Goal: Task Accomplishment & Management: Use online tool/utility

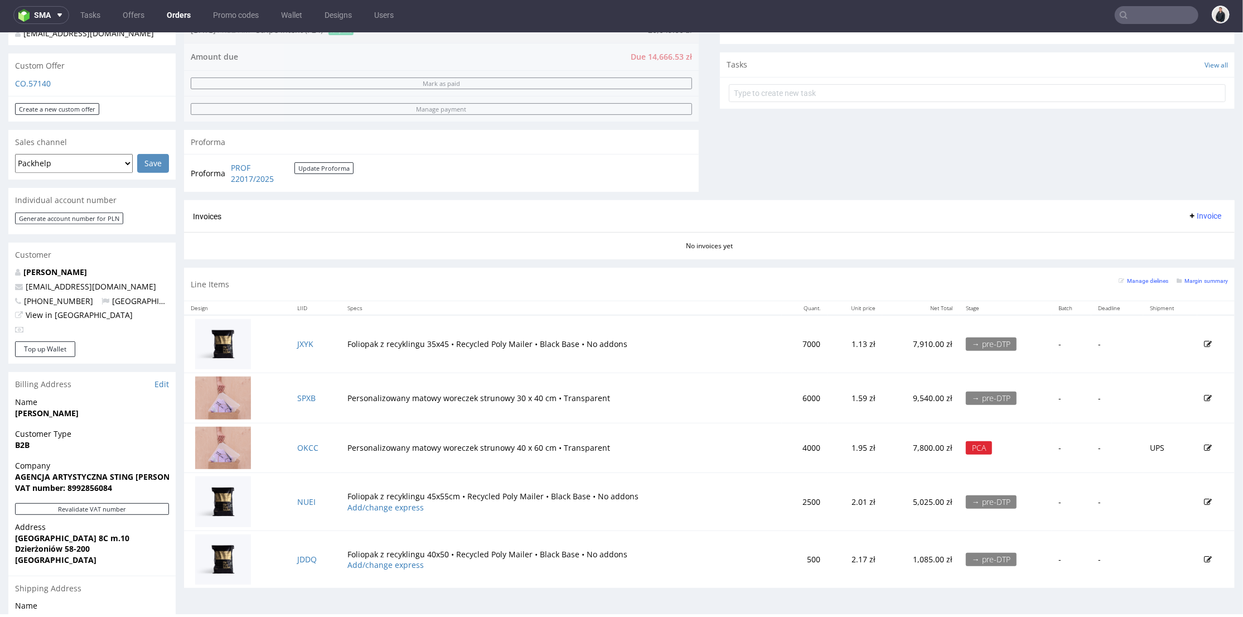
scroll to position [124, 0]
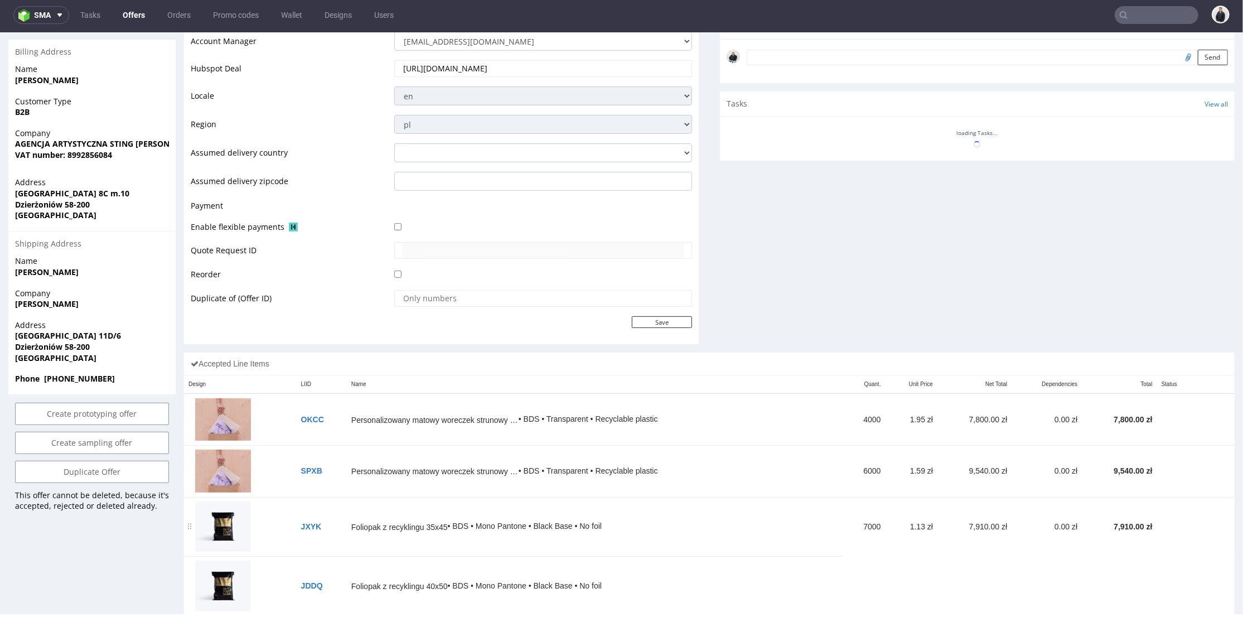
scroll to position [495, 0]
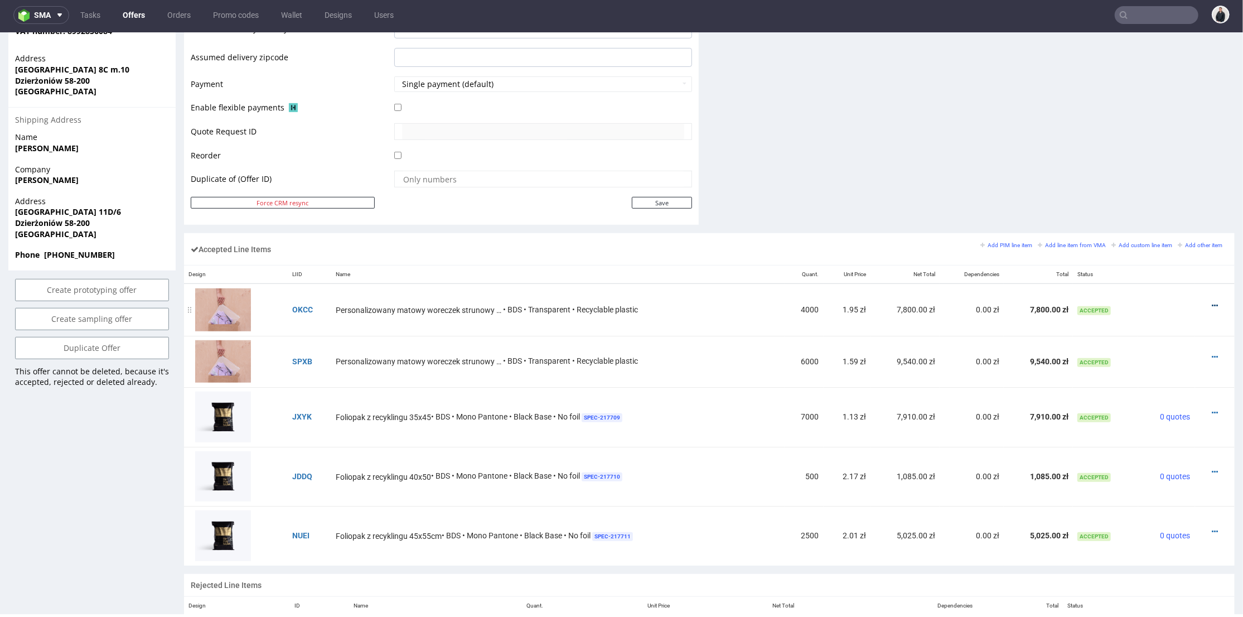
click at [1212, 303] on icon at bounding box center [1215, 305] width 6 height 8
click at [1156, 183] on span "Edit item price" at bounding box center [1169, 181] width 80 height 11
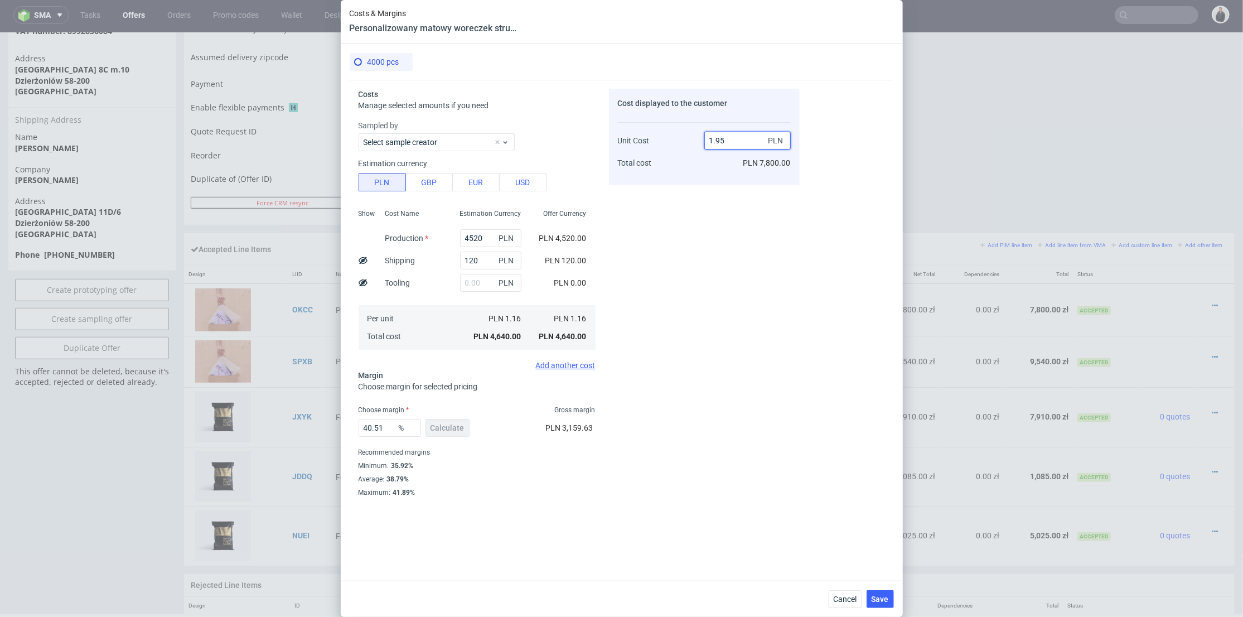
drag, startPoint x: 723, startPoint y: 141, endPoint x: 741, endPoint y: 139, distance: 18.5
click at [741, 139] on input "1.95" at bounding box center [747, 141] width 86 height 18
drag, startPoint x: 724, startPoint y: 140, endPoint x: 716, endPoint y: 140, distance: 8.4
click at [716, 140] on input "1.95" at bounding box center [747, 141] width 86 height 18
type input "1.9"
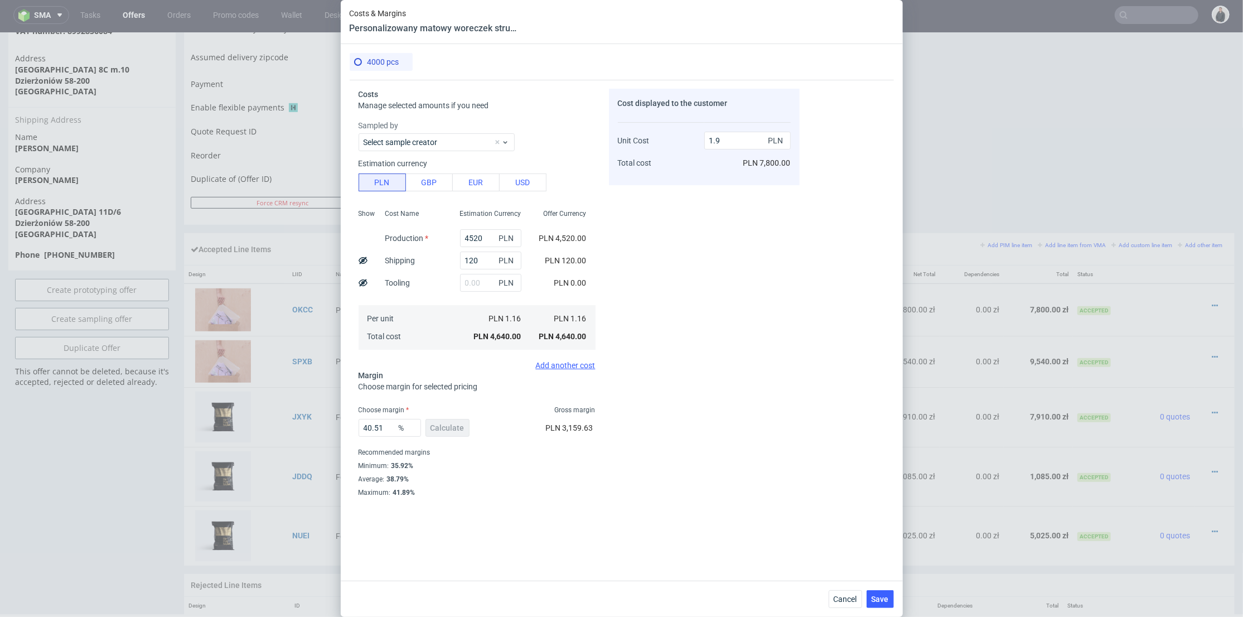
click at [723, 189] on div "Cost displayed to the customer Unit Cost Total cost 1.9 PLN PLN 7,800.00" at bounding box center [704, 312] width 191 height 447
type input "38.94736842105263"
click at [877, 600] on span "Save" at bounding box center [880, 599] width 17 height 8
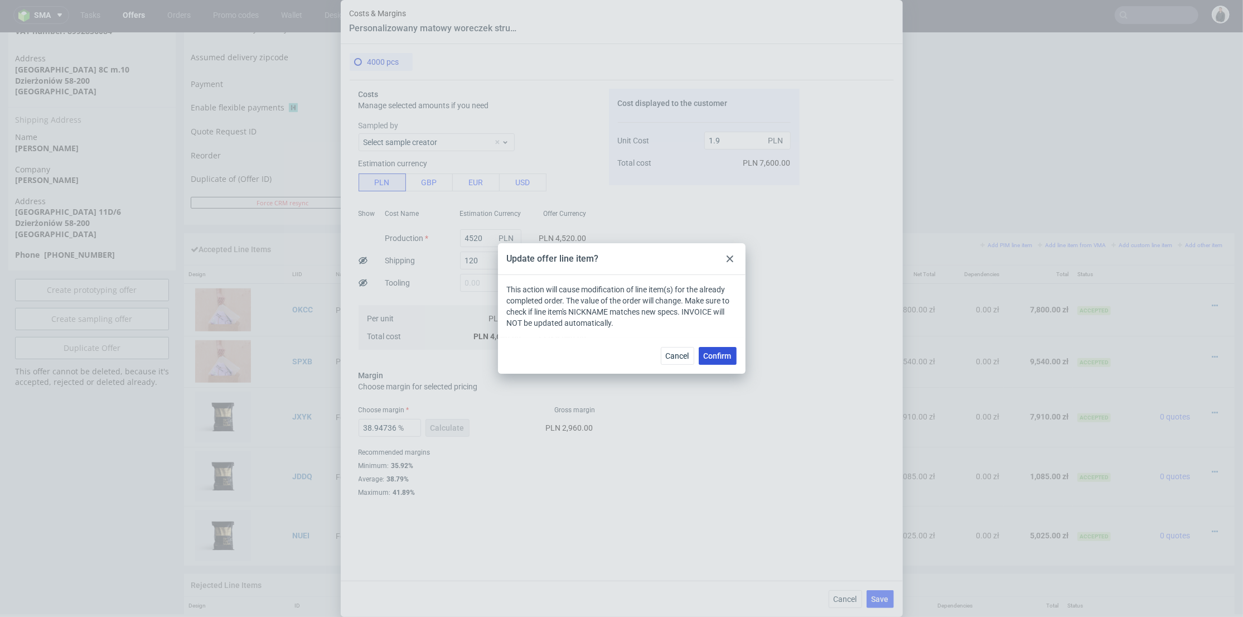
click at [726, 358] on span "Confirm" at bounding box center [718, 356] width 28 height 8
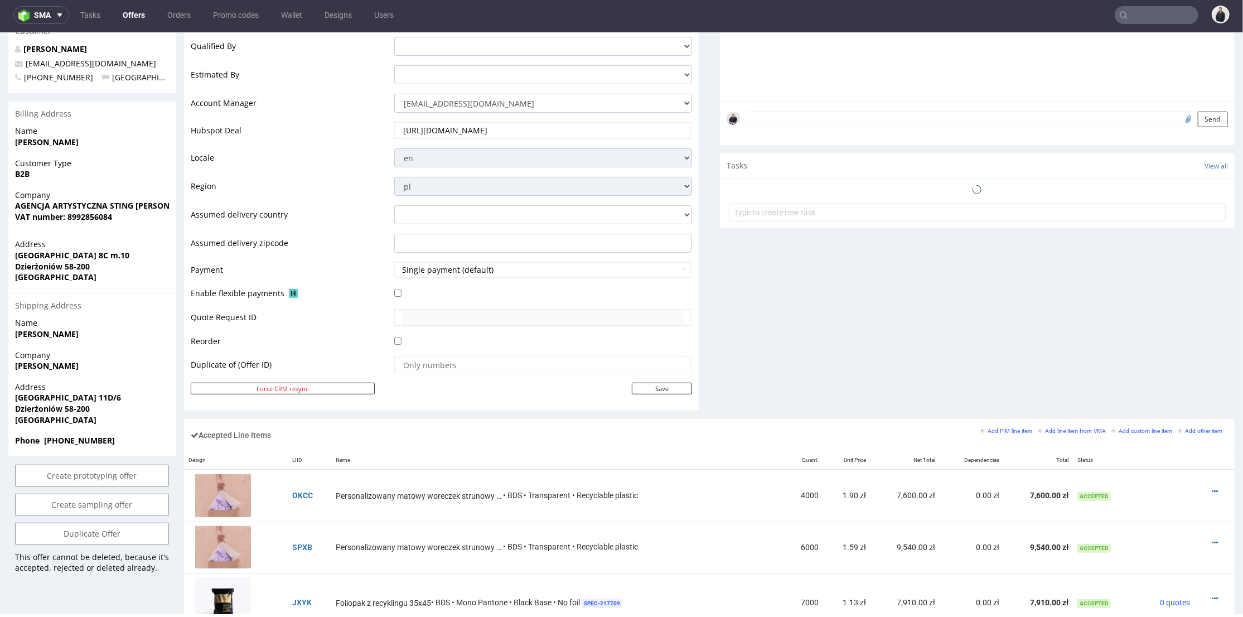
scroll to position [433, 0]
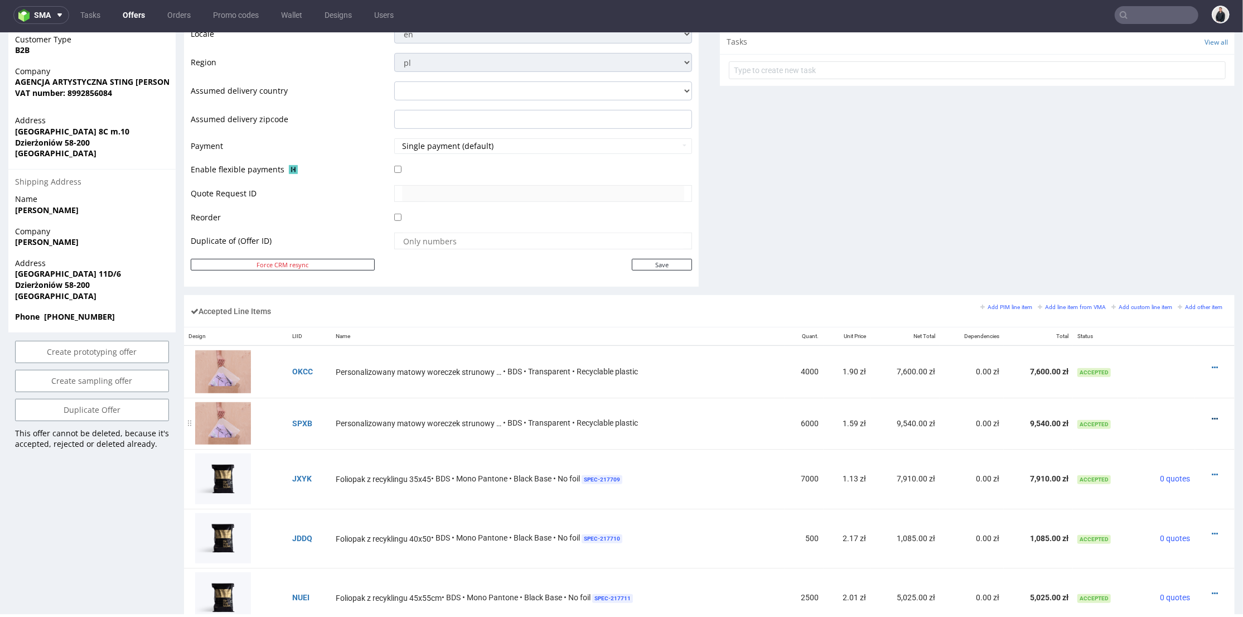
click at [1212, 414] on icon at bounding box center [1215, 418] width 6 height 8
click at [1161, 299] on span "Edit item price" at bounding box center [1169, 294] width 80 height 11
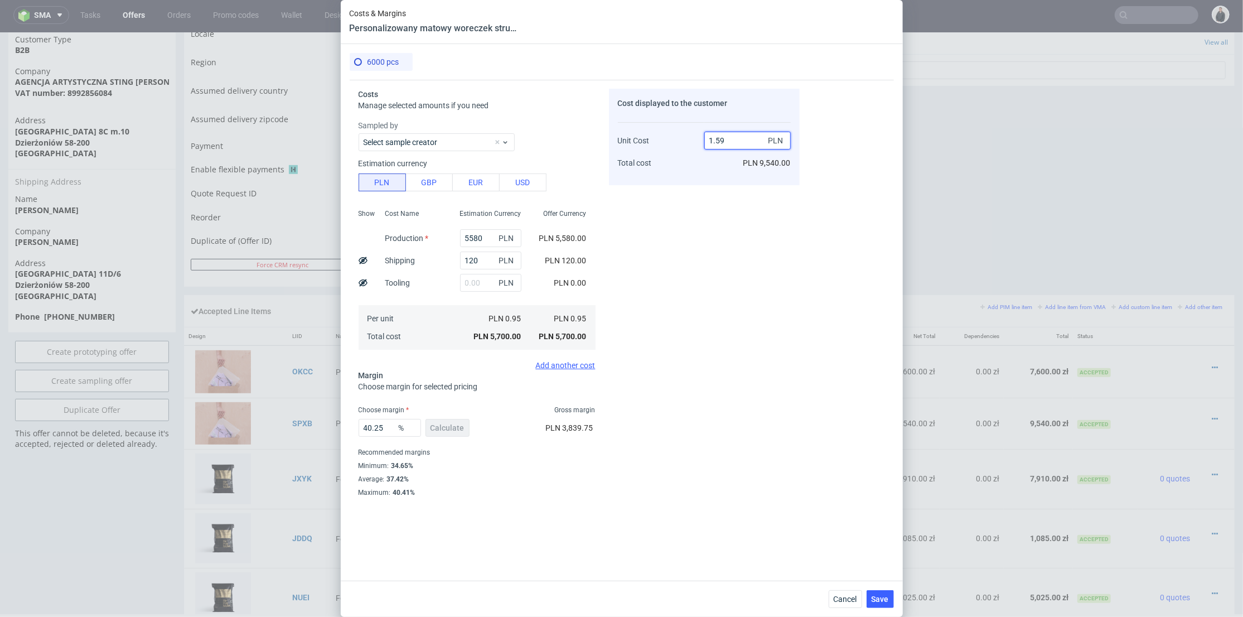
click at [723, 138] on input "1.59" at bounding box center [747, 141] width 86 height 18
click at [720, 139] on input "1.59" at bounding box center [747, 141] width 86 height 18
click at [723, 140] on input "1.59" at bounding box center [747, 141] width 86 height 18
drag, startPoint x: 730, startPoint y: 139, endPoint x: 721, endPoint y: 142, distance: 9.2
click at [721, 142] on input "1.59" at bounding box center [747, 141] width 86 height 18
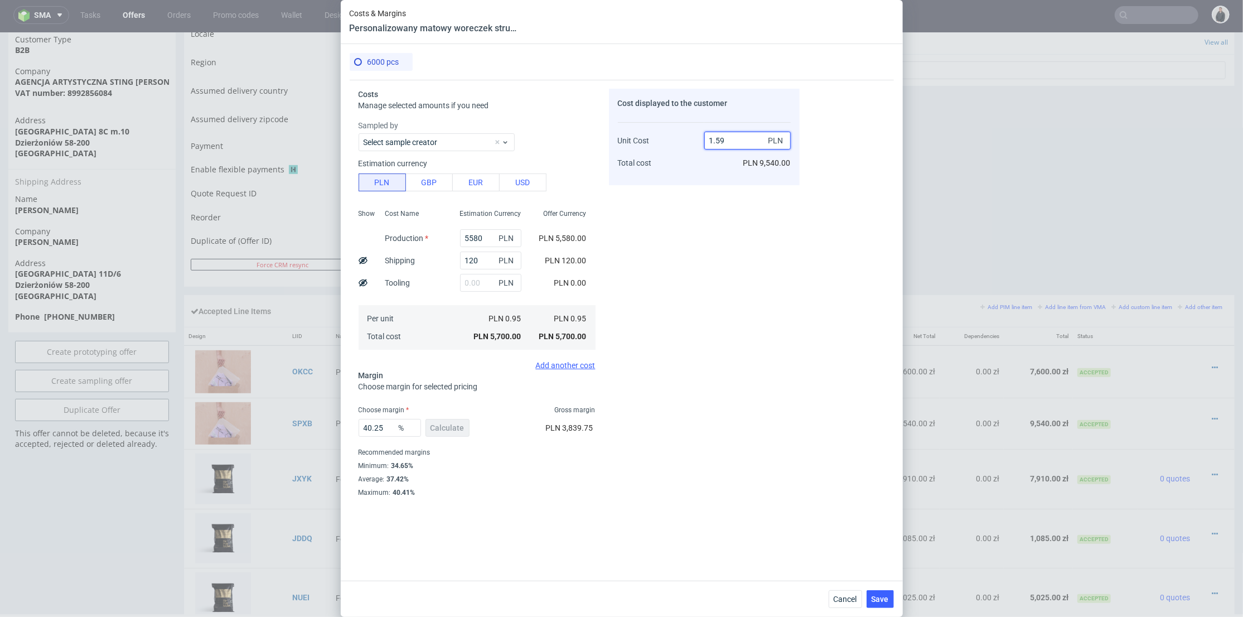
type input "1.55"
type input "38.70967741935484"
type input "1.55"
click at [719, 215] on div "Cost displayed to the customer Unit Cost Total cost 1.55 PLN PLN 9,300.00" at bounding box center [704, 312] width 191 height 447
click at [885, 605] on button "Save" at bounding box center [880, 599] width 27 height 18
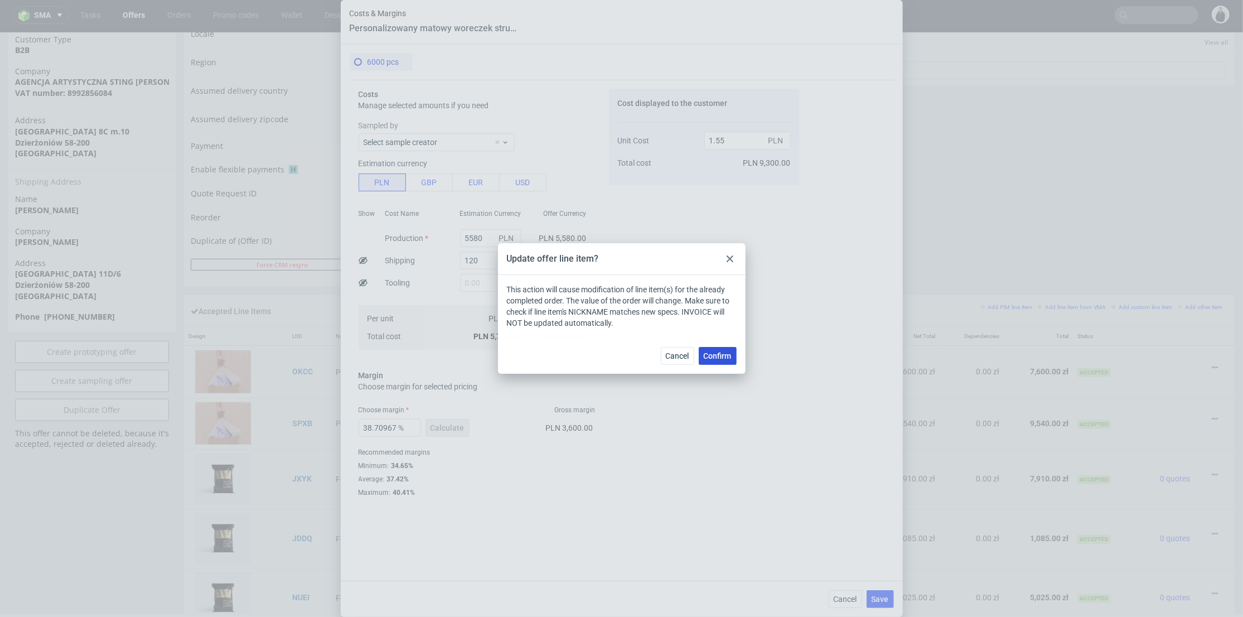
click at [717, 359] on span "Confirm" at bounding box center [718, 356] width 28 height 8
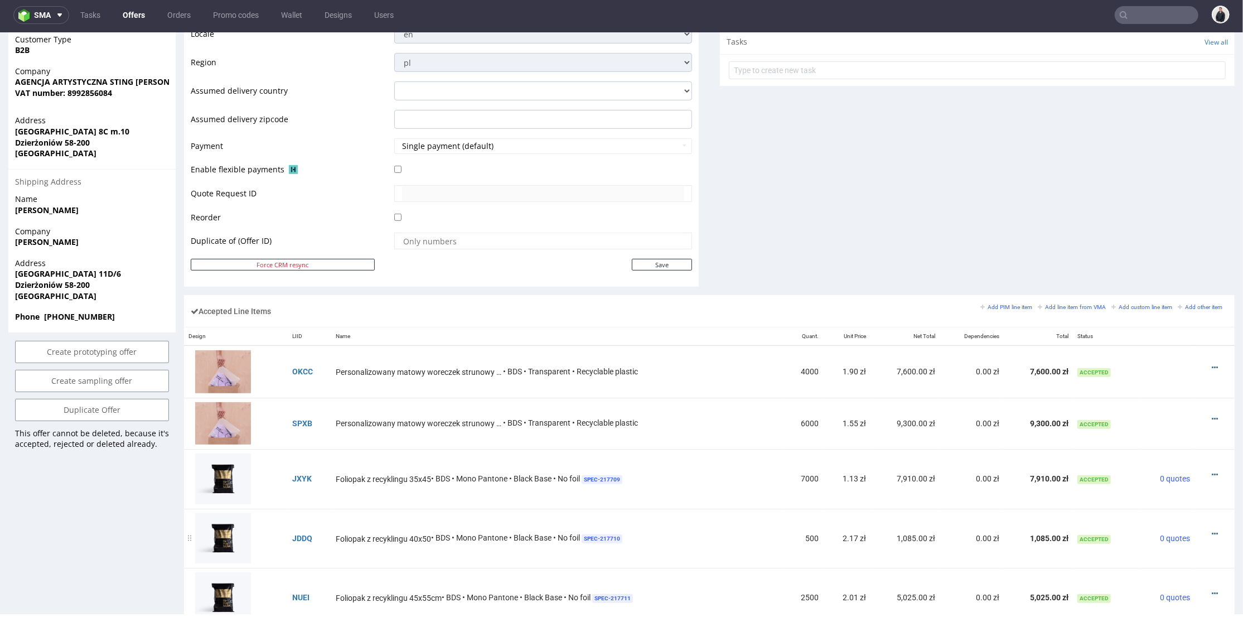
scroll to position [495, 0]
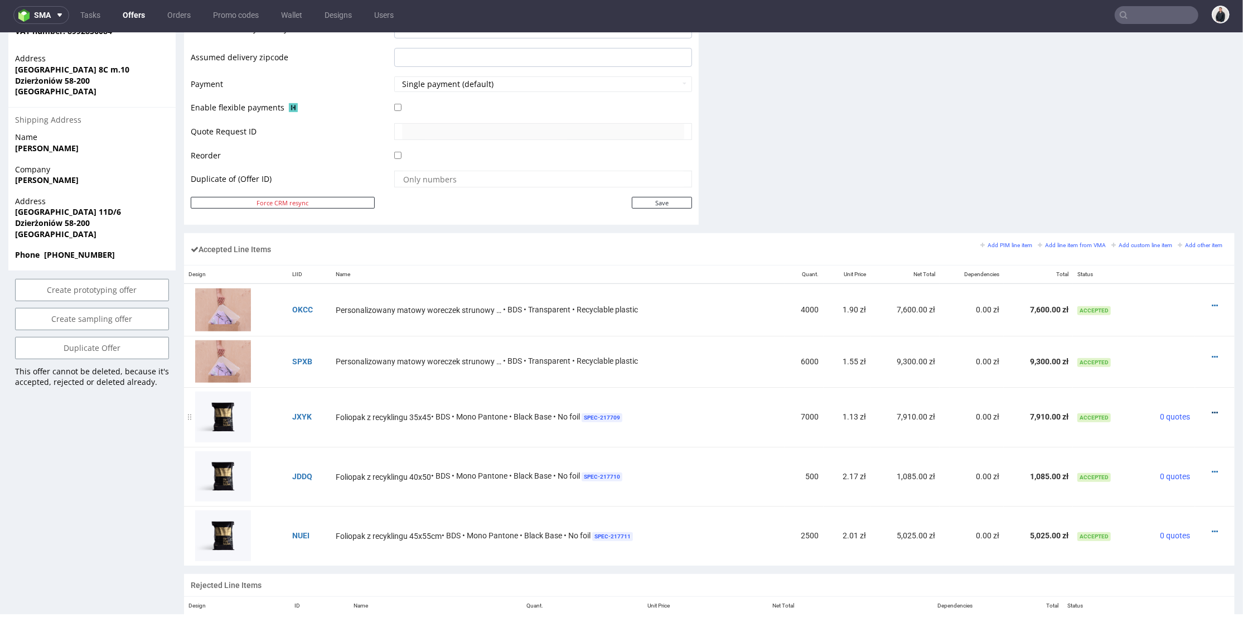
click at [1212, 410] on icon at bounding box center [1215, 412] width 6 height 8
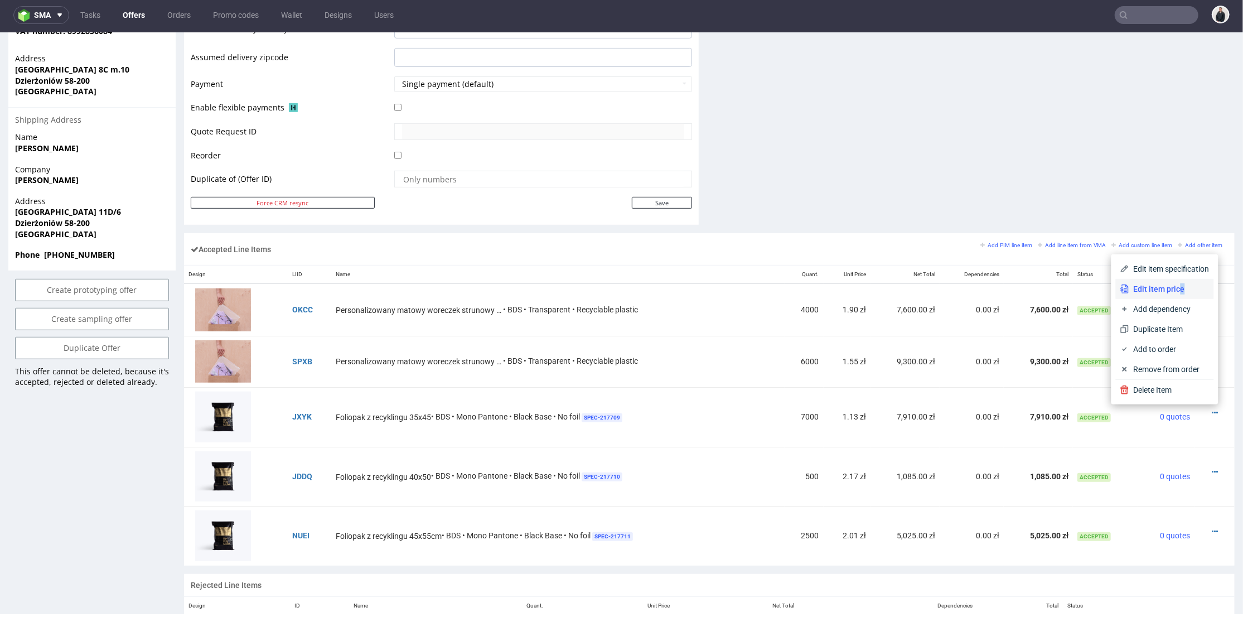
click at [1162, 283] on span "Edit item price" at bounding box center [1169, 288] width 80 height 11
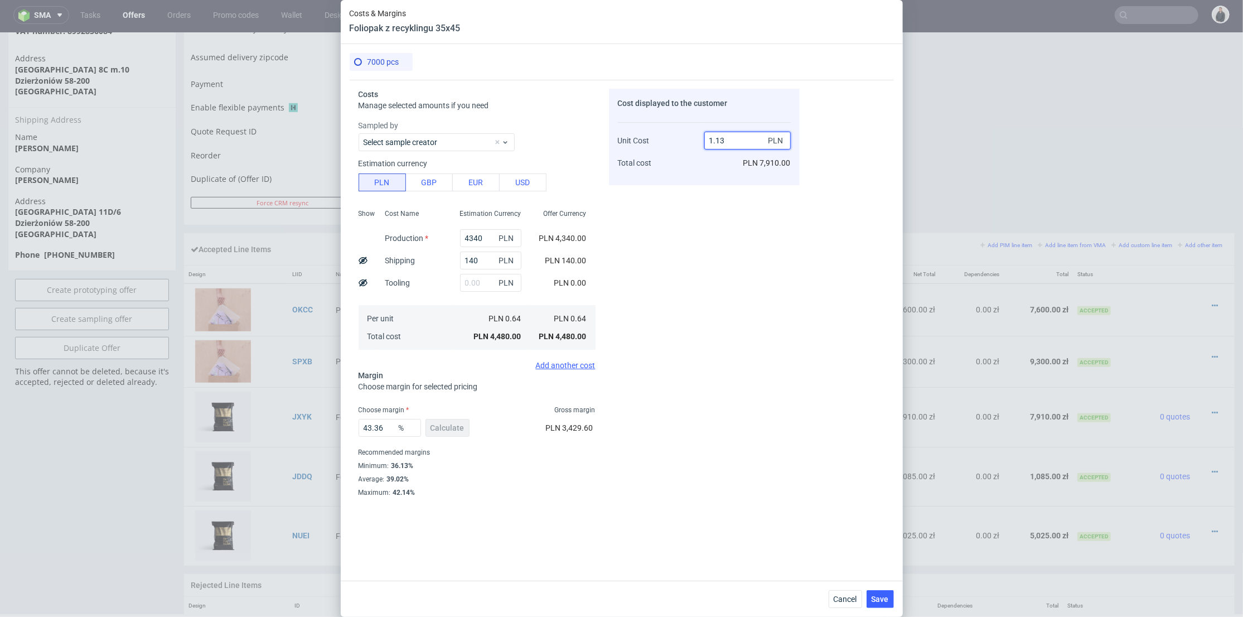
drag, startPoint x: 724, startPoint y: 136, endPoint x: 730, endPoint y: 160, distance: 24.5
click at [721, 139] on input "1.13" at bounding box center [747, 141] width 86 height 18
type input "1.10"
click at [737, 211] on div "Cost displayed to the customer Unit Cost Total cost 1.10 PLN PLN 7,910.00" at bounding box center [704, 312] width 191 height 447
type input "41.81818181818183"
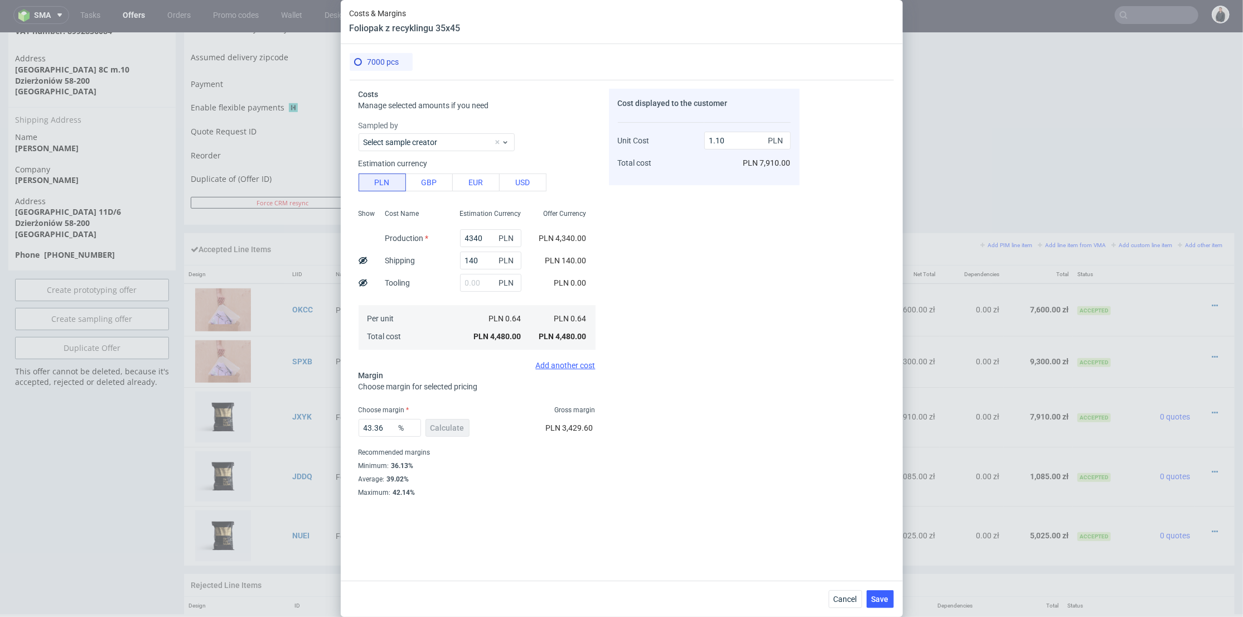
type input "1.1"
click at [888, 600] on span "Save" at bounding box center [880, 599] width 17 height 8
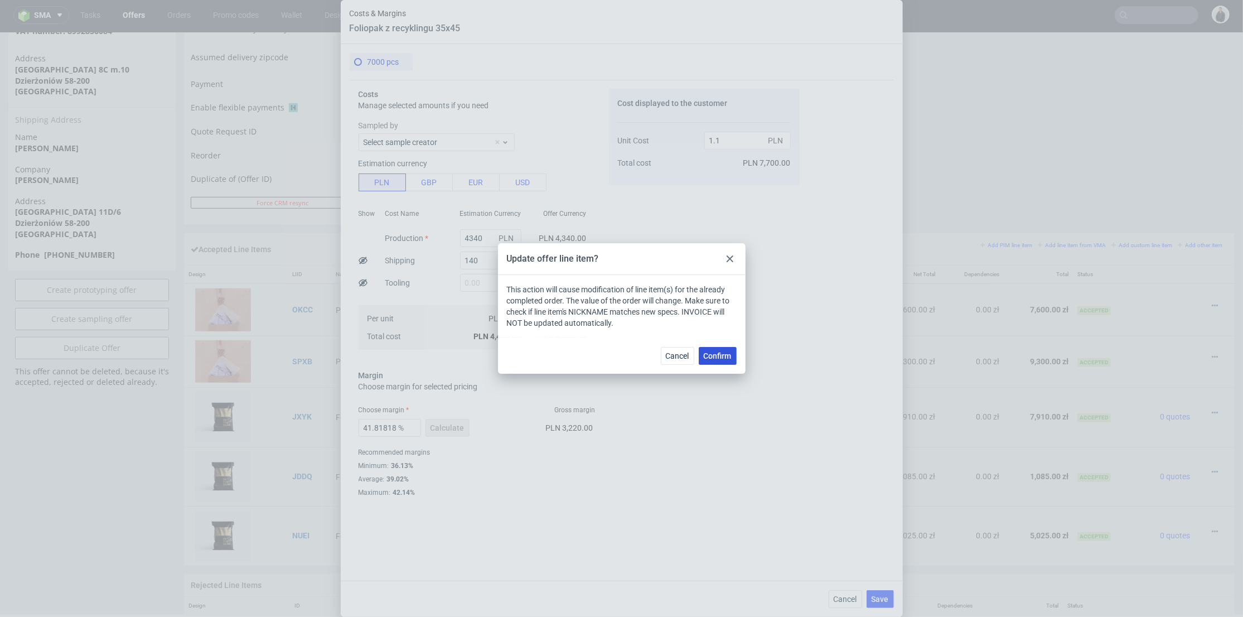
click at [728, 356] on span "Confirm" at bounding box center [718, 356] width 28 height 8
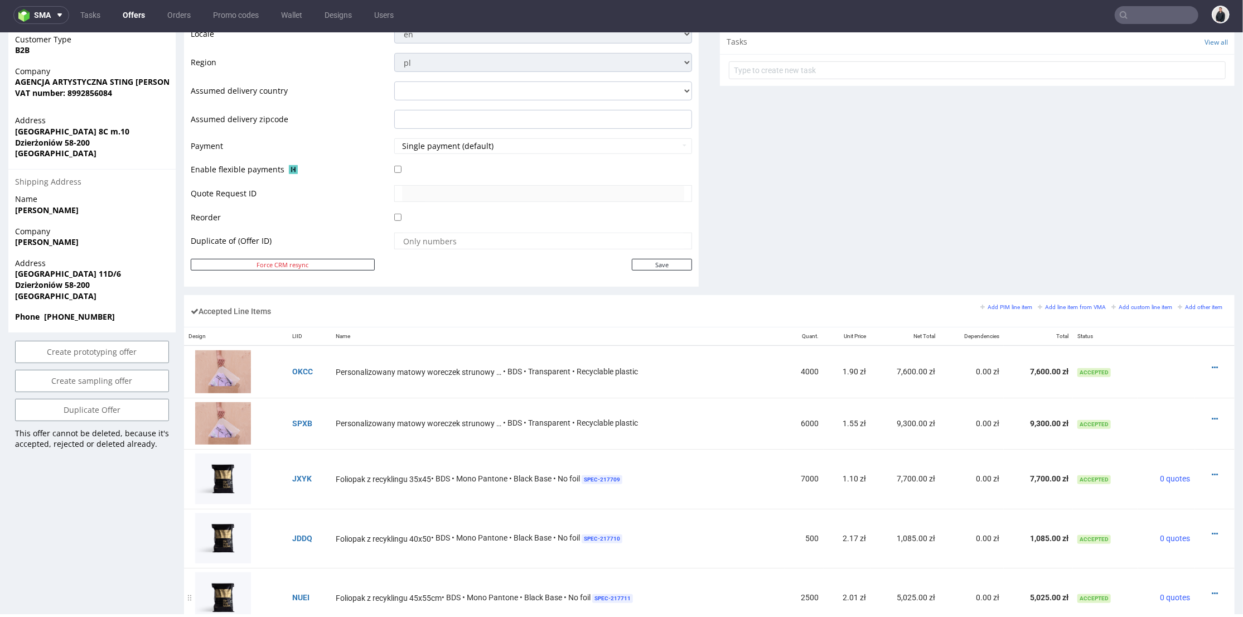
scroll to position [558, 0]
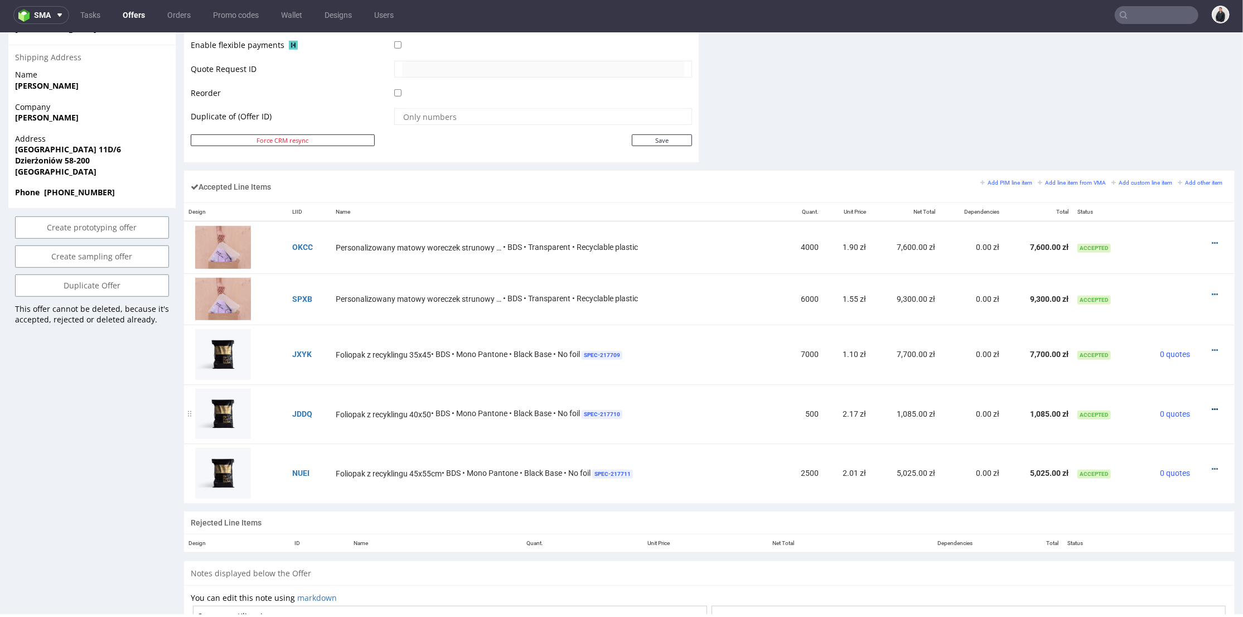
click at [1212, 406] on icon at bounding box center [1215, 409] width 6 height 8
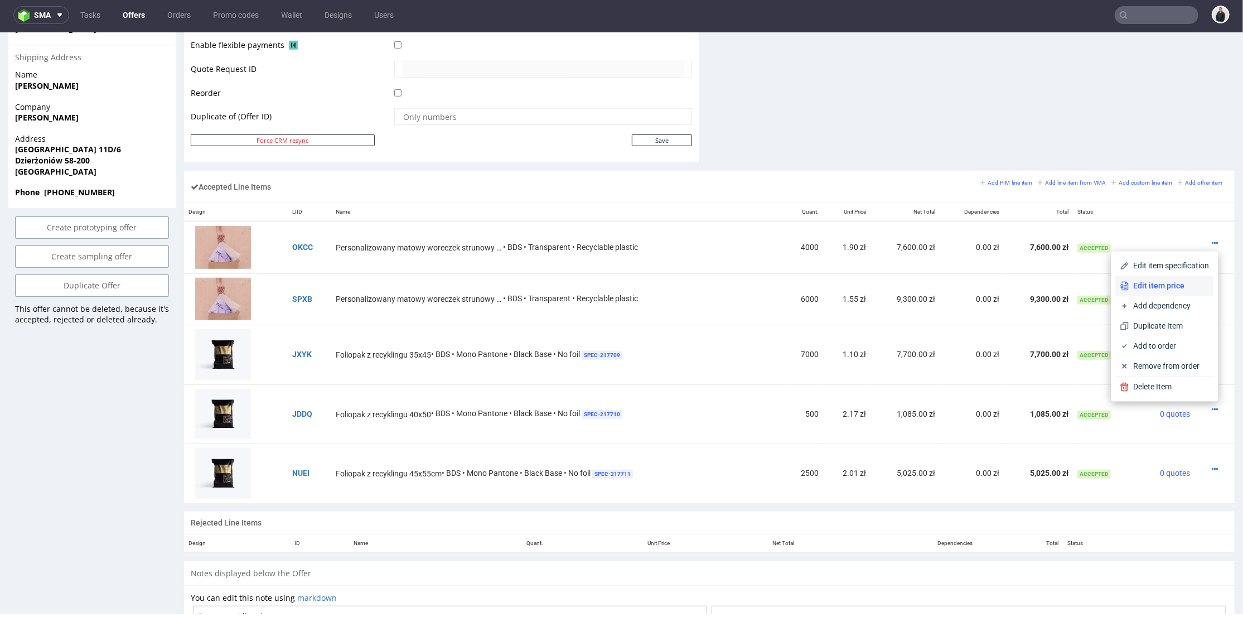
click at [1171, 286] on span "Edit item price" at bounding box center [1169, 285] width 80 height 11
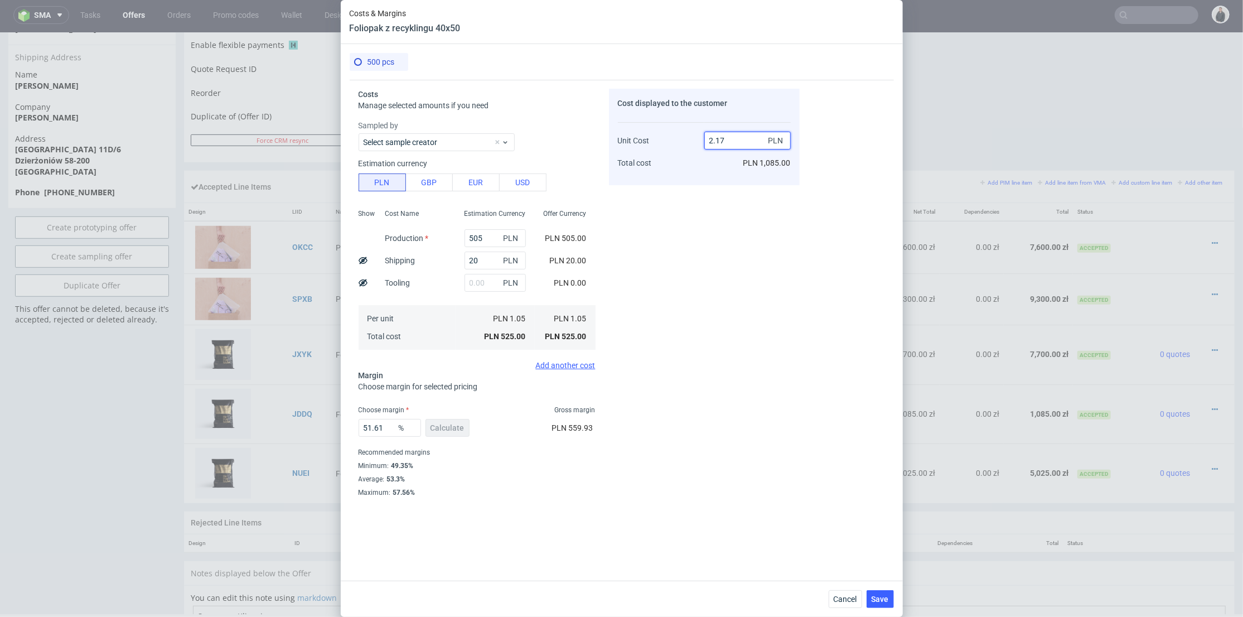
drag, startPoint x: 740, startPoint y: 139, endPoint x: 721, endPoint y: 141, distance: 19.6
click at [721, 141] on input "2.17" at bounding box center [747, 141] width 86 height 18
type input "2.11"
click at [734, 195] on div "Cost displayed to the customer Unit Cost Total cost 2.11 PLN PLN 1,085.00" at bounding box center [704, 312] width 191 height 447
type input "50.23696682464455"
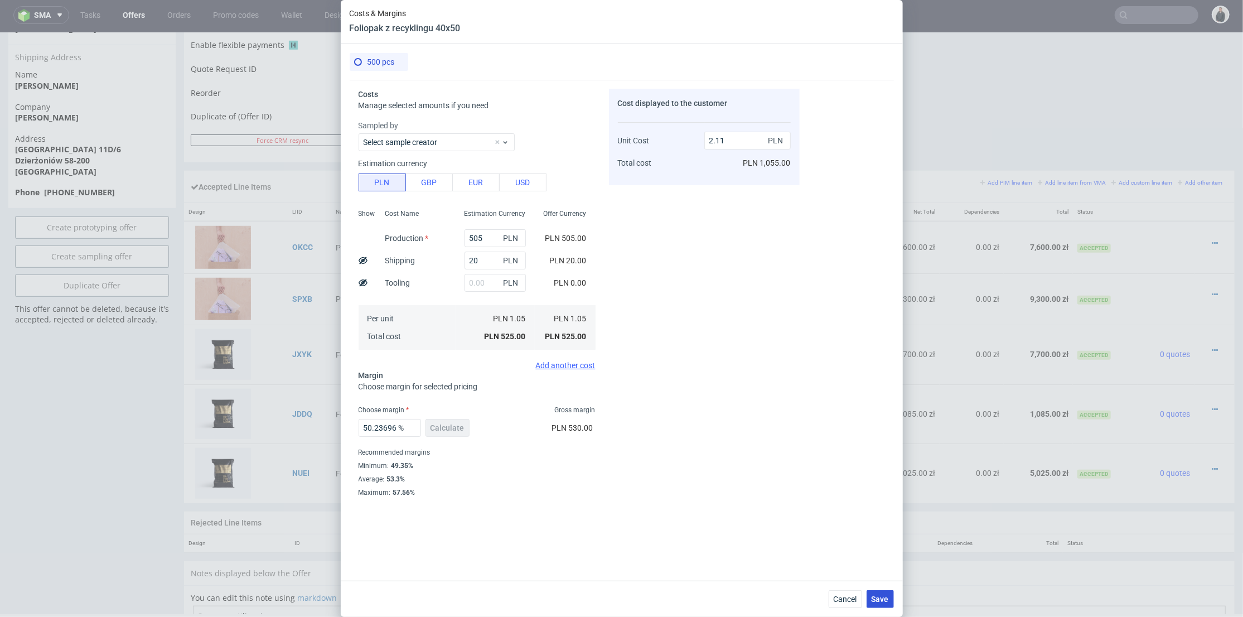
click at [883, 601] on span "Save" at bounding box center [880, 599] width 17 height 8
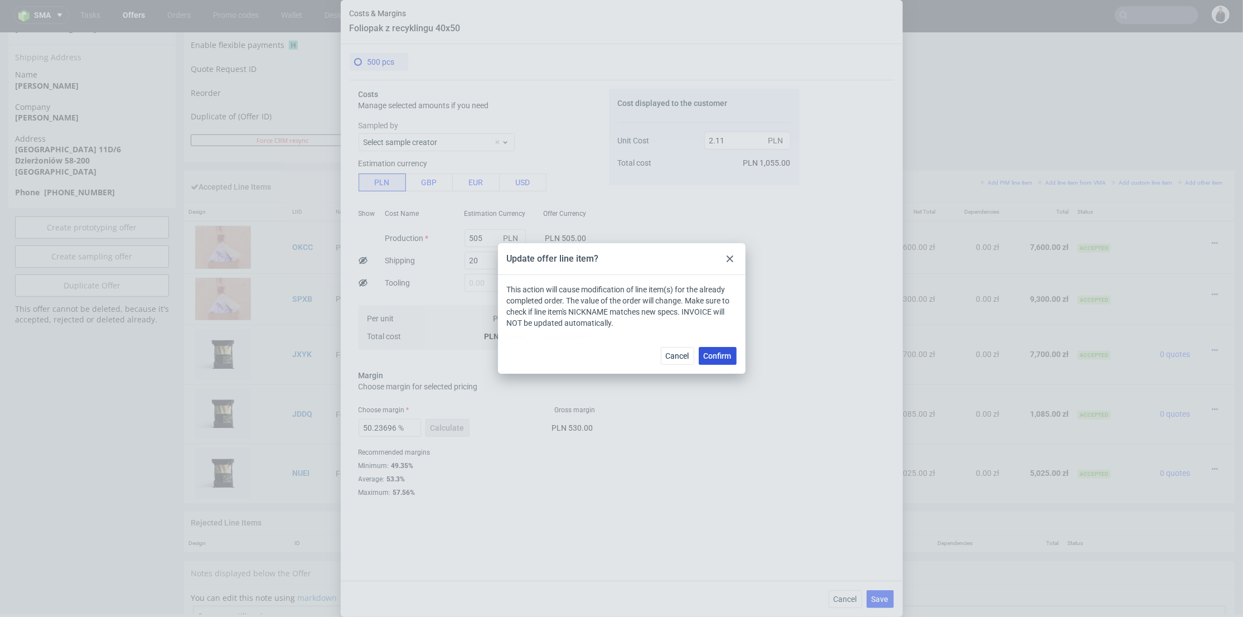
click at [722, 356] on span "Confirm" at bounding box center [718, 356] width 28 height 8
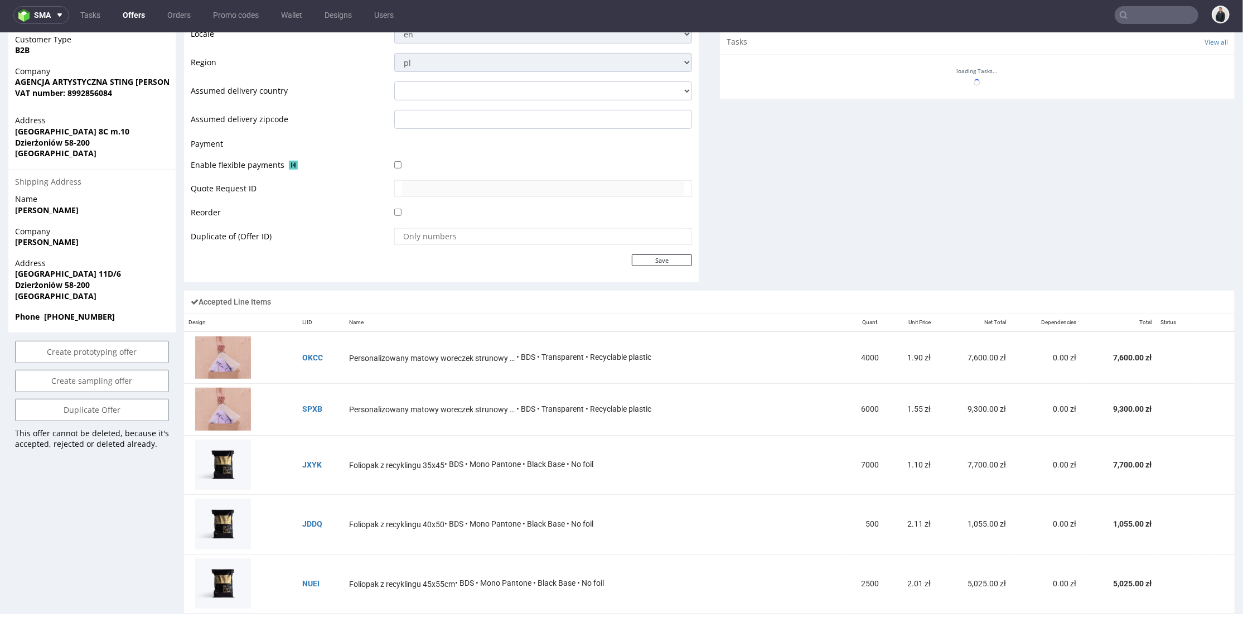
scroll to position [613, 0]
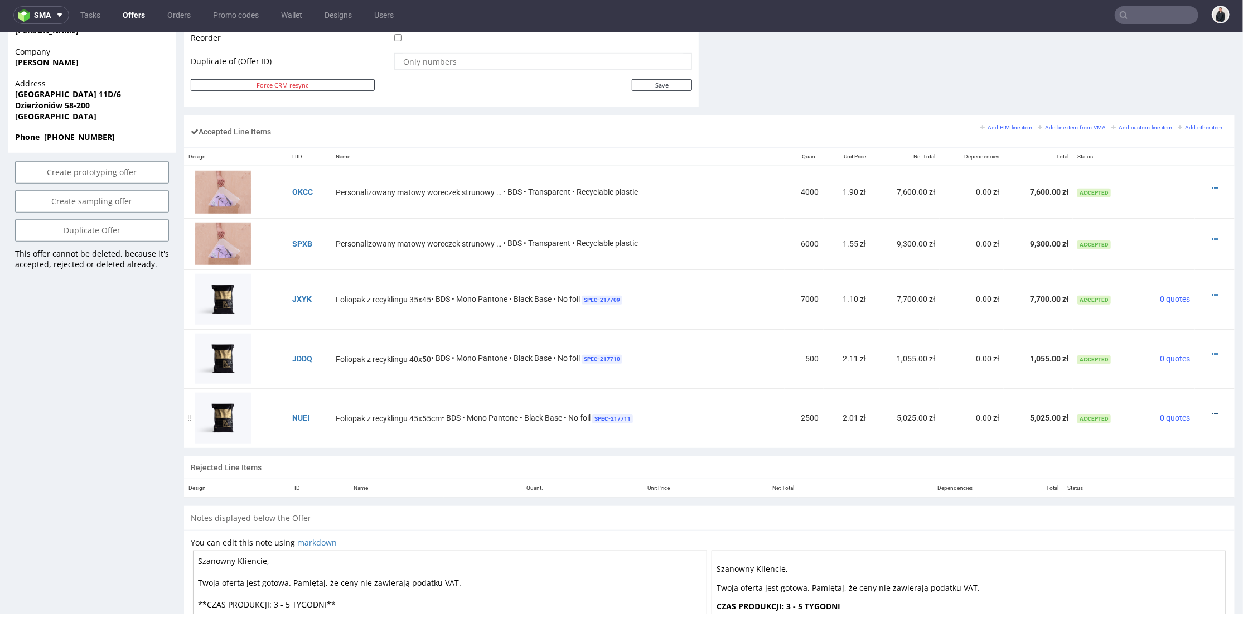
click at [1212, 410] on icon at bounding box center [1215, 413] width 6 height 8
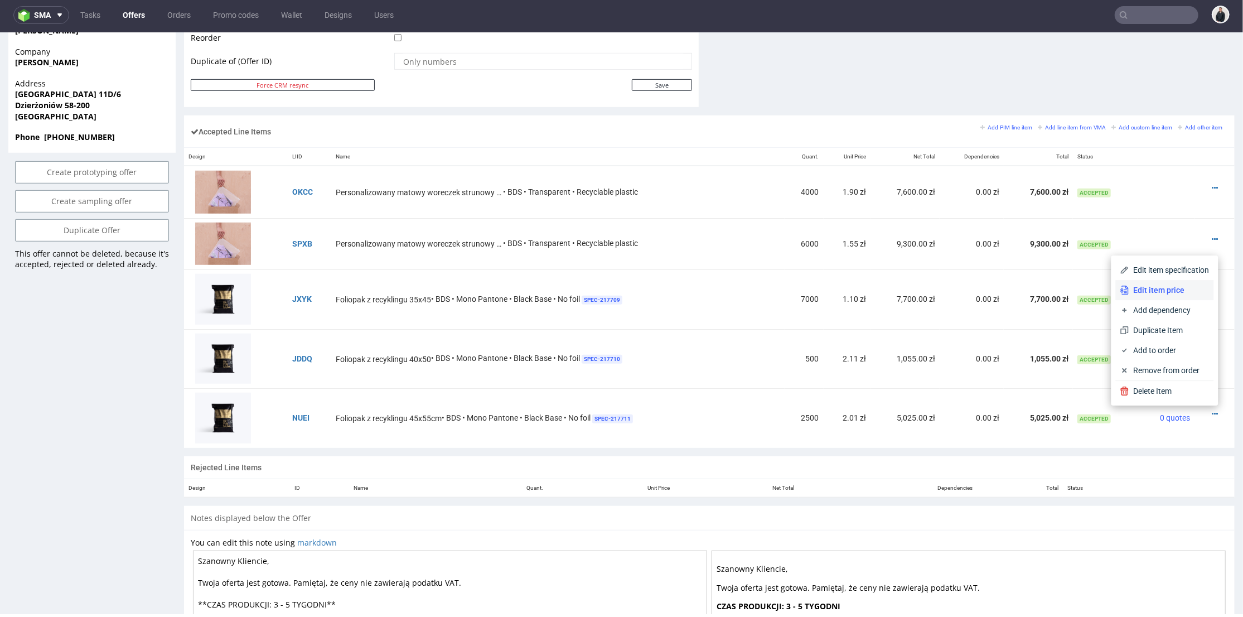
click at [1162, 287] on span "Edit item price" at bounding box center [1169, 289] width 80 height 11
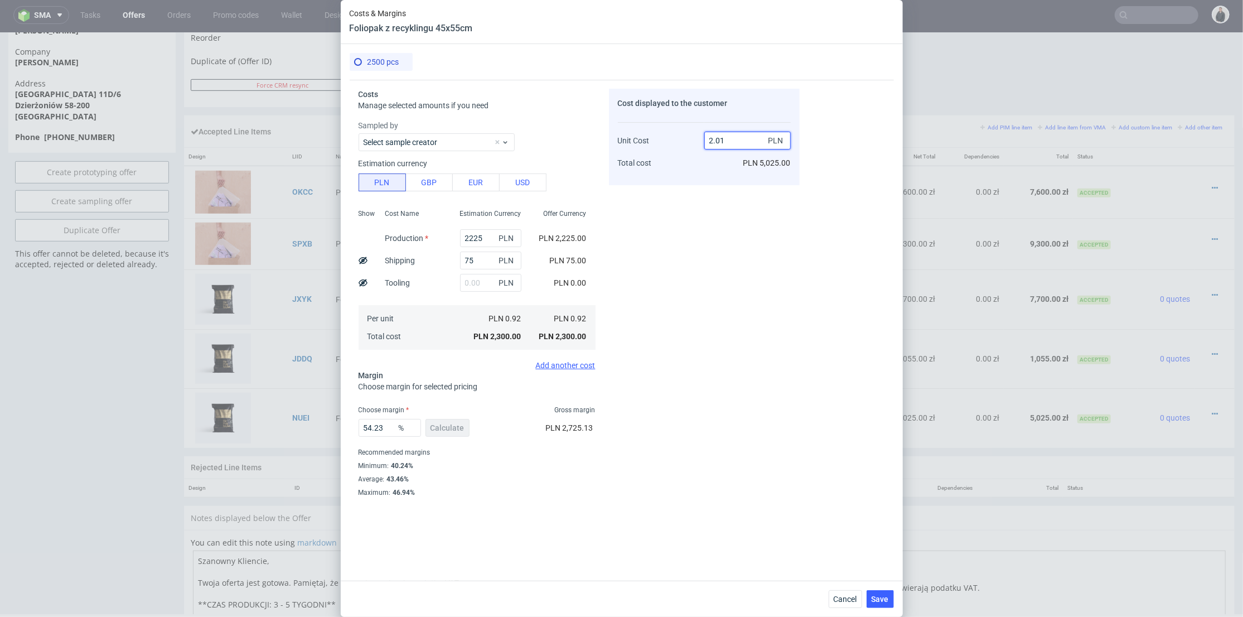
click at [709, 136] on input "2.01" at bounding box center [747, 141] width 86 height 18
type input "1.01"
type input "8.91089108910891"
drag, startPoint x: 716, startPoint y: 137, endPoint x: 725, endPoint y: 142, distance: 10.2
click at [724, 137] on input "1.01" at bounding box center [747, 141] width 86 height 18
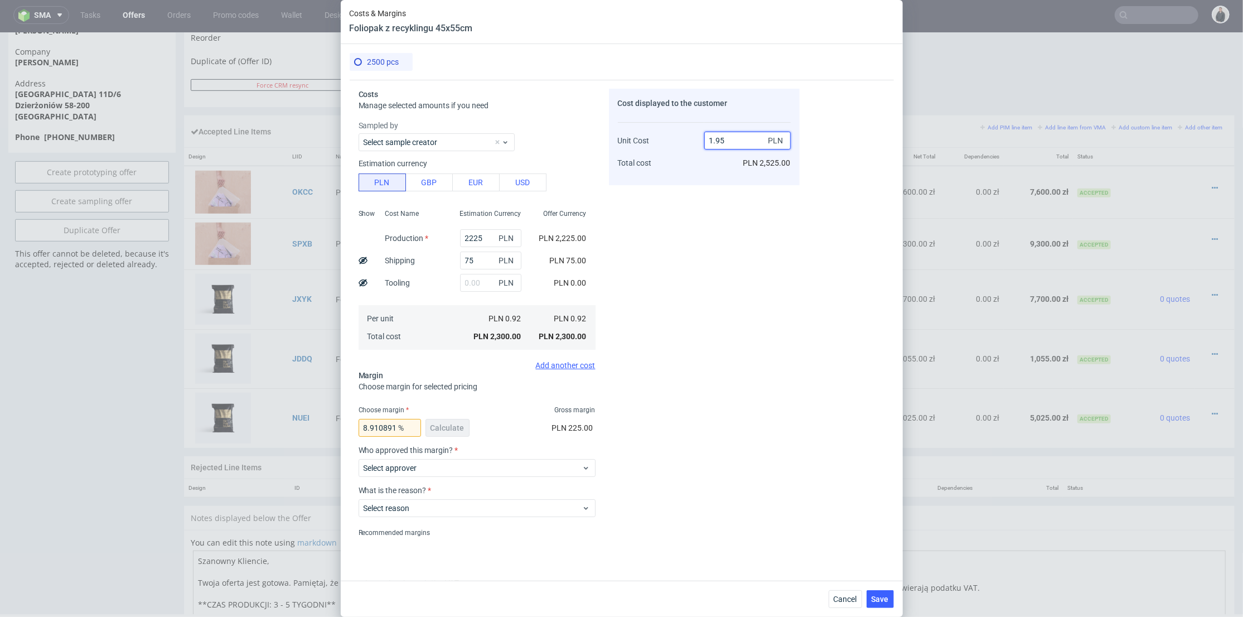
type input "1.95"
type input "52.820512820512825"
drag, startPoint x: 733, startPoint y: 191, endPoint x: 738, endPoint y: 199, distance: 9.6
click at [733, 191] on div "Cost displayed to the customer Unit Cost Total cost 1.95 PLN PLN 4,875.00" at bounding box center [704, 312] width 191 height 447
click at [877, 597] on span "Save" at bounding box center [880, 599] width 17 height 8
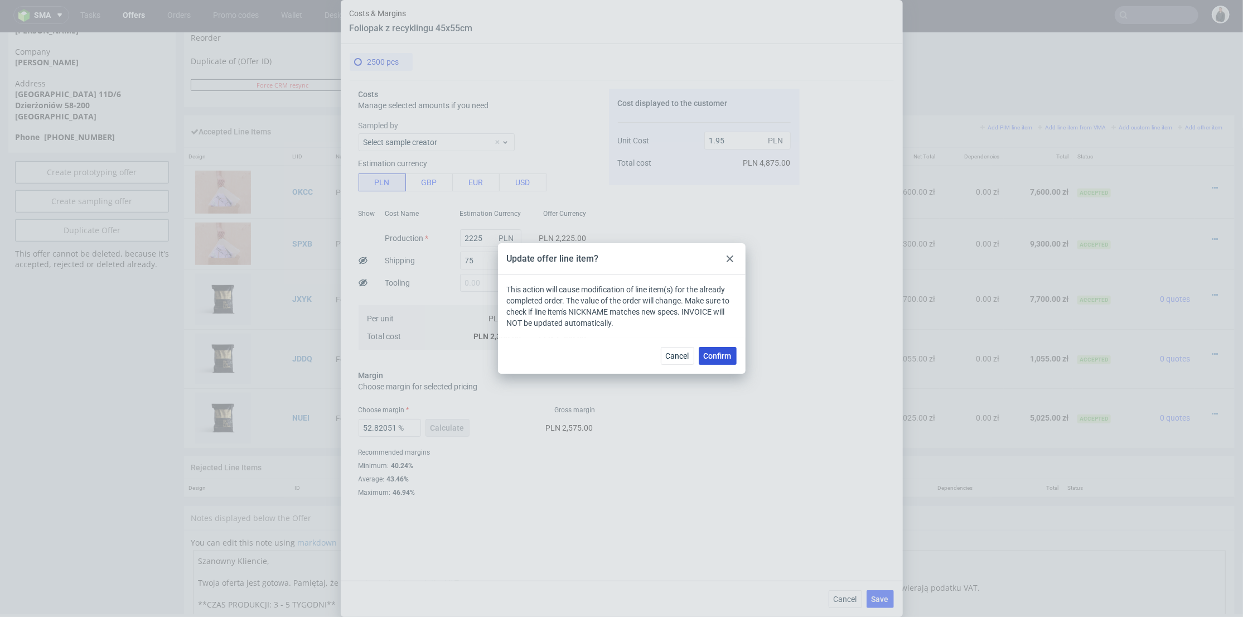
click at [730, 355] on span "Confirm" at bounding box center [718, 356] width 28 height 8
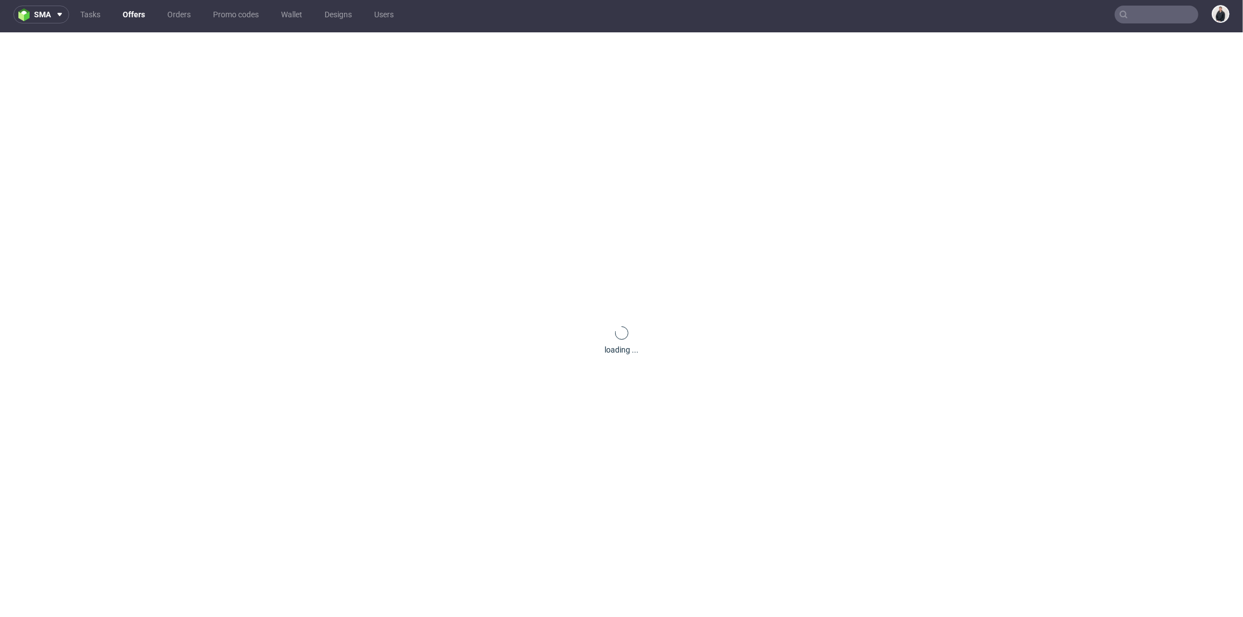
scroll to position [0, 0]
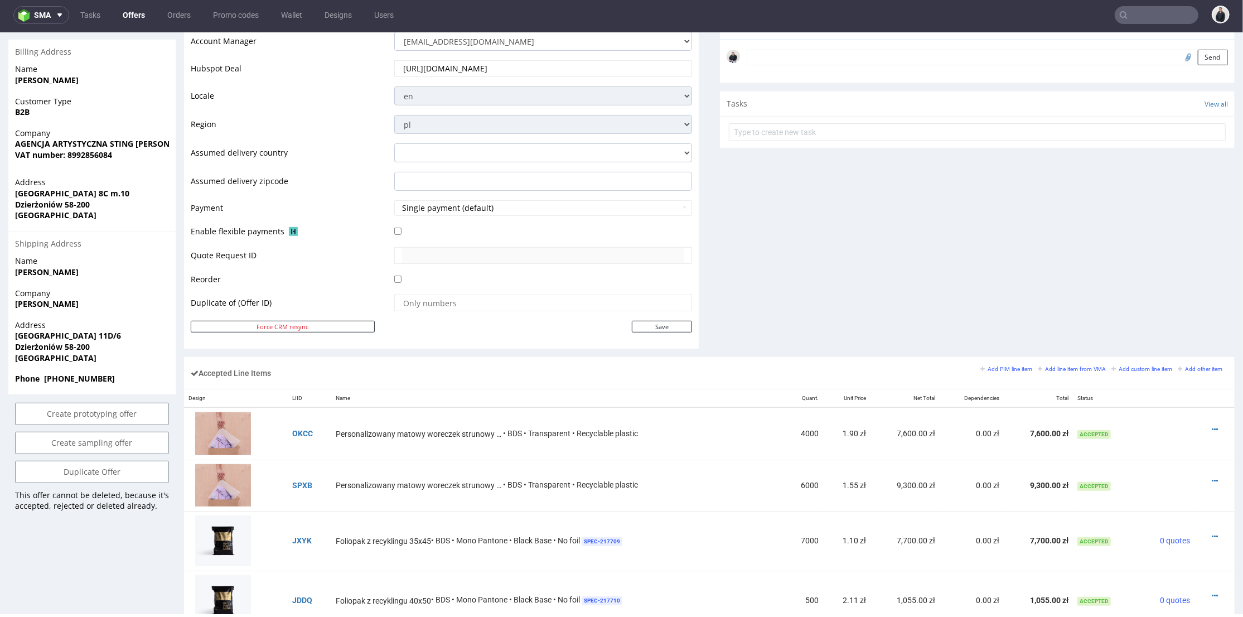
click at [765, 254] on div "Comments User (1) Automatic (0) Attachments (0) All (1) View all (1) 10th Oct 2…" at bounding box center [977, 78] width 515 height 555
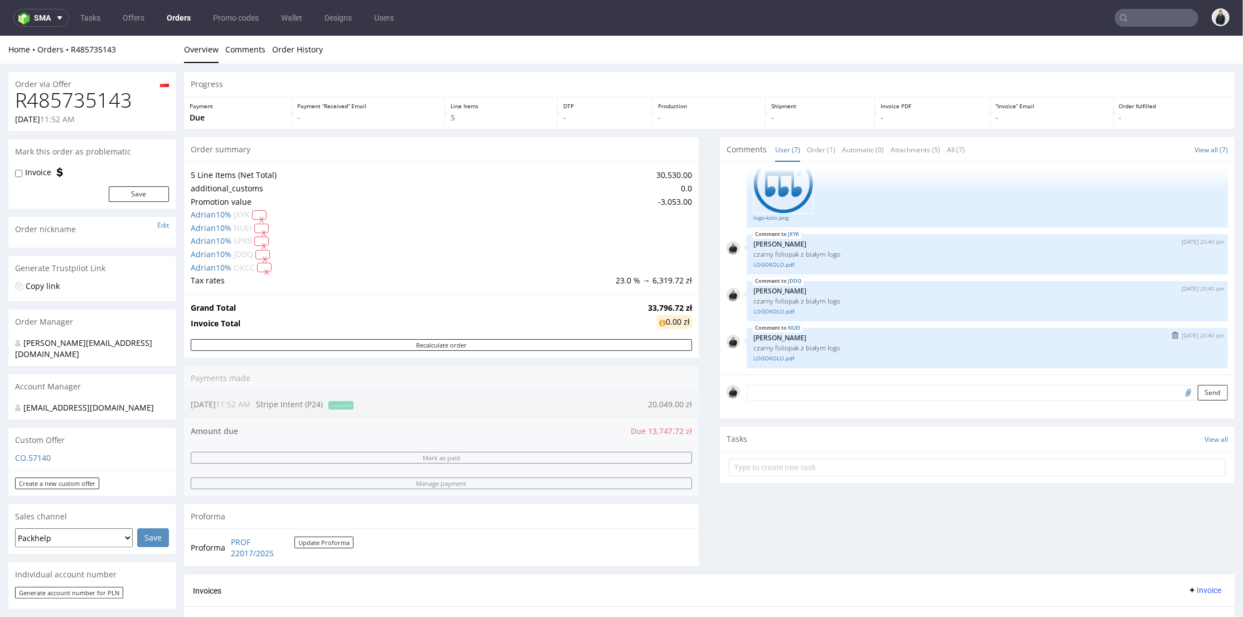
scroll to position [62, 0]
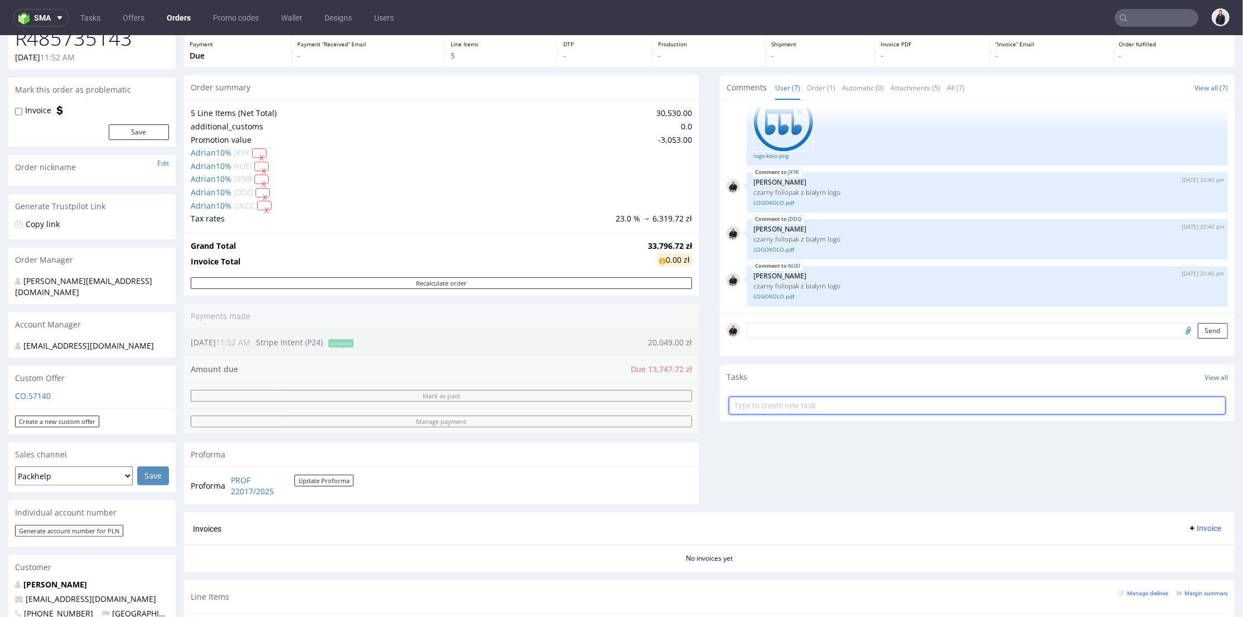
click at [788, 408] on input "text" at bounding box center [977, 405] width 497 height 18
type input "payment link"
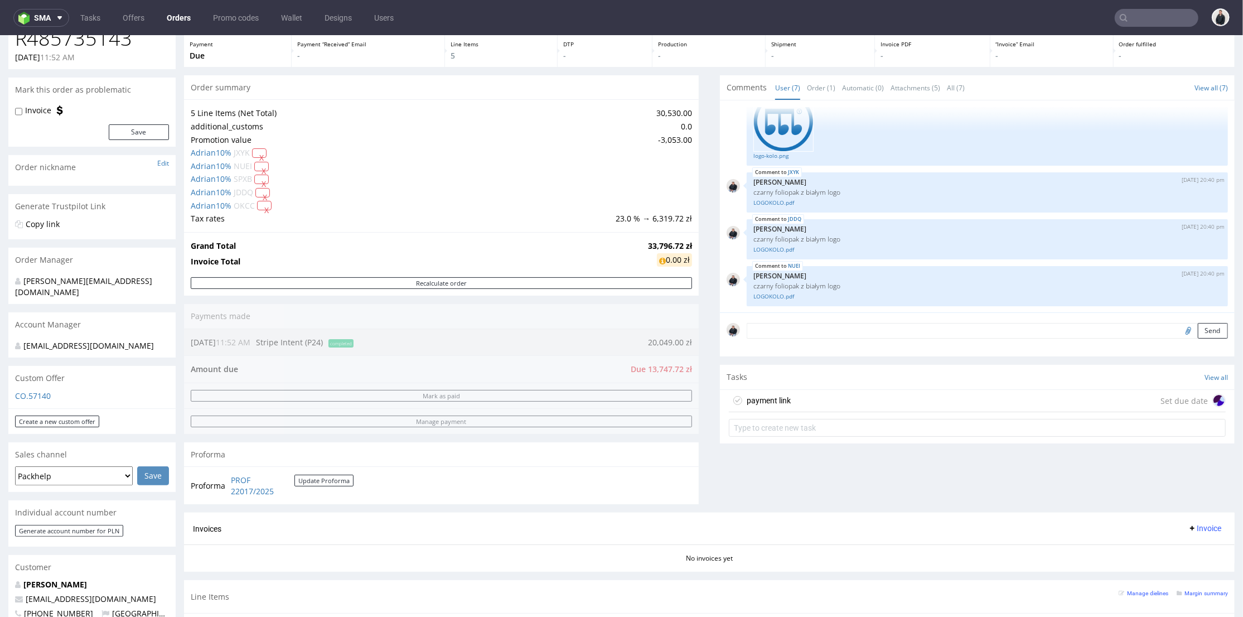
click at [791, 406] on div "payment link Set due date" at bounding box center [977, 400] width 497 height 22
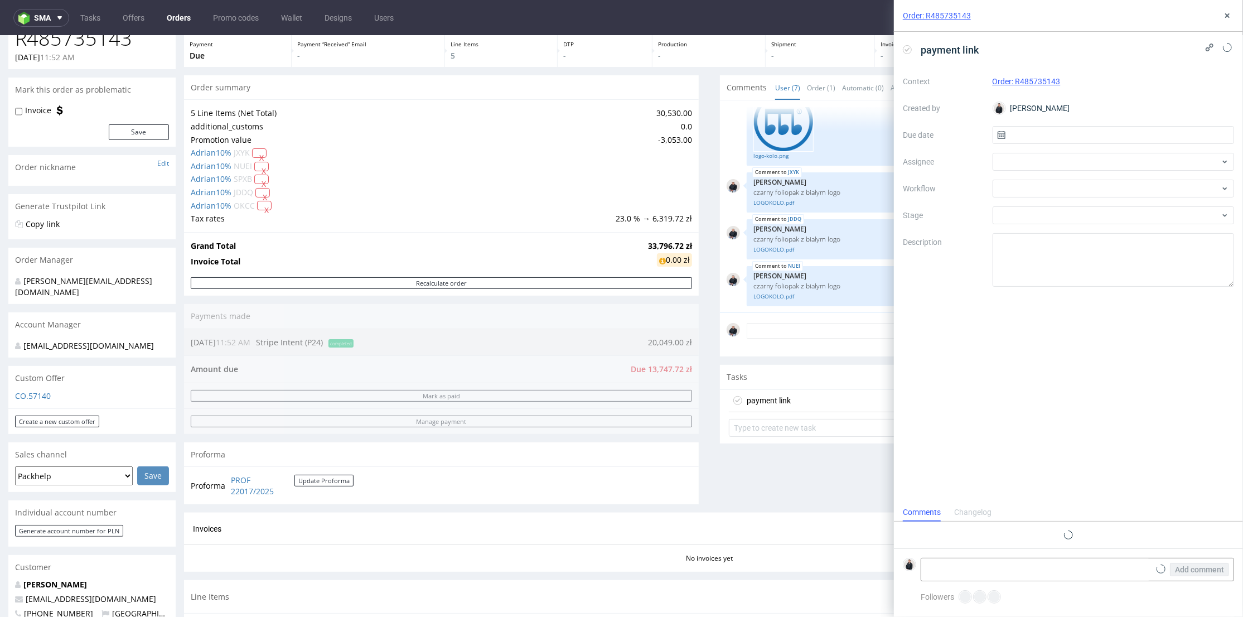
scroll to position [9, 0]
click at [1042, 163] on div at bounding box center [1114, 162] width 242 height 18
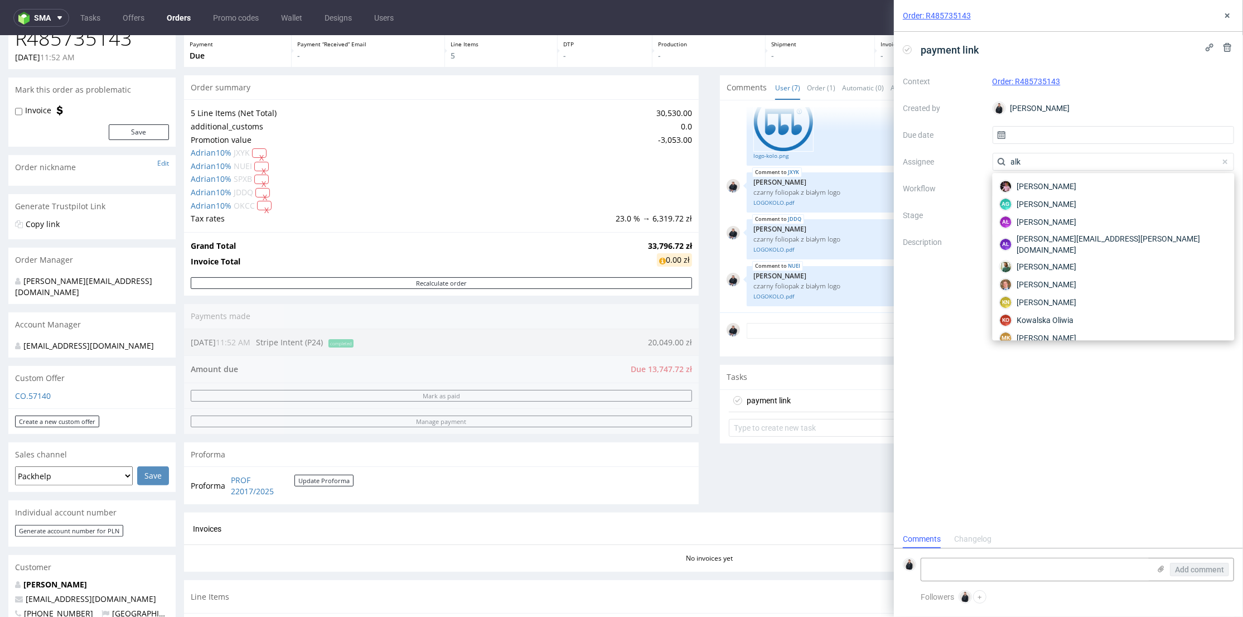
type input "alke"
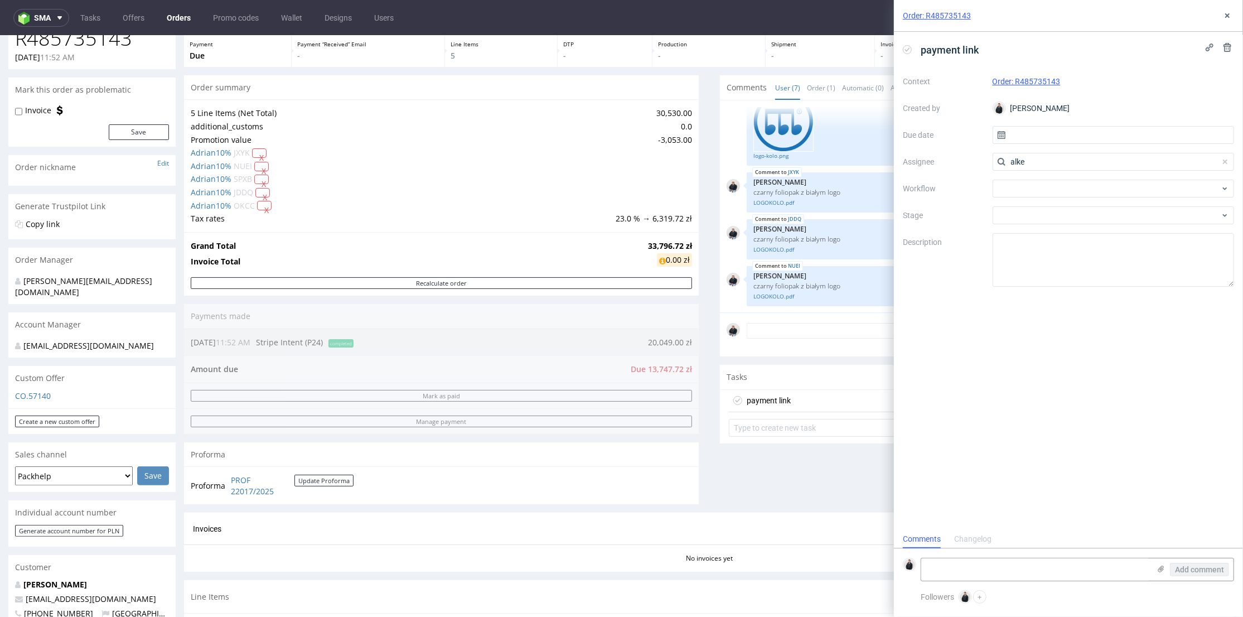
click at [1042, 163] on input "alke" at bounding box center [1114, 162] width 242 height 18
click at [1042, 162] on div at bounding box center [1114, 162] width 242 height 18
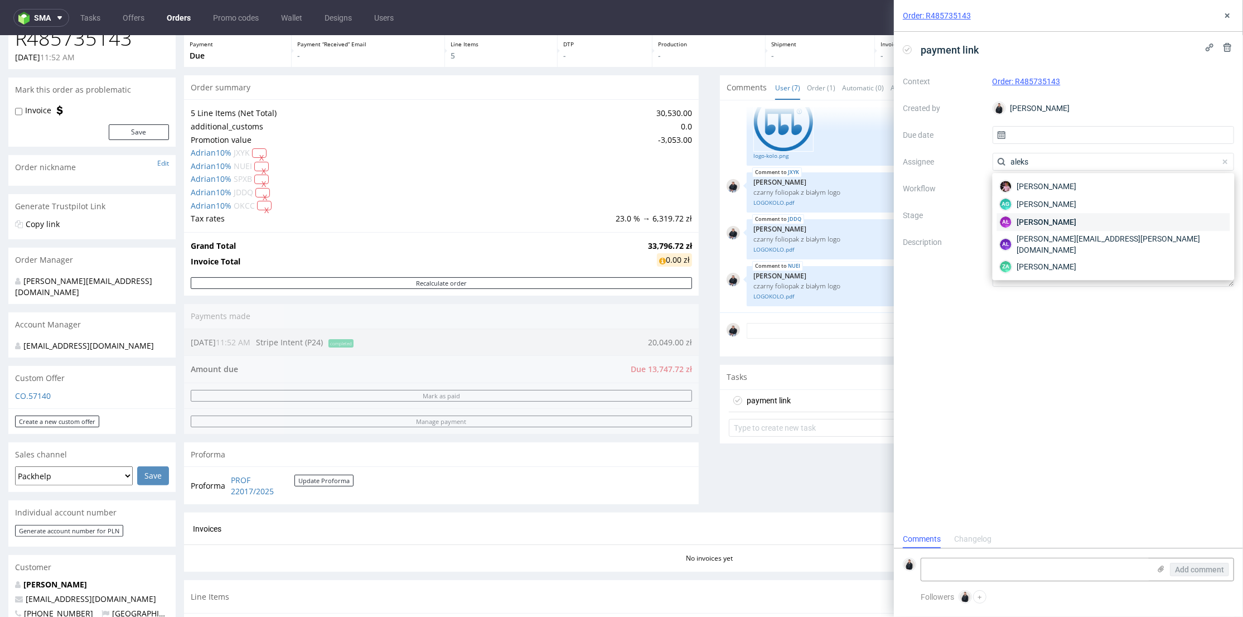
type input "aleks"
drag, startPoint x: 1073, startPoint y: 220, endPoint x: 1057, endPoint y: 191, distance: 32.9
click at [1073, 217] on span "Aleksandra Łętowska" at bounding box center [1047, 221] width 60 height 11
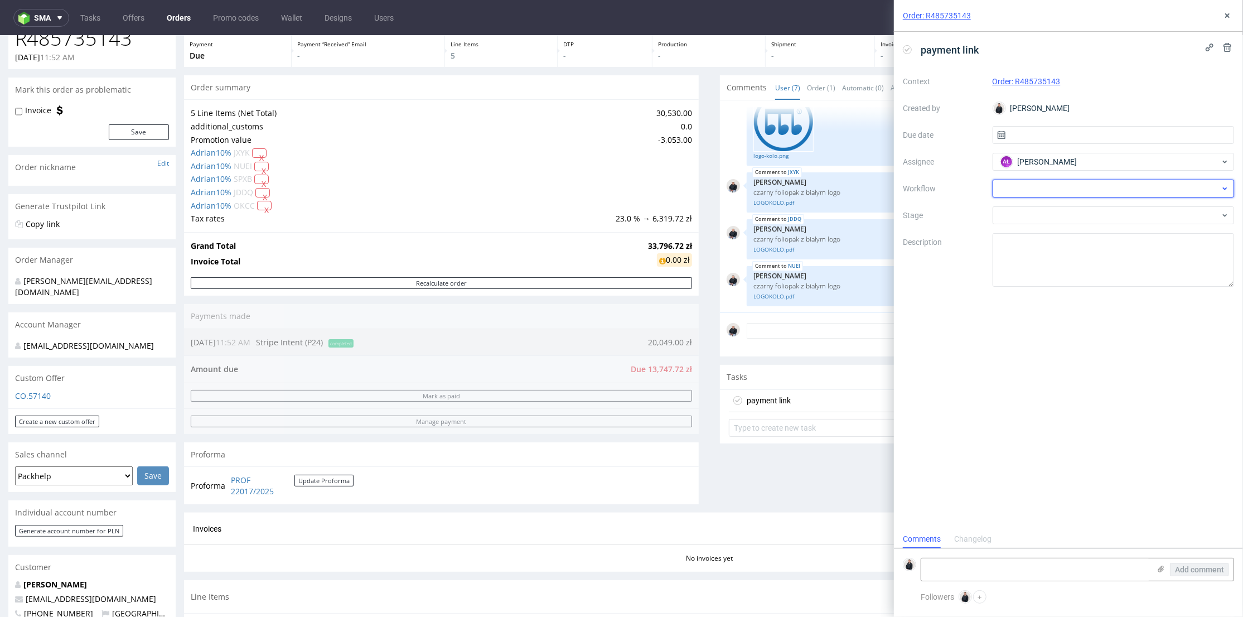
click at [1057, 191] on div at bounding box center [1114, 189] width 242 height 18
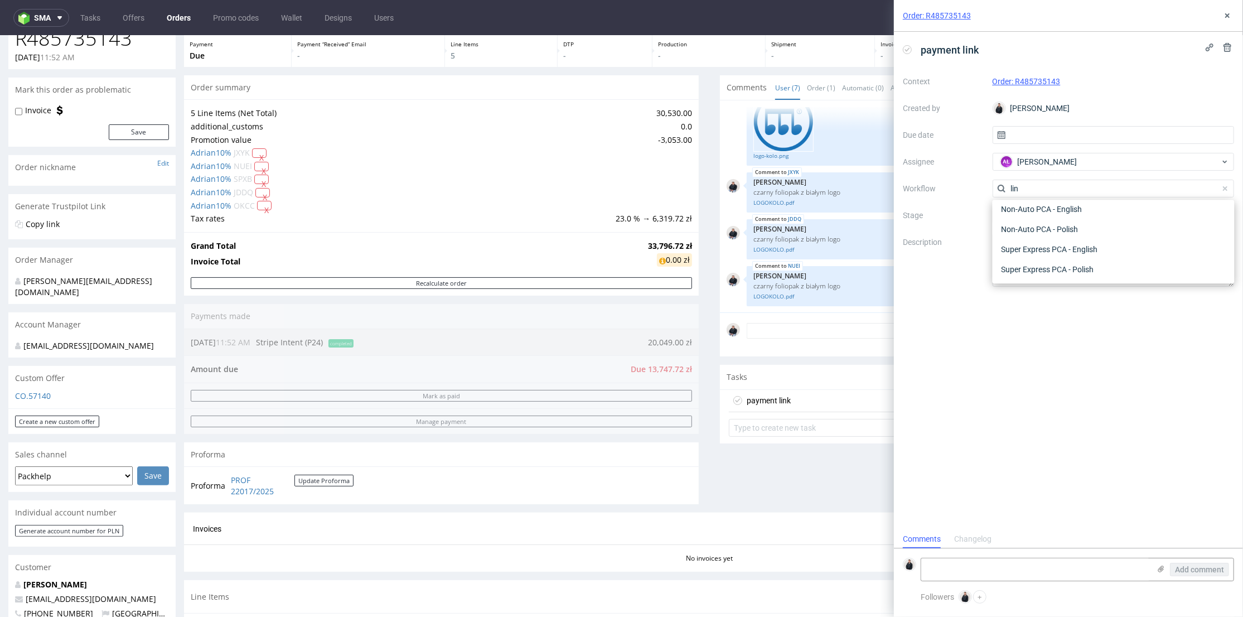
scroll to position [0, 0]
type input "link"
click at [1091, 251] on div "Finance - Payment links - Stripe" at bounding box center [1113, 249] width 233 height 20
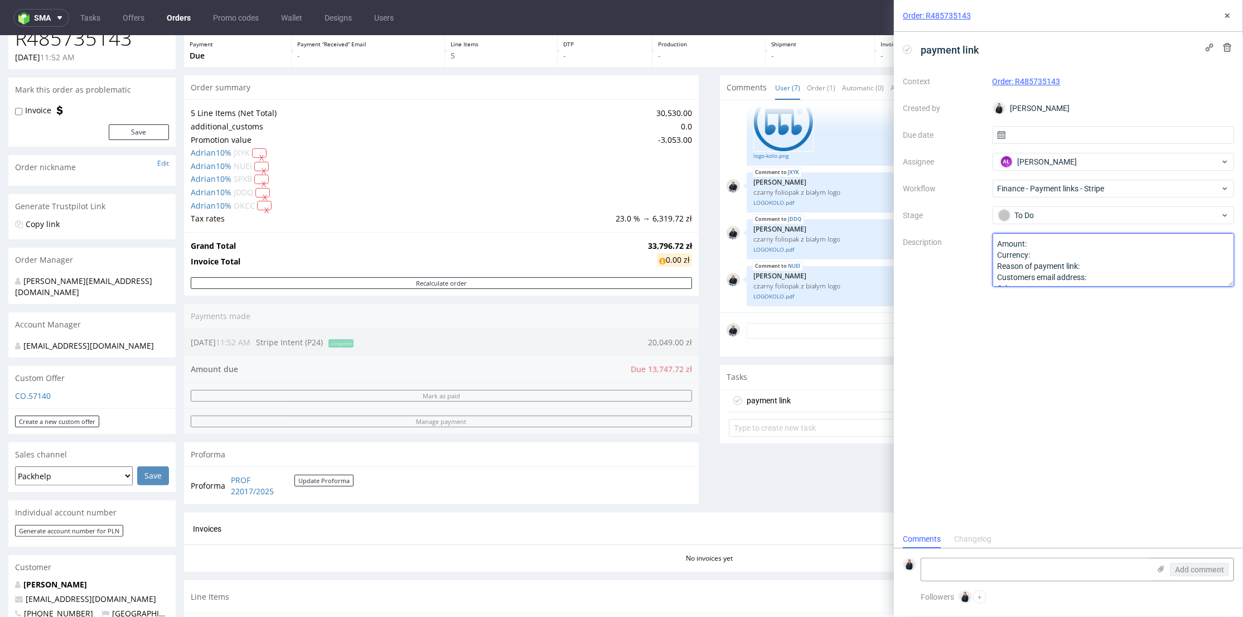
click at [1057, 241] on textarea "Amount: Currency: Reason of payment link: Customers email address: Other:" at bounding box center [1114, 260] width 242 height 54
click at [1100, 264] on textarea "Amount: Currency: Reason of payment link: Customers email address: Other:" at bounding box center [1114, 260] width 242 height 54
drag, startPoint x: 38, startPoint y: 586, endPoint x: 21, endPoint y: 583, distance: 17.5
click at [21, 593] on p "[EMAIL_ADDRESS][DOMAIN_NAME]" at bounding box center [92, 598] width 154 height 11
copy span "[EMAIL_ADDRESS][DOMAIN_NAME]"
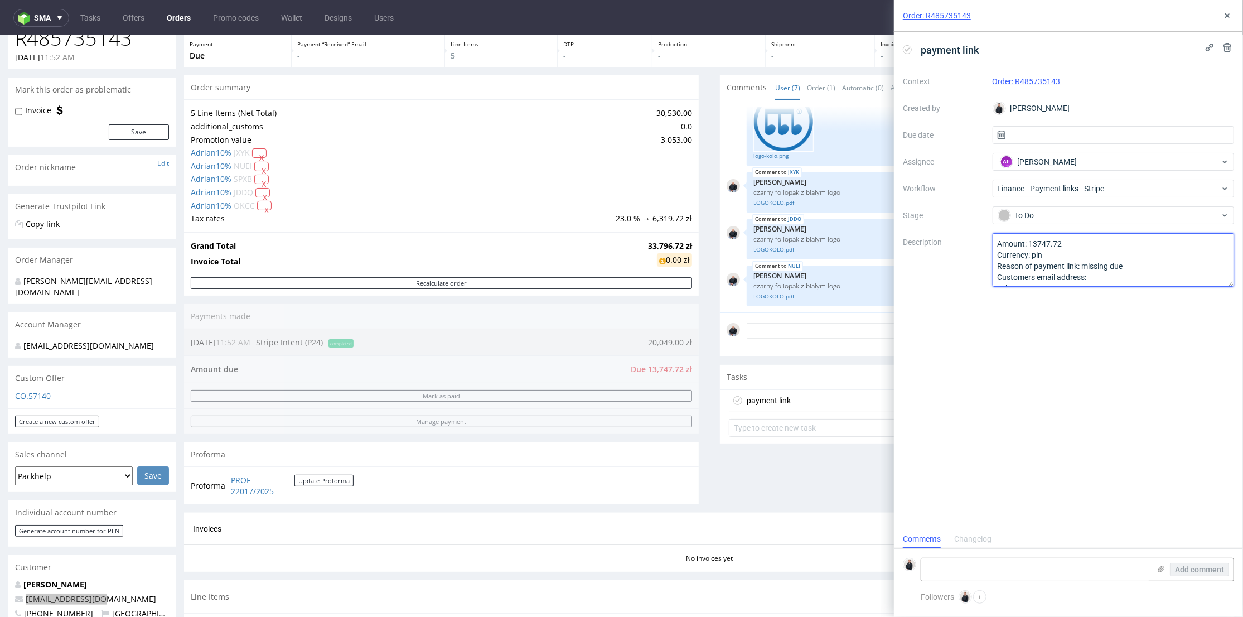
click at [1112, 278] on textarea "Amount: 13747.72 Currency: pln Reason of payment link: missing due Customers em…" at bounding box center [1114, 260] width 242 height 54
paste textarea "[EMAIL_ADDRESS][DOMAIN_NAME]"
type textarea "Amount: 13747.72 Currency: pln Reason of payment link: missing due Customers em…"
click at [1103, 324] on div "payment link Context Order: R485735143 Created by Adrian Margula Due date Assig…" at bounding box center [1068, 281] width 349 height 498
click at [1226, 16] on use at bounding box center [1227, 15] width 4 height 4
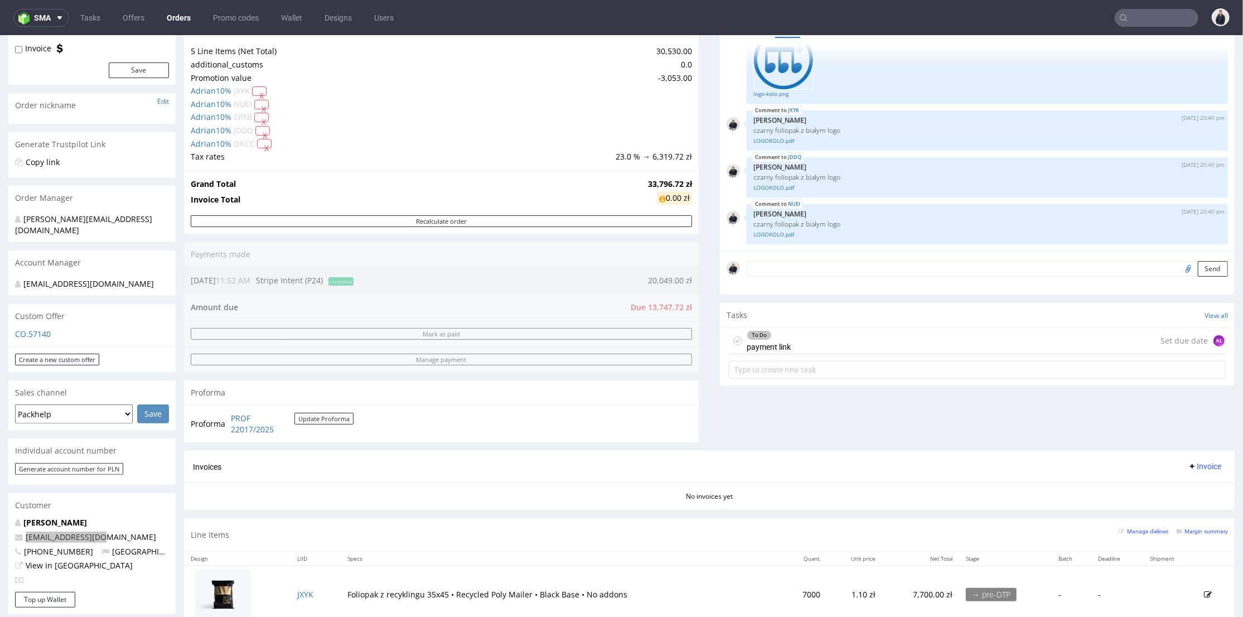
scroll to position [186, 0]
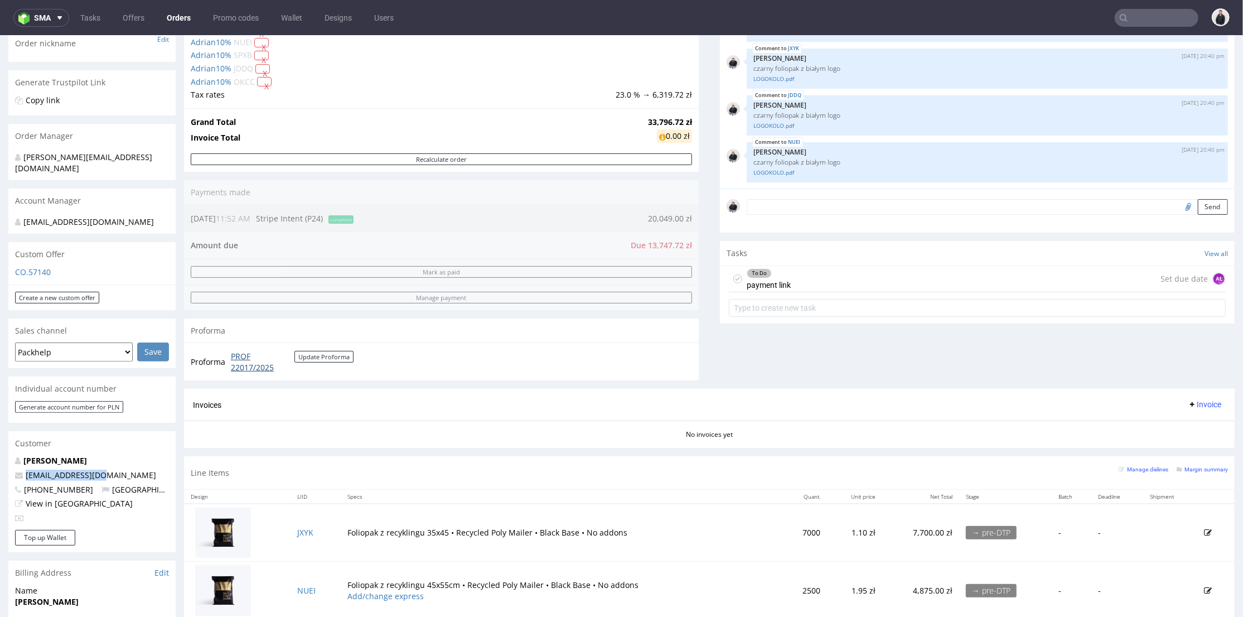
click at [253, 368] on link "PROF 22017/2025" at bounding box center [263, 361] width 64 height 22
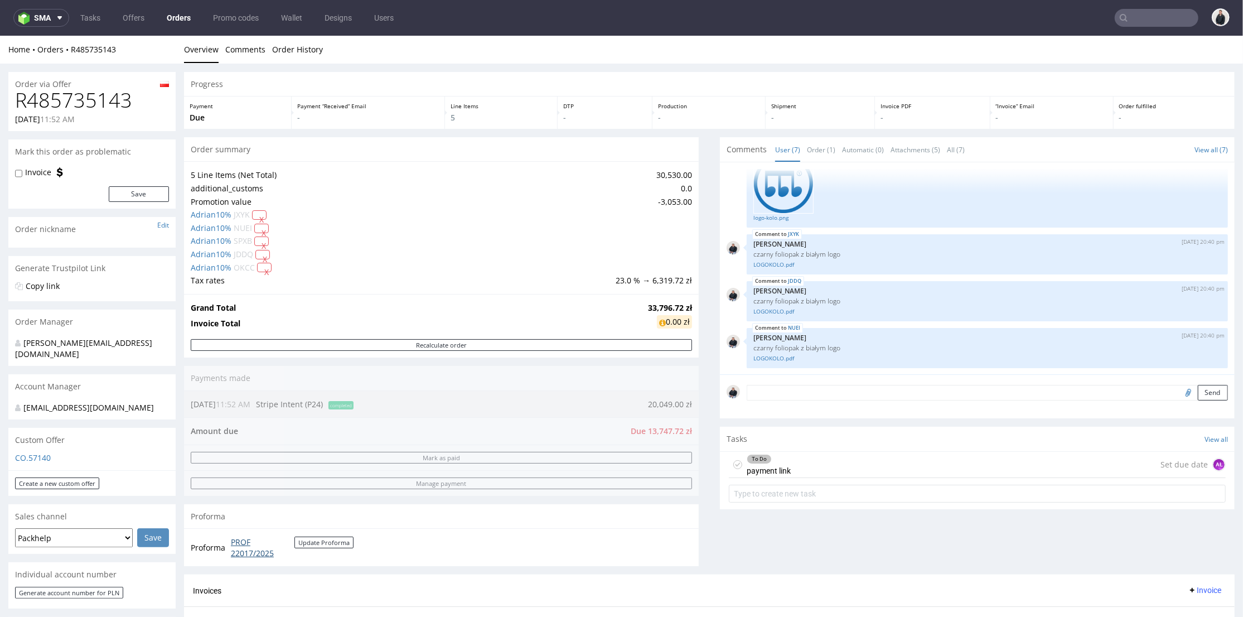
scroll to position [248, 0]
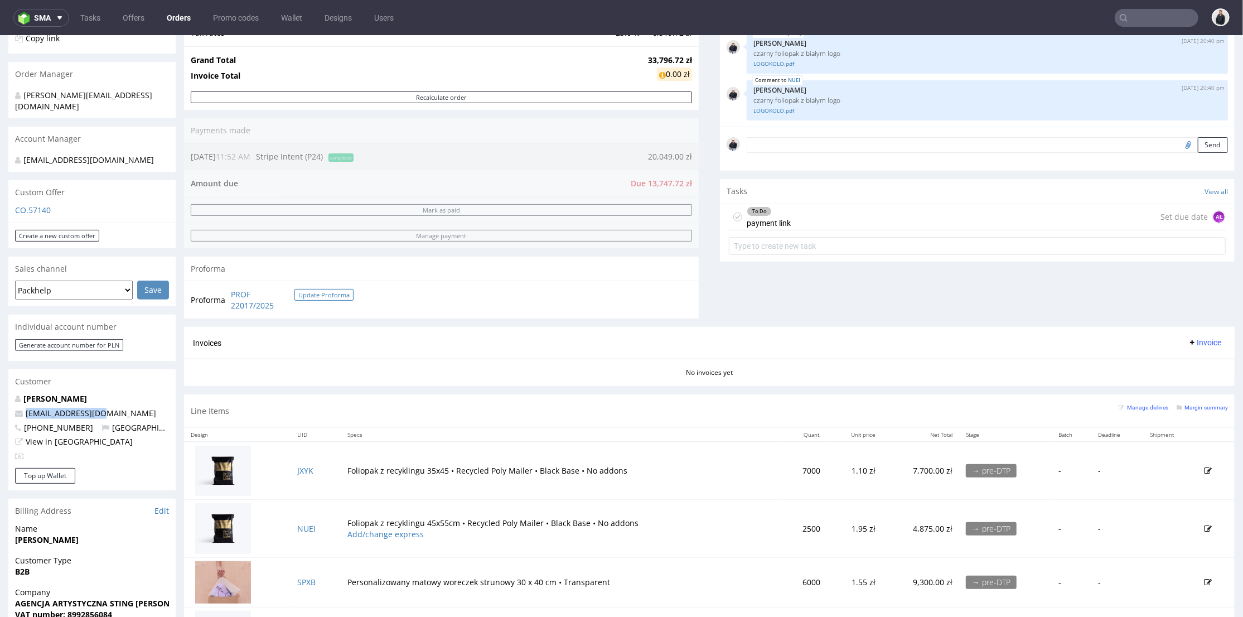
click at [337, 296] on button "Update Proforma" at bounding box center [323, 294] width 59 height 12
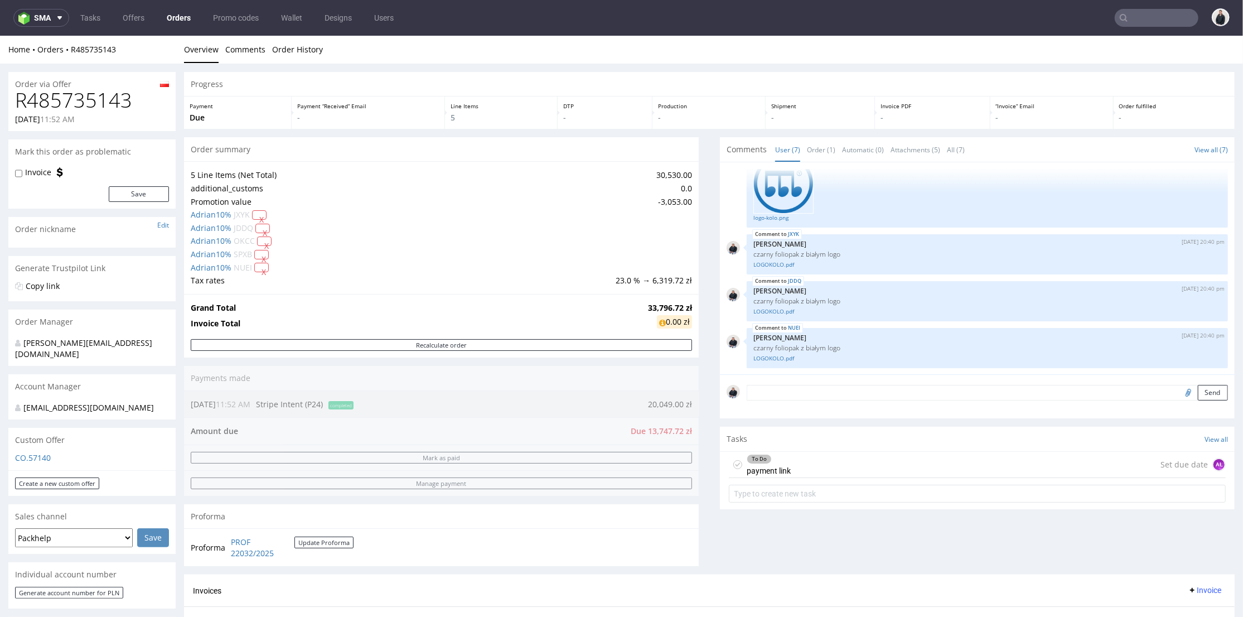
scroll to position [124, 0]
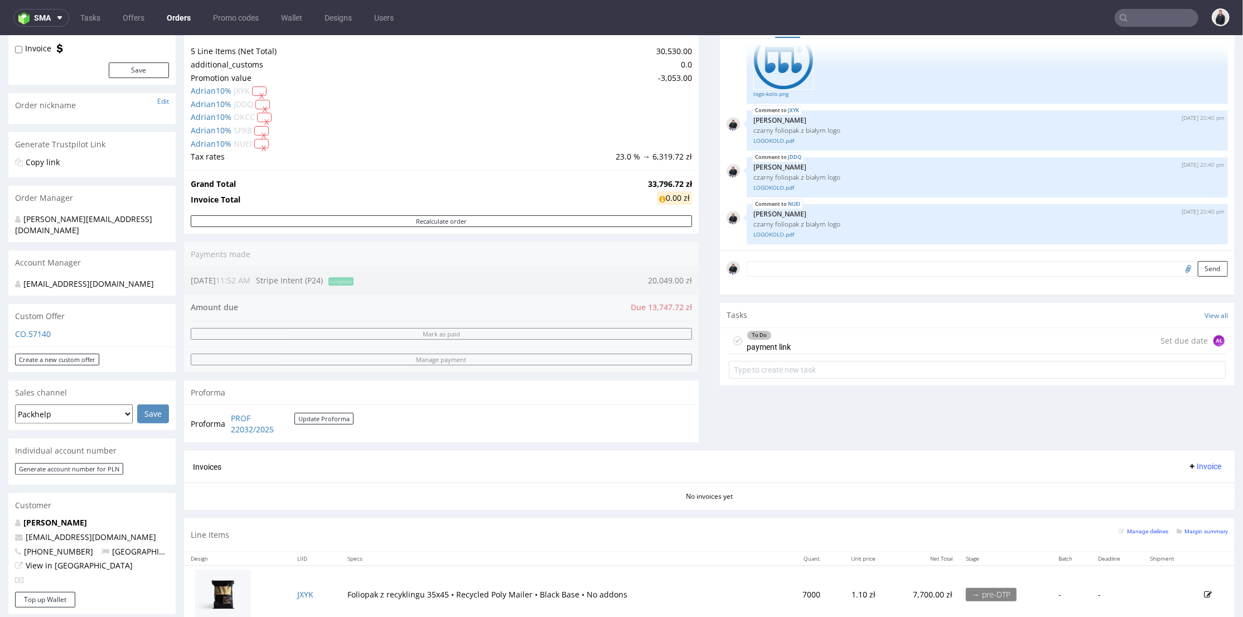
click at [838, 342] on div "To Do payment link Set due date AŁ" at bounding box center [977, 340] width 497 height 26
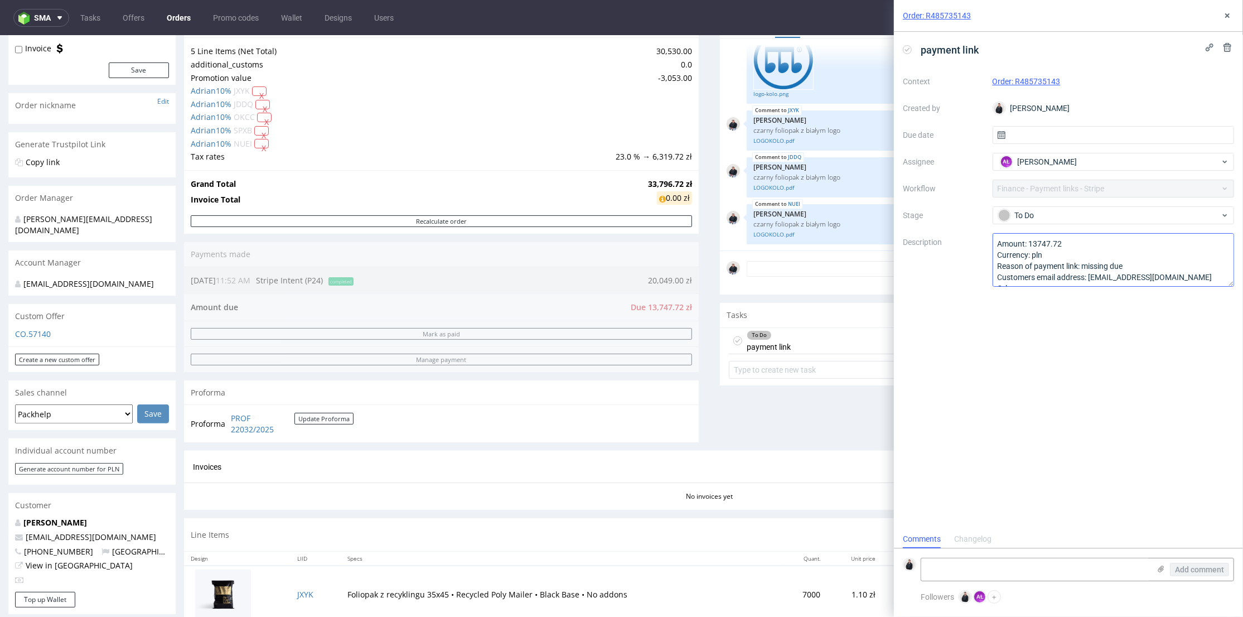
scroll to position [9, 0]
click at [767, 414] on div "Comments User (7) Order (1) Automatic (0) Attachments (5) All (7) View all (7) …" at bounding box center [977, 232] width 515 height 438
click at [1229, 22] on div "Order: R485735143" at bounding box center [1068, 16] width 349 height 32
click at [253, 430] on link "PROF 22032/2025" at bounding box center [263, 423] width 64 height 22
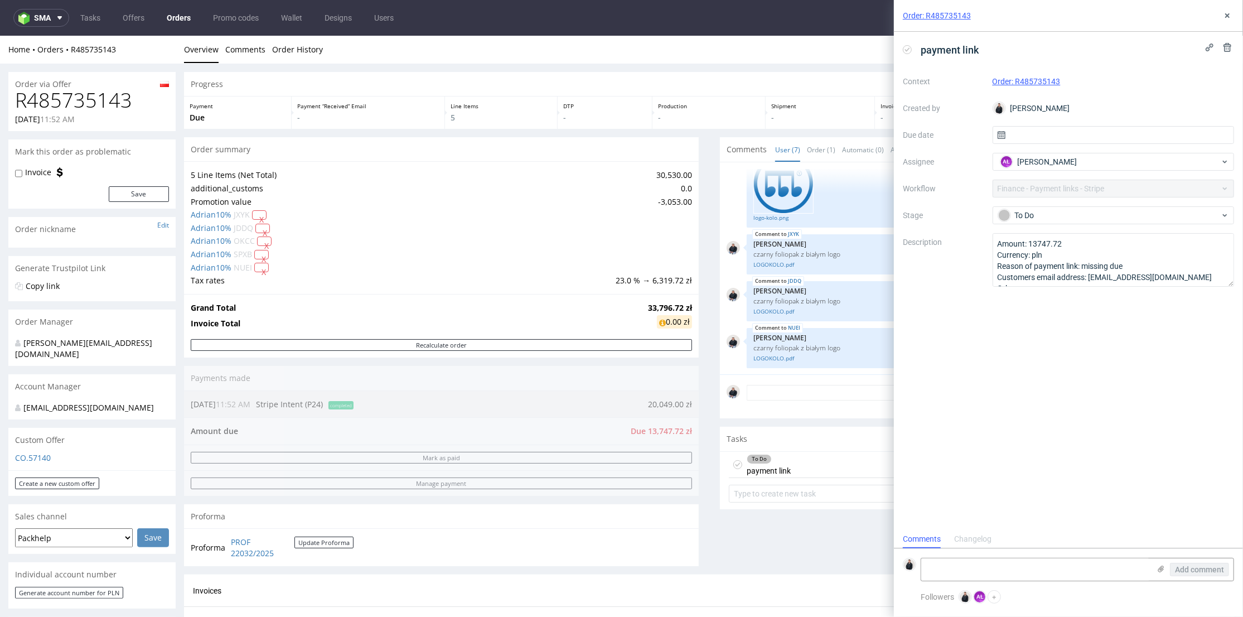
click at [108, 105] on h1 "R485735143" at bounding box center [92, 100] width 154 height 22
copy h1 "R485735143"
drag, startPoint x: 116, startPoint y: 49, endPoint x: 94, endPoint y: 36, distance: 25.7
click at [74, 43] on div "Home Orders R485735143 Overview Comments Order History" at bounding box center [621, 49] width 1243 height 28
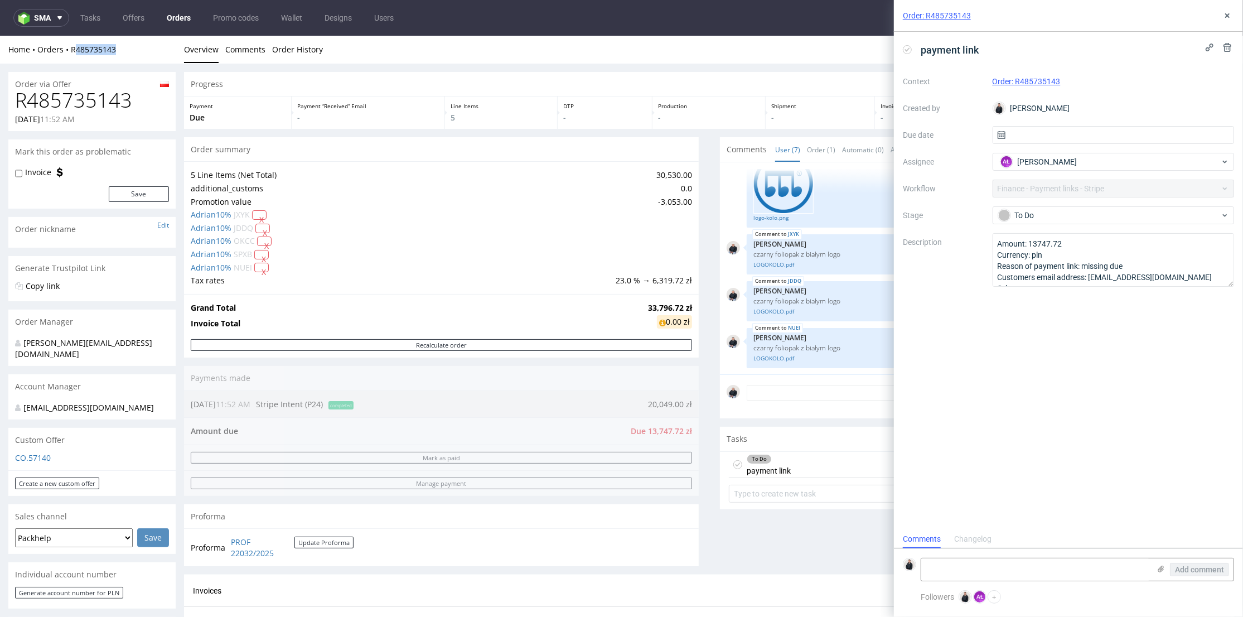
copy link "485735143"
click at [143, 56] on div "Home Orders R485735143 Overview Comments Order History" at bounding box center [621, 49] width 1243 height 28
drag, startPoint x: 132, startPoint y: 48, endPoint x: 70, endPoint y: 45, distance: 62.0
click at [70, 45] on div "Home Orders R485735143" at bounding box center [91, 49] width 167 height 11
copy link "R485735143"
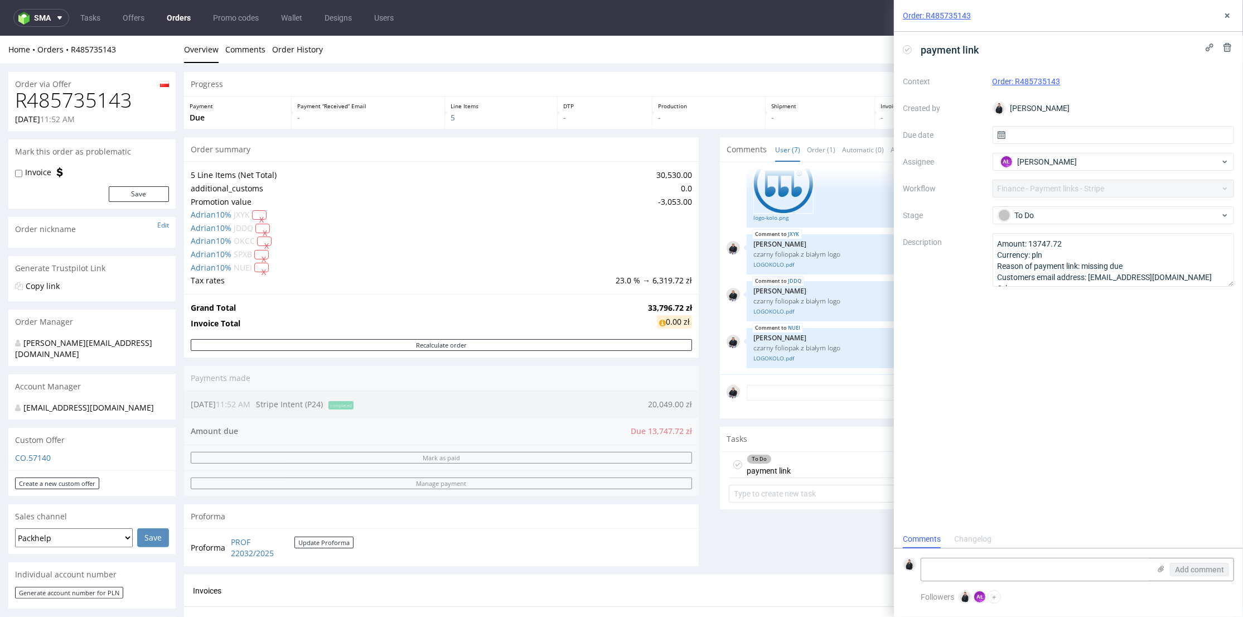
click at [806, 460] on div "To Do payment link Set due date AŁ" at bounding box center [977, 464] width 497 height 26
click at [1207, 49] on icon at bounding box center [1209, 47] width 9 height 9
click at [145, 12] on link "Offers" at bounding box center [133, 18] width 35 height 18
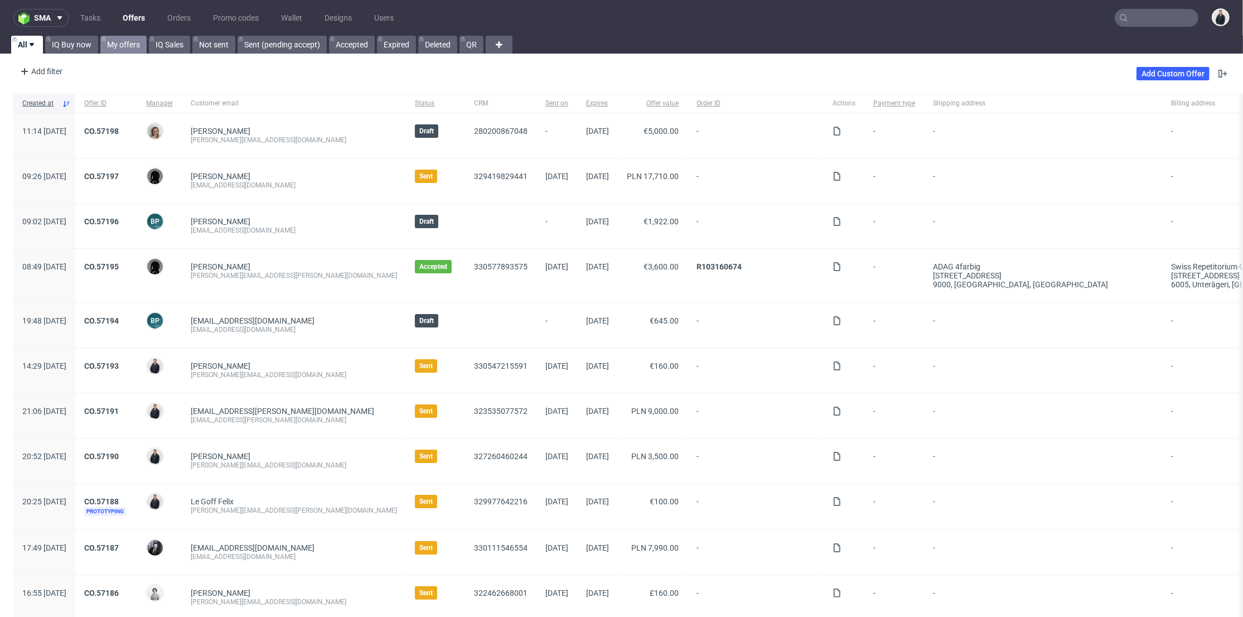
click at [118, 44] on link "My offers" at bounding box center [123, 45] width 46 height 18
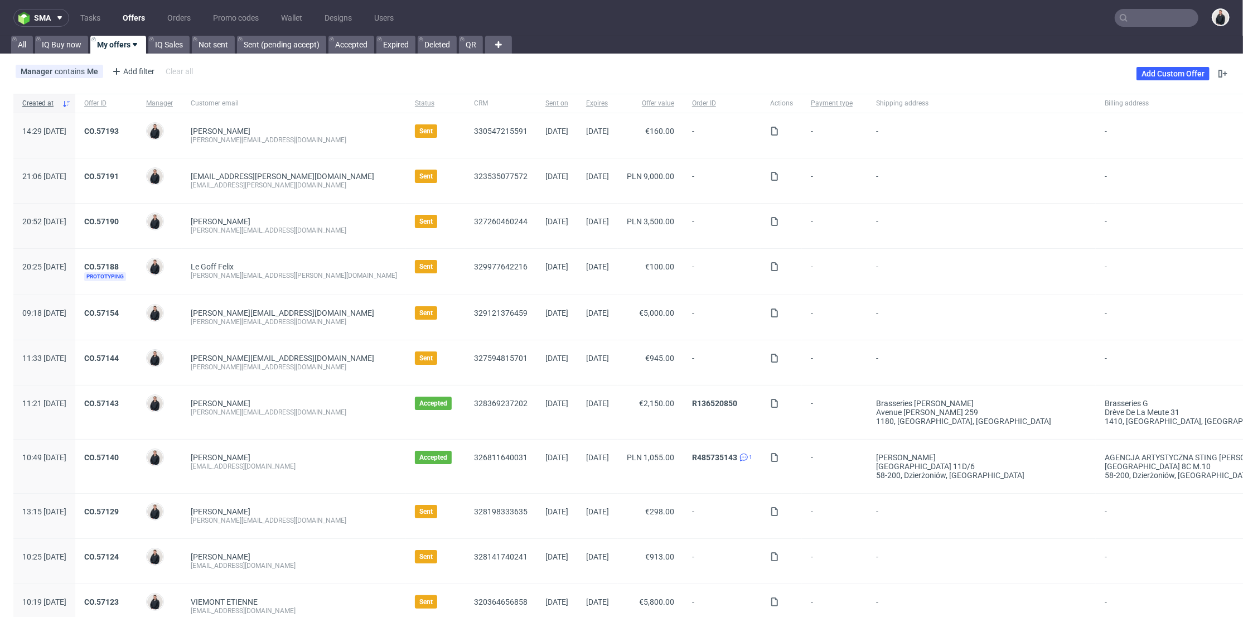
click at [128, 363] on span "CO.57144" at bounding box center [106, 363] width 44 height 18
click at [119, 356] on link "CO.57144" at bounding box center [101, 358] width 35 height 9
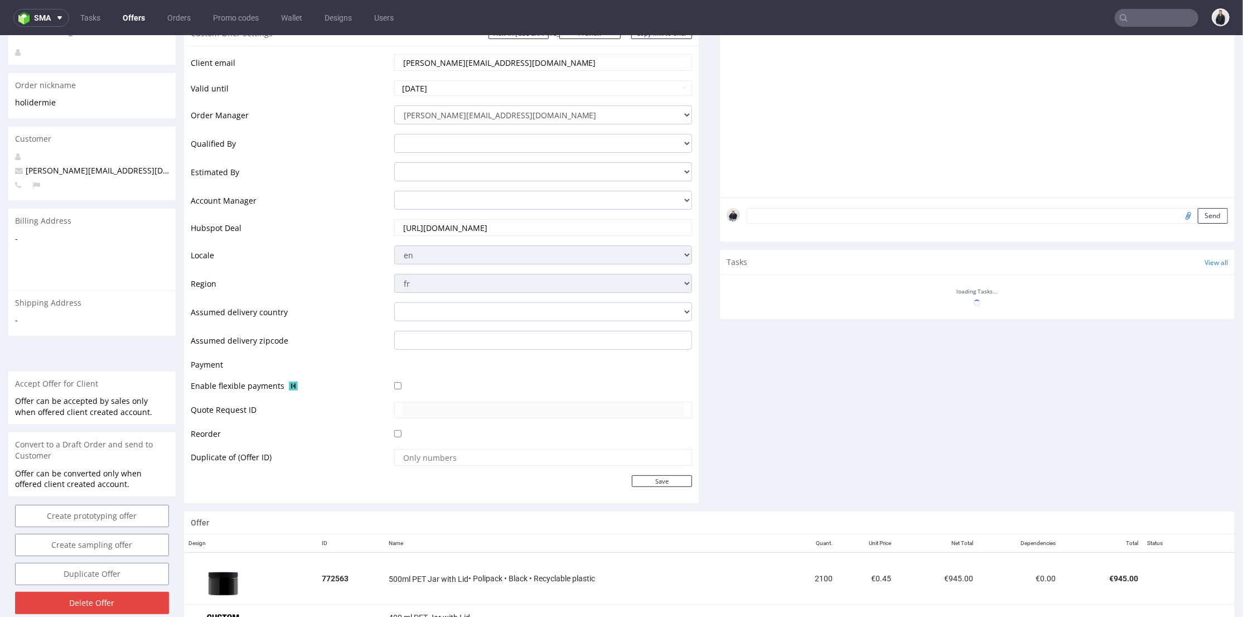
scroll to position [393, 0]
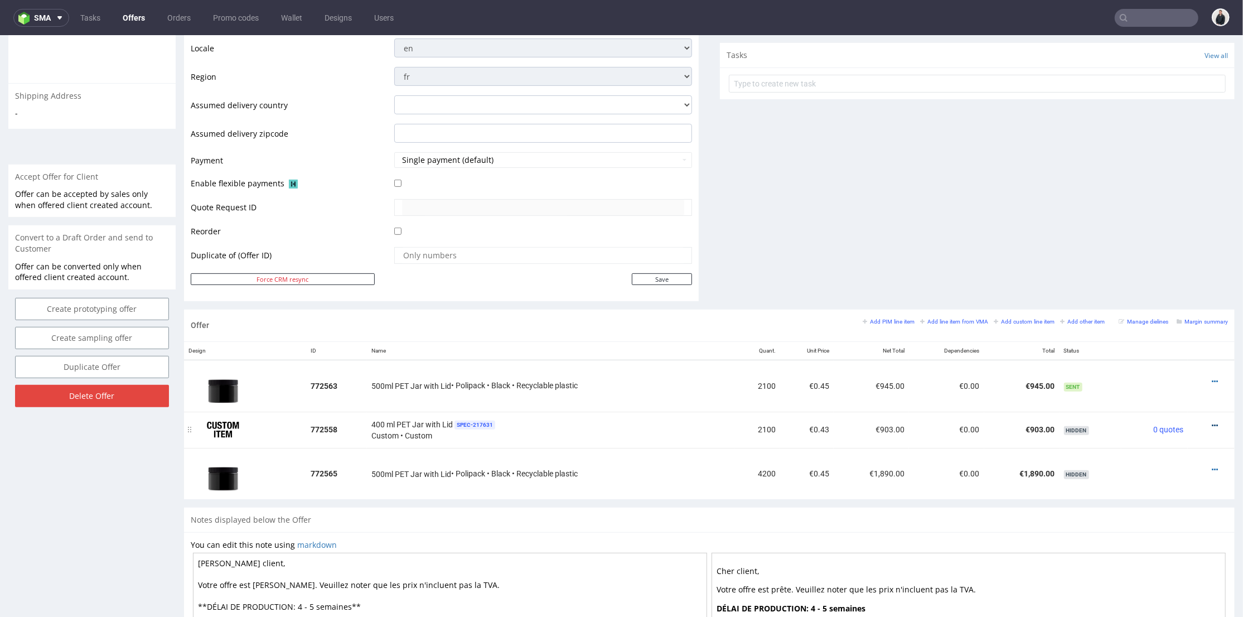
click at [1212, 425] on icon at bounding box center [1215, 425] width 6 height 8
click at [1166, 286] on span "Edit item specification" at bounding box center [1168, 281] width 84 height 11
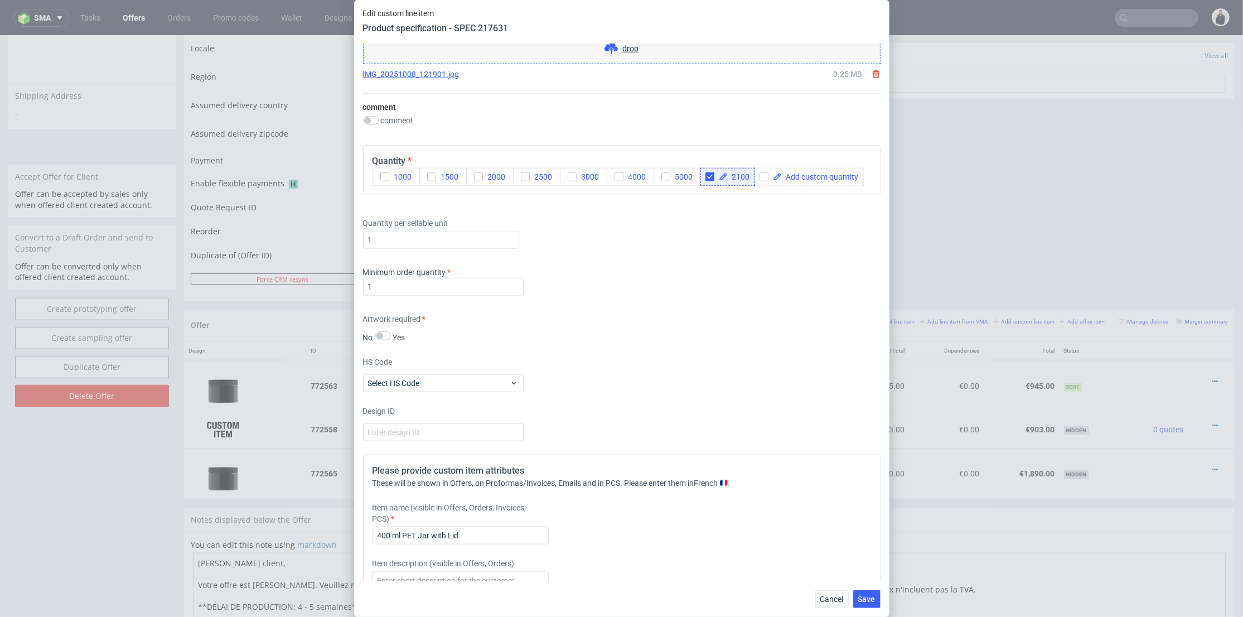
scroll to position [929, 0]
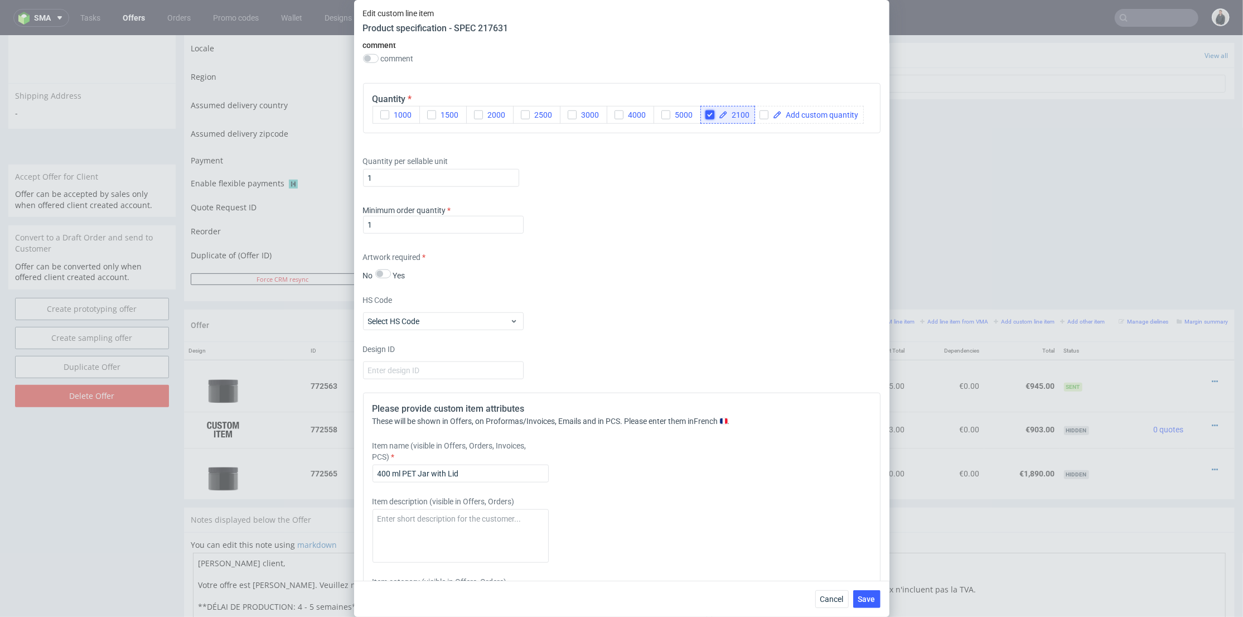
click at [709, 115] on input "checkbox" at bounding box center [710, 114] width 9 height 9
checkbox input "false"
click at [731, 114] on span at bounding box center [766, 115] width 77 height 8
checkbox input "true"
click at [738, 128] on div "Quantity 1000 1500 2000 2500 3000 4000 5000 10000" at bounding box center [622, 108] width 518 height 50
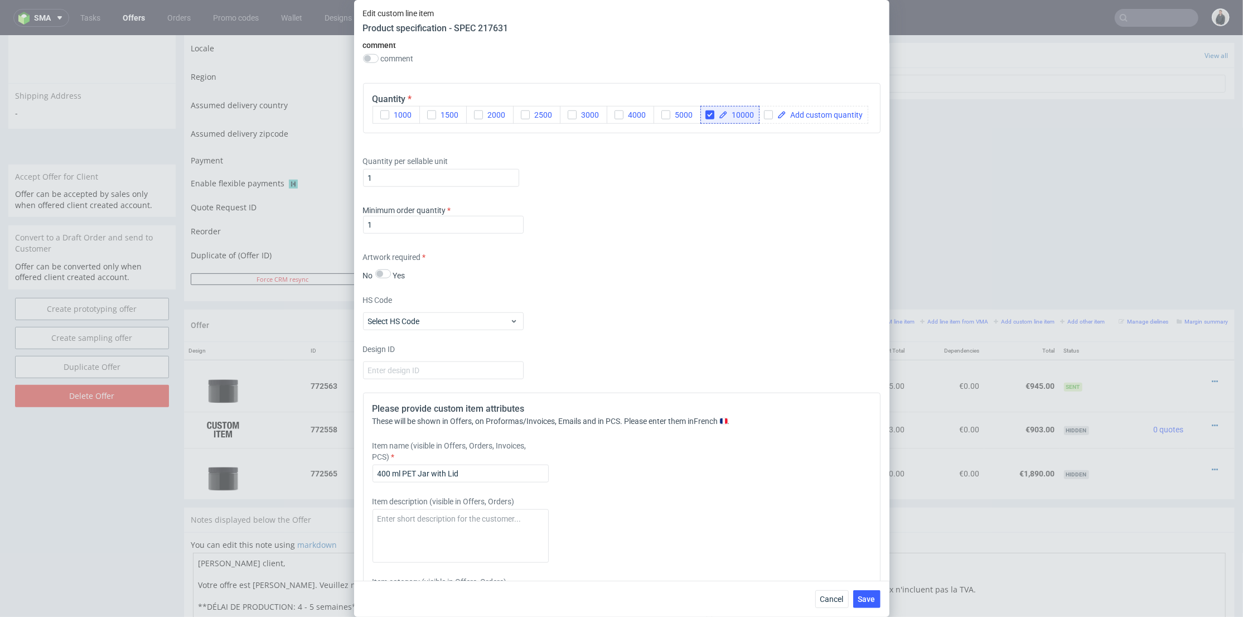
click at [738, 235] on div "Minimum order quantity 1" at bounding box center [622, 221] width 518 height 33
click at [872, 601] on span "Save" at bounding box center [866, 599] width 17 height 8
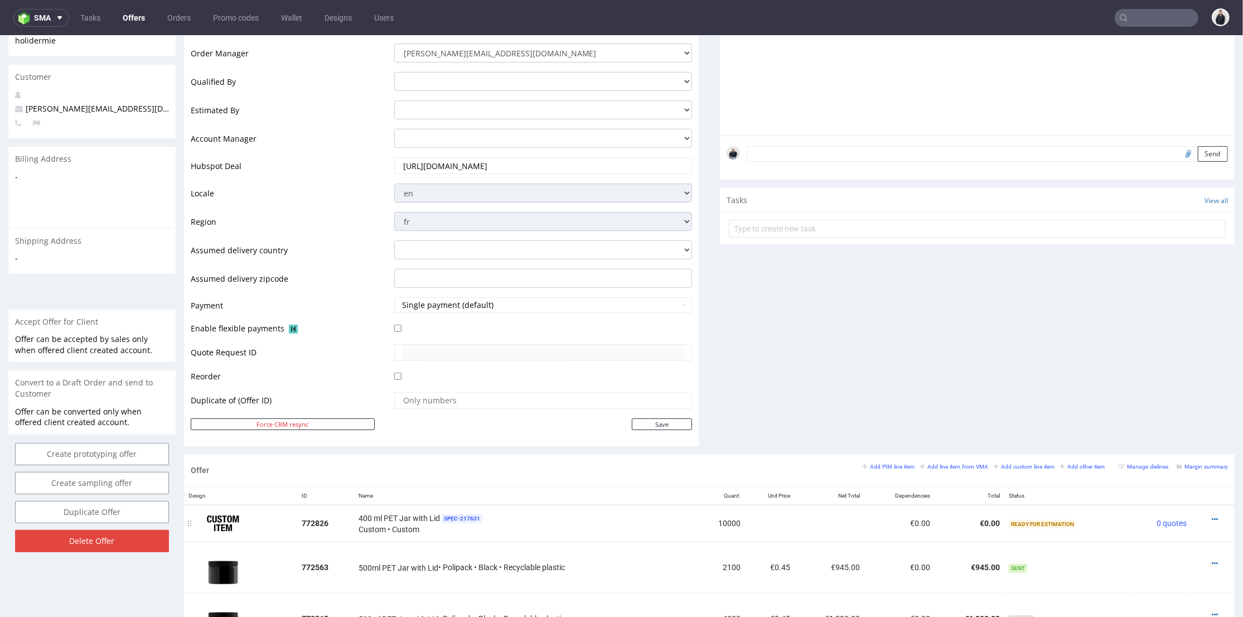
scroll to position [310, 0]
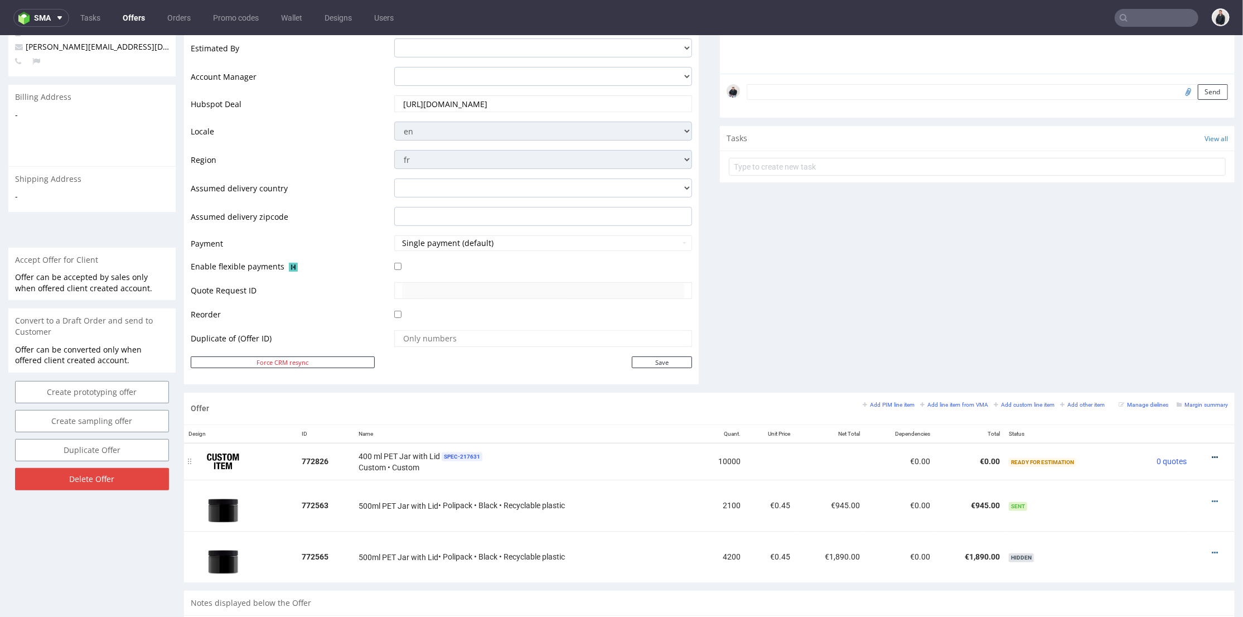
click at [1212, 455] on icon at bounding box center [1215, 457] width 6 height 8
click at [1157, 336] on span "Add cost manually" at bounding box center [1165, 332] width 90 height 11
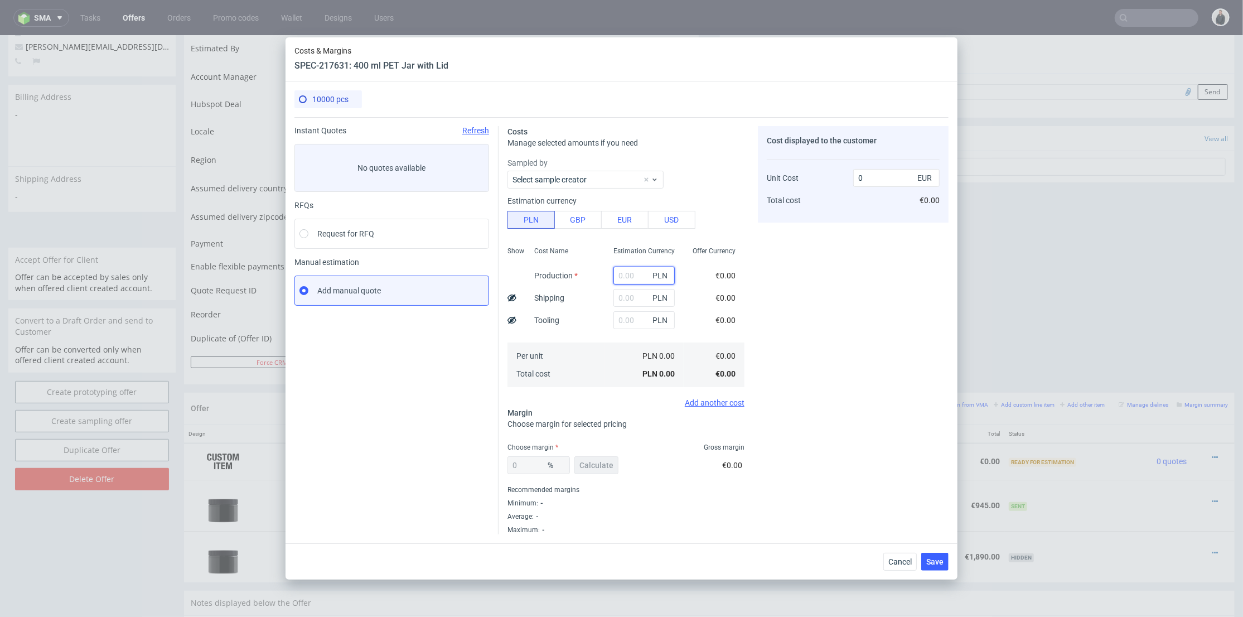
click at [618, 273] on input "text" at bounding box center [644, 276] width 61 height 18
type input "15700"
click at [818, 279] on div "Cost displayed to the customer Unit Cost Total cost 0 EUR €0.00" at bounding box center [853, 330] width 191 height 408
type input "0.37"
click at [624, 299] on input "3" at bounding box center [644, 298] width 61 height 18
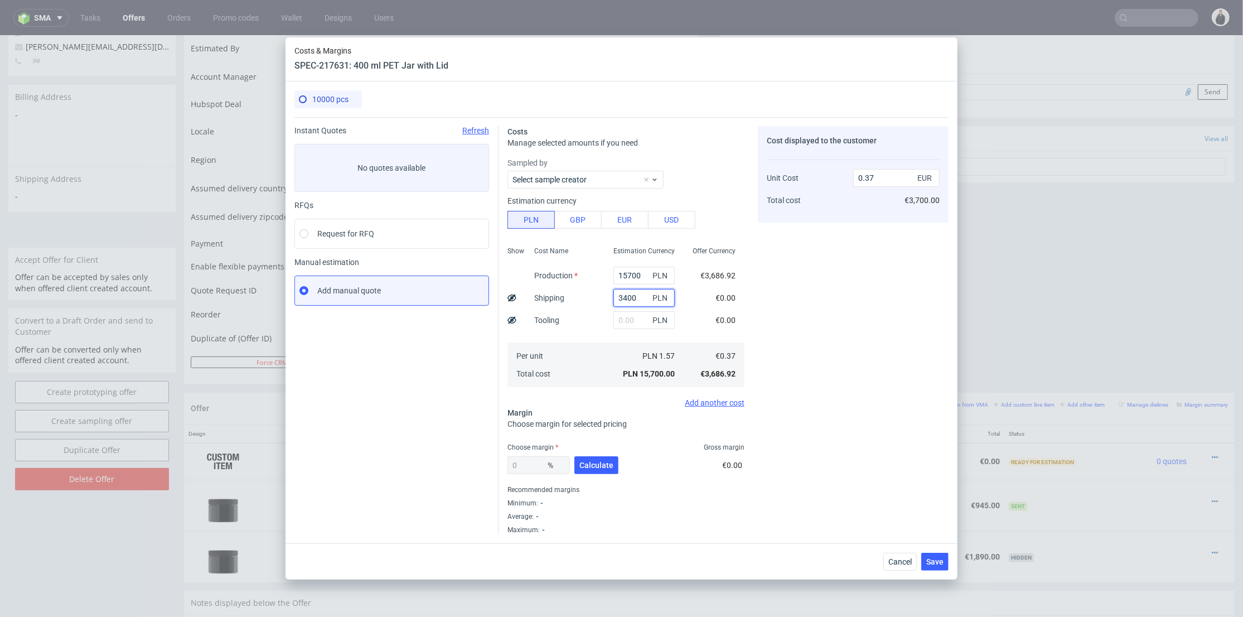
type input "3400"
click at [605, 316] on div "PLN" at bounding box center [644, 320] width 79 height 22
type input "0.45"
click at [600, 467] on span "Calculate" at bounding box center [596, 465] width 34 height 8
type input "29.37"
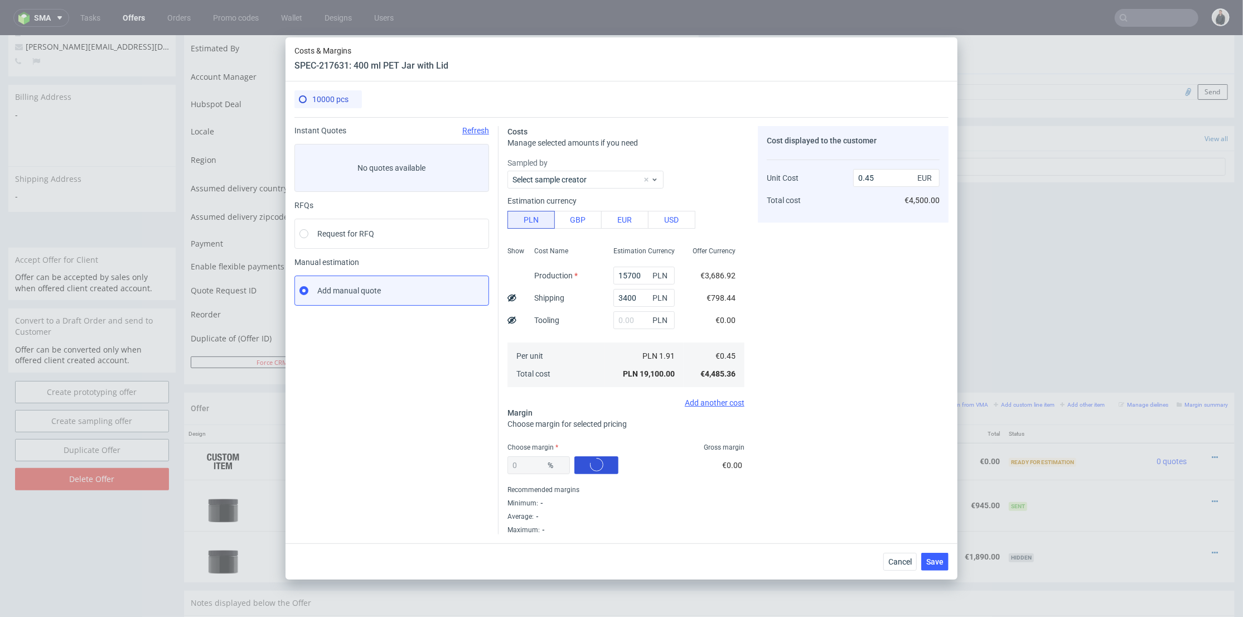
type input "0.64"
drag, startPoint x: 535, startPoint y: 463, endPoint x: 480, endPoint y: 460, distance: 55.3
click at [465, 460] on div "Instant Quotes Refresh No quotes available RFQs Request for RFQ Manual estimati…" at bounding box center [621, 325] width 654 height 417
type input "2"
type input "0.46"
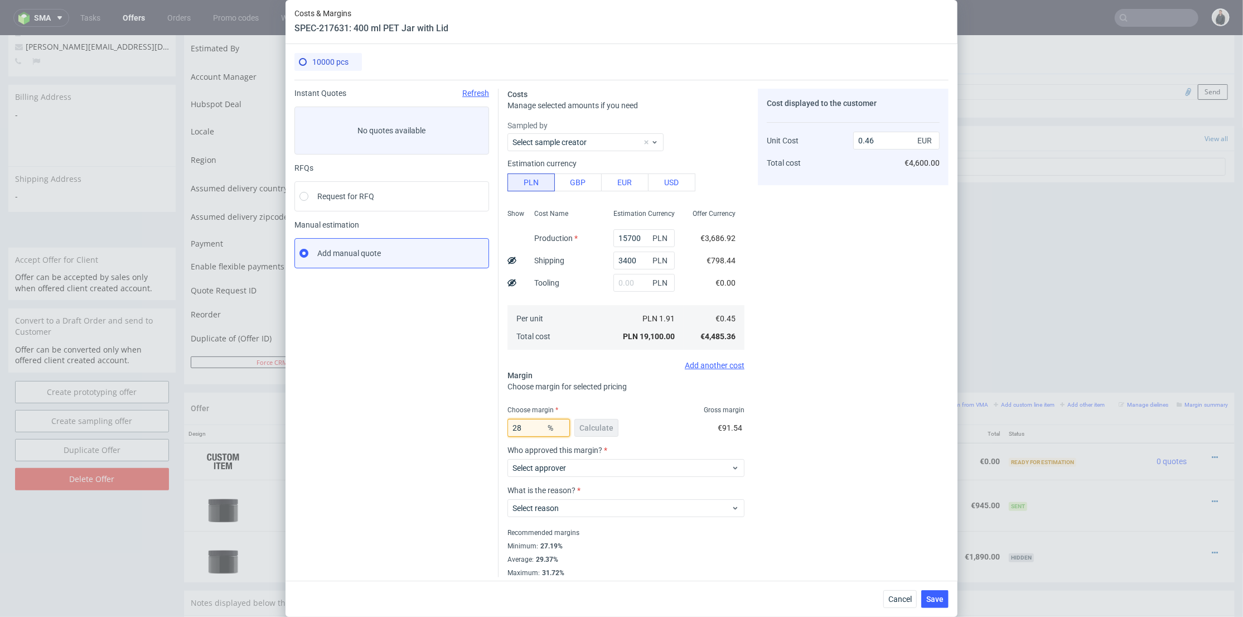
type input "28"
click at [892, 424] on div "Cost displayed to the customer Unit Cost Total cost 0.46 EUR €4,600.00" at bounding box center [853, 333] width 191 height 489
type input "0.62"
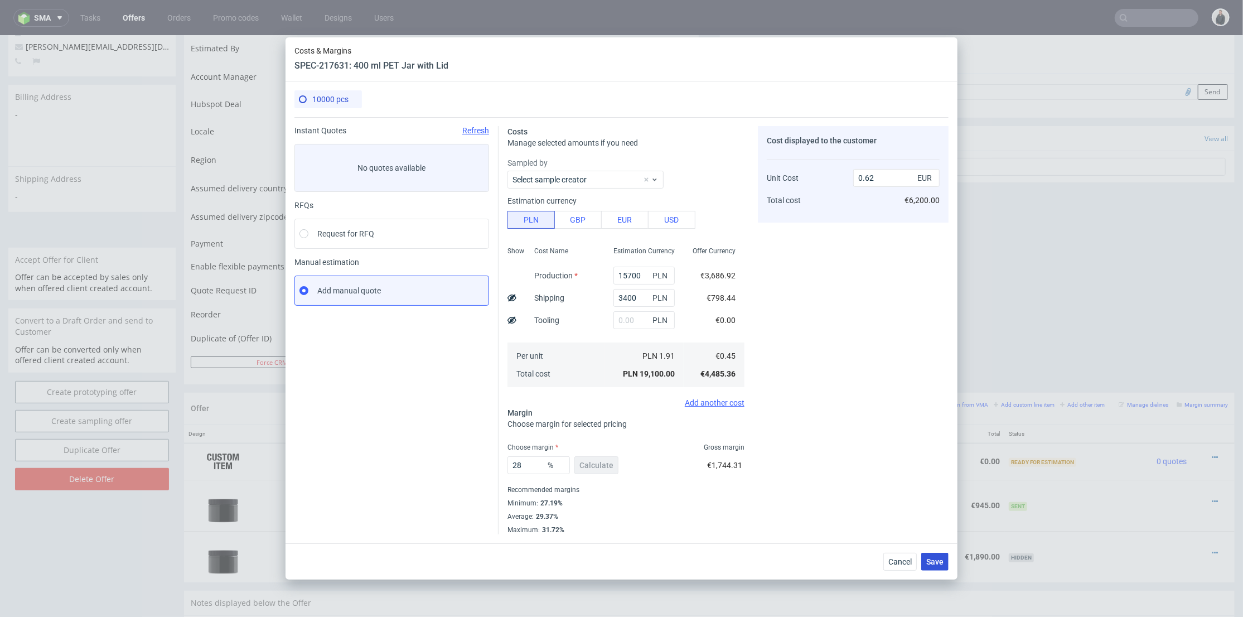
click at [932, 562] on span "Save" at bounding box center [934, 562] width 17 height 8
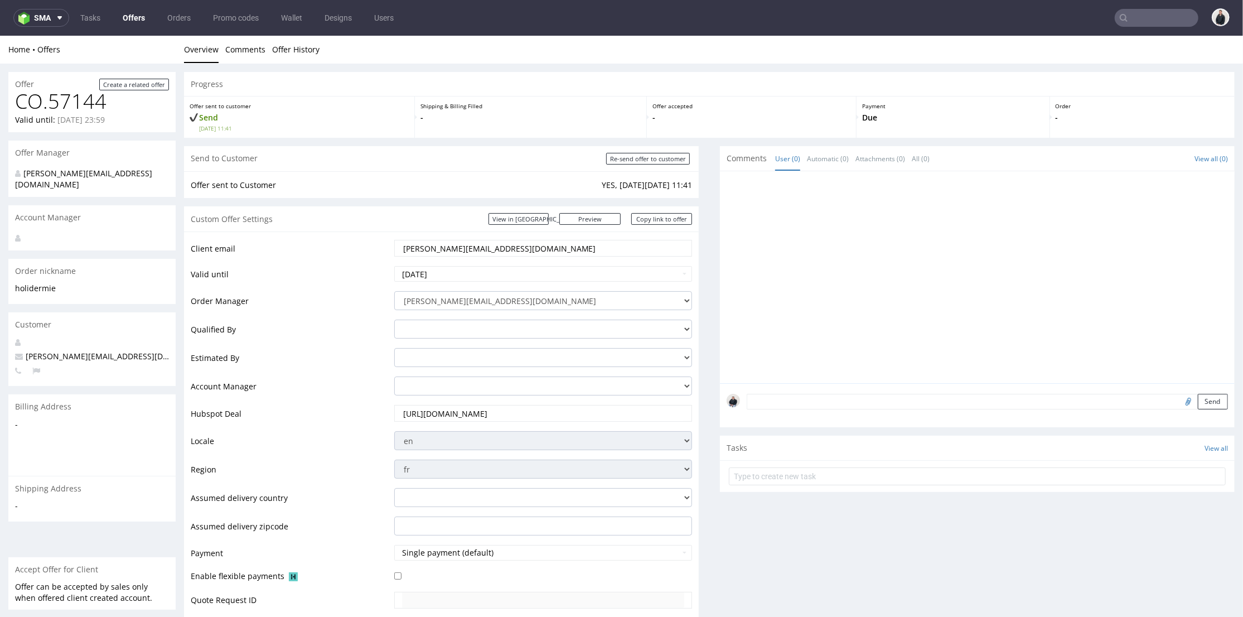
scroll to position [0, 0]
click at [742, 227] on div at bounding box center [981, 279] width 508 height 205
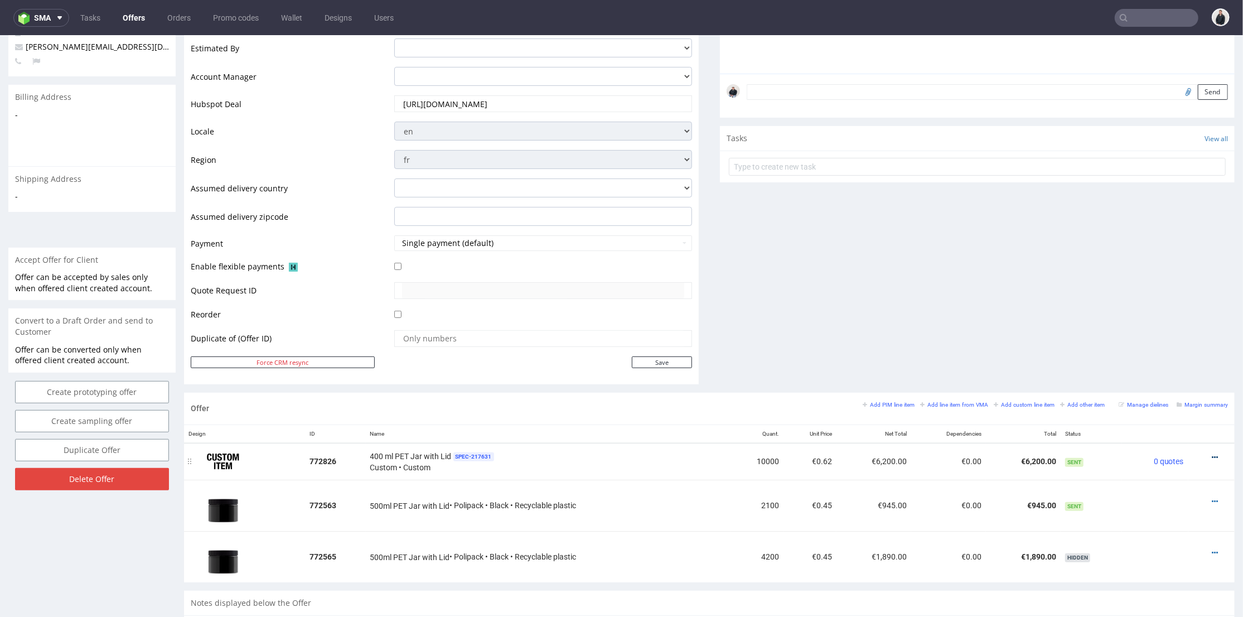
click at [1212, 453] on icon at bounding box center [1215, 457] width 6 height 8
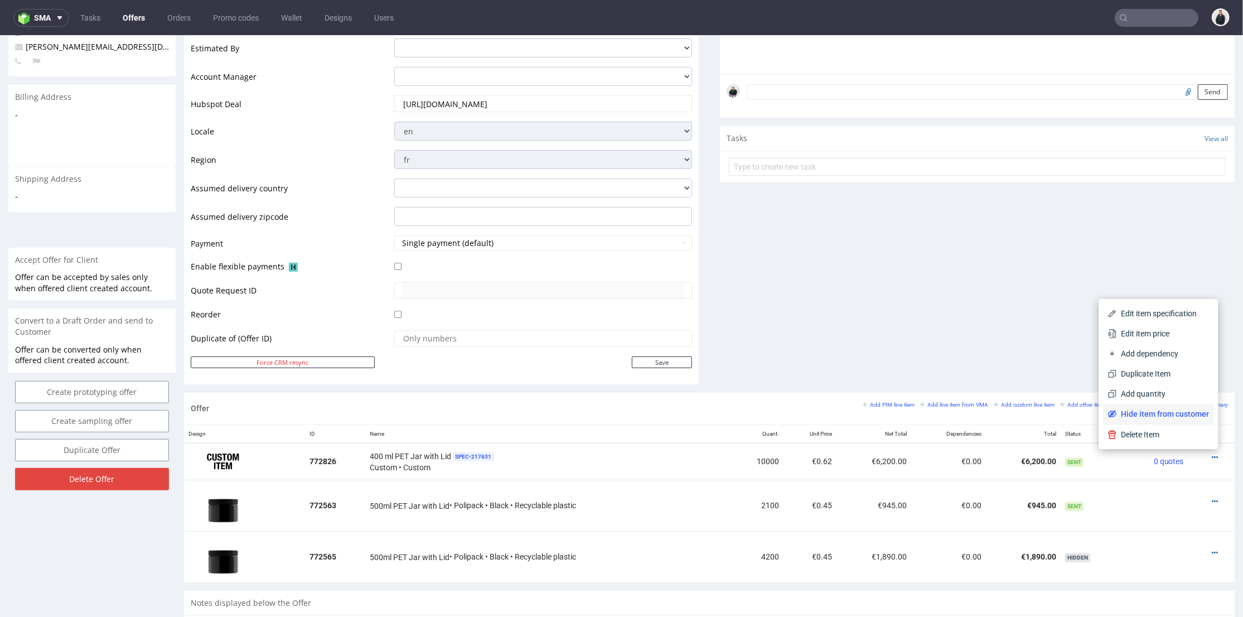
click at [1153, 409] on span "Hide item from customer" at bounding box center [1163, 413] width 93 height 11
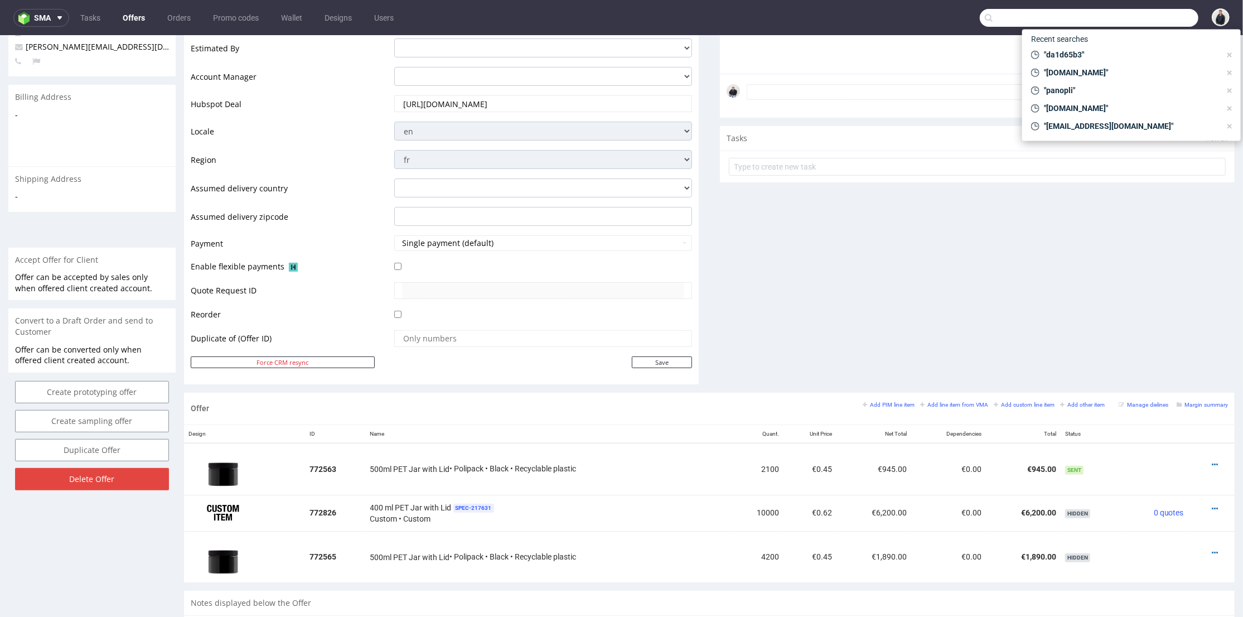
click at [1141, 12] on input "text" at bounding box center [1089, 18] width 219 height 18
paste input "mathildeidir.fr"
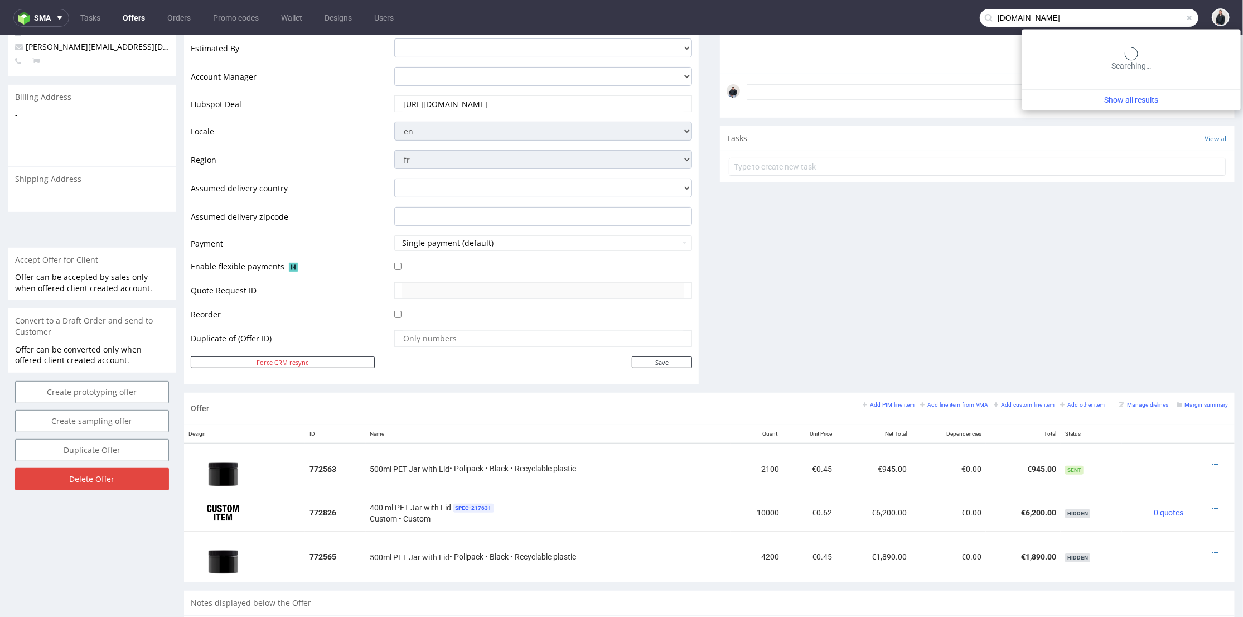
type input "mathildeidir.fr"
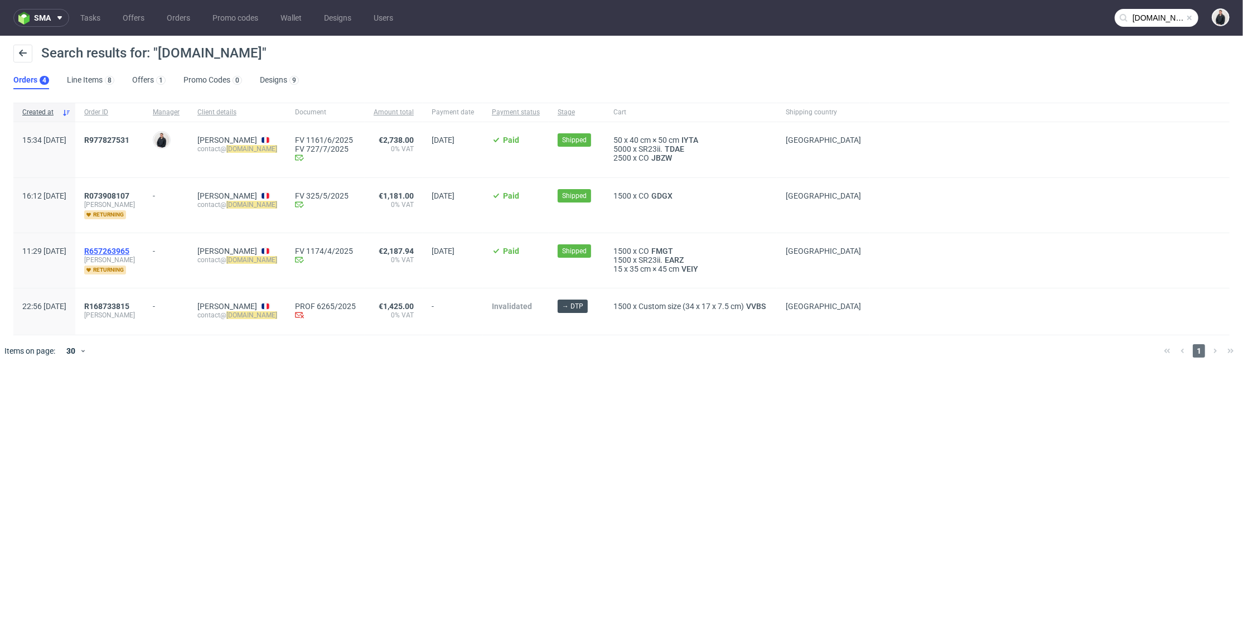
click at [129, 247] on span "R657263965" at bounding box center [106, 251] width 45 height 9
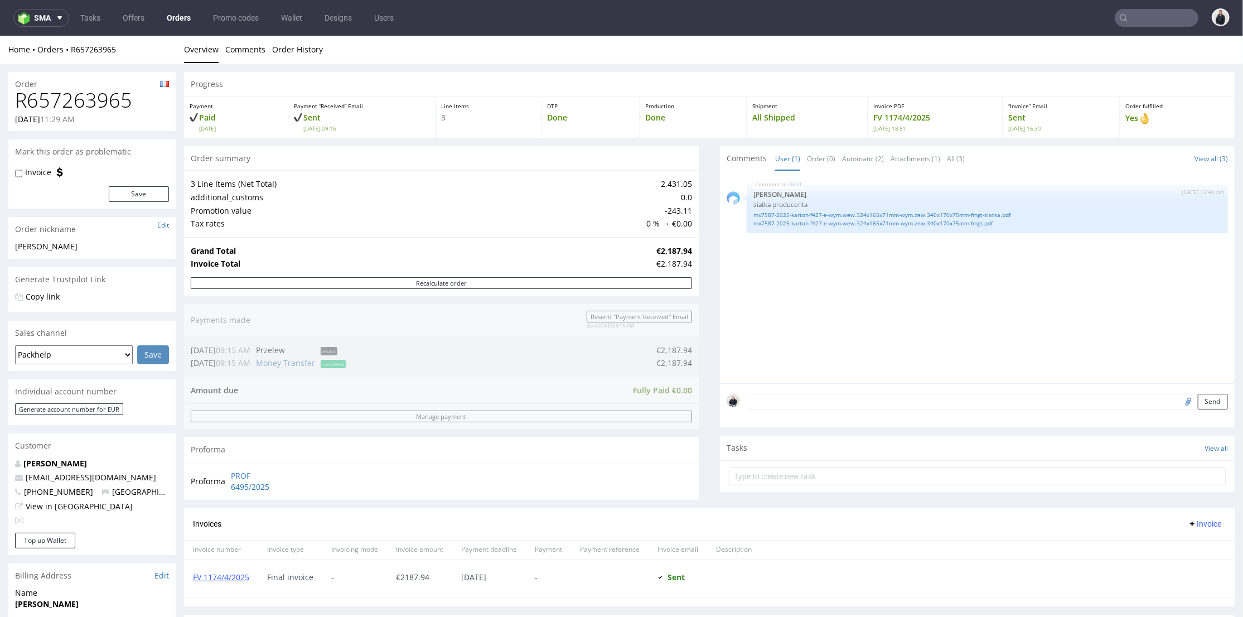
click at [846, 308] on div "FMGT 28th Mar 25 | 13:40 pm Sebastian Markut siatka producenta mx7587-2025-kart…" at bounding box center [981, 279] width 508 height 205
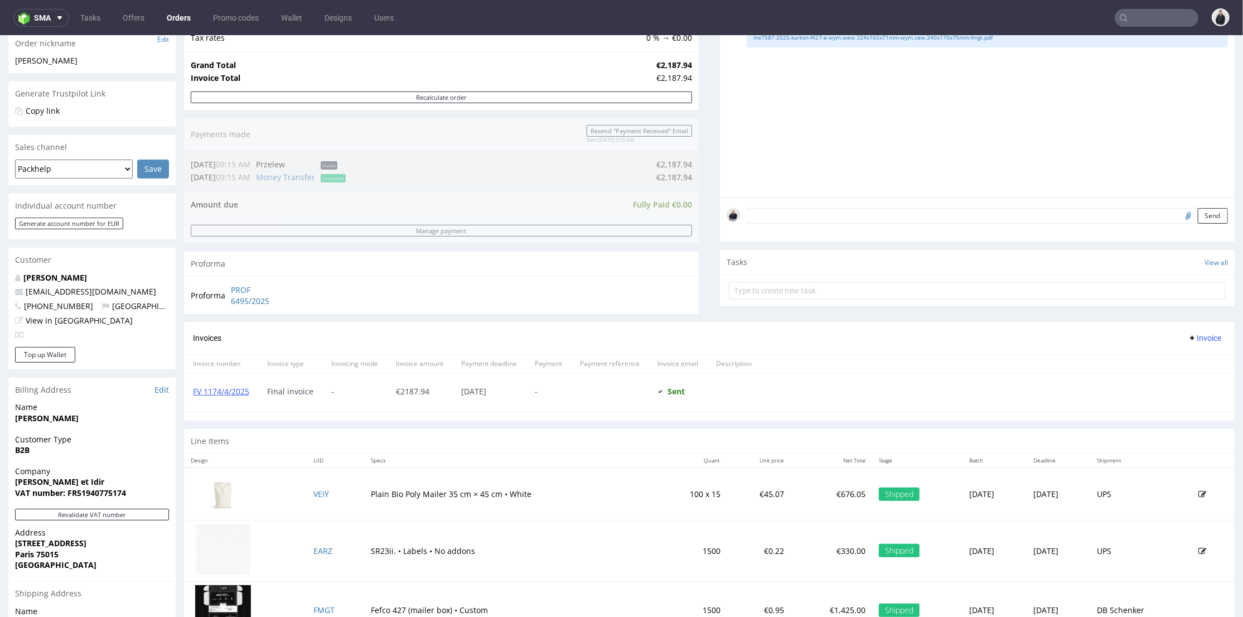
scroll to position [248, 0]
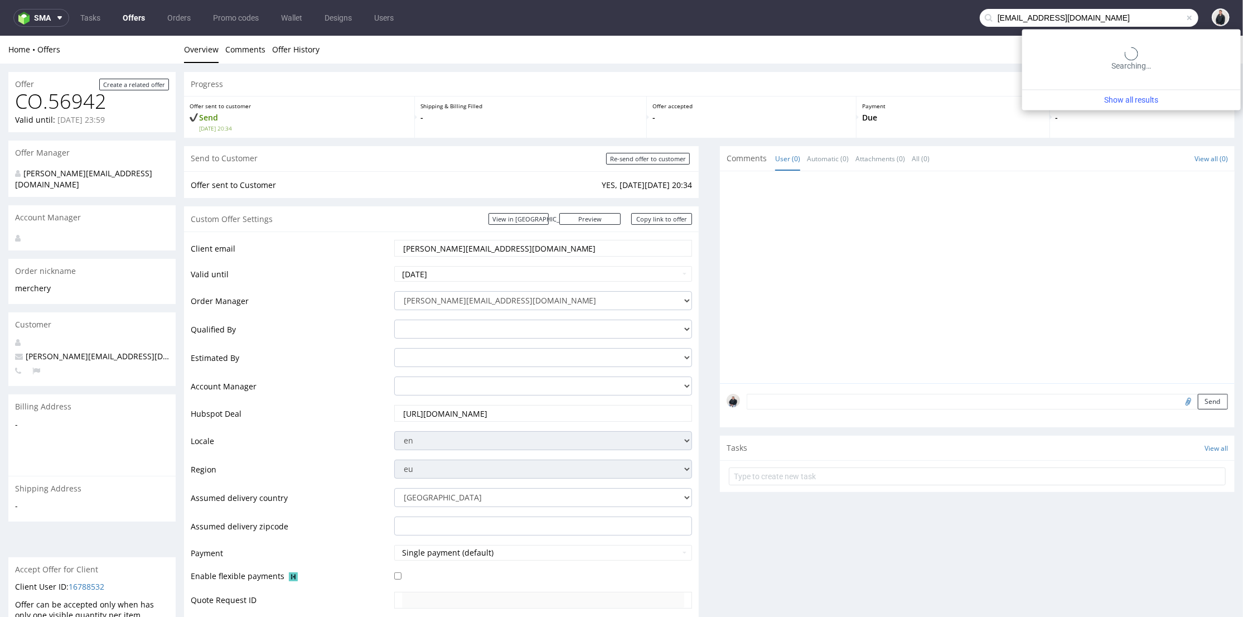
type input "[EMAIL_ADDRESS][DOMAIN_NAME]"
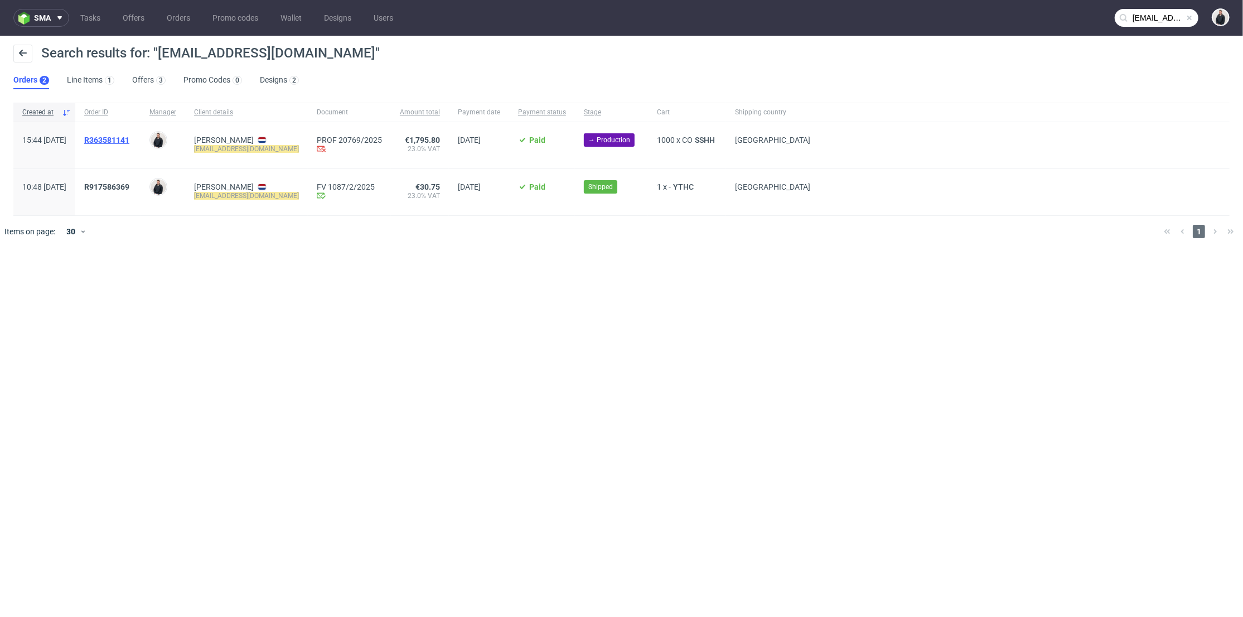
click at [129, 141] on span "R363581141" at bounding box center [106, 140] width 45 height 9
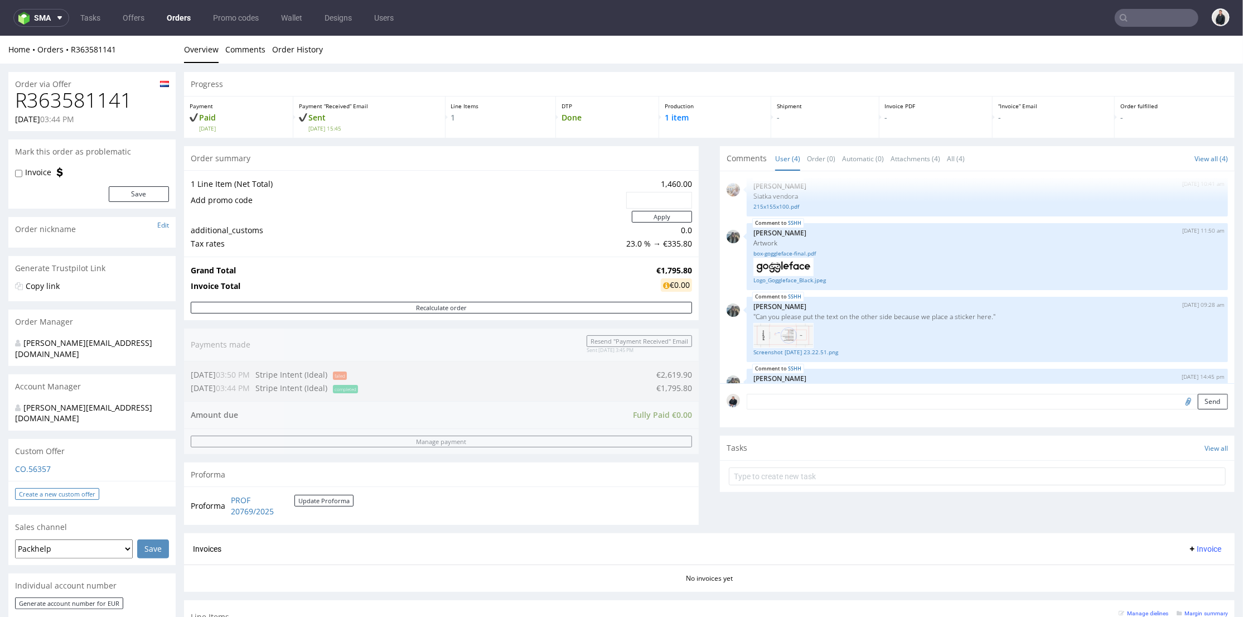
scroll to position [186, 0]
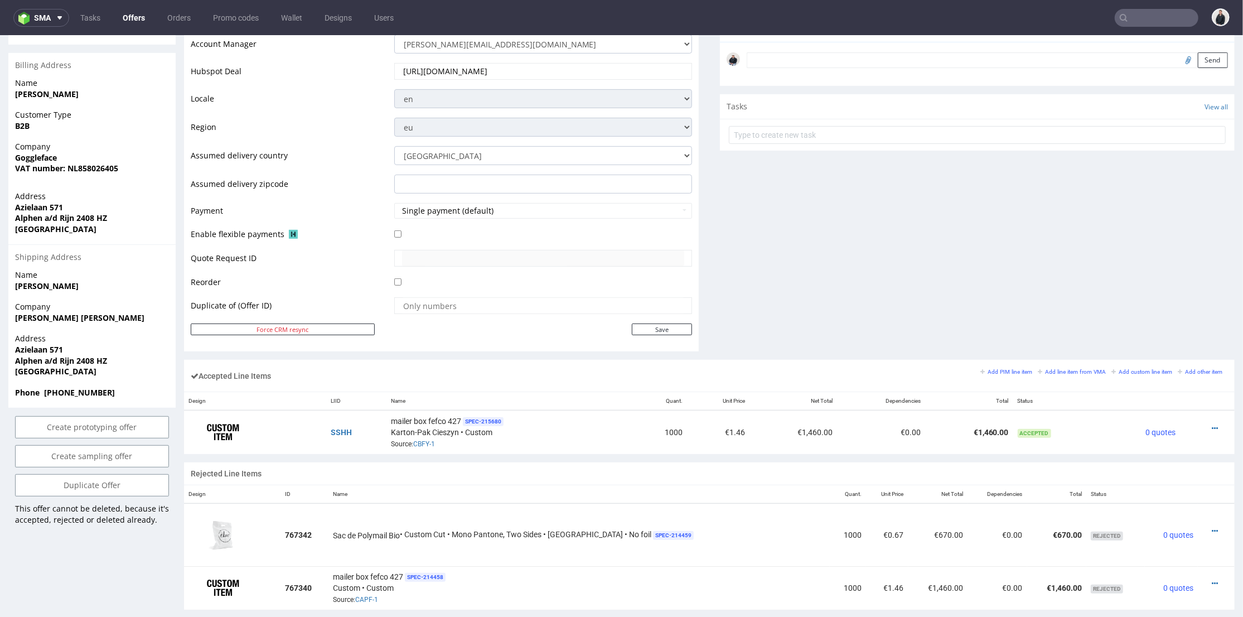
scroll to position [558, 0]
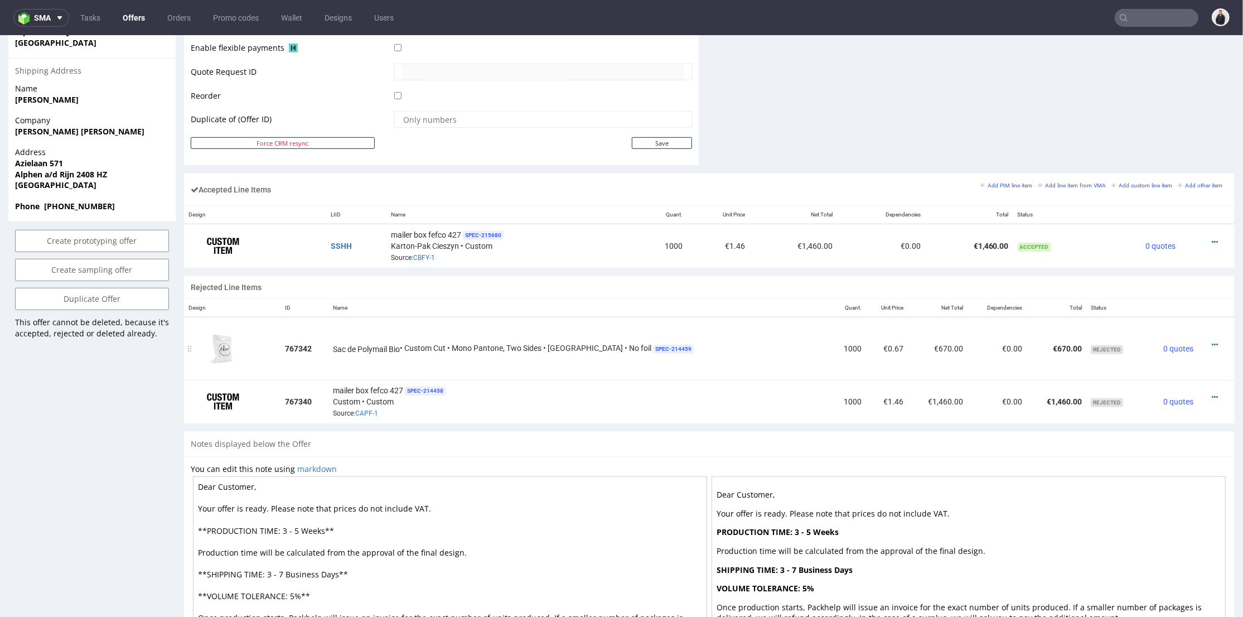
click at [526, 319] on td "Sac de Polymail Bio • Custom Cut • Mono Pantone, Two Sides • White Base • No fo…" at bounding box center [580, 348] width 502 height 62
click at [1212, 340] on icon at bounding box center [1215, 344] width 6 height 8
click at [1158, 224] on span "Edit item specification" at bounding box center [1168, 218] width 84 height 11
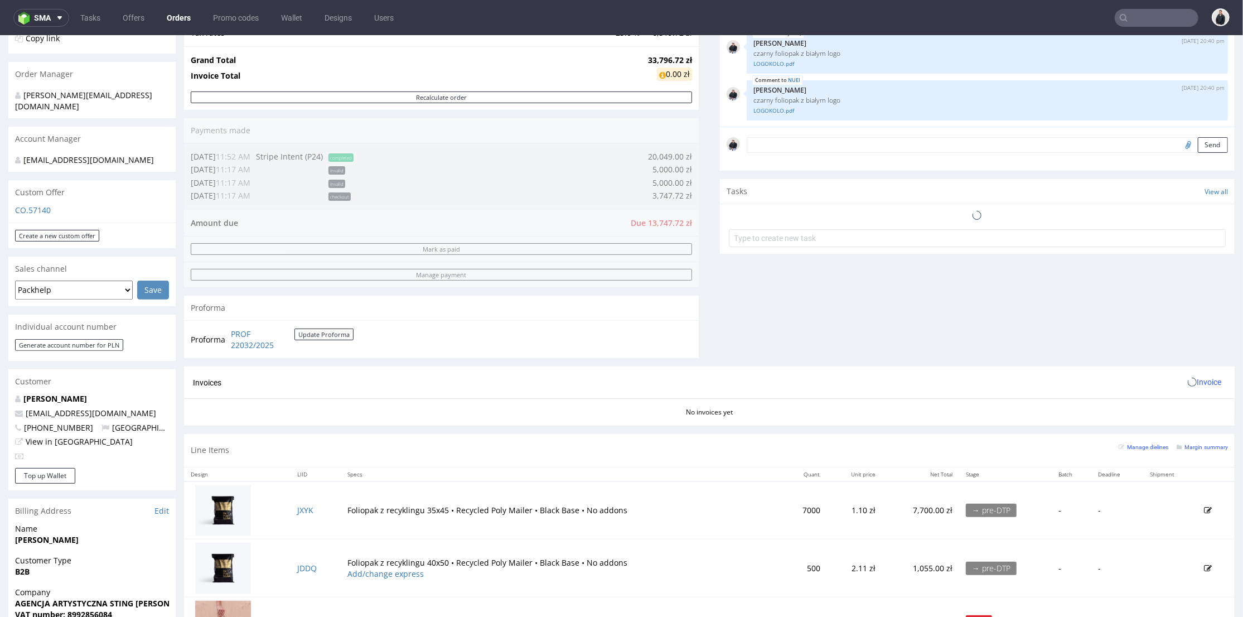
scroll to position [371, 0]
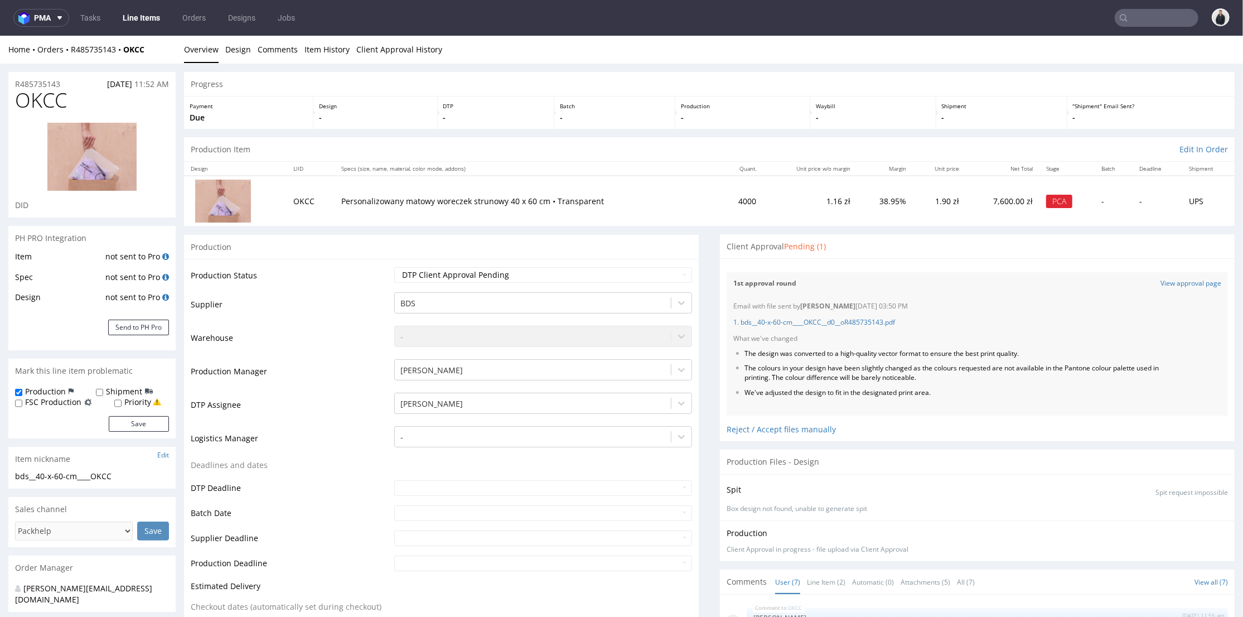
scroll to position [228, 0]
click at [1161, 282] on link "View approval page" at bounding box center [1191, 282] width 61 height 9
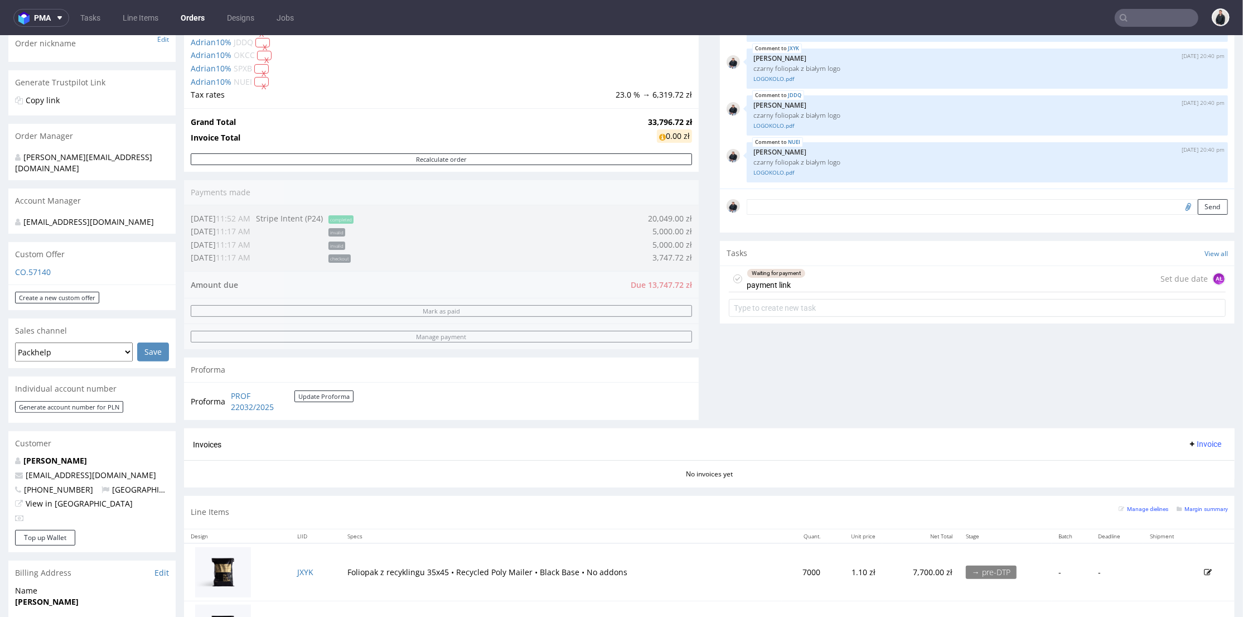
scroll to position [62, 0]
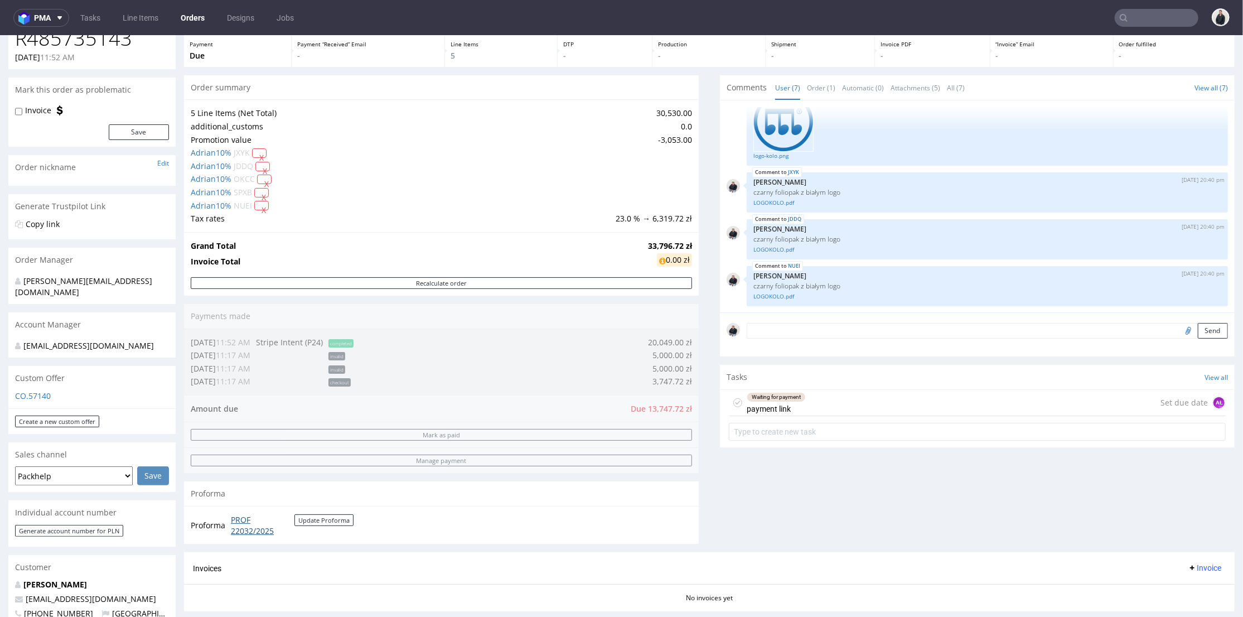
click at [252, 531] on link "PROF 22032/2025" at bounding box center [263, 525] width 64 height 22
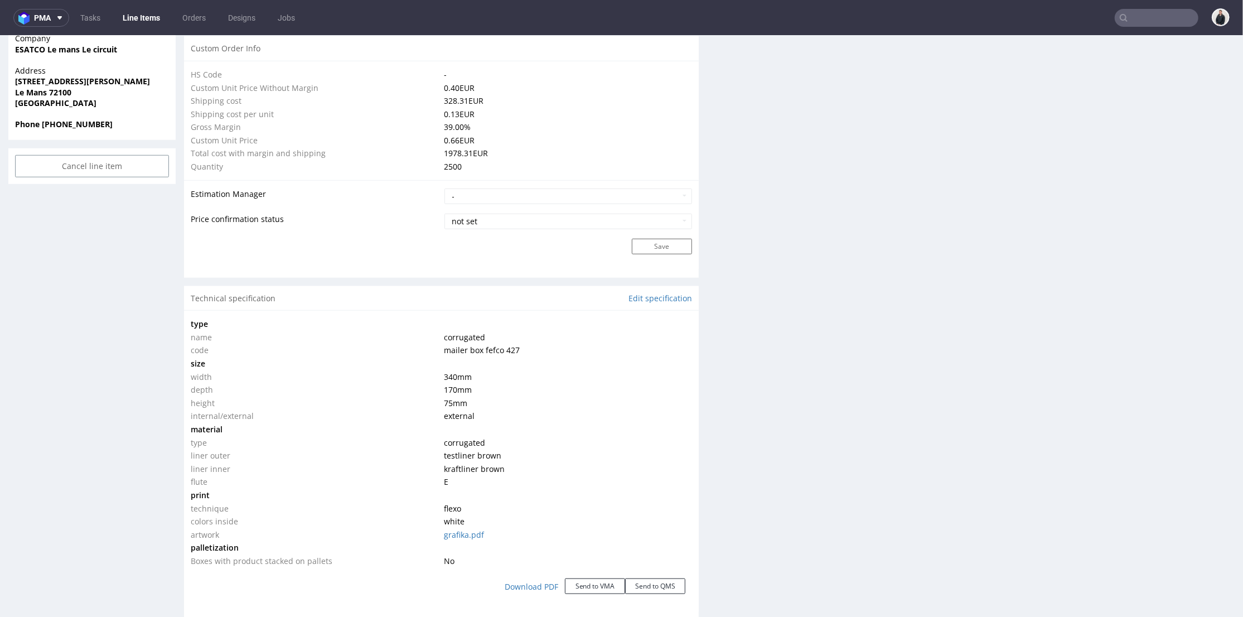
scroll to position [1053, 0]
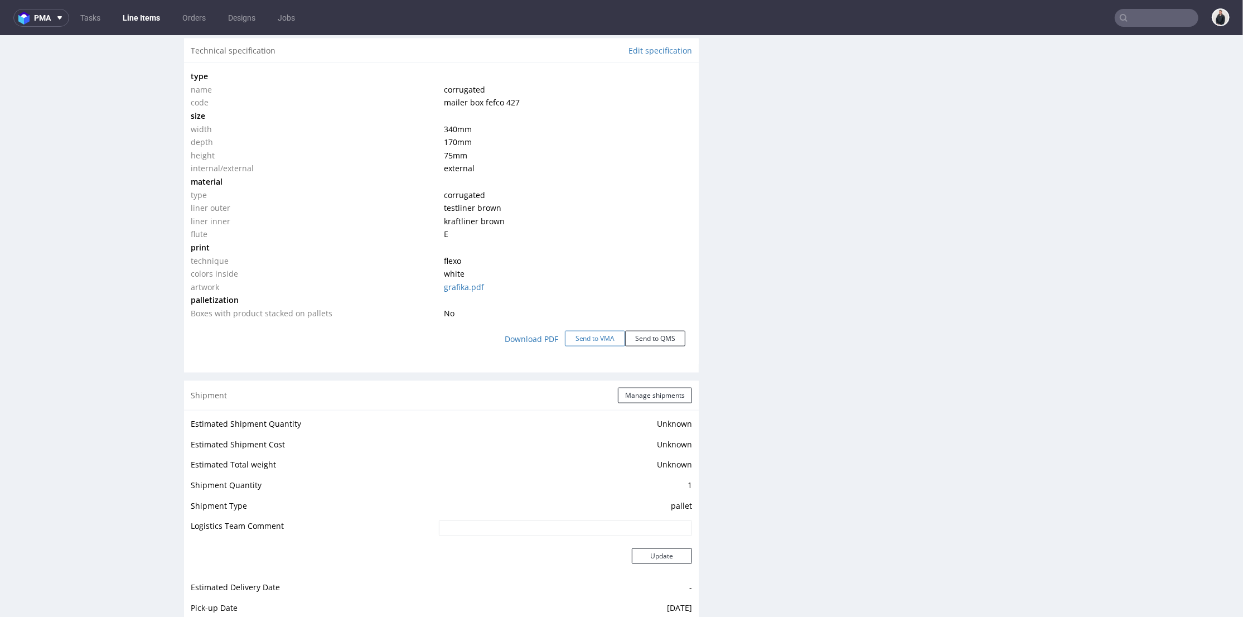
click at [593, 338] on button "Send to VMA" at bounding box center [595, 338] width 60 height 16
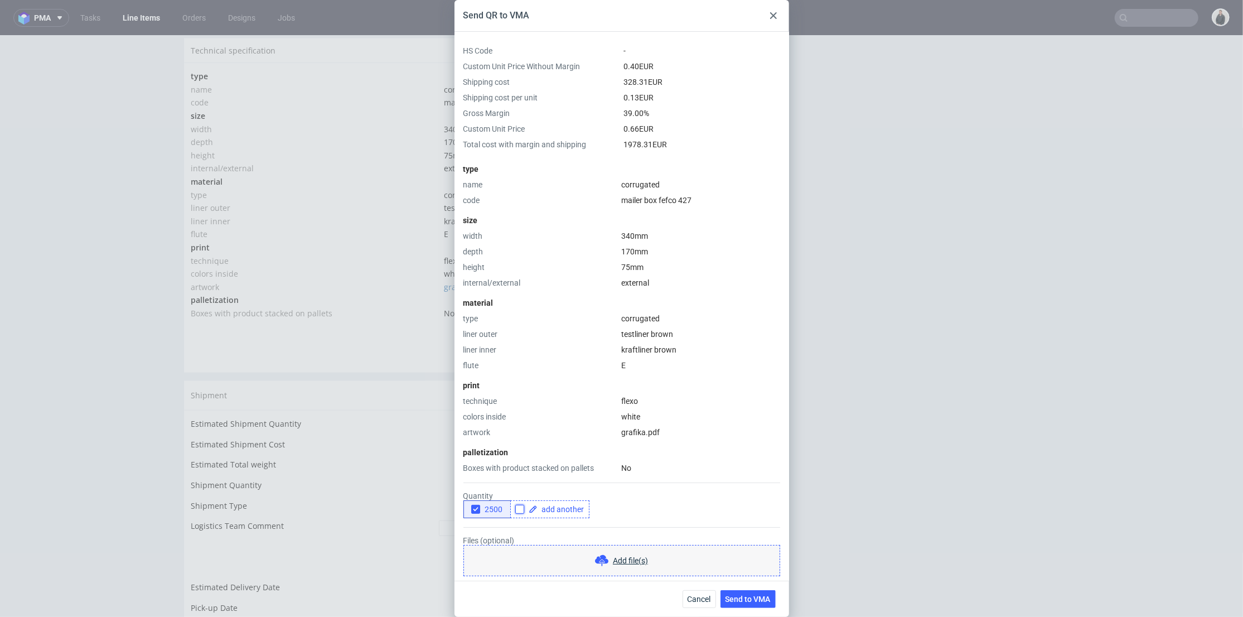
click at [520, 512] on input "checkbox" at bounding box center [519, 509] width 9 height 9
checkbox input "true"
click at [559, 508] on span at bounding box center [561, 509] width 47 height 8
checkbox input "true"
drag, startPoint x: 627, startPoint y: 504, endPoint x: 581, endPoint y: 505, distance: 46.9
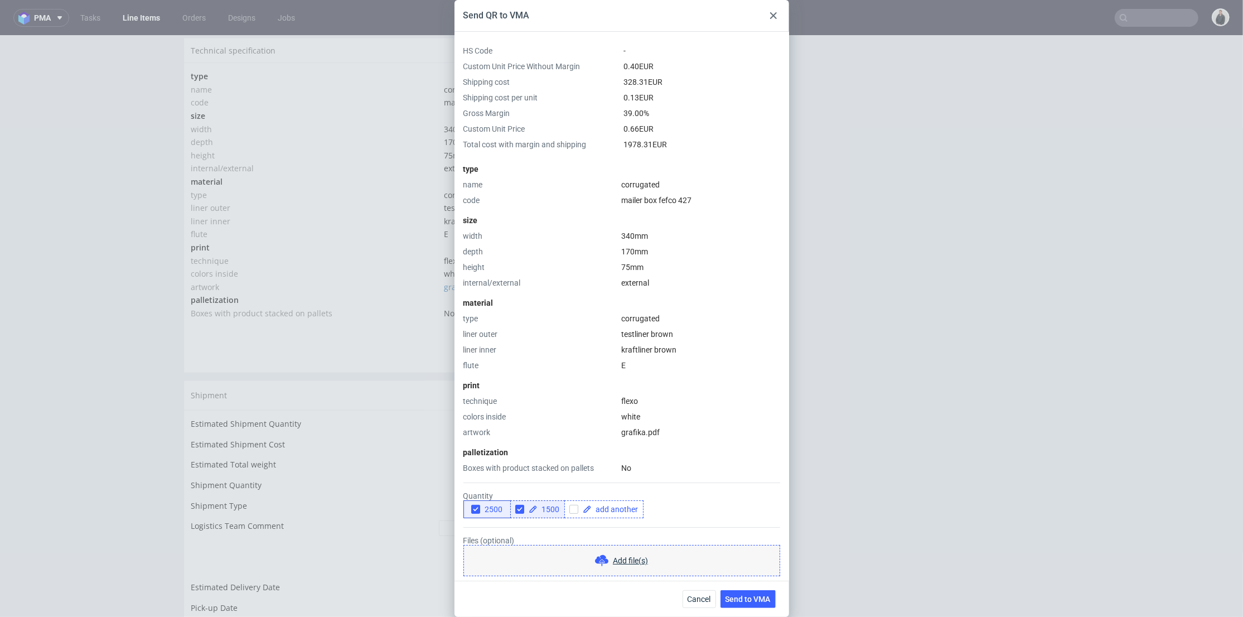
click at [627, 504] on div "2500 1500" at bounding box center [621, 509] width 317 height 18
click at [570, 511] on input "checkbox" at bounding box center [573, 509] width 9 height 9
checkbox input "true"
drag, startPoint x: 613, startPoint y: 511, endPoint x: 634, endPoint y: 512, distance: 20.6
click at [614, 511] on span at bounding box center [615, 509] width 47 height 8
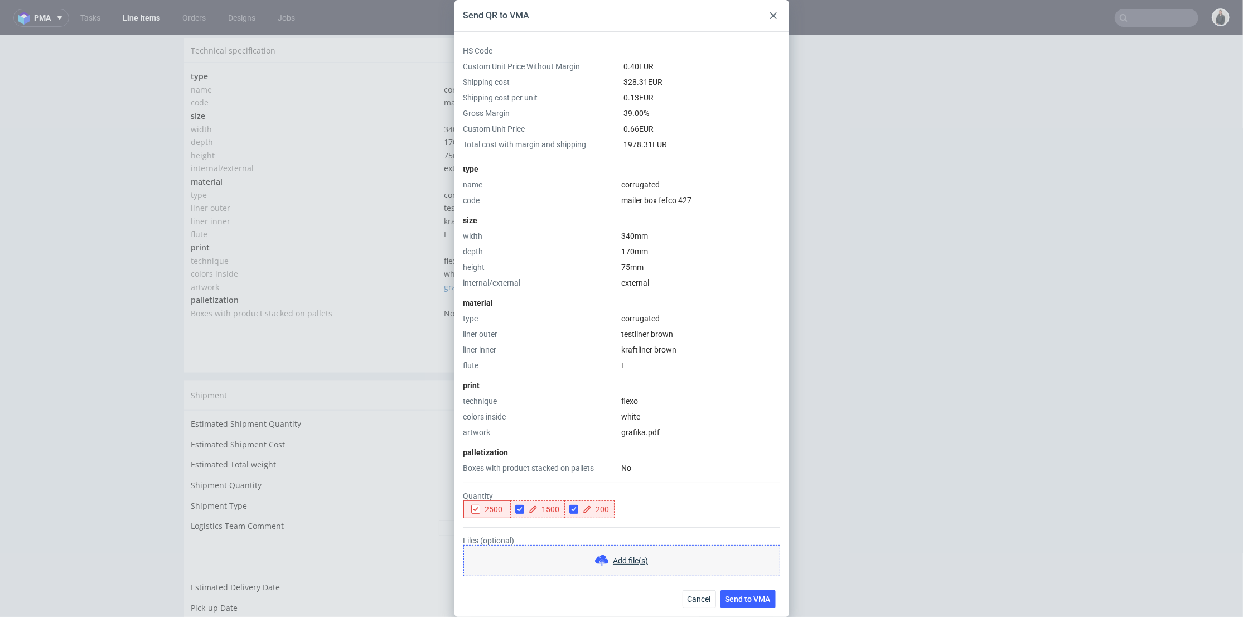
checkbox input "true"
click at [680, 516] on div "2500 1500 200" at bounding box center [621, 509] width 317 height 18
click at [755, 600] on span "Send to VMA" at bounding box center [748, 599] width 45 height 8
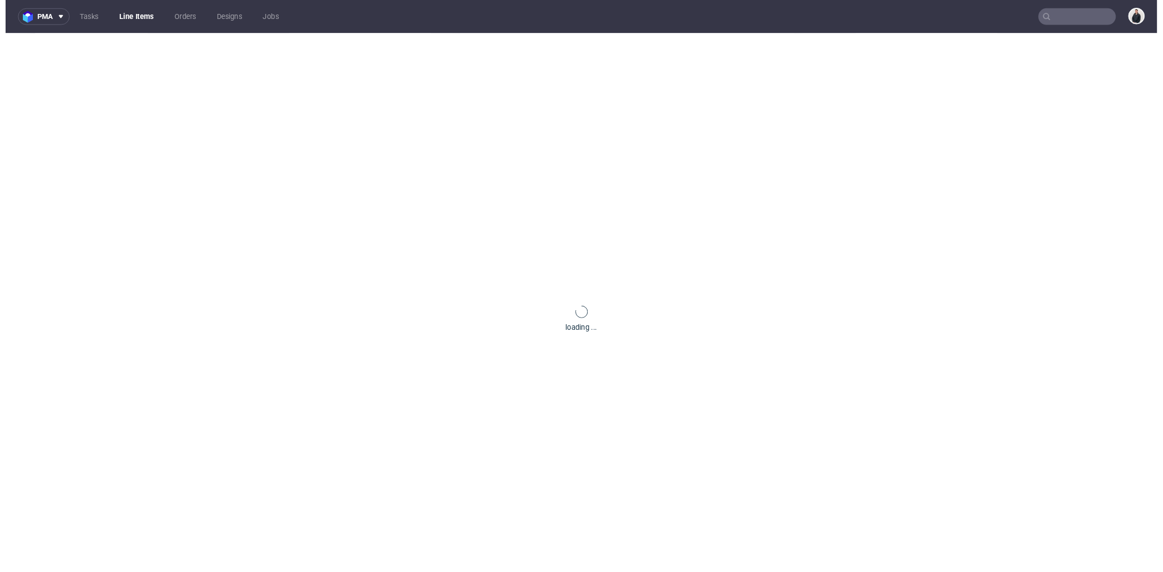
scroll to position [0, 0]
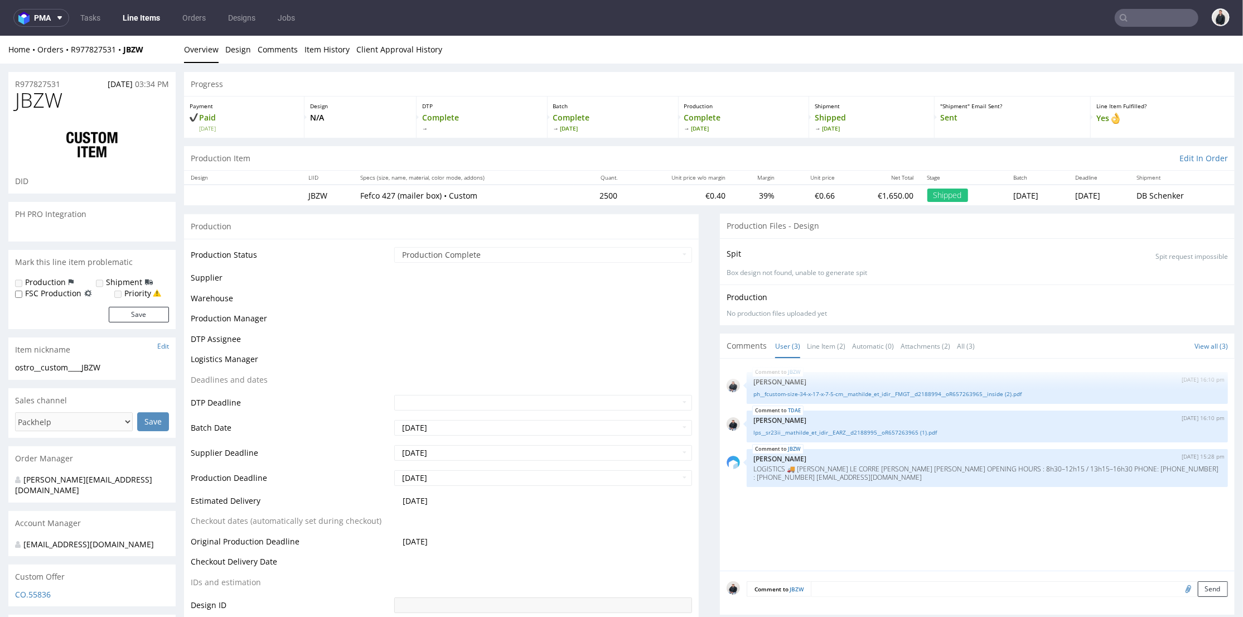
select select "in_progress"
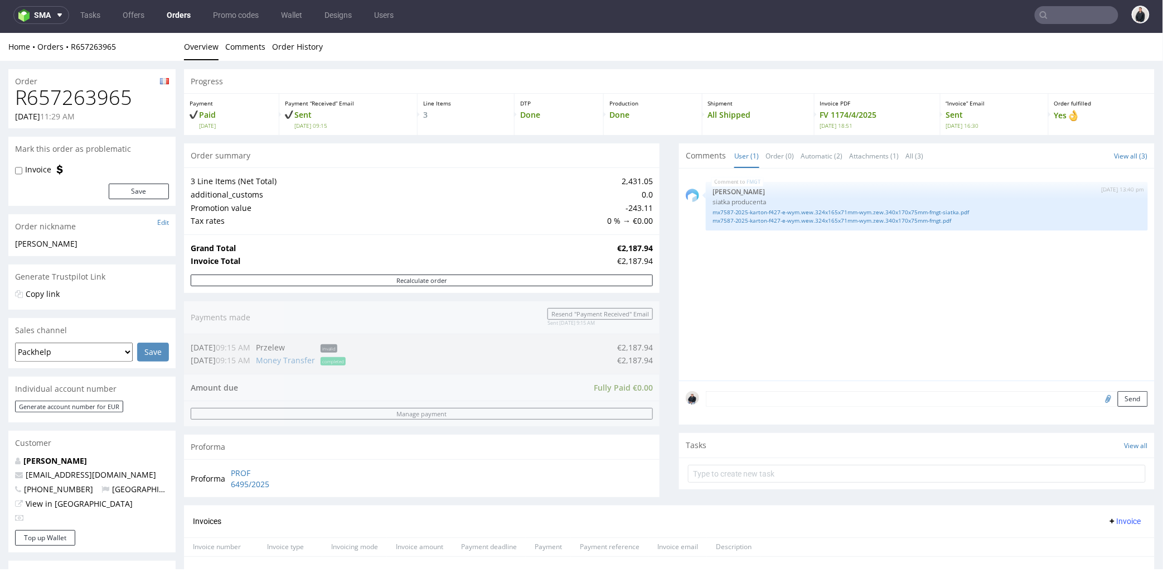
scroll to position [8, 0]
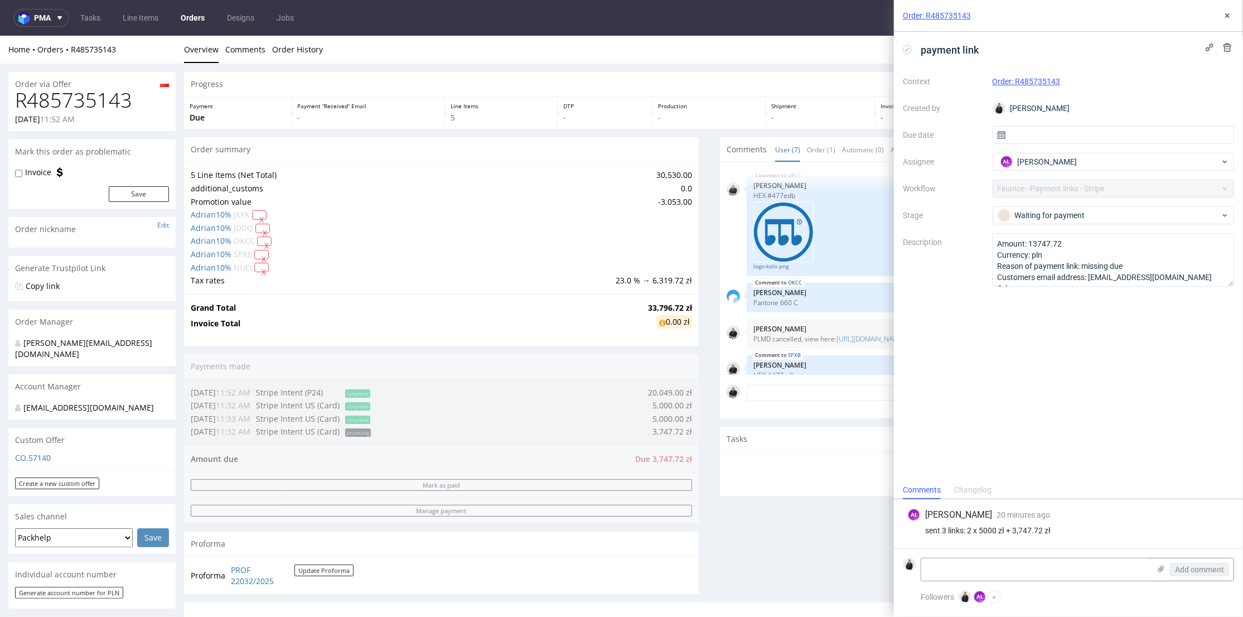
scroll to position [228, 0]
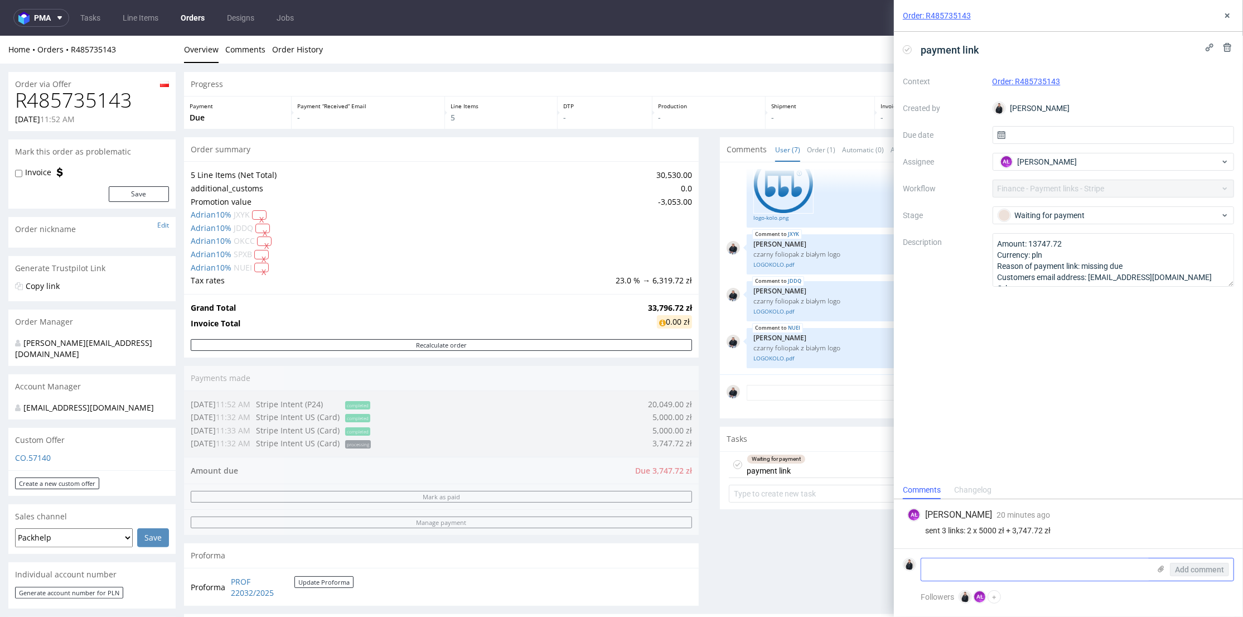
click at [1158, 568] on icon at bounding box center [1161, 568] width 9 height 9
click at [0, 0] on input "file" at bounding box center [0, 0] width 0 height 0
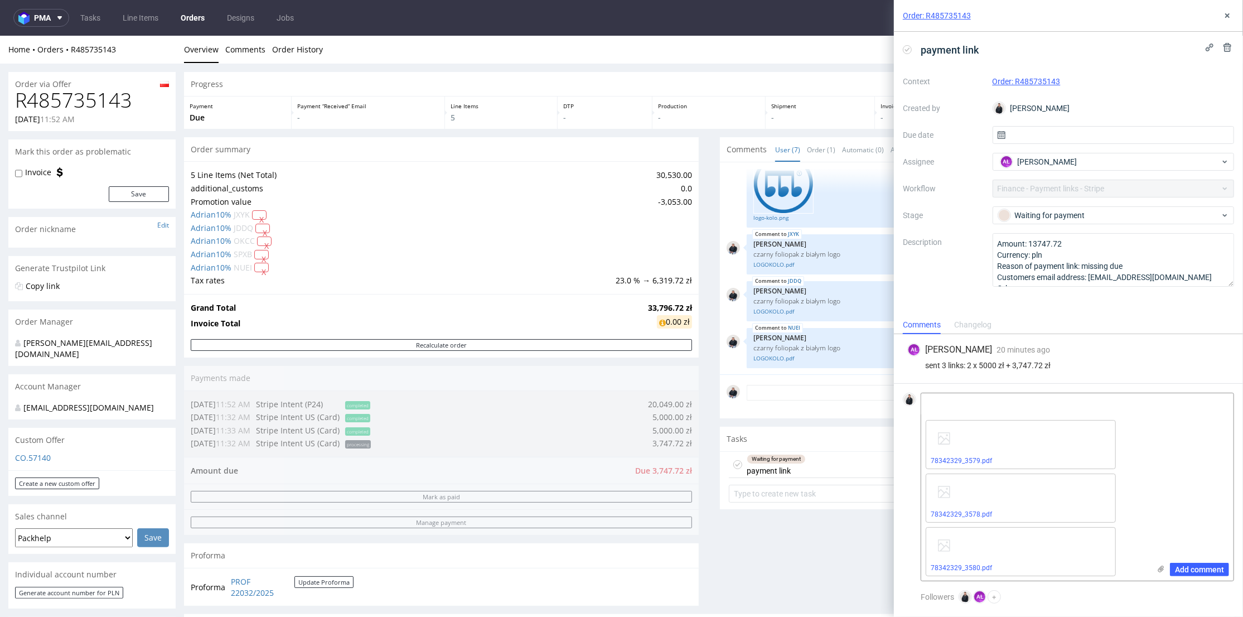
click at [827, 518] on div "Comments User (7) Order (1) Automatic (0) Attachments (5) All (7) View all (7) …" at bounding box center [977, 375] width 515 height 477
click at [1225, 16] on icon at bounding box center [1227, 15] width 9 height 9
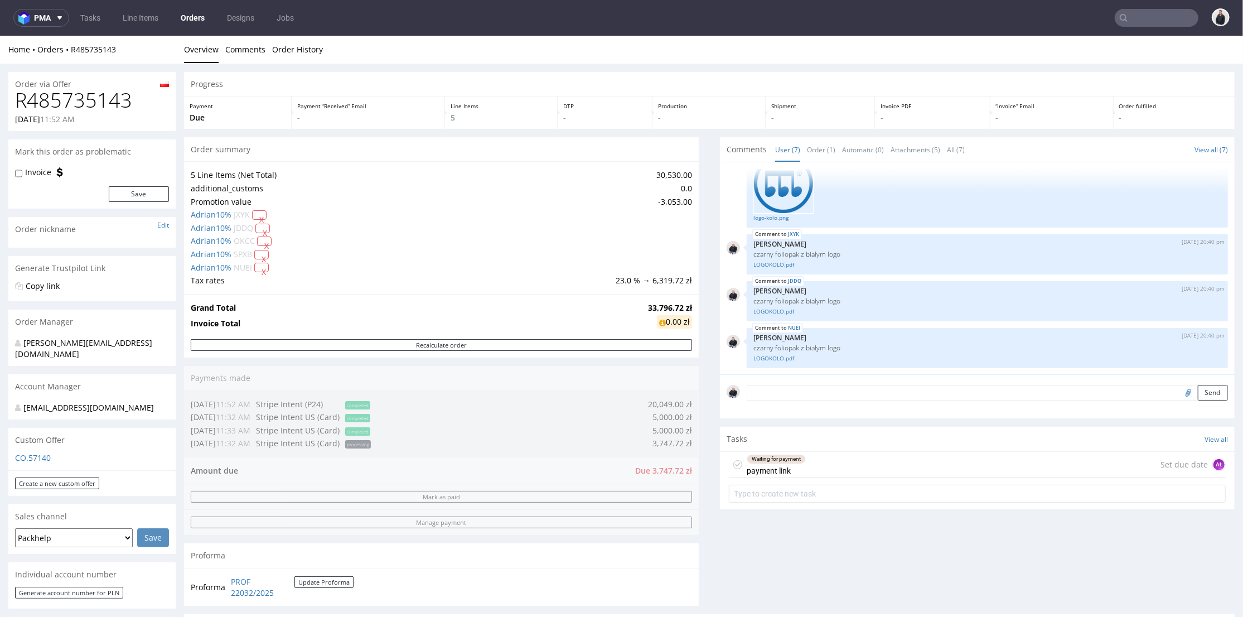
scroll to position [62, 0]
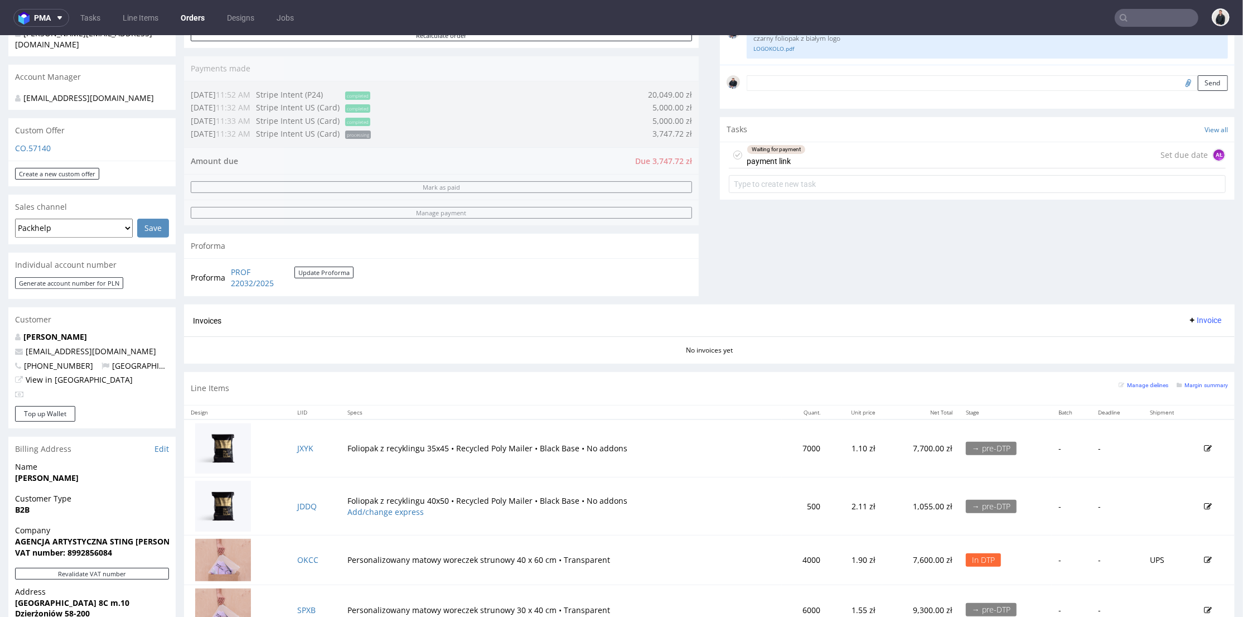
scroll to position [186, 0]
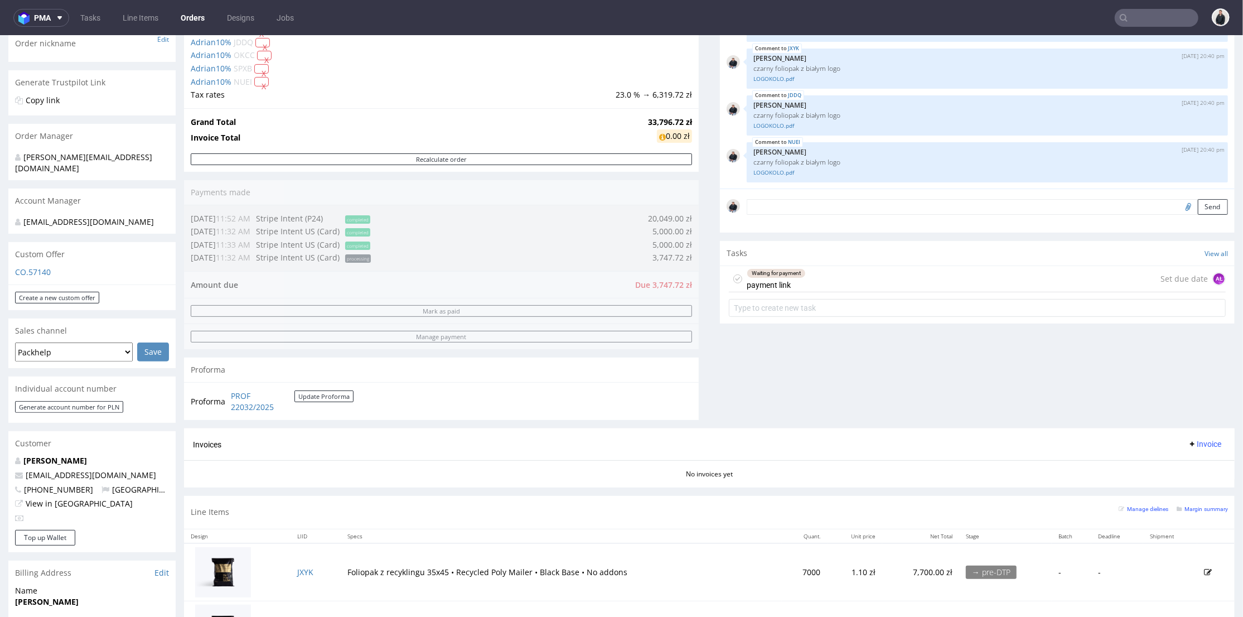
click at [828, 278] on div "Waiting for payment payment link Set due date AŁ" at bounding box center [977, 278] width 497 height 26
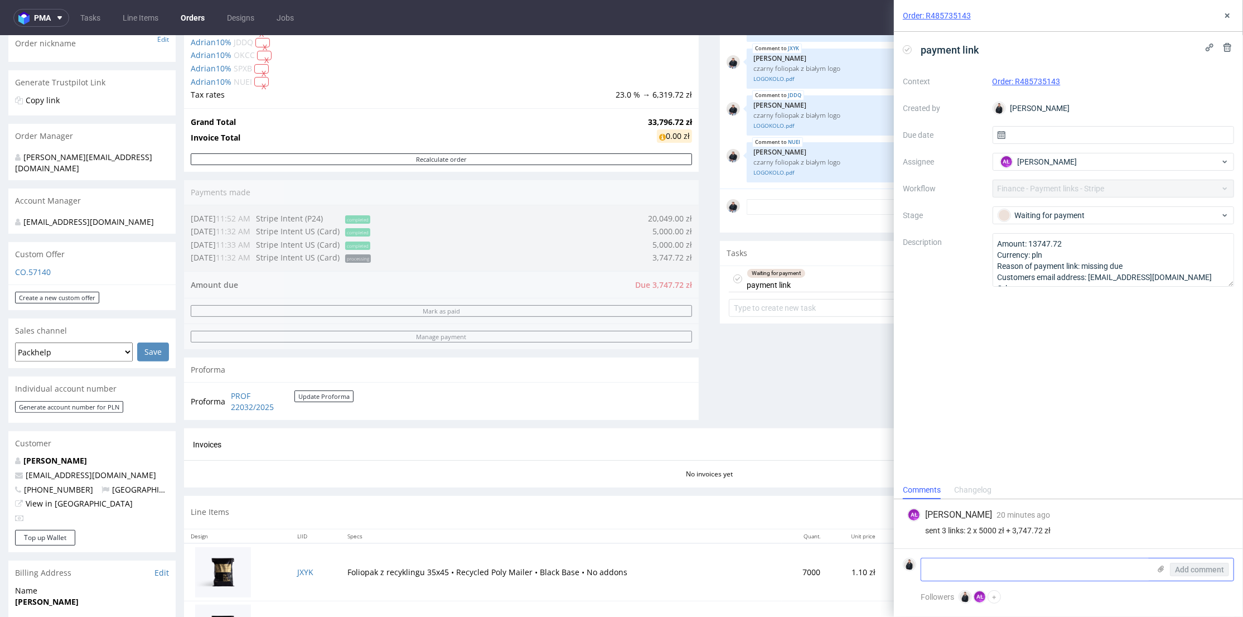
click at [1022, 569] on textarea at bounding box center [1035, 569] width 229 height 22
click at [1162, 570] on use at bounding box center [1161, 569] width 6 height 7
click at [0, 0] on input "file" at bounding box center [0, 0] width 0 height 0
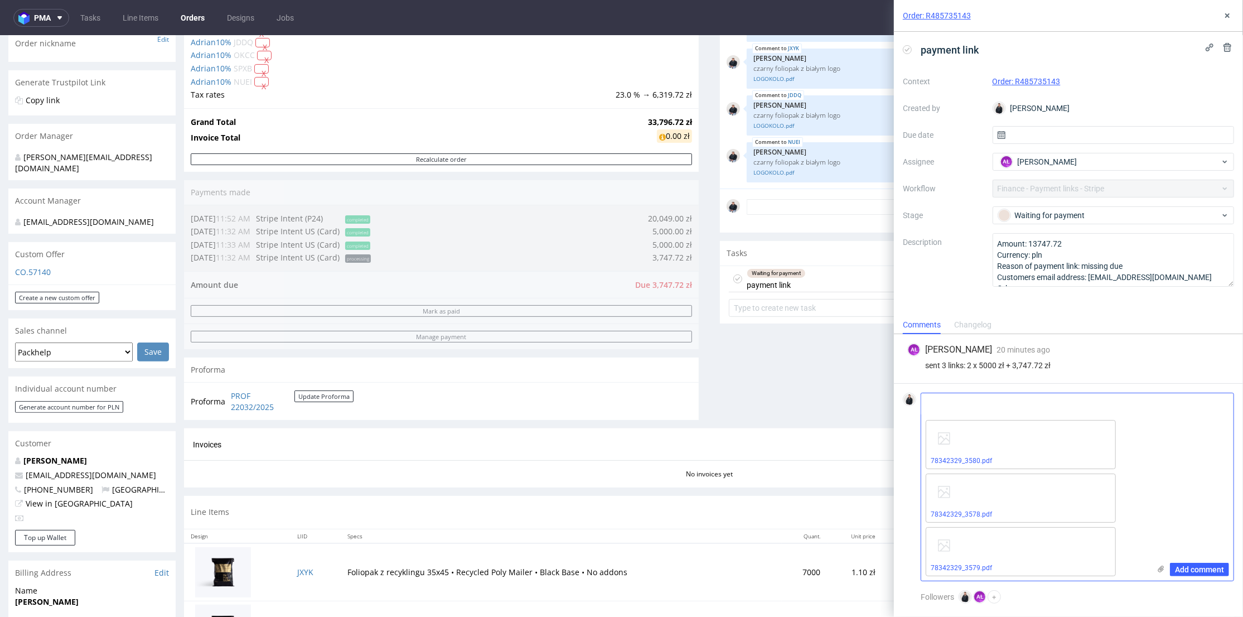
click at [1059, 409] on textarea at bounding box center [1035, 404] width 229 height 22
type textarea "."
click at [1192, 568] on span "Add comment" at bounding box center [1199, 570] width 49 height 8
click at [841, 364] on div "Comments User (7) Order (1) Automatic (0) Attachments (5) All (7) View all (7) …" at bounding box center [977, 189] width 515 height 477
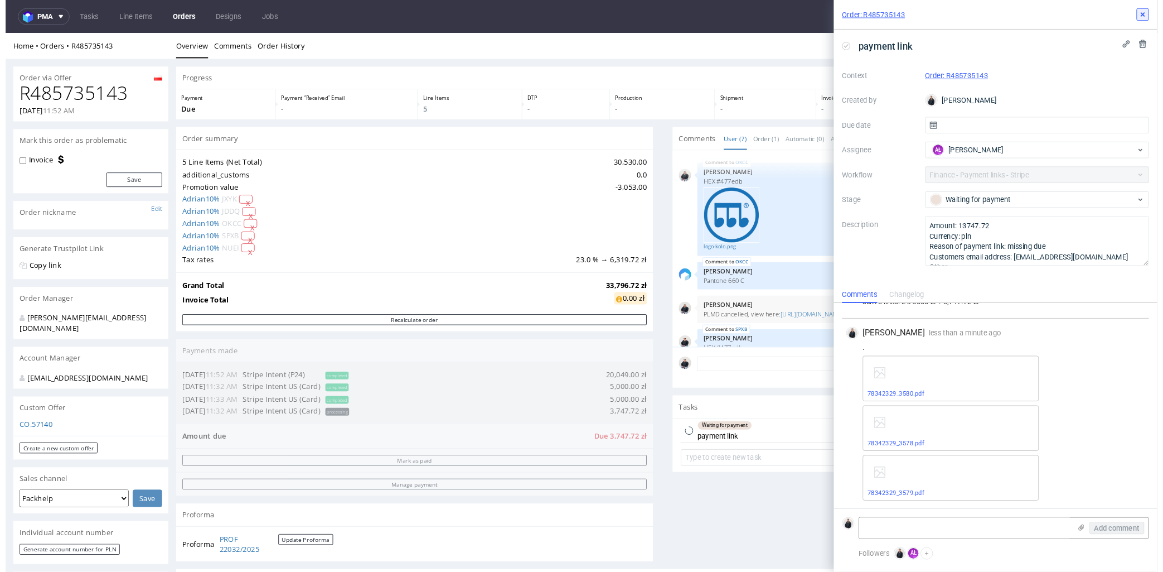
scroll to position [228, 0]
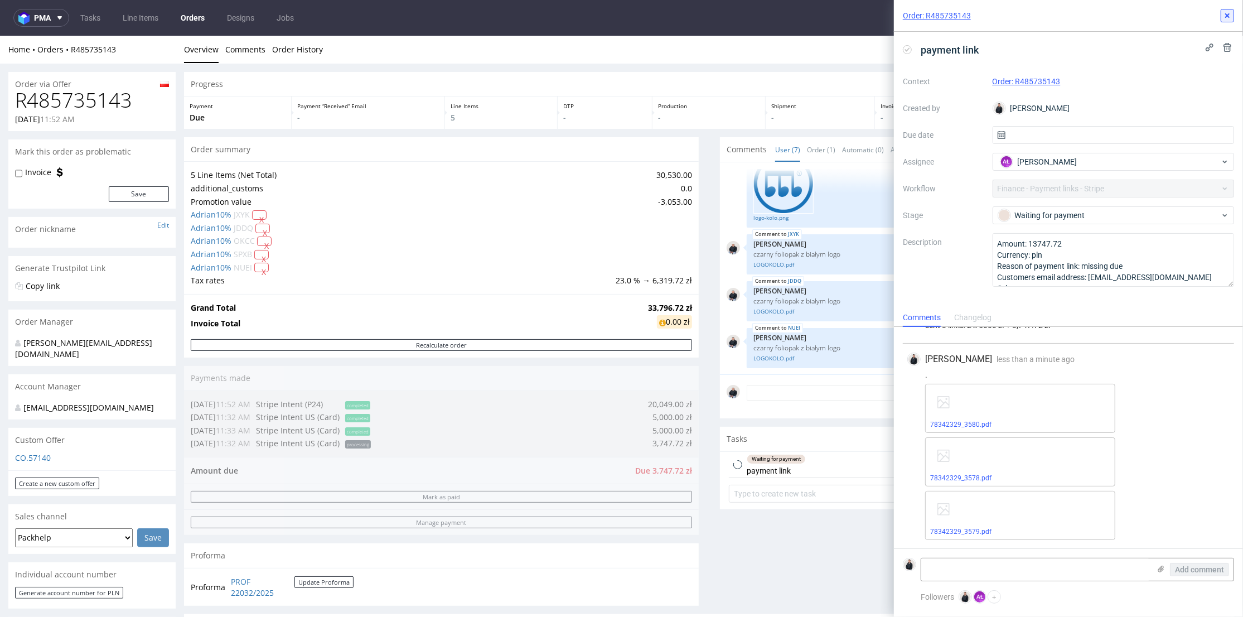
click at [1231, 13] on icon at bounding box center [1227, 15] width 9 height 9
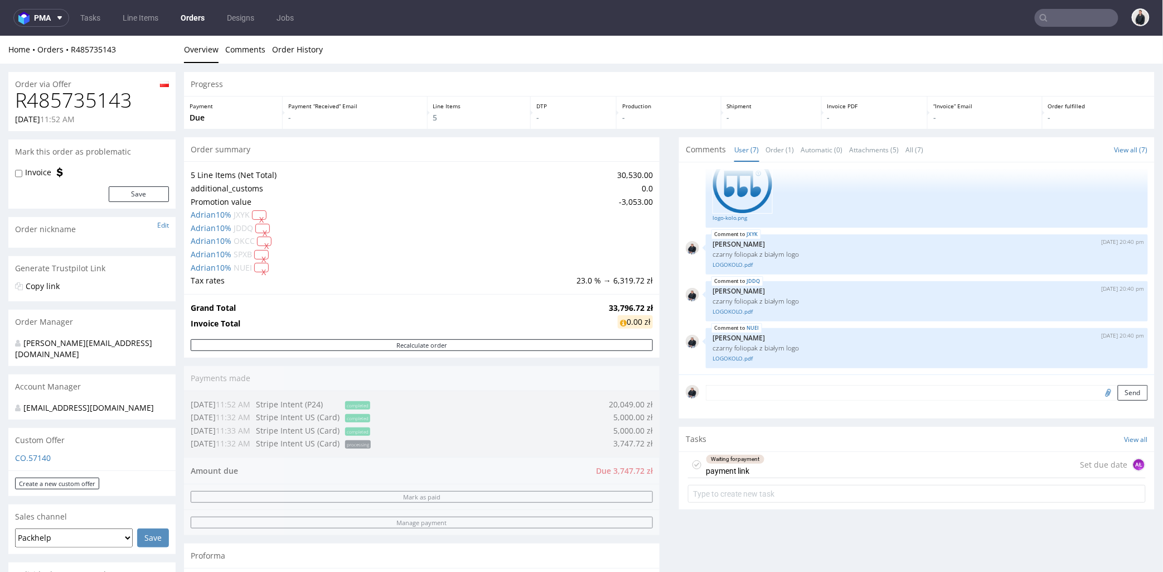
scroll to position [229, 0]
click at [1058, 19] on input "text" at bounding box center [1077, 18] width 84 height 18
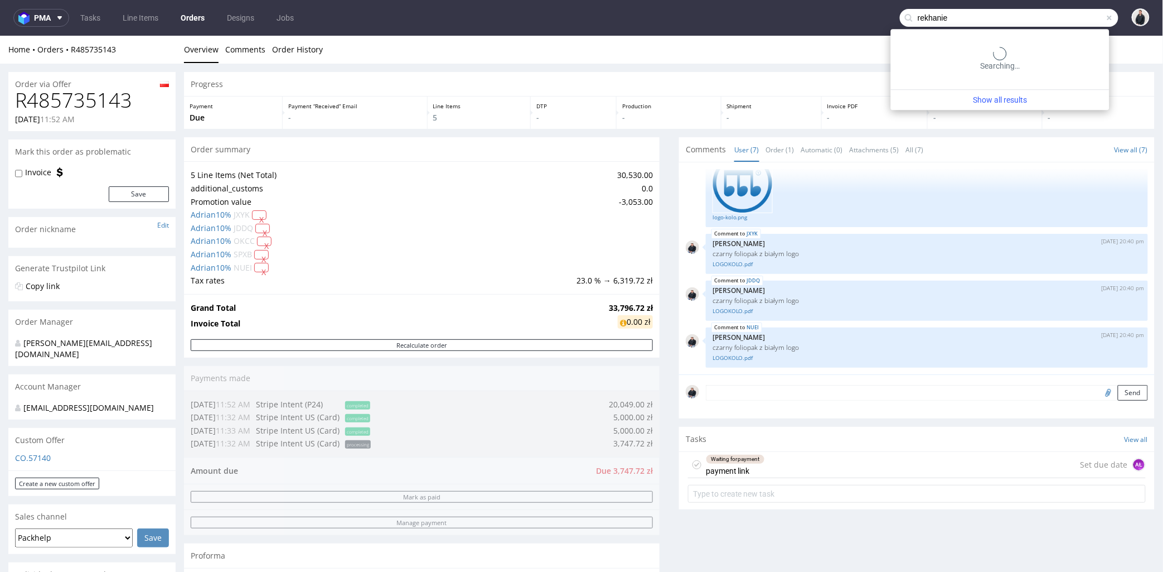
type input "rekhanie"
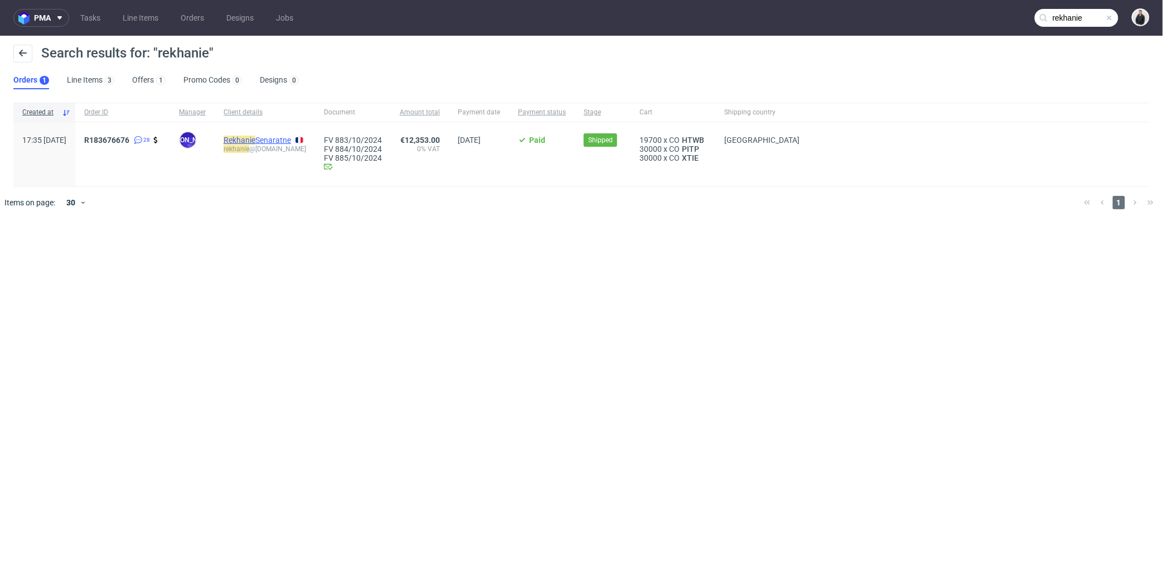
click at [291, 142] on link "Rekhanie Senaratne" at bounding box center [257, 140] width 67 height 9
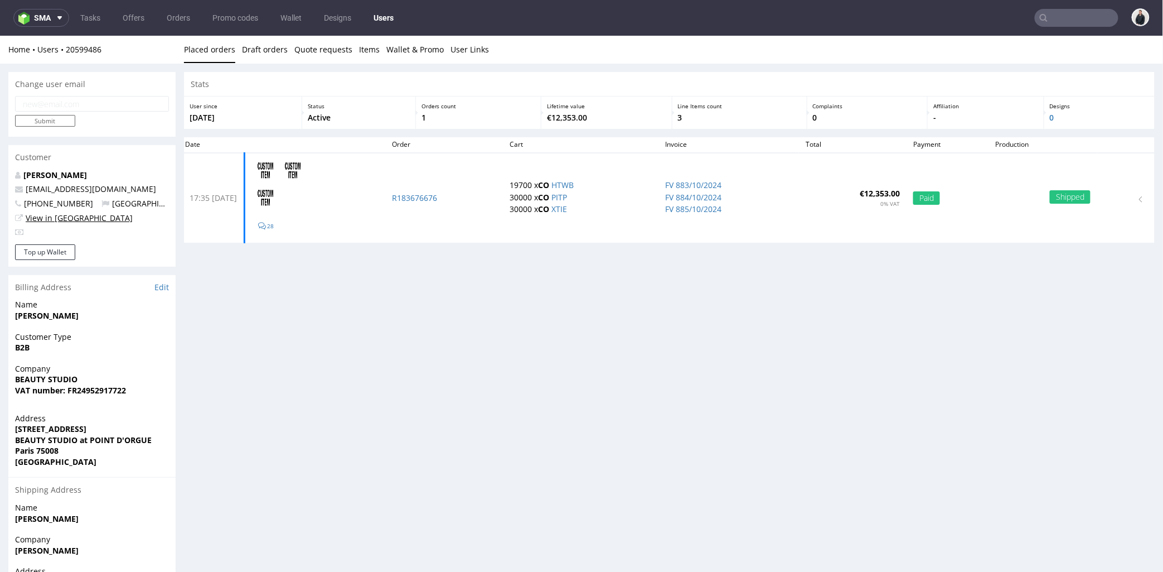
click at [56, 219] on link "View in [GEOGRAPHIC_DATA]" at bounding box center [79, 217] width 107 height 11
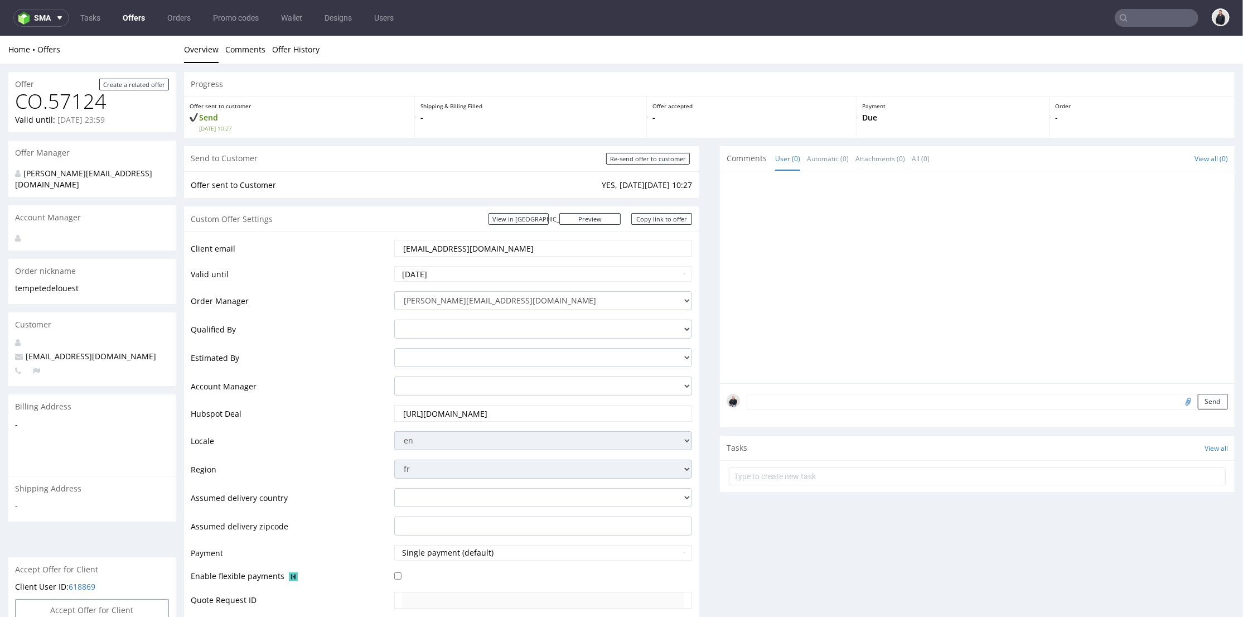
click at [142, 12] on link "Offers" at bounding box center [134, 18] width 36 height 18
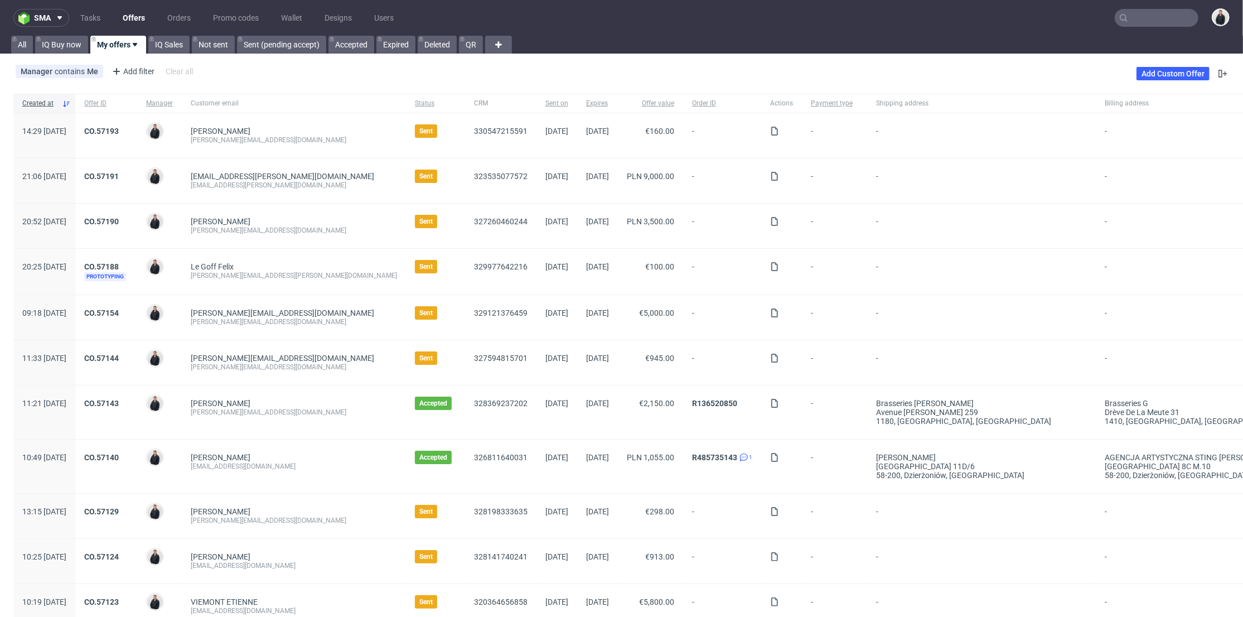
click at [1167, 18] on input "text" at bounding box center [1157, 18] width 84 height 18
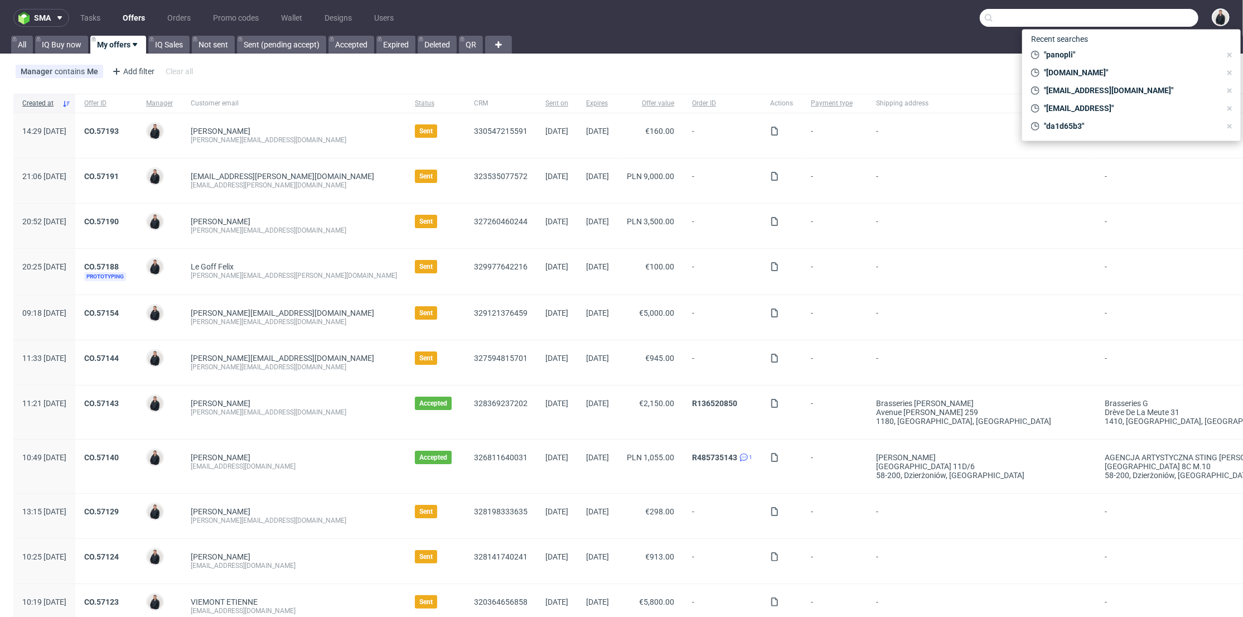
paste input "[EMAIL_ADDRESS][DOMAIN_NAME]"
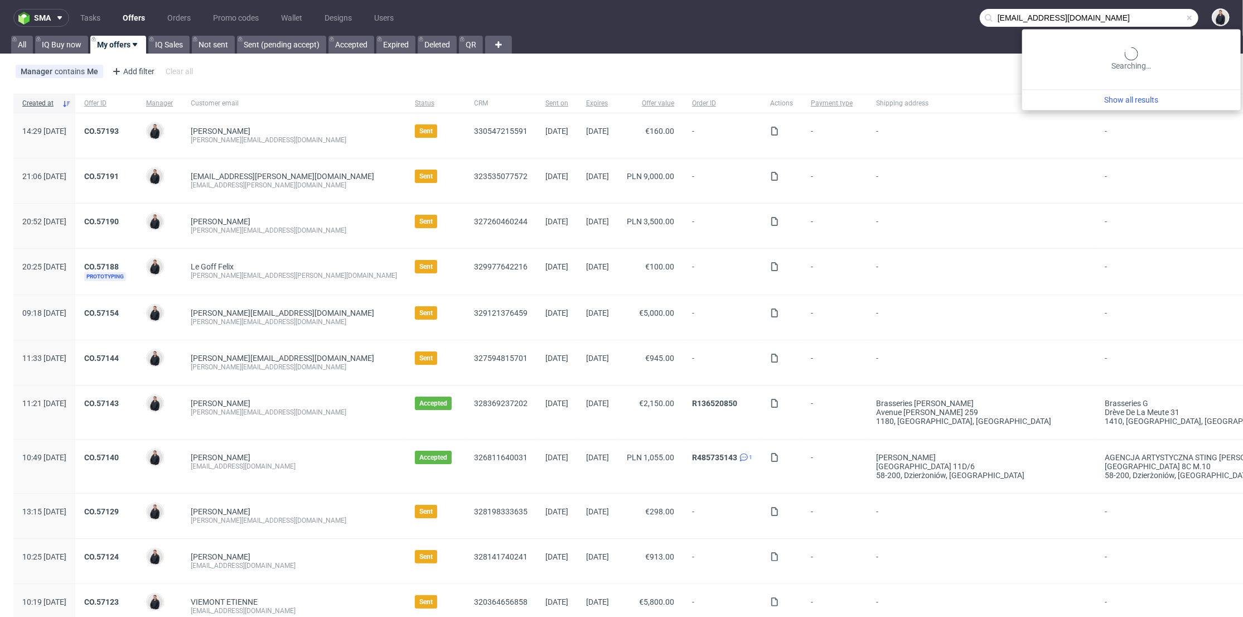
type input "[EMAIL_ADDRESS][DOMAIN_NAME]"
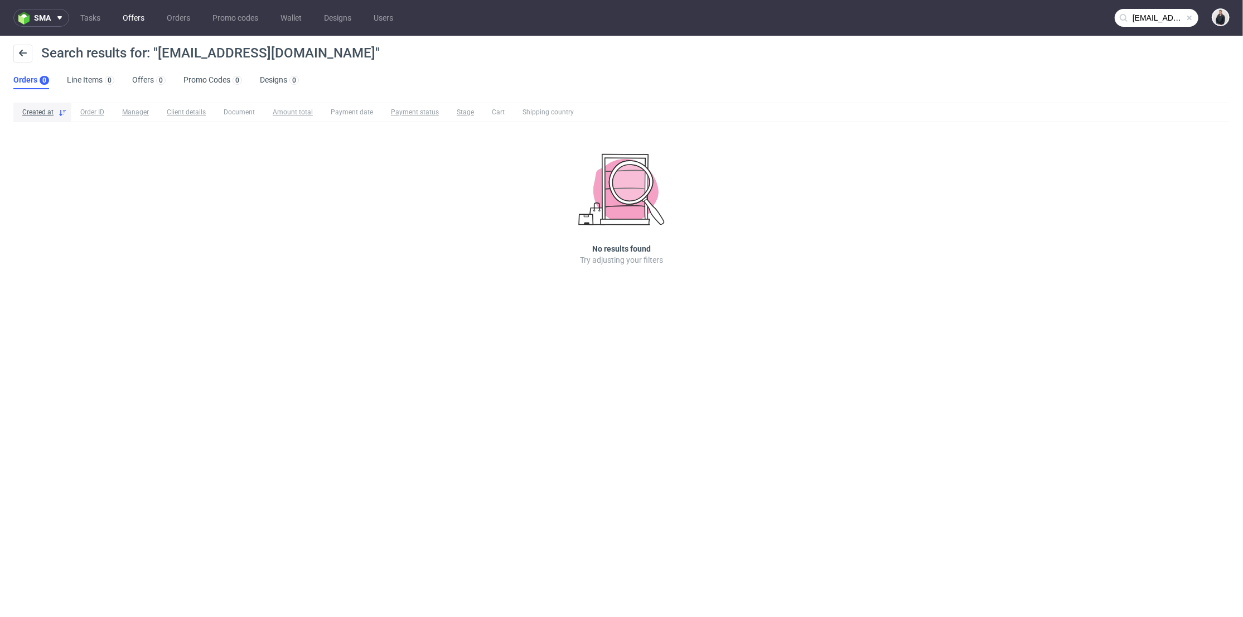
click at [132, 18] on link "Offers" at bounding box center [133, 18] width 35 height 18
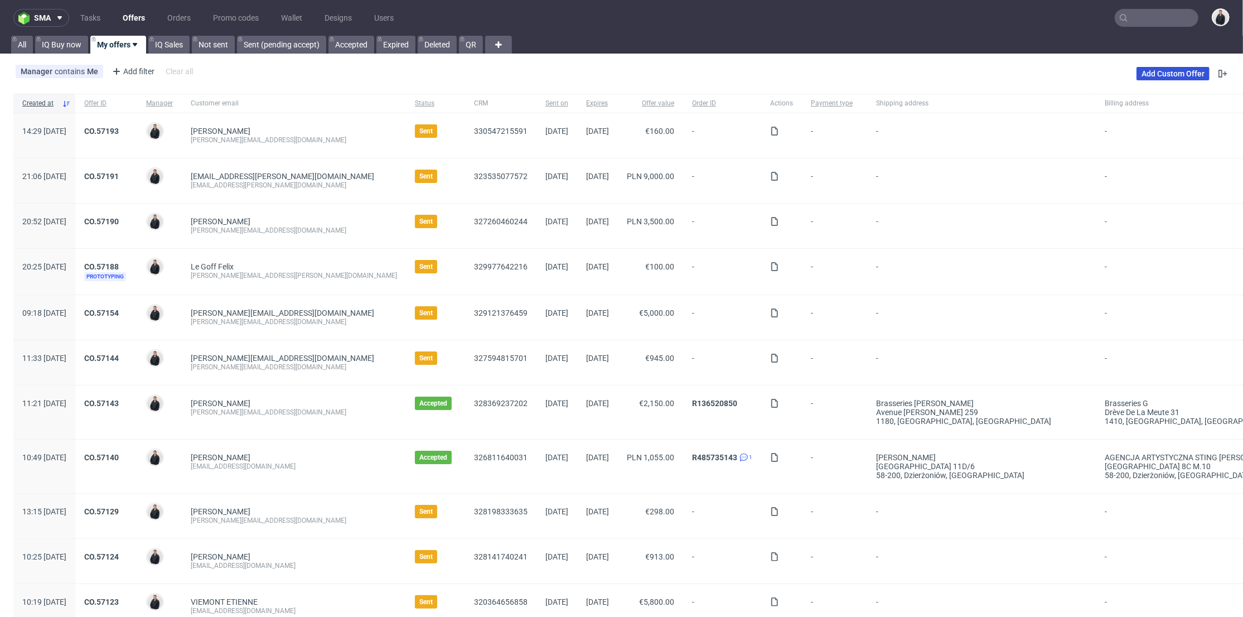
click at [1143, 72] on link "Add Custom Offer" at bounding box center [1173, 73] width 73 height 13
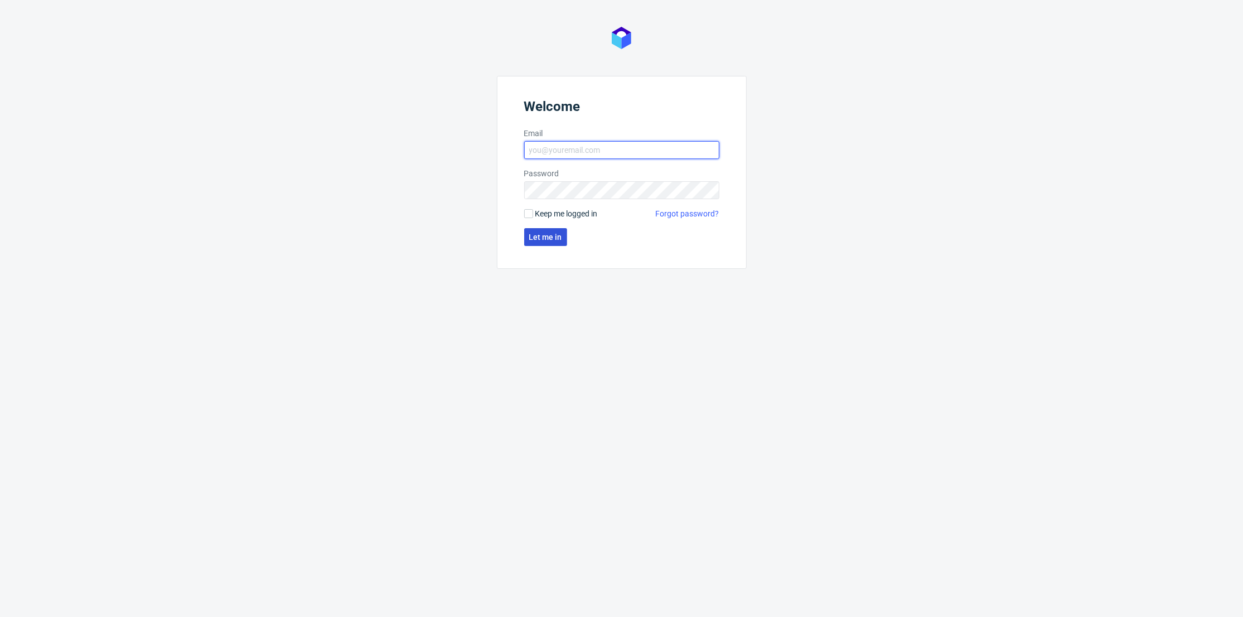
type input "[PERSON_NAME][EMAIL_ADDRESS][DOMAIN_NAME]"
click at [537, 242] on button "Let me in" at bounding box center [545, 237] width 43 height 18
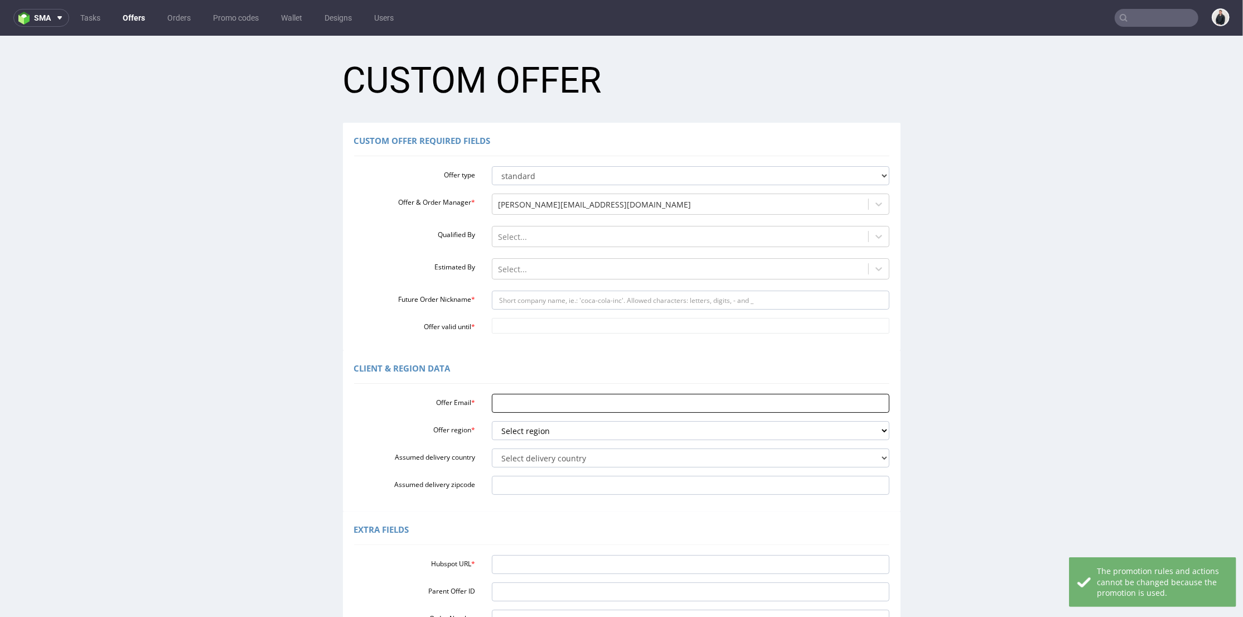
click at [533, 408] on input "Offer Email *" at bounding box center [691, 402] width 398 height 19
paste input "[EMAIL_ADDRESS][DOMAIN_NAME]"
type input "[EMAIL_ADDRESS][DOMAIN_NAME]"
click at [553, 433] on select "Select region eu gb de pl cz fr it es" at bounding box center [691, 430] width 398 height 19
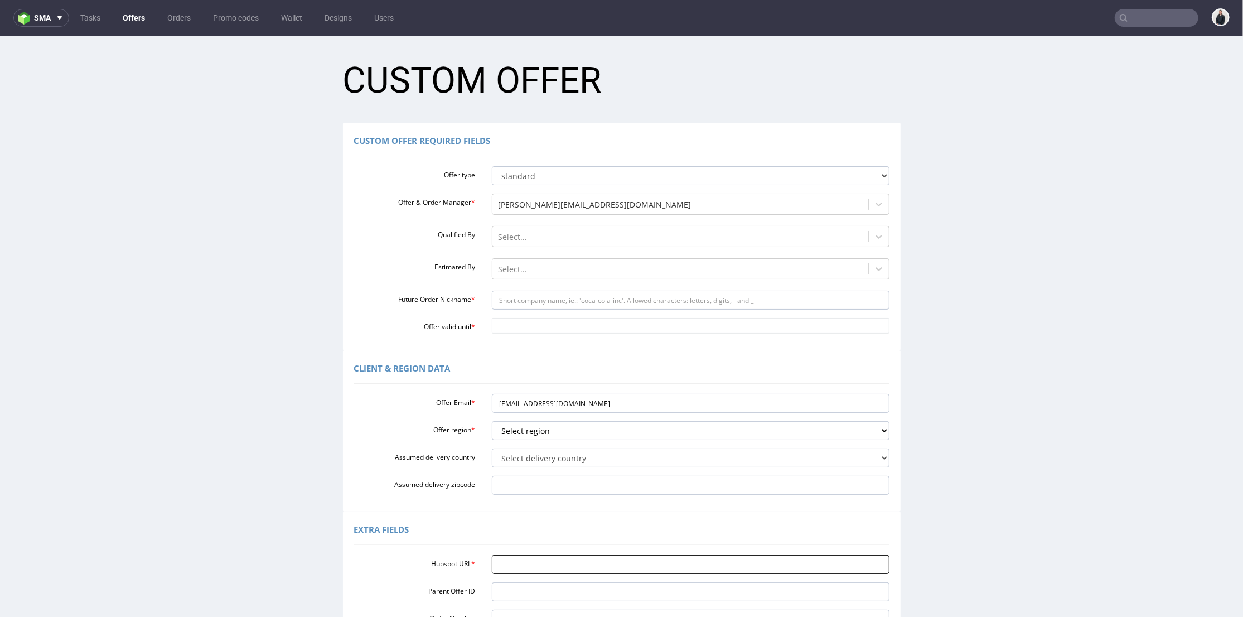
drag, startPoint x: 536, startPoint y: 556, endPoint x: 536, endPoint y: 562, distance: 6.7
click at [536, 557] on input "Hubspot URL *" at bounding box center [691, 563] width 398 height 19
paste input "[URL][DOMAIN_NAME]"
type input "[URL][DOMAIN_NAME]"
click at [530, 431] on select "Select region eu gb de pl cz fr it es" at bounding box center [691, 430] width 398 height 19
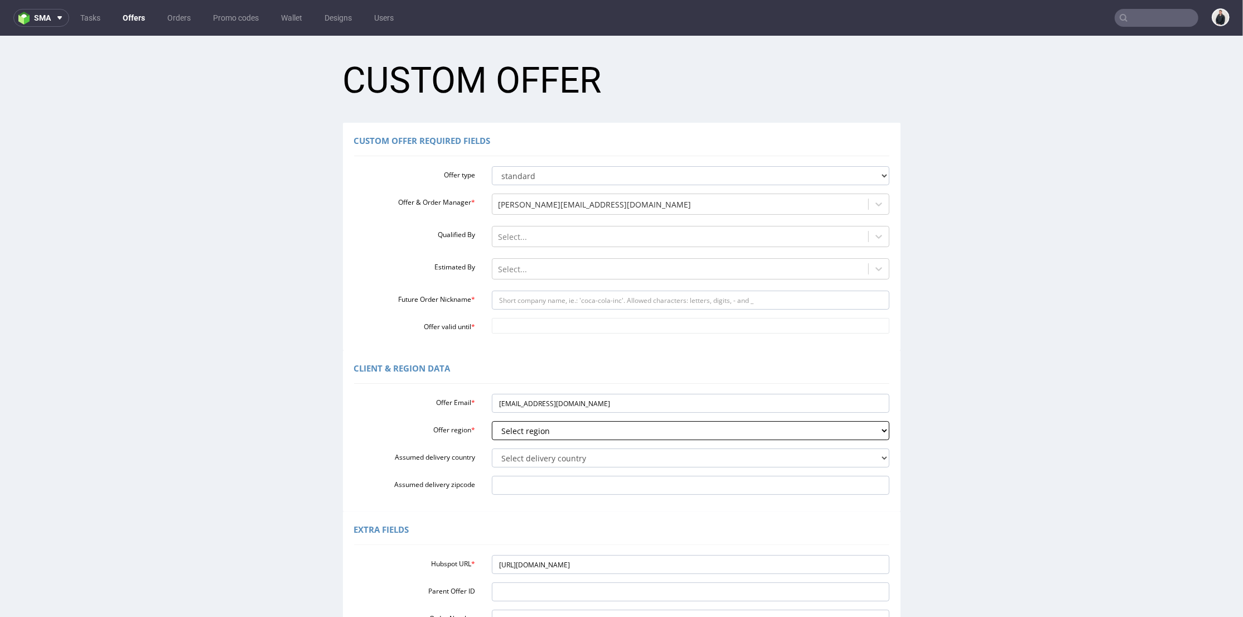
select select "pl"
click at [492, 421] on select "Select region eu gb de pl cz fr it es" at bounding box center [691, 430] width 398 height 19
click at [525, 462] on select "Select delivery country [GEOGRAPHIC_DATA] [GEOGRAPHIC_DATA] [GEOGRAPHIC_DATA] […" at bounding box center [691, 457] width 398 height 19
select select "136"
click at [448, 361] on div "Client & Region data" at bounding box center [621, 369] width 535 height 27
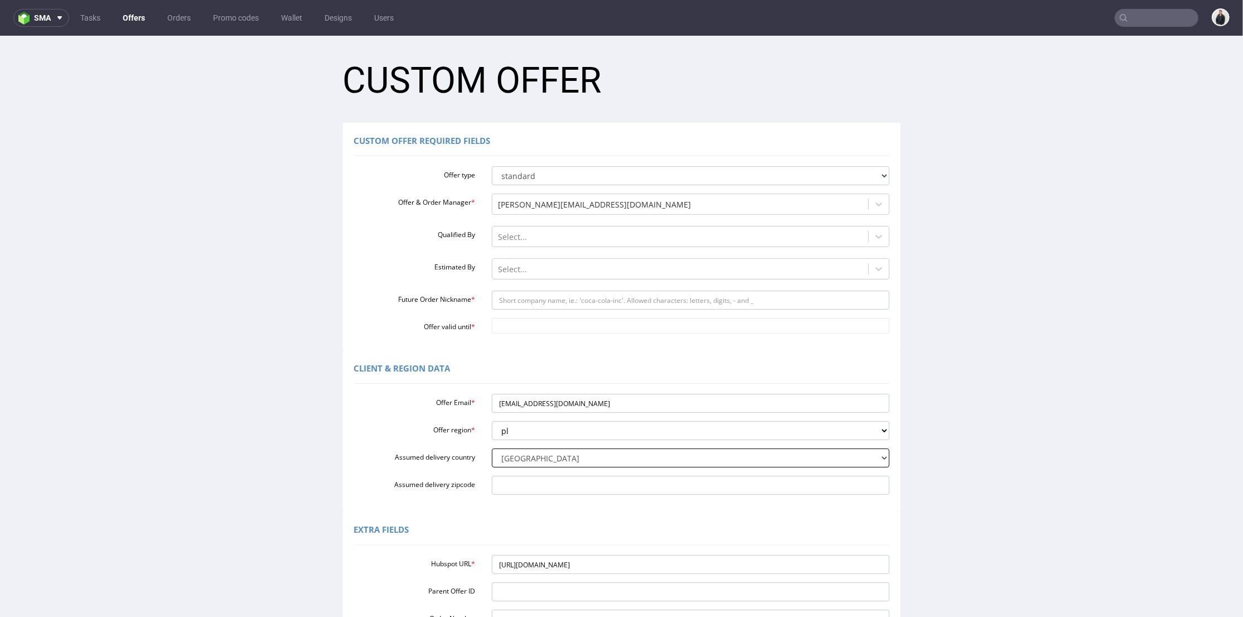
click at [538, 458] on select "Select delivery country [GEOGRAPHIC_DATA] [GEOGRAPHIC_DATA] [GEOGRAPHIC_DATA] […" at bounding box center [691, 457] width 398 height 19
select select
click at [492, 448] on select "Select delivery country [GEOGRAPHIC_DATA] [GEOGRAPHIC_DATA] [GEOGRAPHIC_DATA] […" at bounding box center [691, 457] width 398 height 19
drag, startPoint x: 540, startPoint y: 404, endPoint x: 515, endPoint y: 404, distance: 25.1
click at [515, 404] on input "[EMAIL_ADDRESS][DOMAIN_NAME]" at bounding box center [691, 402] width 398 height 19
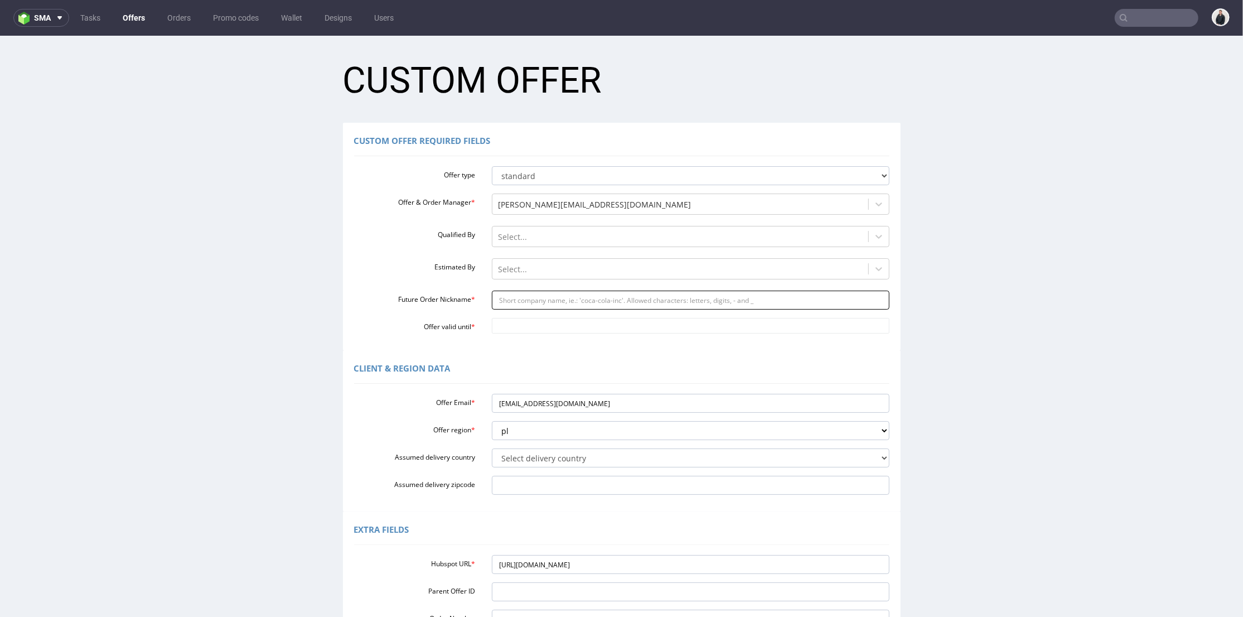
click at [522, 303] on input "Future Order Nickname *" at bounding box center [691, 299] width 398 height 19
paste input "purinova"
type input "purinova"
drag, startPoint x: 513, startPoint y: 326, endPoint x: 521, endPoint y: 316, distance: 13.0
click at [513, 325] on input "Offer valid until *" at bounding box center [691, 325] width 398 height 16
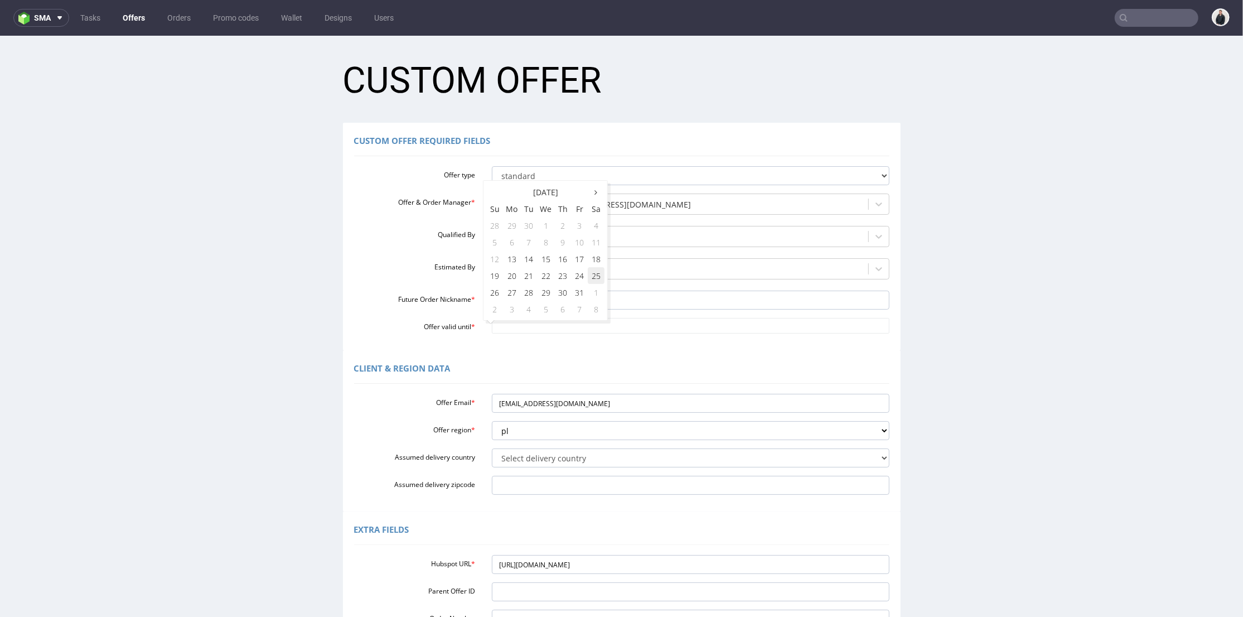
click at [591, 275] on td "25" at bounding box center [596, 275] width 17 height 17
type input "2025-10-25"
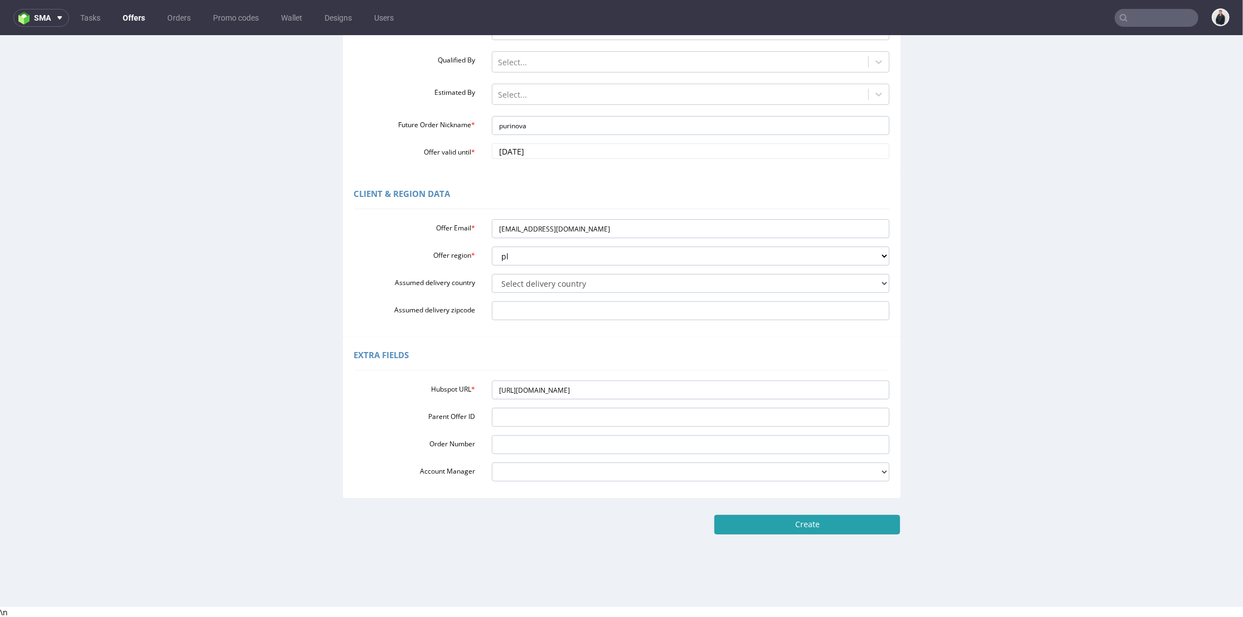
click at [841, 522] on input "Create" at bounding box center [807, 523] width 186 height 19
type input "Please wait..."
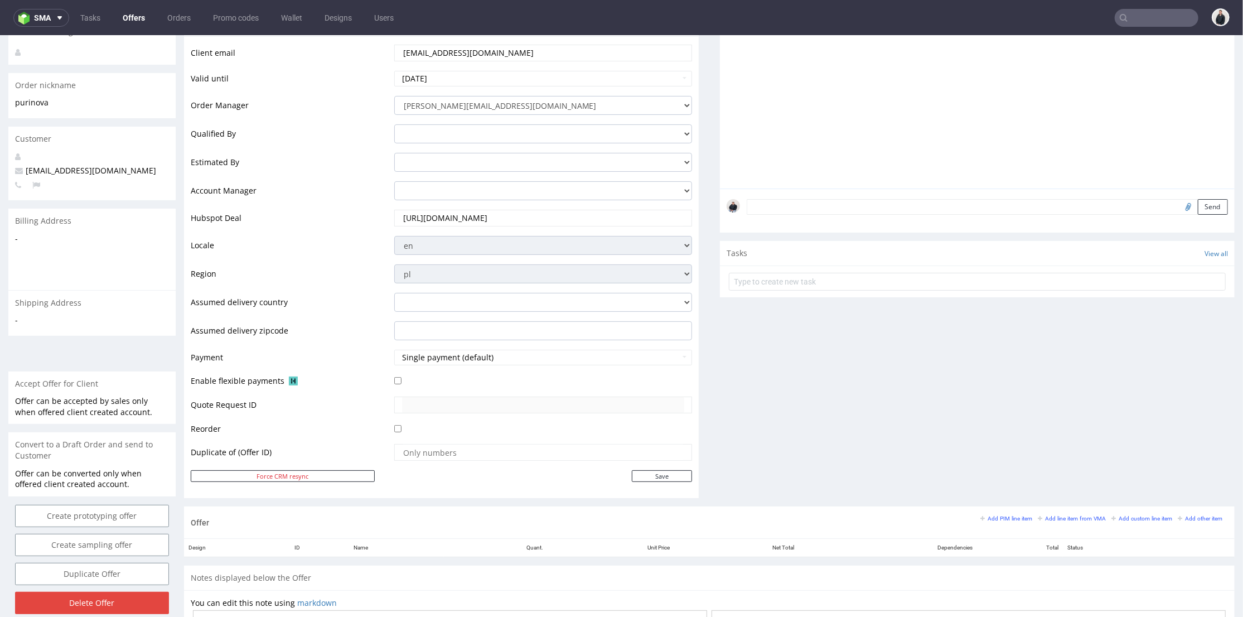
scroll to position [310, 0]
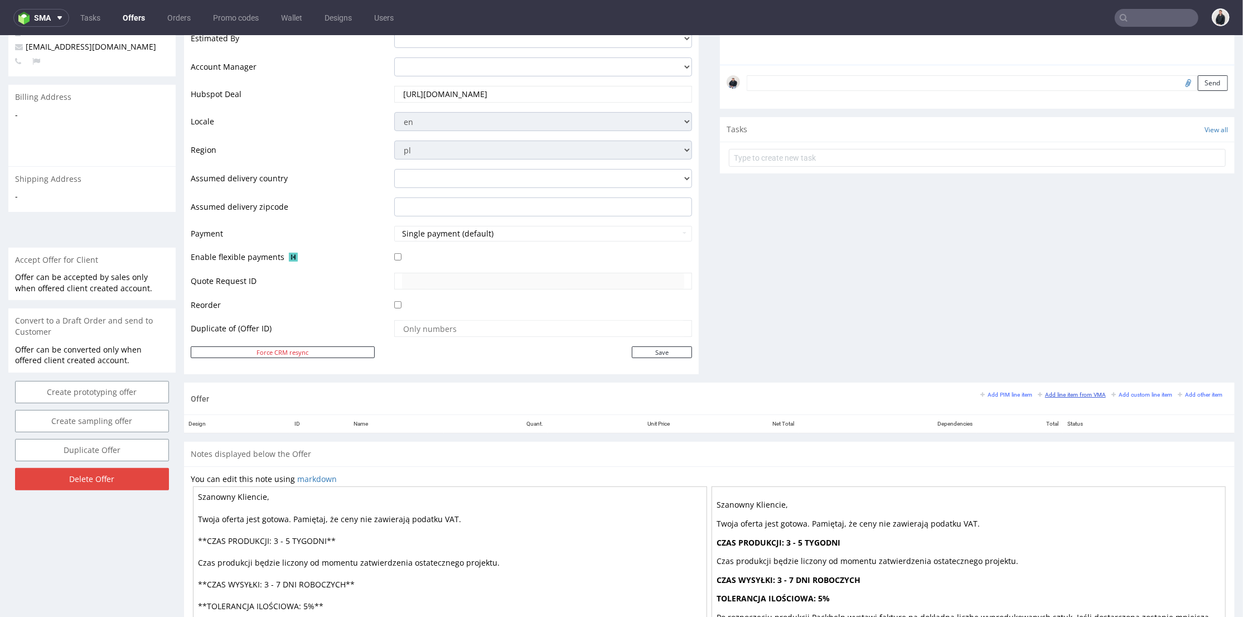
click at [1052, 394] on small "Add line item from VMA" at bounding box center [1072, 394] width 68 height 6
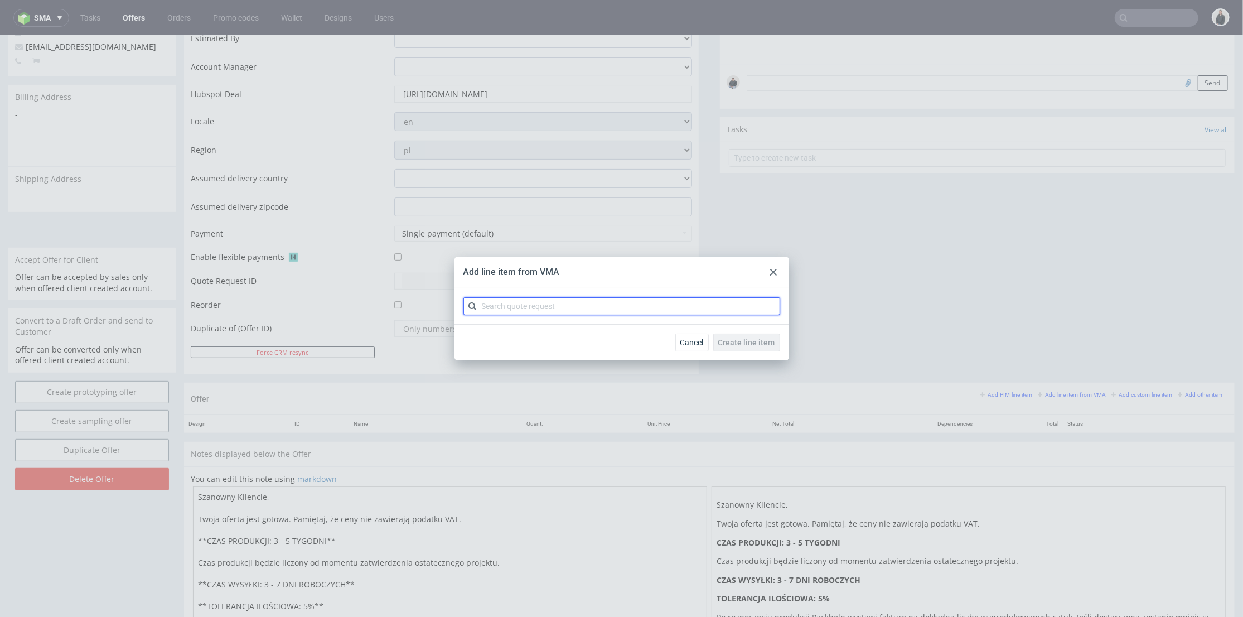
click at [569, 311] on input "text" at bounding box center [621, 306] width 317 height 18
type input "cbtv"
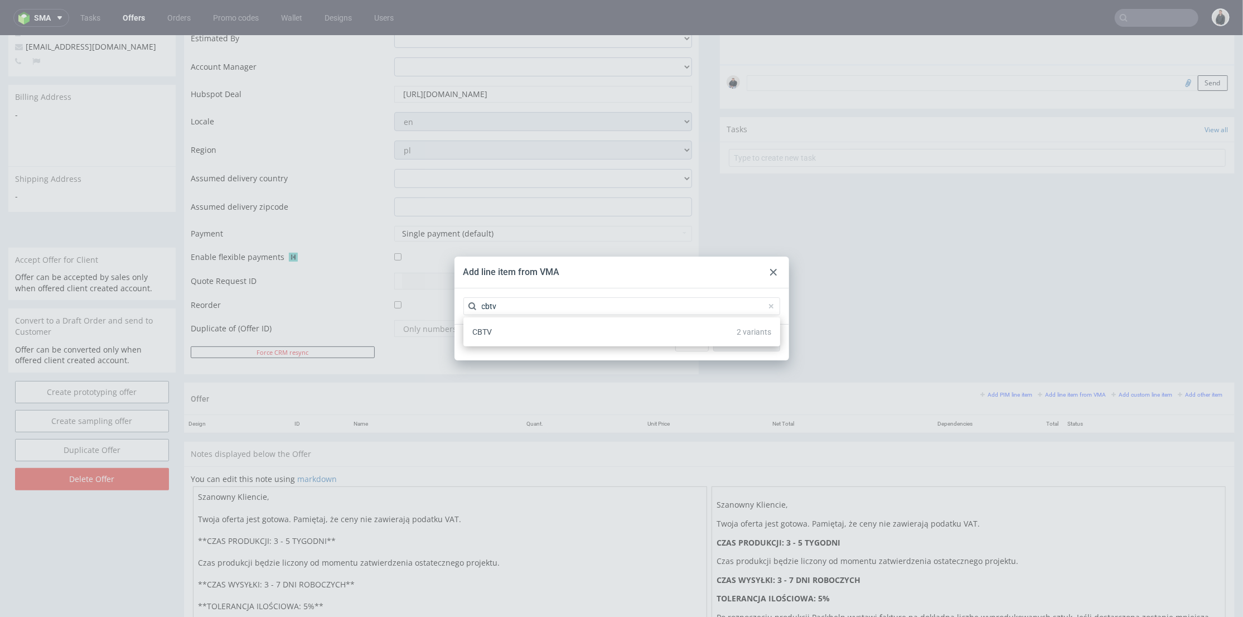
click at [542, 336] on div "CBTV 2 variants" at bounding box center [622, 332] width 308 height 20
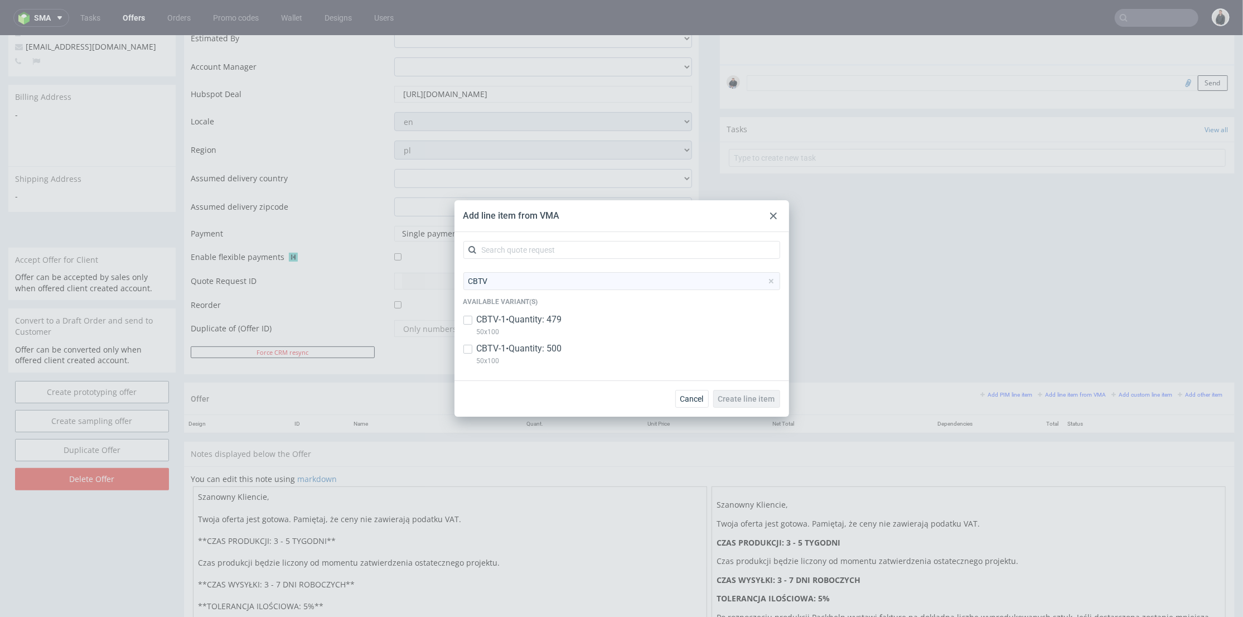
click at [532, 330] on p "50x100" at bounding box center [519, 332] width 85 height 12
click at [543, 320] on p "CBTV-1 • Quantity: 479" at bounding box center [519, 319] width 85 height 12
click at [548, 316] on p "CBTV-1 • Quantity: 479" at bounding box center [519, 319] width 85 height 12
click at [500, 324] on p "CBTV-1 • Quantity: 479" at bounding box center [519, 319] width 85 height 12
checkbox input "false"
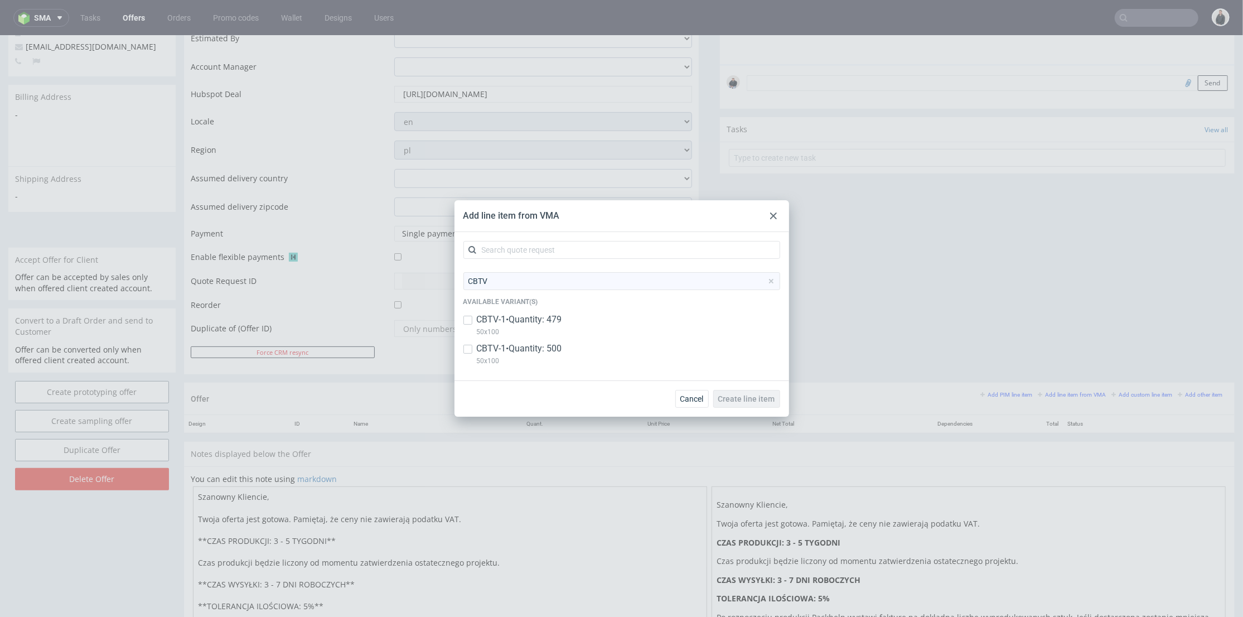
drag, startPoint x: 508, startPoint y: 346, endPoint x: 656, endPoint y: 359, distance: 148.4
click at [511, 347] on p "CBTV-1 • Quantity: 500" at bounding box center [519, 348] width 85 height 12
checkbox input "true"
drag, startPoint x: 745, startPoint y: 400, endPoint x: 773, endPoint y: 153, distance: 249.2
click at [745, 400] on span "Create line item" at bounding box center [746, 399] width 57 height 8
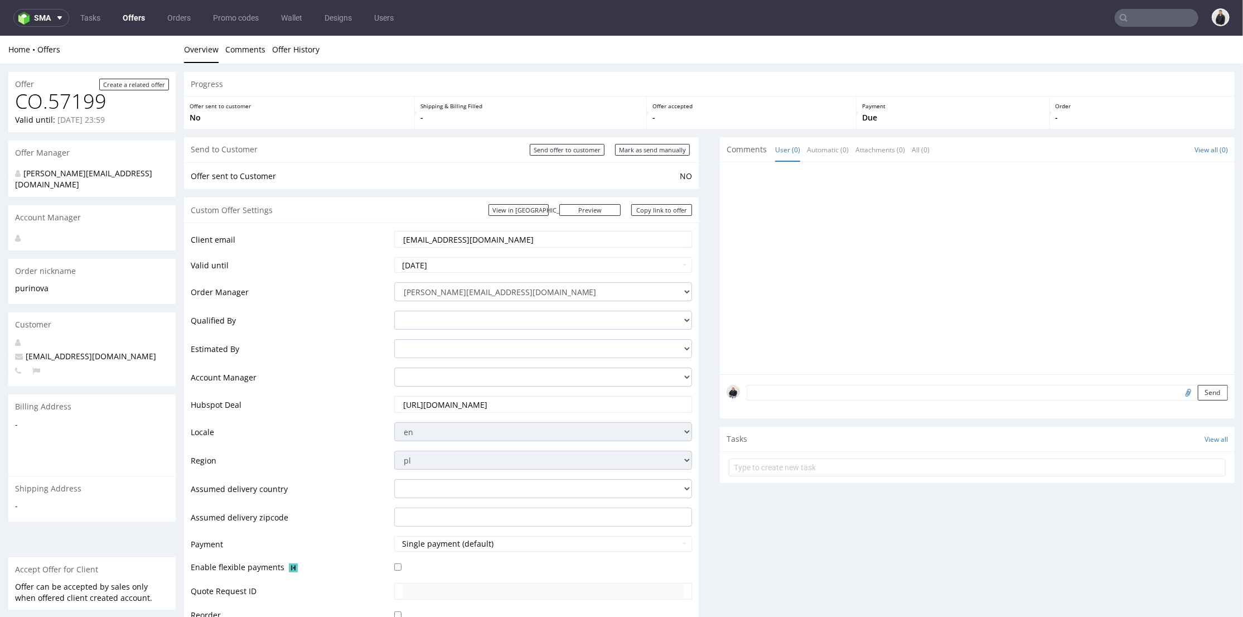
scroll to position [371, 0]
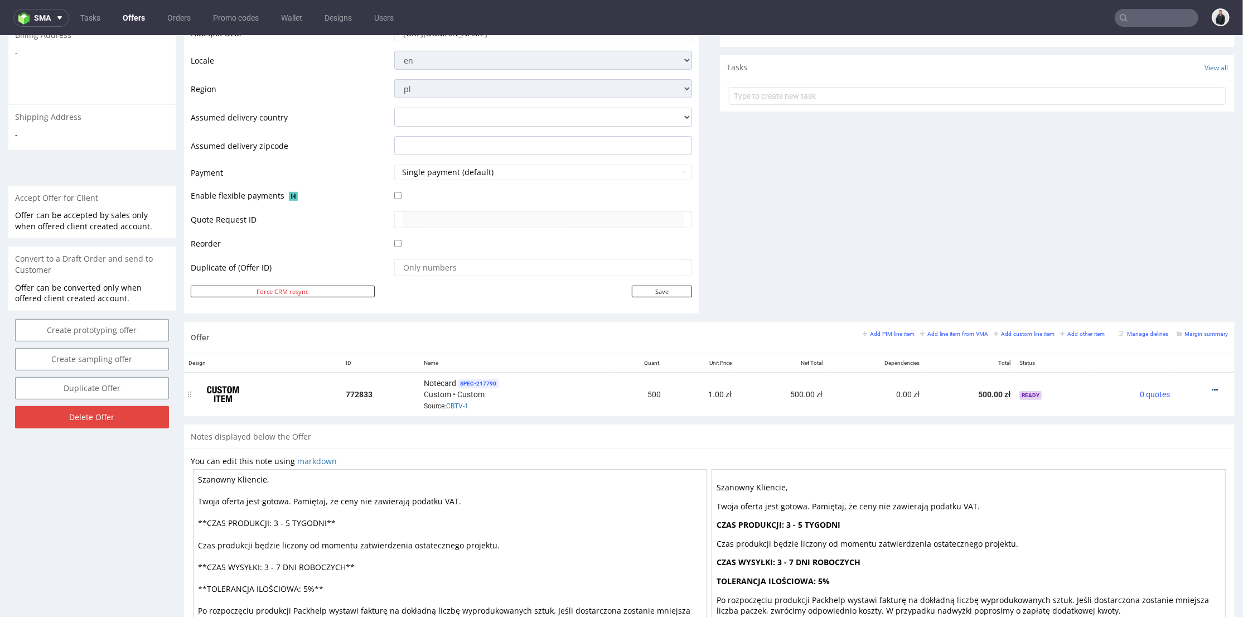
click at [1212, 385] on icon at bounding box center [1215, 389] width 6 height 8
click at [1169, 245] on span "Edit item specification" at bounding box center [1165, 245] width 90 height 11
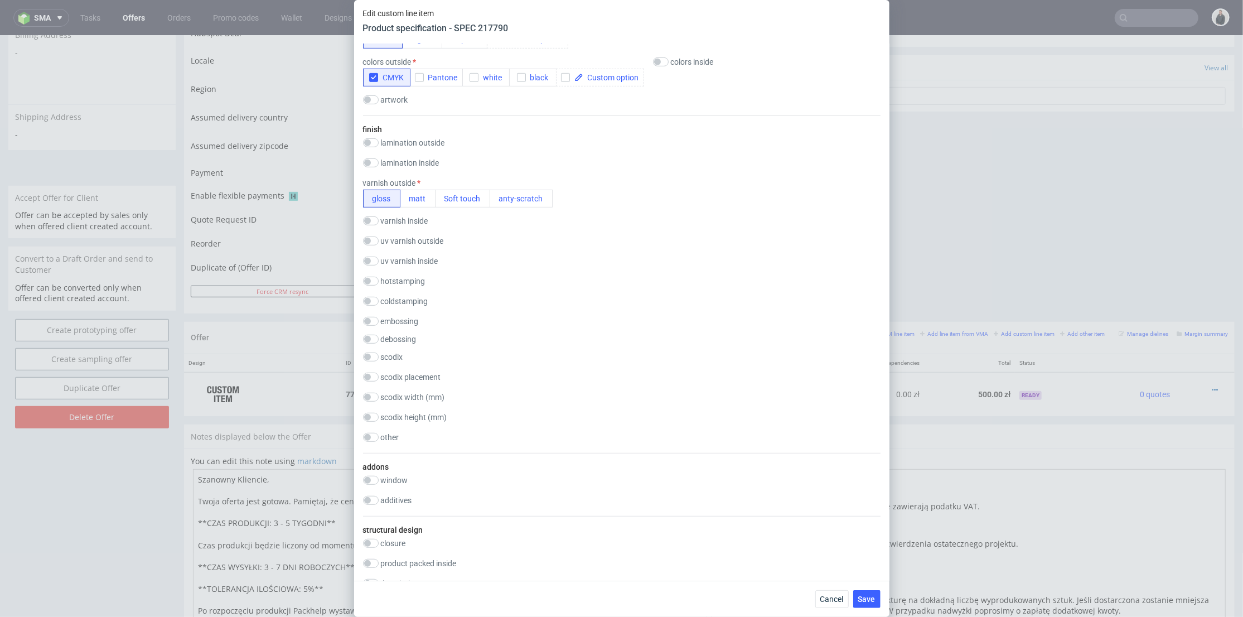
scroll to position [867, 0]
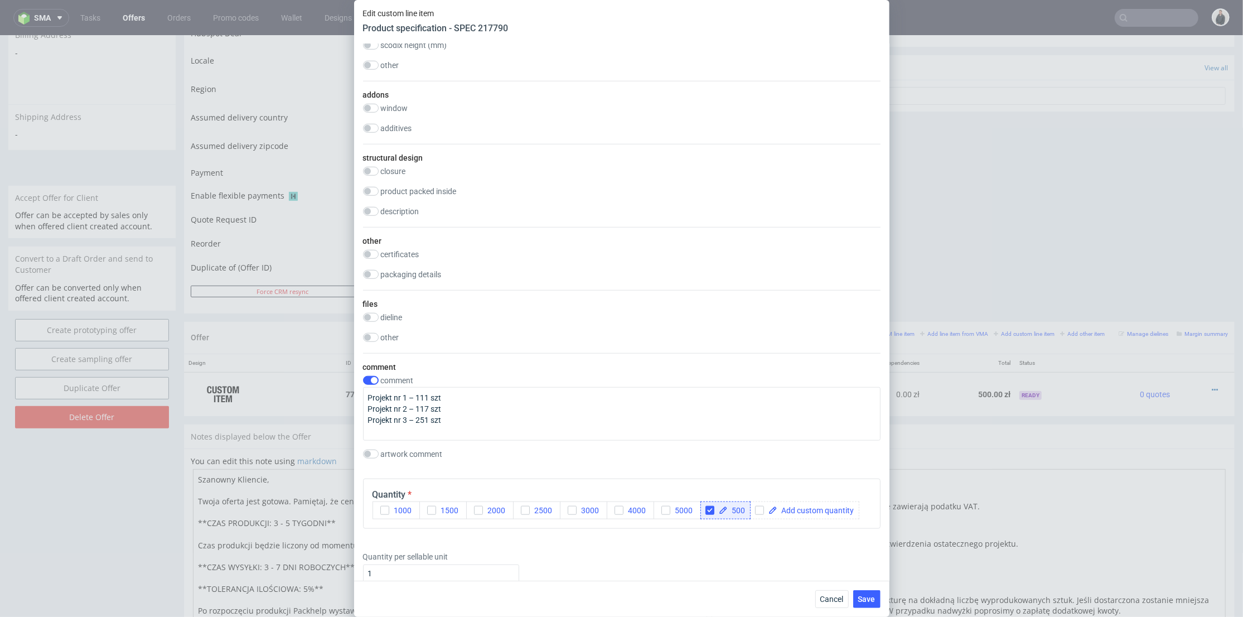
click at [730, 509] on span "500" at bounding box center [737, 510] width 18 height 8
drag, startPoint x: 731, startPoint y: 509, endPoint x: 744, endPoint y: 508, distance: 12.8
click at [744, 508] on span "500" at bounding box center [737, 510] width 18 height 8
checkbox input "true"
drag, startPoint x: 782, startPoint y: 540, endPoint x: 825, endPoint y: 564, distance: 49.7
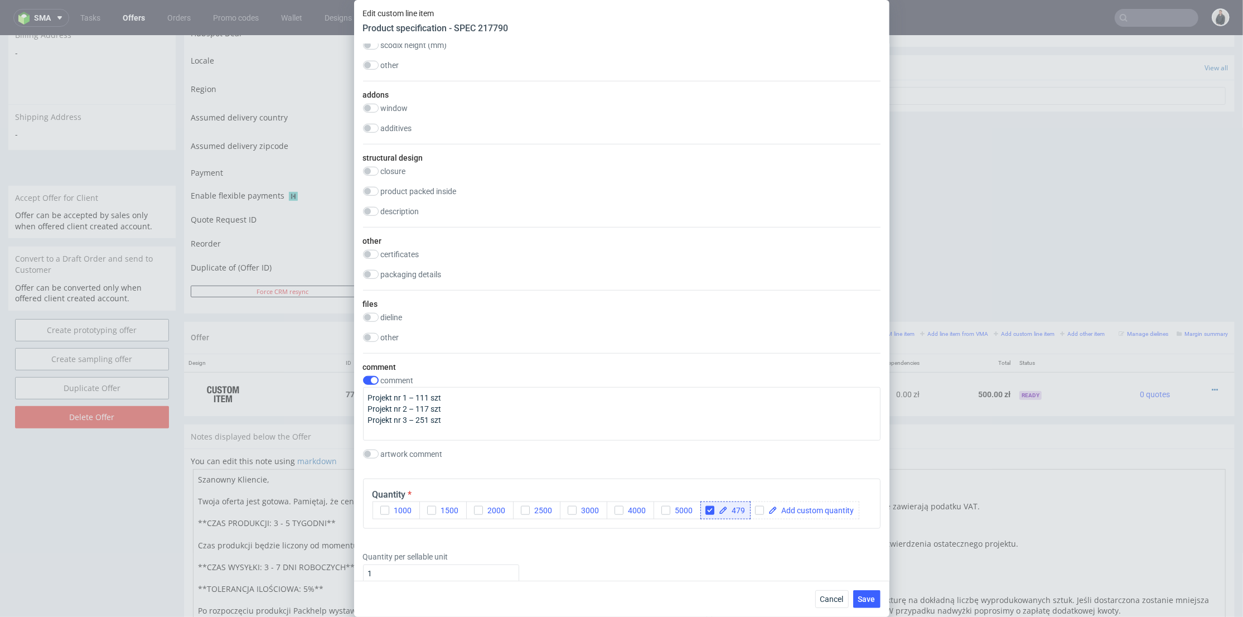
click at [783, 542] on div "Quantity per sellable unit 1" at bounding box center [622, 564] width 518 height 45
click at [864, 597] on span "Save" at bounding box center [866, 599] width 17 height 8
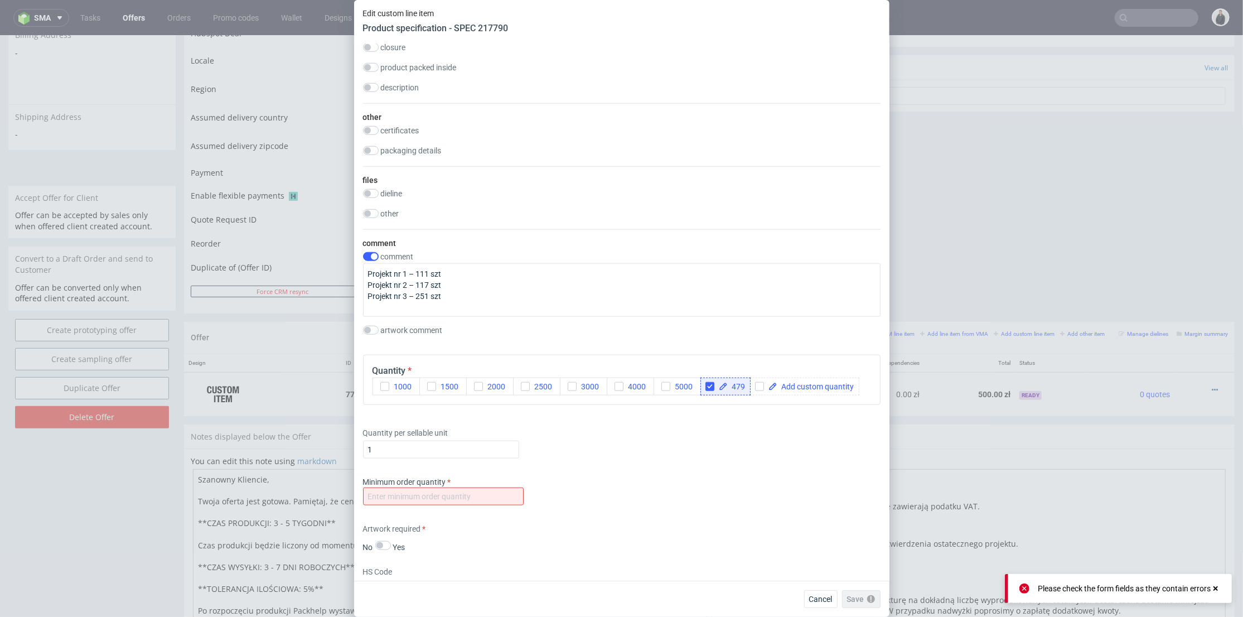
scroll to position [1053, 0]
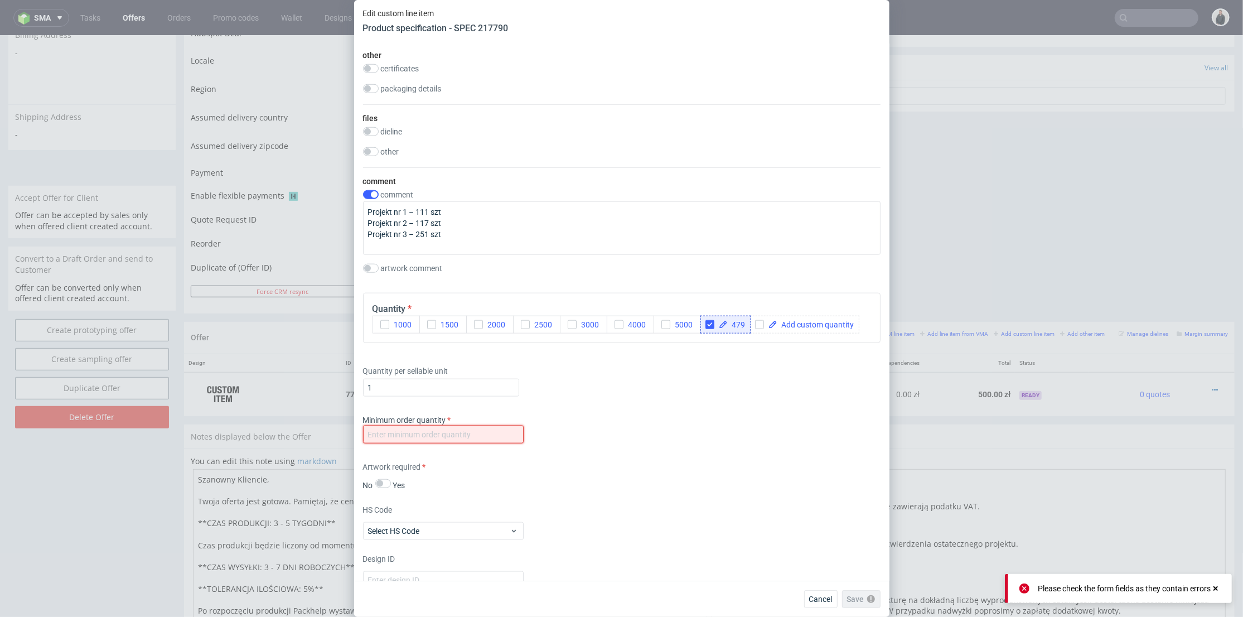
click at [439, 429] on input "number" at bounding box center [443, 435] width 161 height 18
type input "1"
click at [861, 597] on span "Save" at bounding box center [866, 599] width 17 height 8
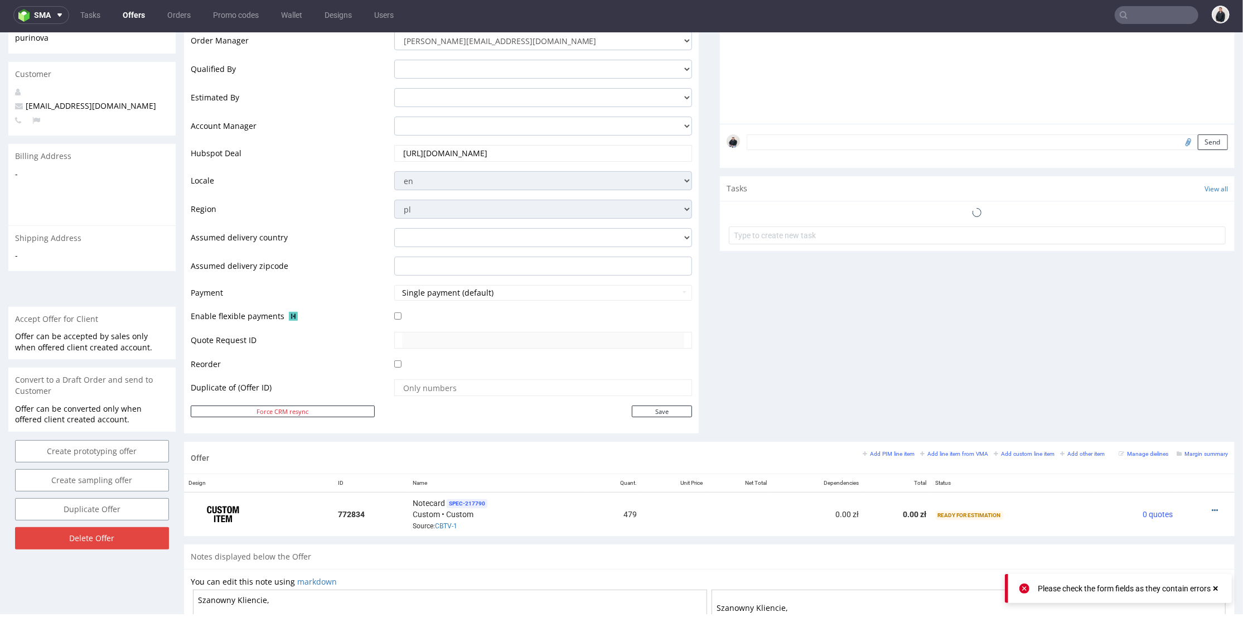
scroll to position [433, 0]
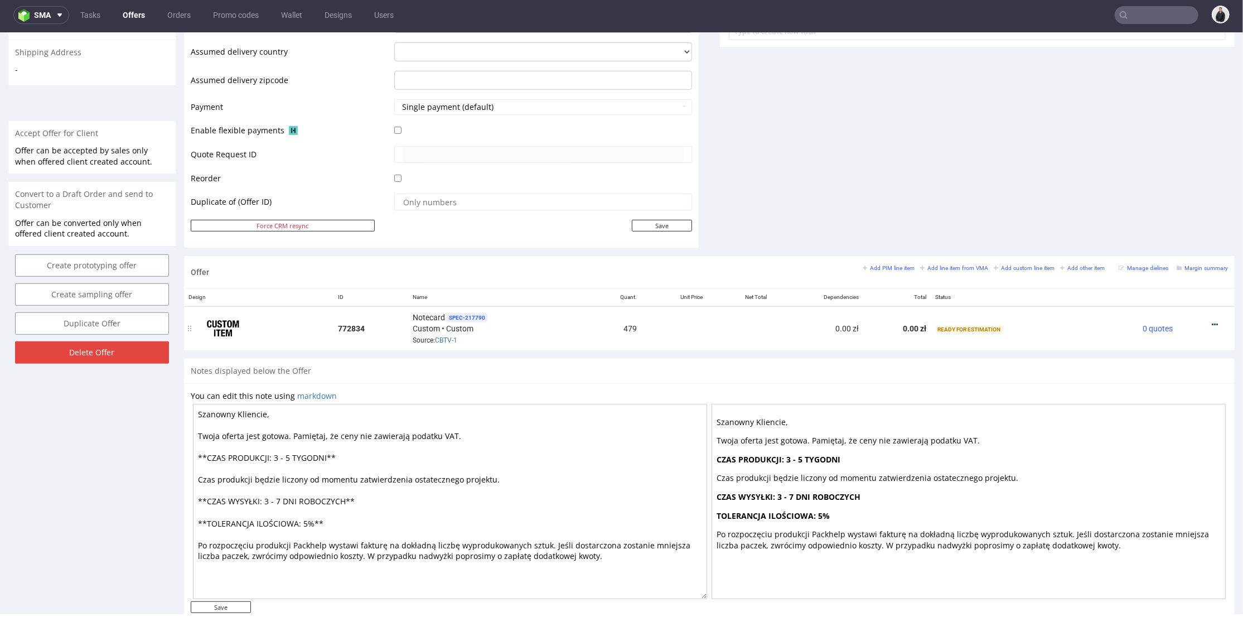
click at [1212, 320] on icon at bounding box center [1215, 324] width 6 height 8
click at [1163, 194] on span "Add cost manually" at bounding box center [1165, 199] width 90 height 11
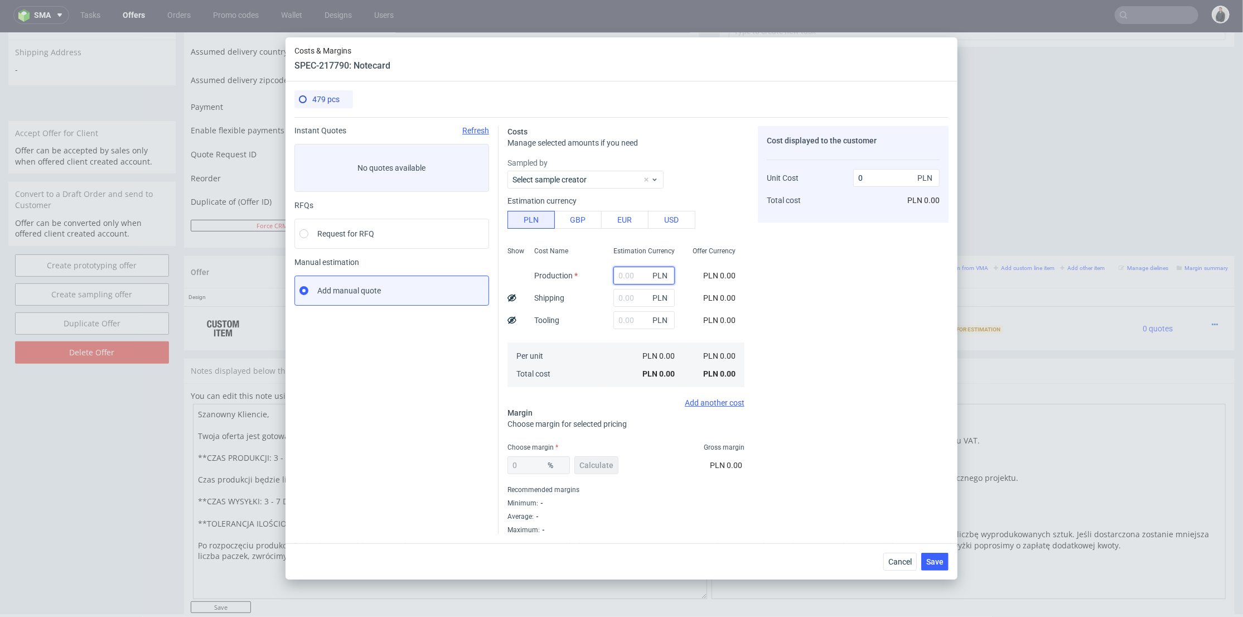
click at [621, 267] on input "text" at bounding box center [644, 276] width 61 height 18
paste input "400"
type input "400"
type input "0.84"
type input "400"
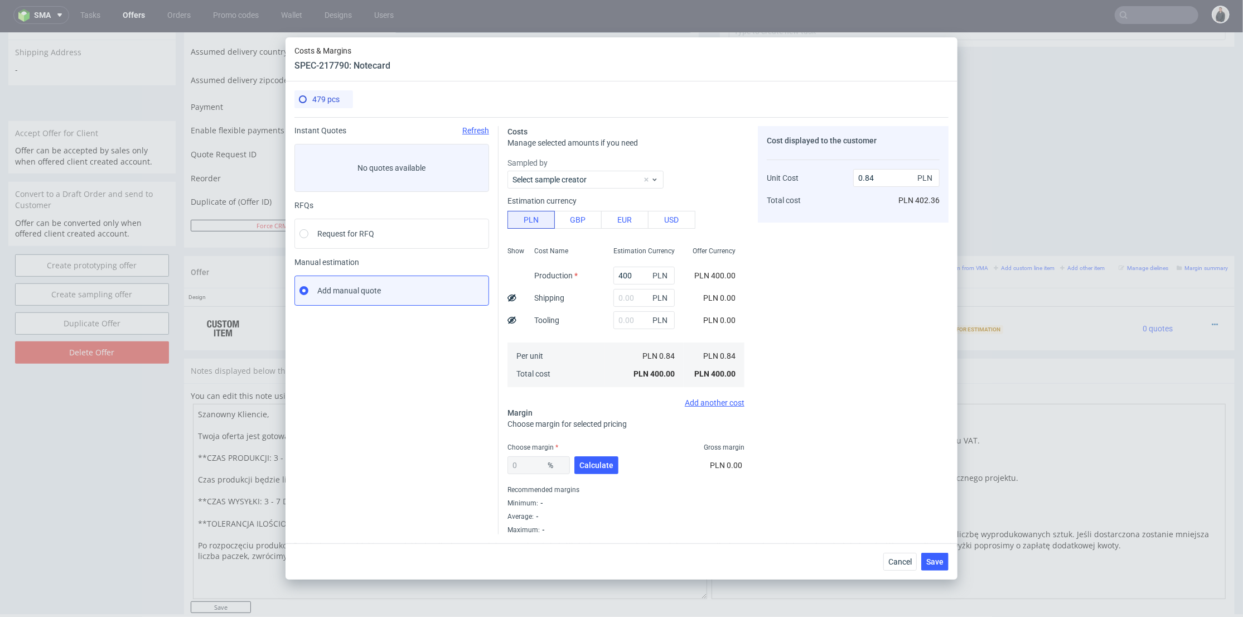
click at [629, 284] on div "400 PLN" at bounding box center [644, 275] width 79 height 22
click at [629, 293] on input "text" at bounding box center [644, 298] width 61 height 18
type input "30"
click at [576, 307] on div "Cost Name Production Shipping Tooling Per unit Total cost" at bounding box center [564, 315] width 79 height 147
type input "0.9"
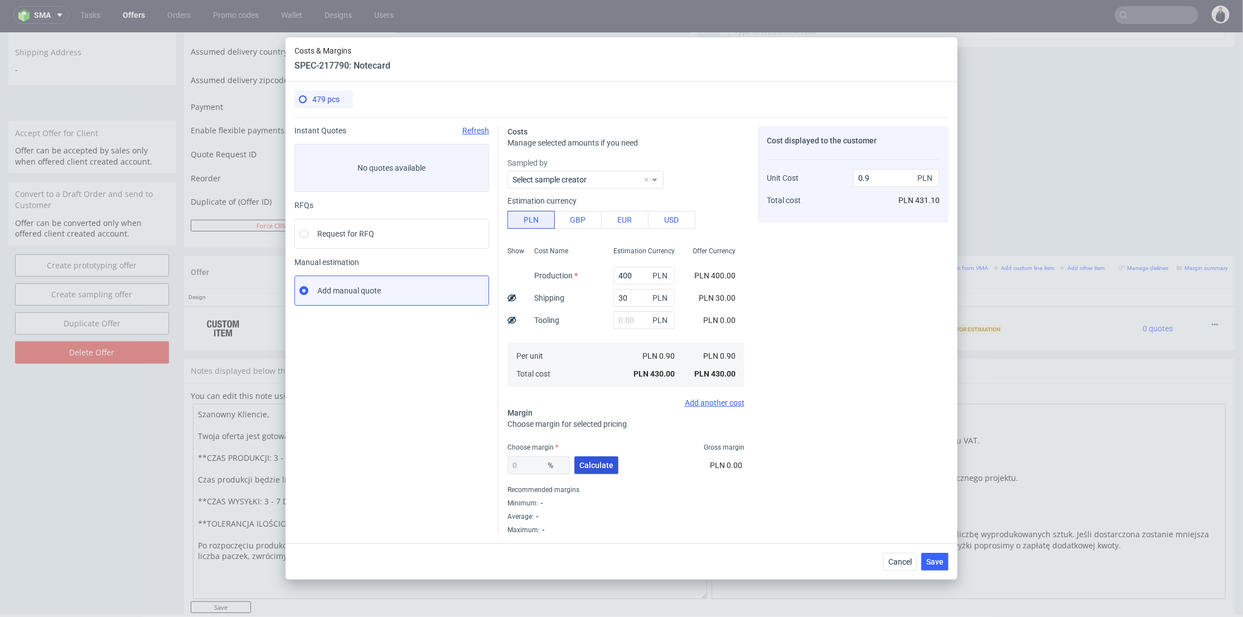
click at [600, 466] on span "Calculate" at bounding box center [596, 465] width 34 height 8
type input "54.63"
type input "1.98"
click at [614, 299] on input "30" at bounding box center [644, 298] width 61 height 18
type input "5"
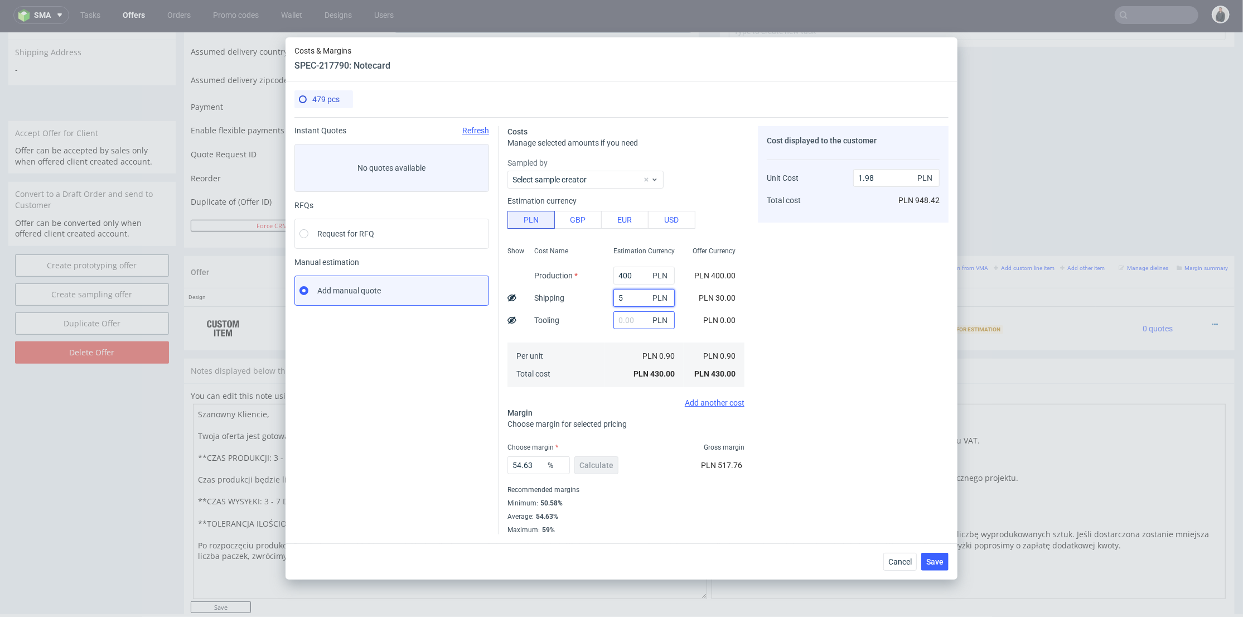
type input "1.86"
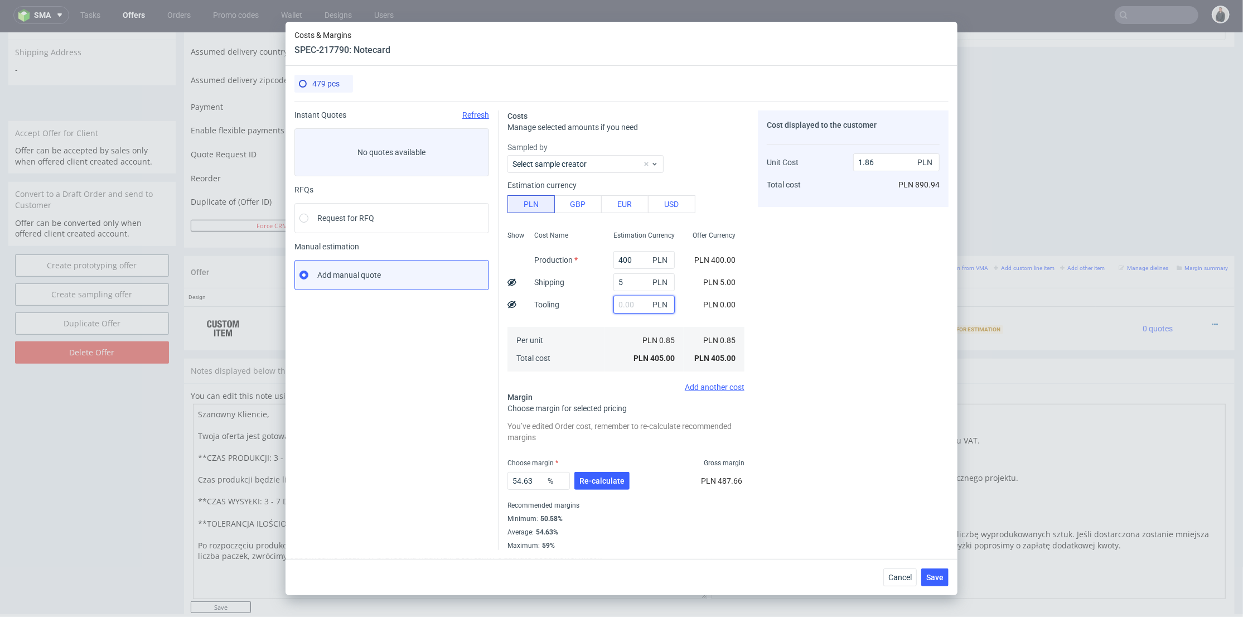
click at [614, 296] on input "text" at bounding box center [644, 305] width 61 height 18
drag, startPoint x: 614, startPoint y: 279, endPoint x: 598, endPoint y: 279, distance: 15.6
click at [605, 279] on div "5 PLN" at bounding box center [644, 282] width 79 height 22
type input "40"
click at [589, 289] on div "Cost Name Production Shipping Tooling Per unit Total cost" at bounding box center [564, 299] width 79 height 147
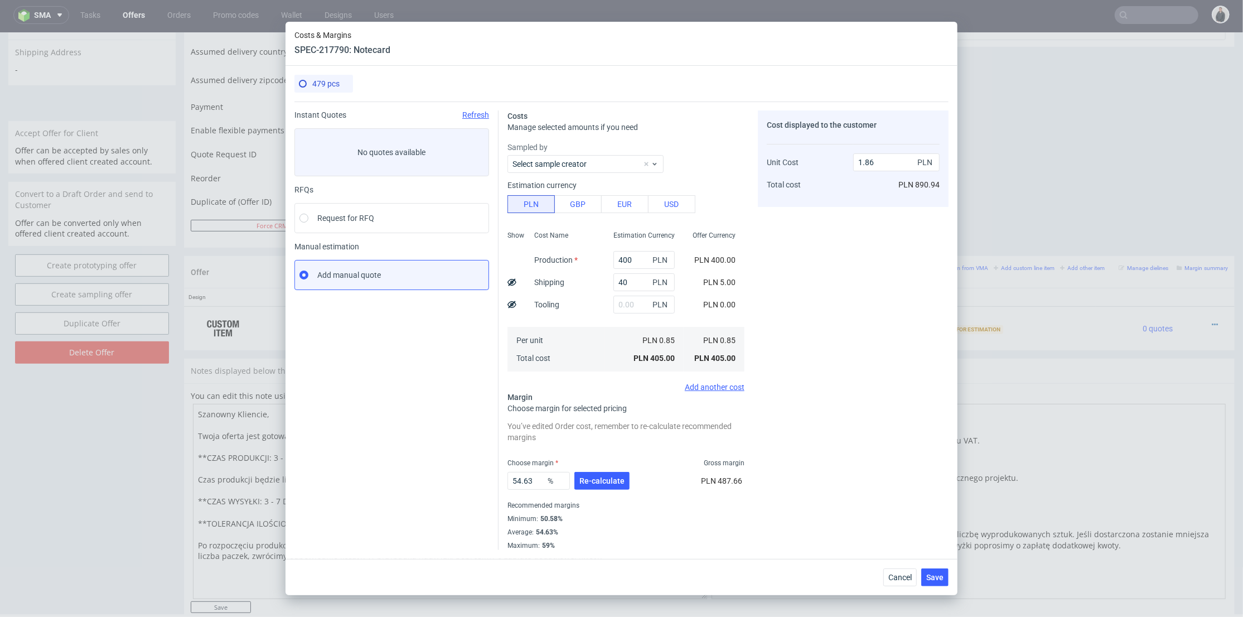
type input "2.02"
click at [611, 477] on span "Re-calculate" at bounding box center [601, 481] width 45 height 8
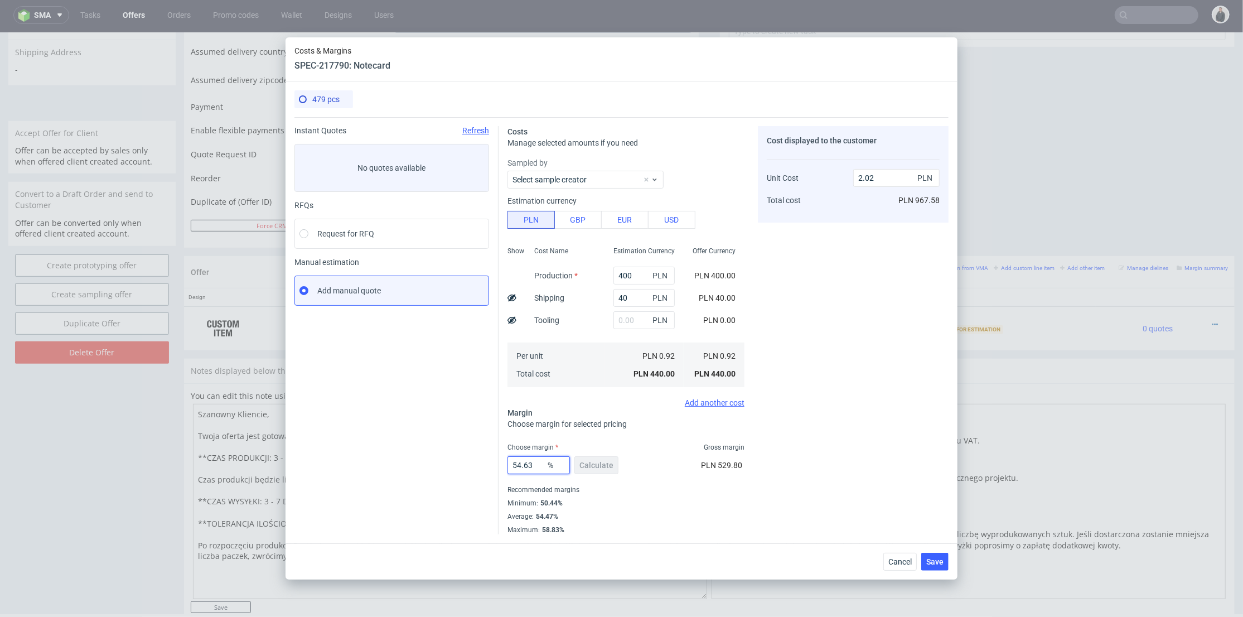
drag, startPoint x: 537, startPoint y: 466, endPoint x: 553, endPoint y: 457, distance: 18.5
click at [463, 461] on div "Instant Quotes Refresh No quotes available RFQs Request for RFQ Manual estimati…" at bounding box center [621, 325] width 654 height 417
type input "51"
click at [892, 409] on div "Cost displayed to the customer Unit Cost Total cost 2.02 PLN PLN 967.58" at bounding box center [853, 330] width 191 height 408
type input "1.87"
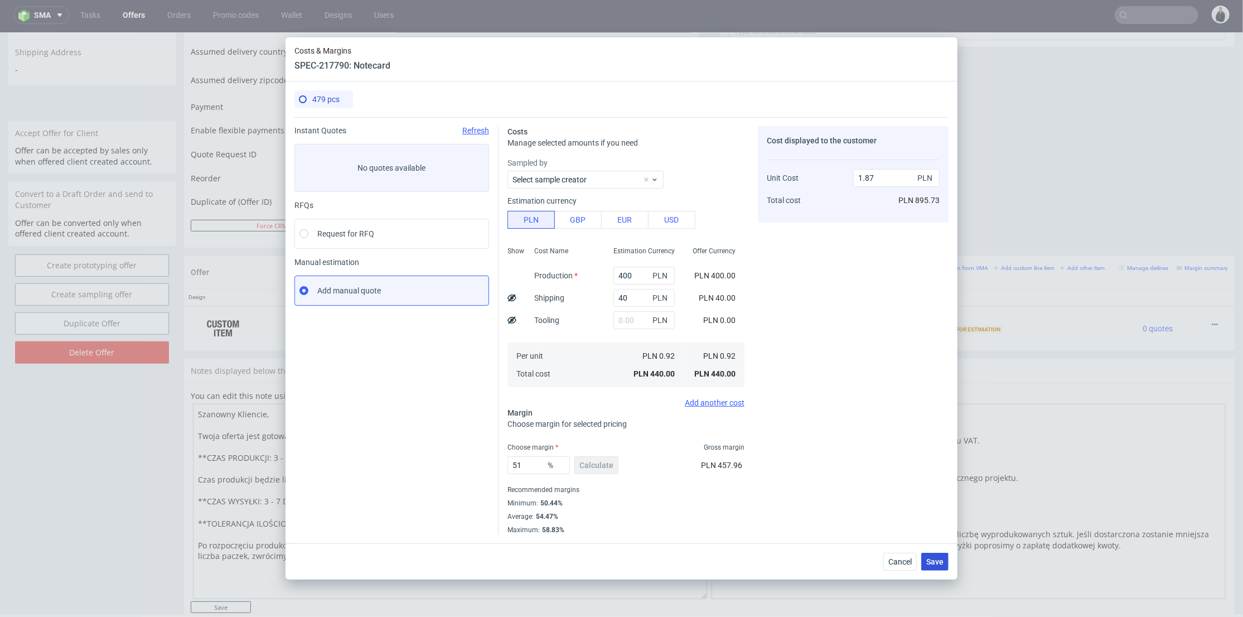
click at [936, 564] on span "Save" at bounding box center [934, 562] width 17 height 8
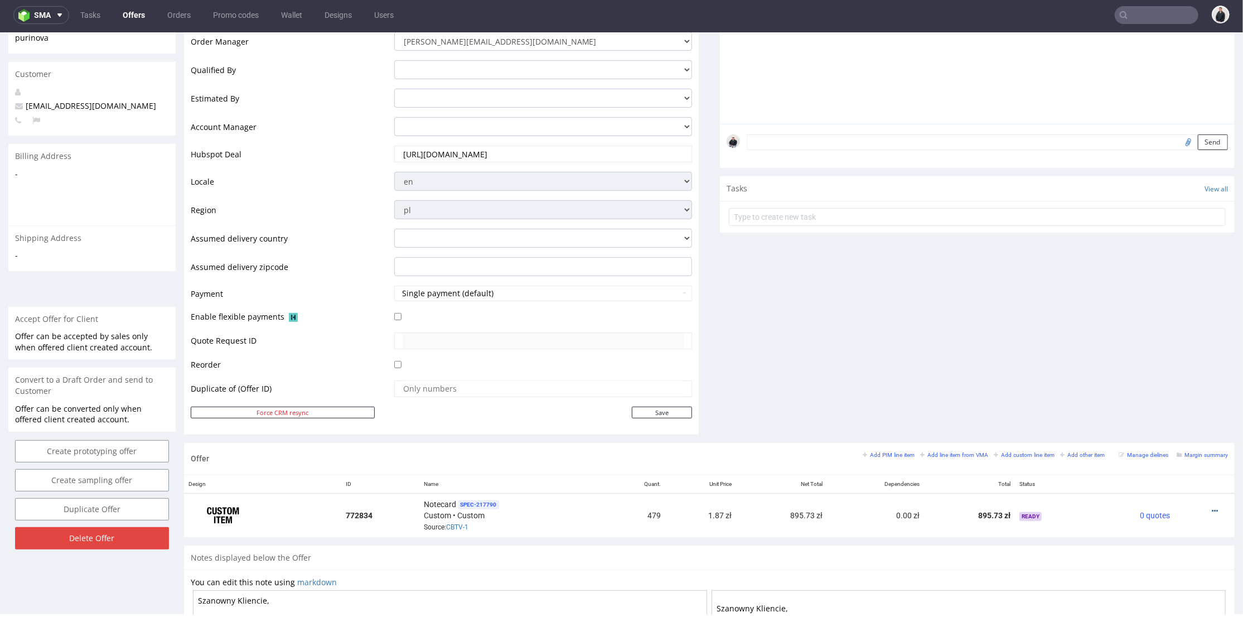
scroll to position [310, 0]
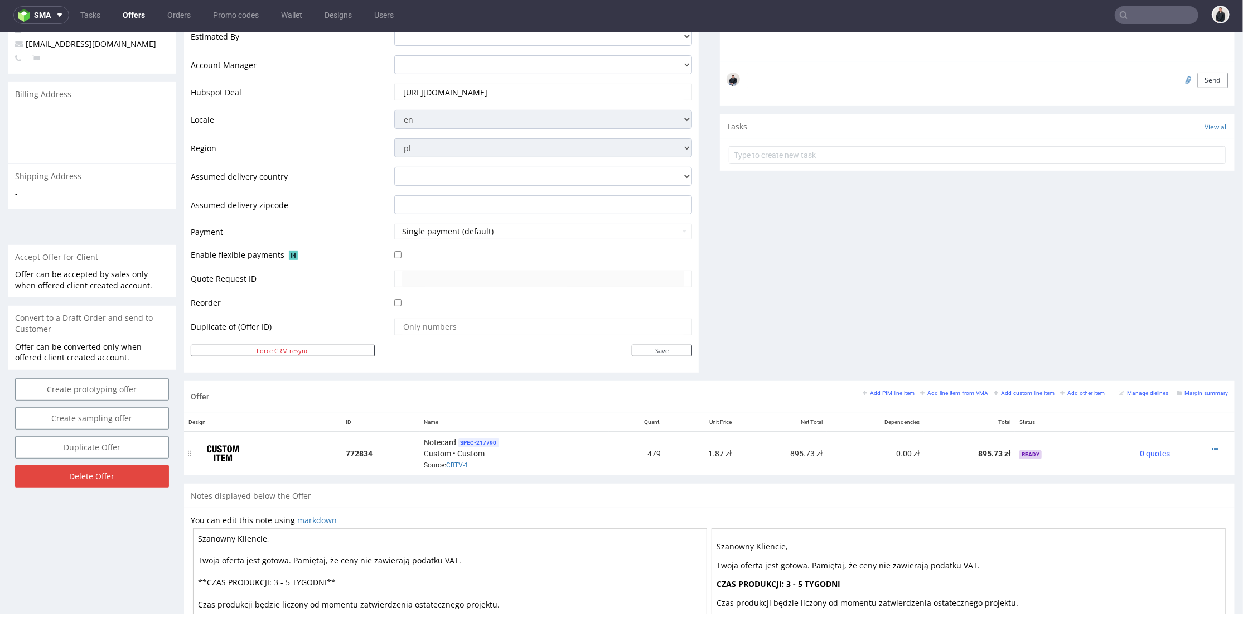
click at [1201, 446] on div at bounding box center [1201, 448] width 45 height 11
click at [1212, 445] on icon at bounding box center [1215, 449] width 6 height 8
click at [1182, 299] on span "Edit item specification" at bounding box center [1165, 304] width 90 height 11
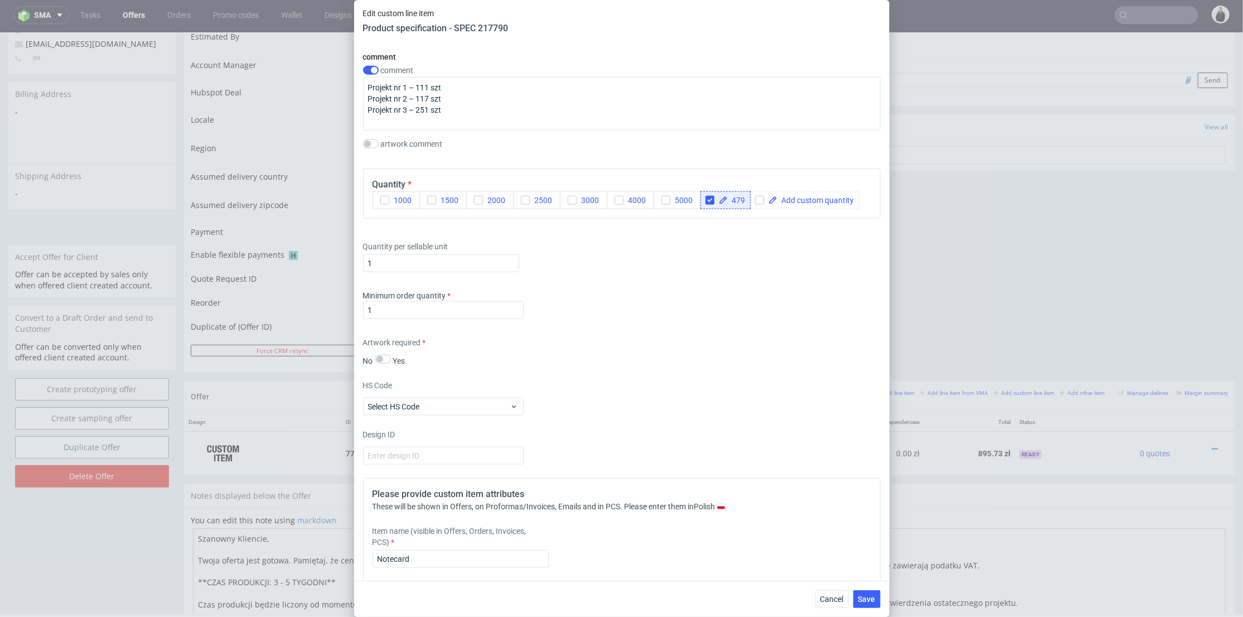
scroll to position [1384, 0]
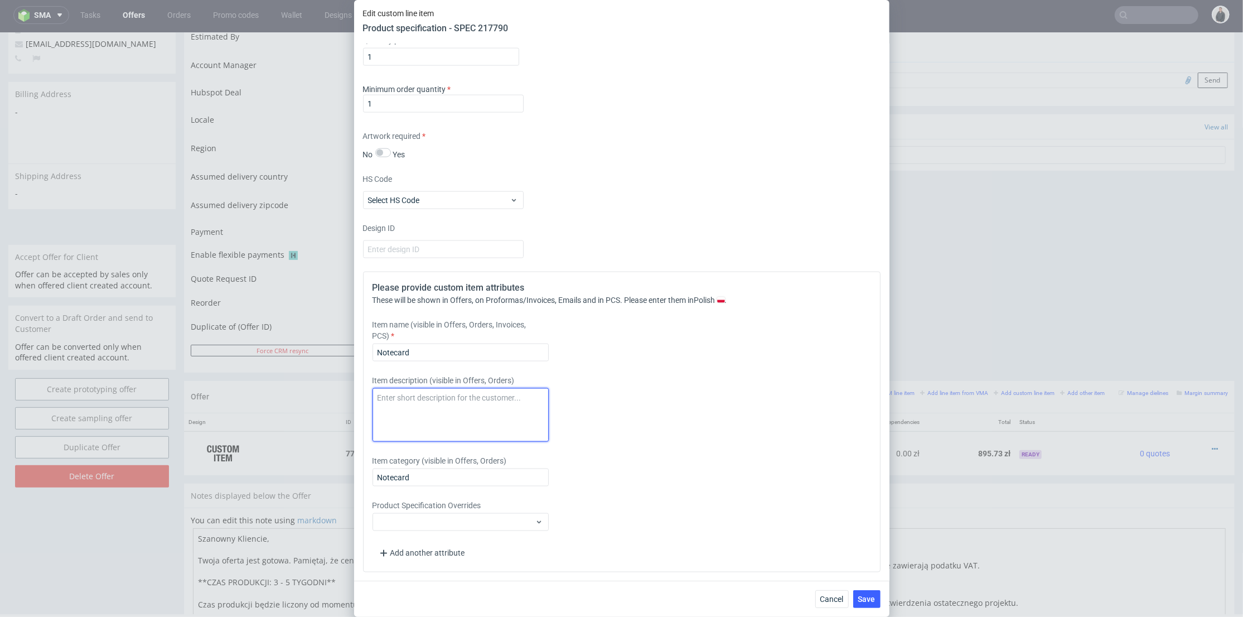
click at [461, 402] on textarea at bounding box center [461, 415] width 176 height 54
type textarea "Druk cyfrowy"
click at [874, 606] on button "Save" at bounding box center [866, 599] width 27 height 18
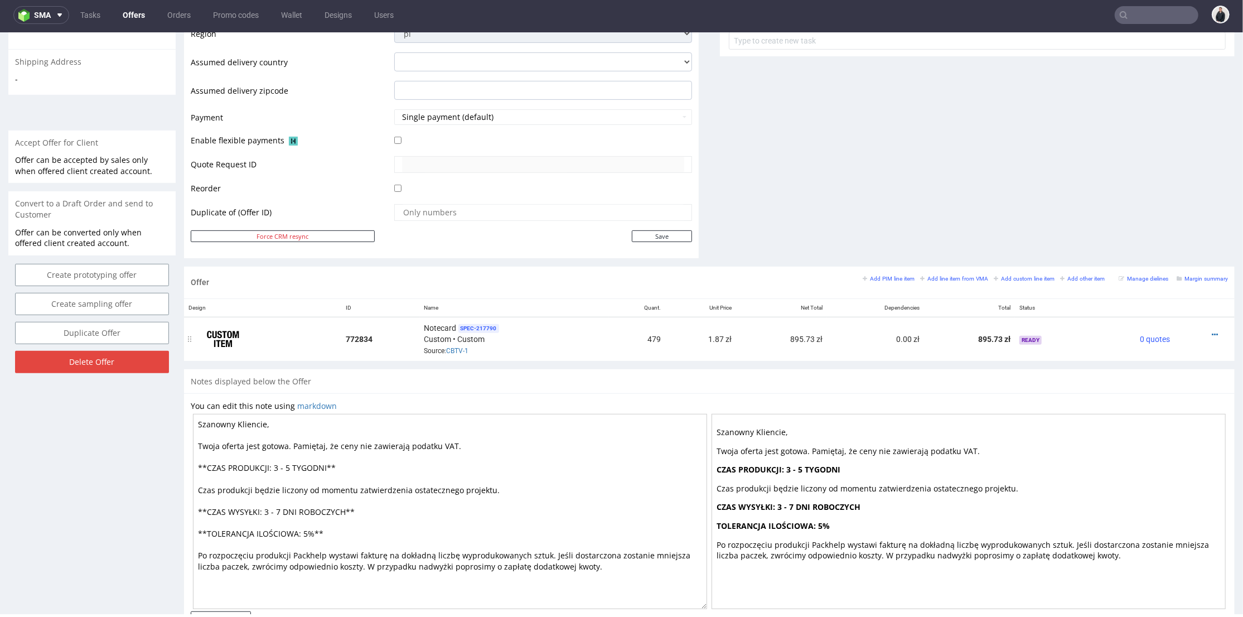
scroll to position [460, 0]
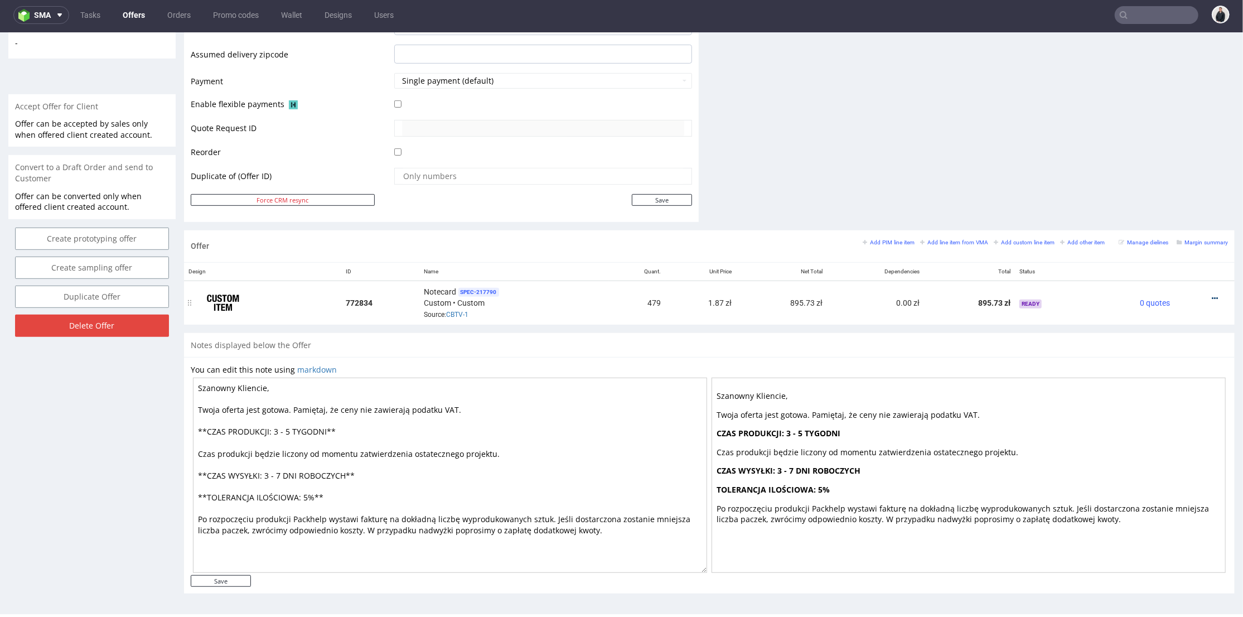
click at [1212, 295] on icon at bounding box center [1215, 298] width 6 height 8
click at [1167, 207] on li "Duplicate Item" at bounding box center [1161, 214] width 108 height 20
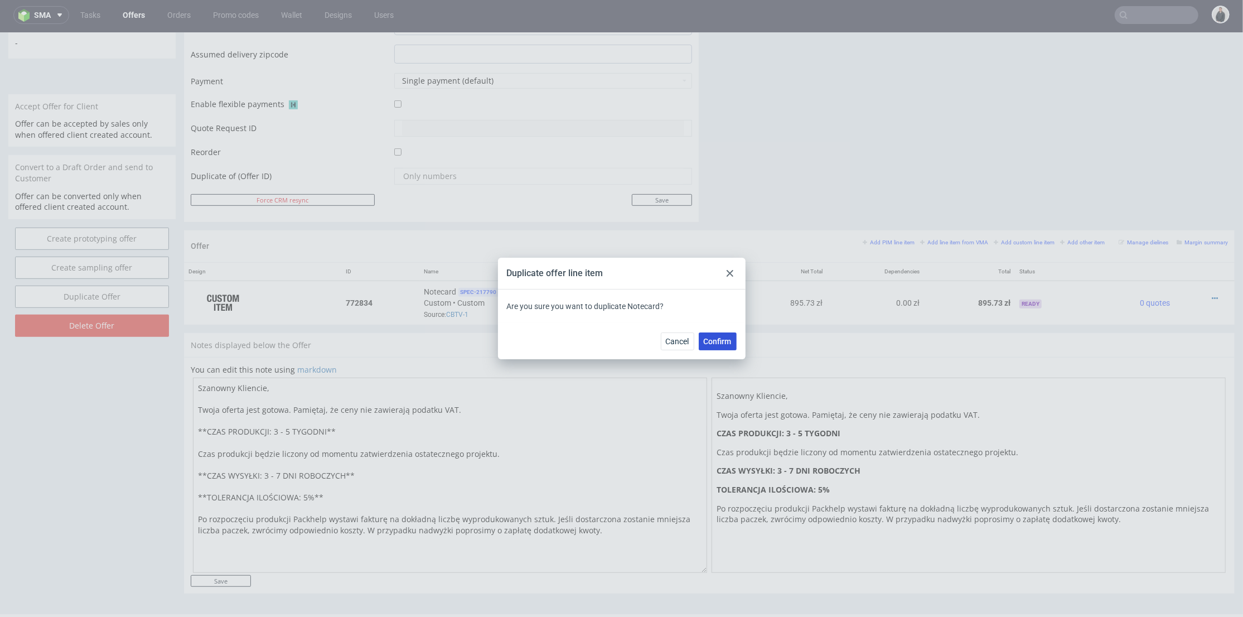
click at [727, 339] on span "Confirm" at bounding box center [718, 341] width 28 height 8
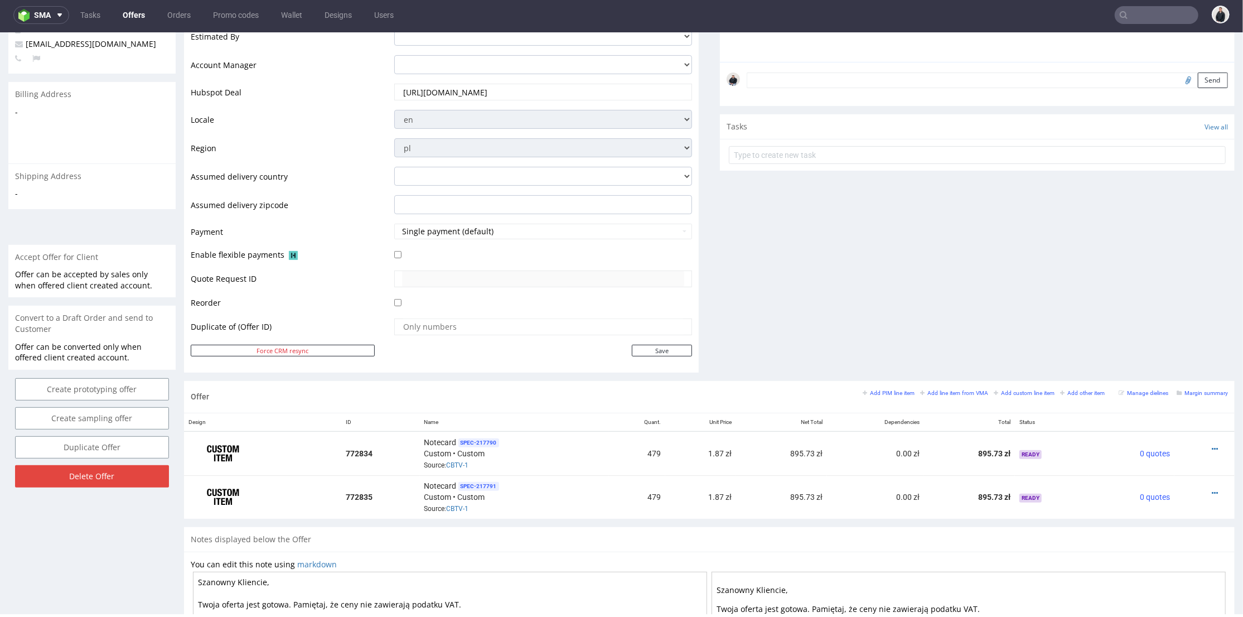
scroll to position [371, 0]
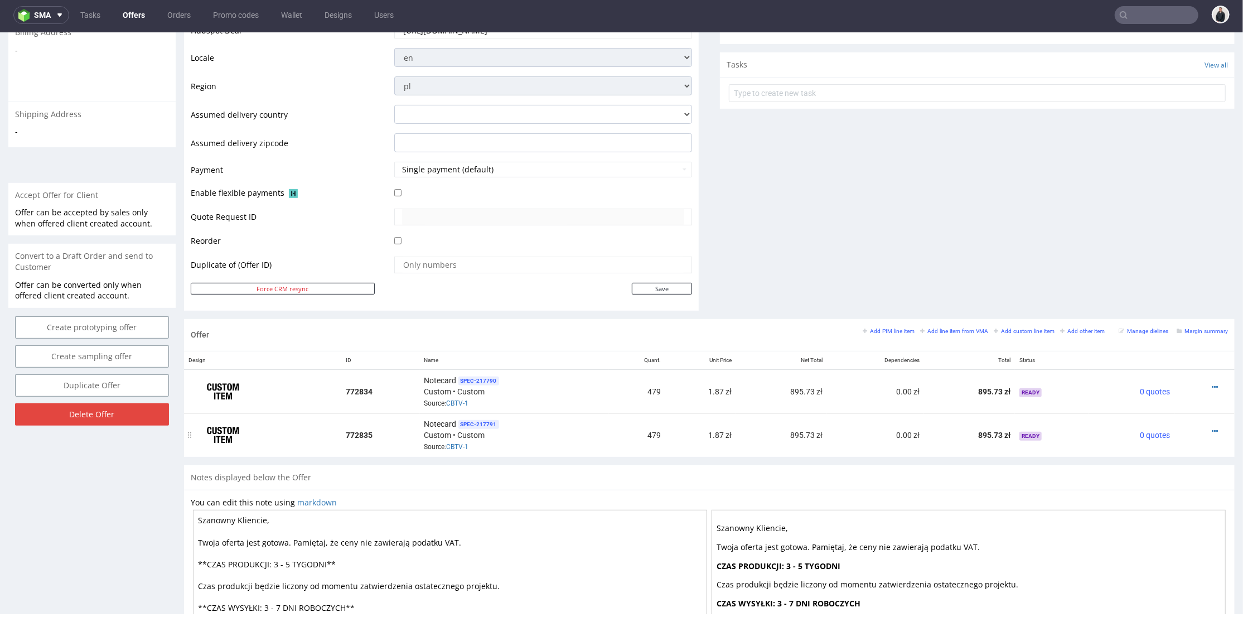
click at [1200, 426] on div at bounding box center [1201, 430] width 45 height 11
click at [1212, 427] on icon at bounding box center [1215, 431] width 6 height 8
click at [1165, 285] on span "Edit item specification" at bounding box center [1165, 285] width 90 height 11
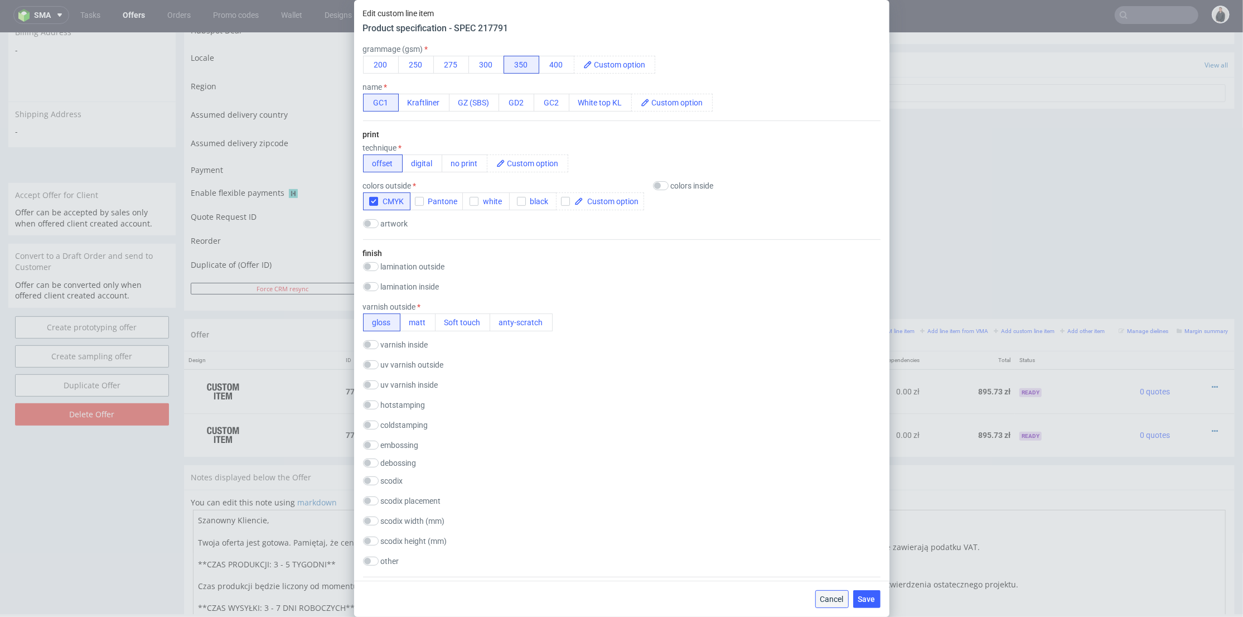
click at [829, 593] on button "Cancel" at bounding box center [831, 599] width 33 height 18
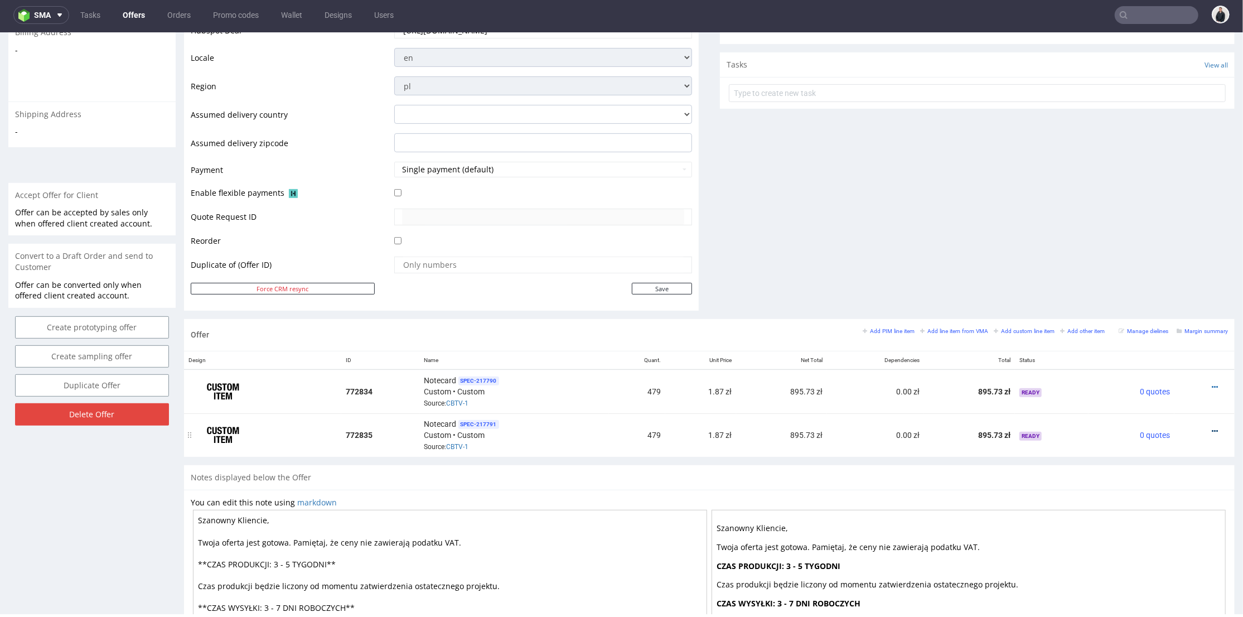
click at [1212, 427] on icon at bounding box center [1215, 431] width 6 height 8
click at [1128, 282] on span "Edit item specification" at bounding box center [1165, 285] width 90 height 11
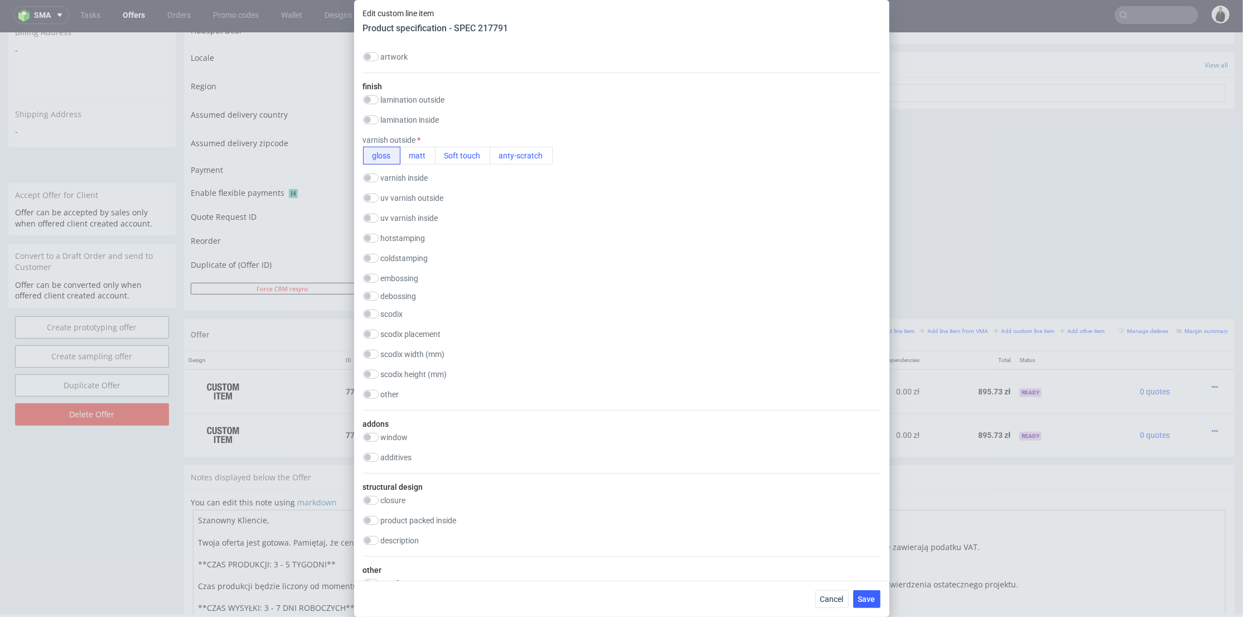
scroll to position [290, 0]
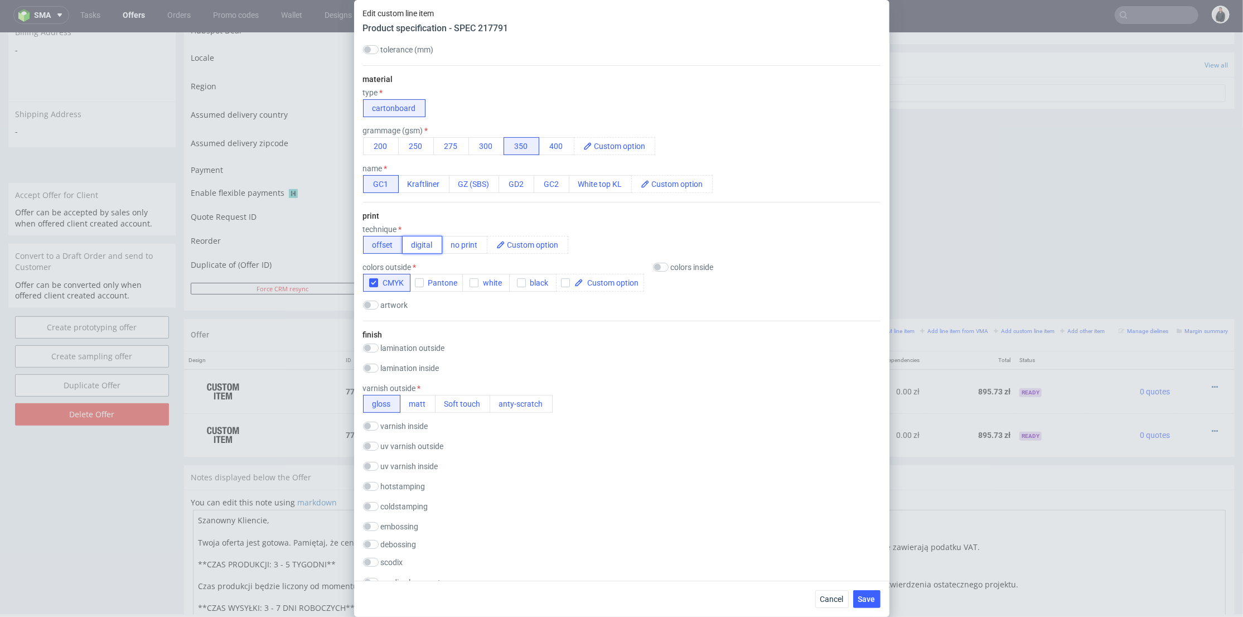
click at [414, 245] on button "digital" at bounding box center [422, 245] width 40 height 18
click at [873, 600] on span "Save" at bounding box center [866, 599] width 17 height 8
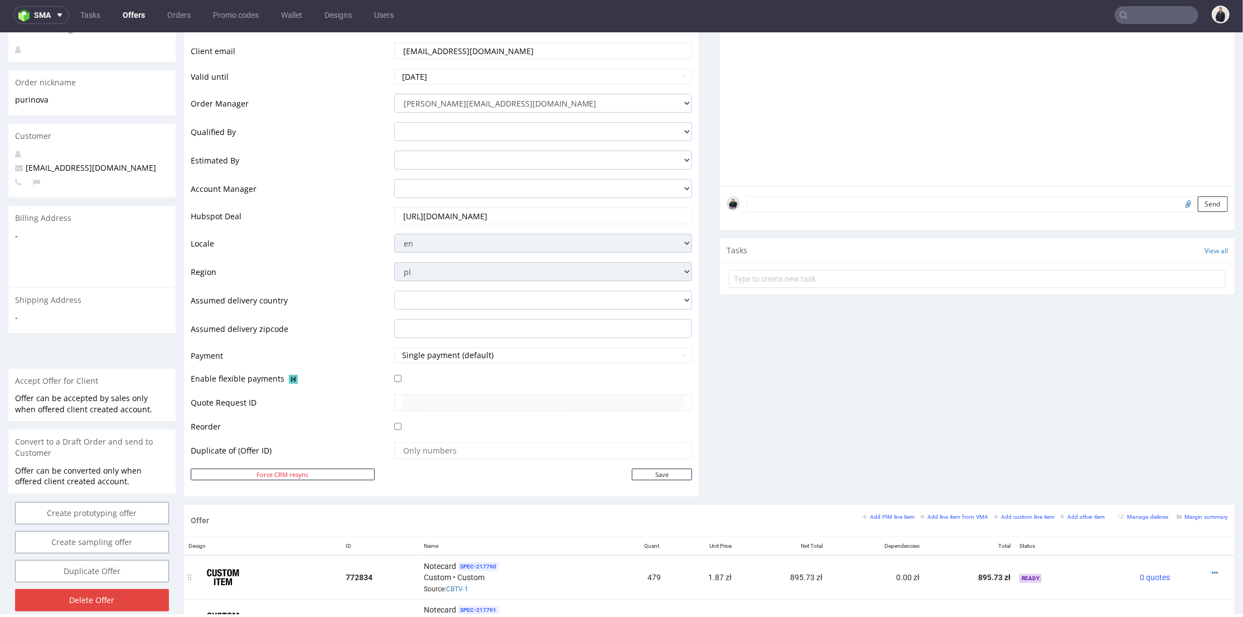
scroll to position [371, 0]
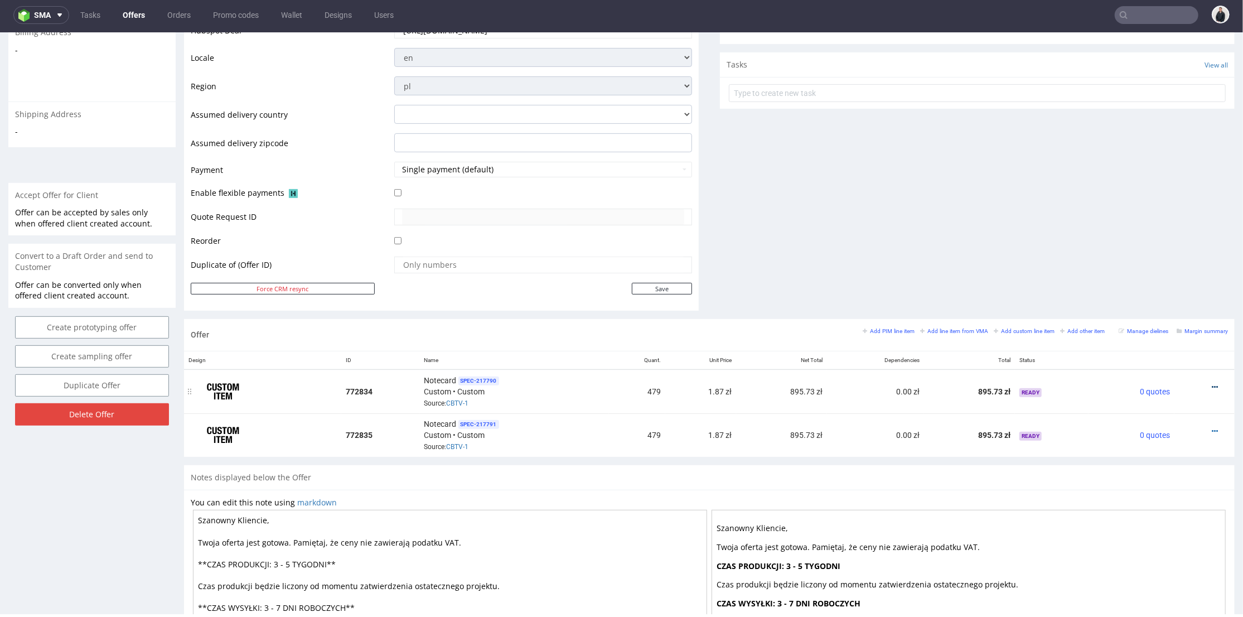
click at [1212, 387] on icon at bounding box center [1215, 387] width 6 height 8
click at [1212, 427] on icon at bounding box center [1215, 431] width 6 height 8
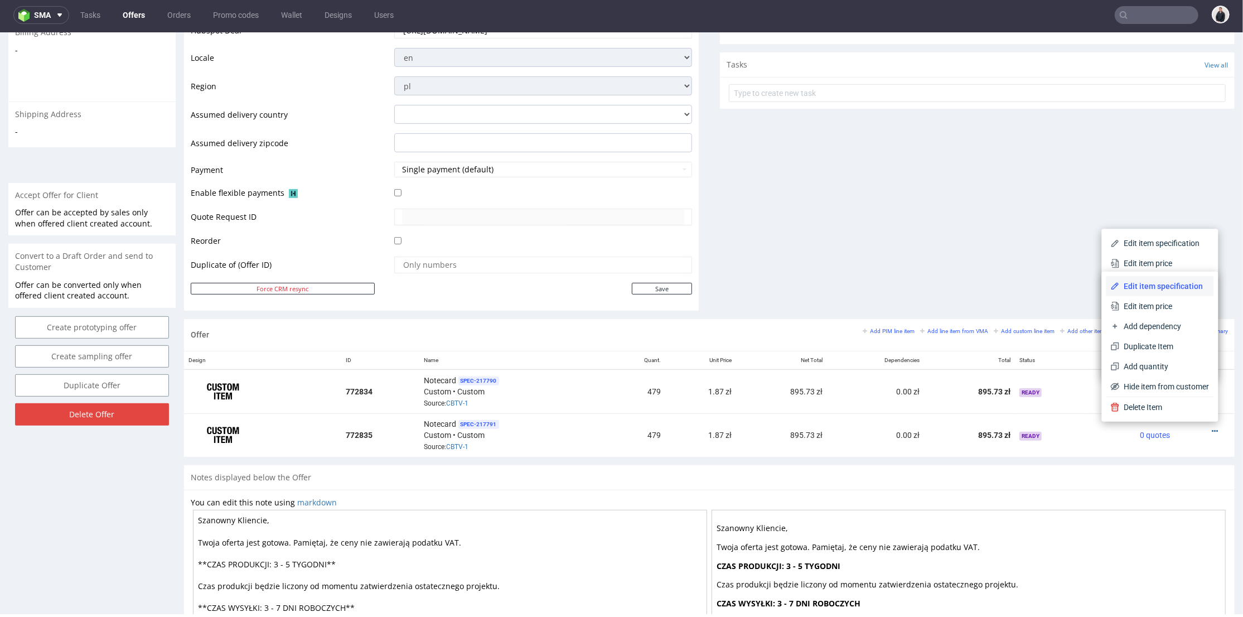
click at [1159, 282] on span "Edit item specification" at bounding box center [1165, 285] width 90 height 11
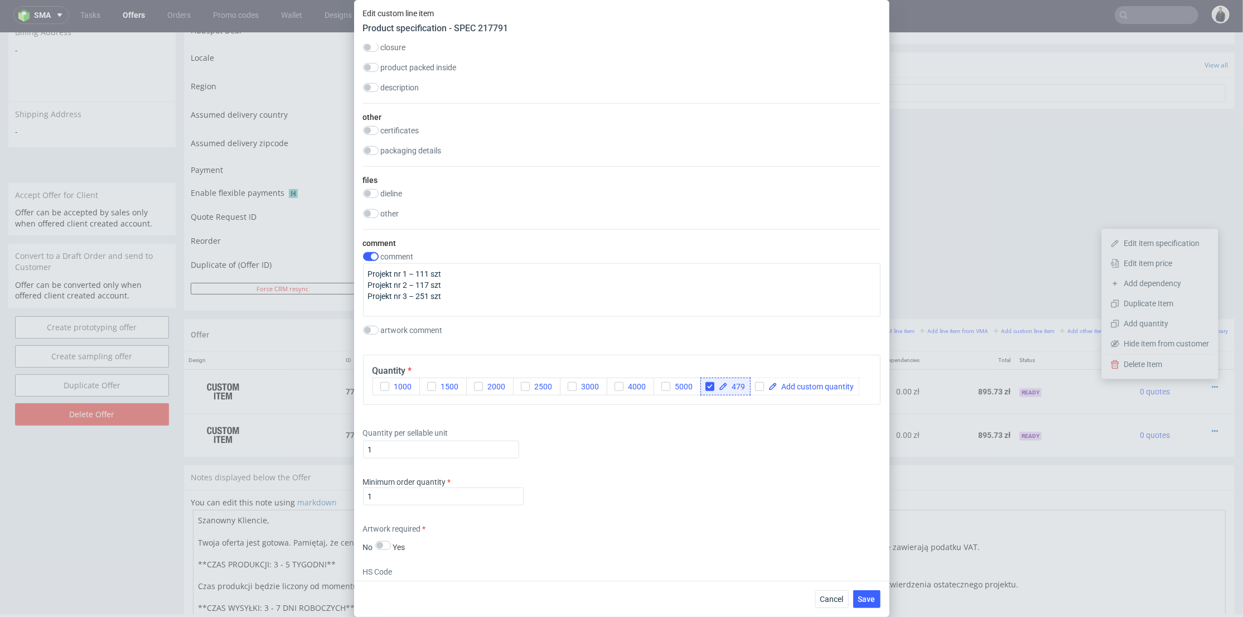
scroll to position [1301, 0]
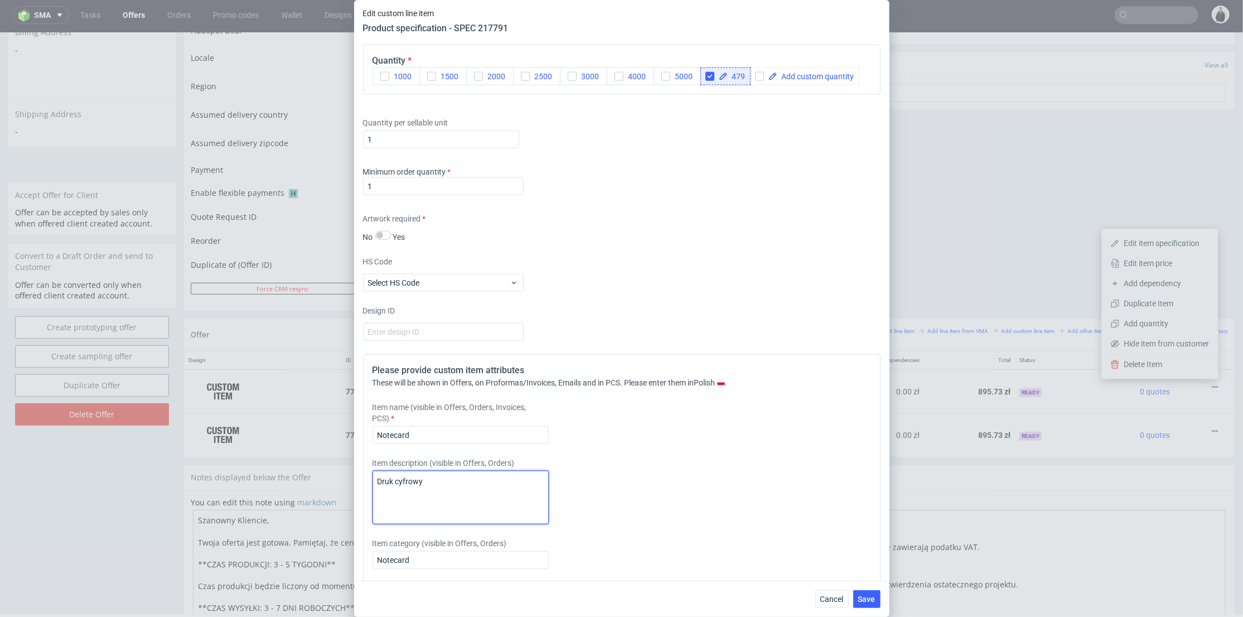
drag, startPoint x: 423, startPoint y: 486, endPoint x: 395, endPoint y: 487, distance: 27.9
click at [395, 487] on textarea "Druk cyfrowy" at bounding box center [461, 498] width 176 height 54
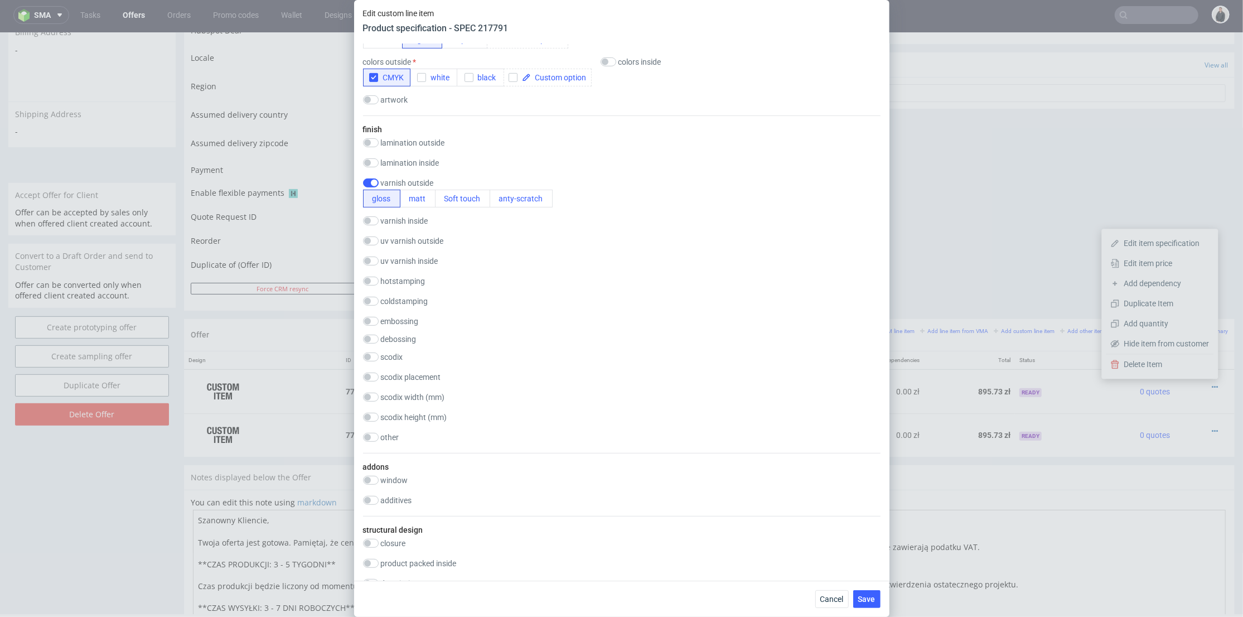
scroll to position [433, 0]
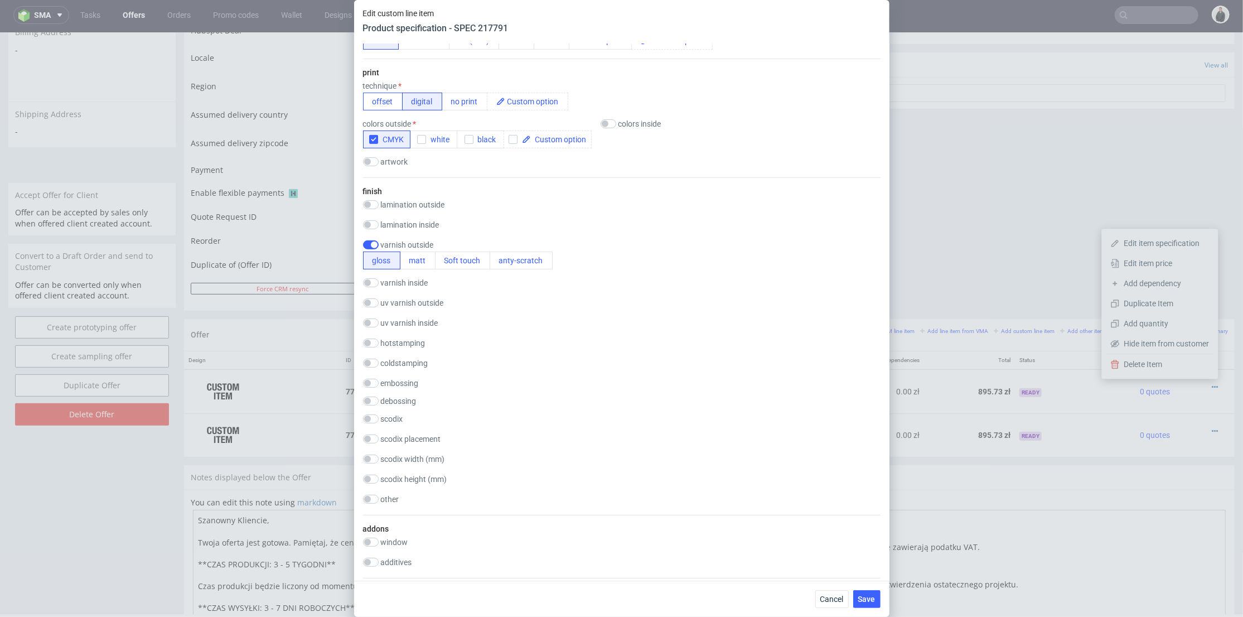
type textarea "Druk Offset"
click at [382, 105] on button "offset" at bounding box center [383, 102] width 40 height 18
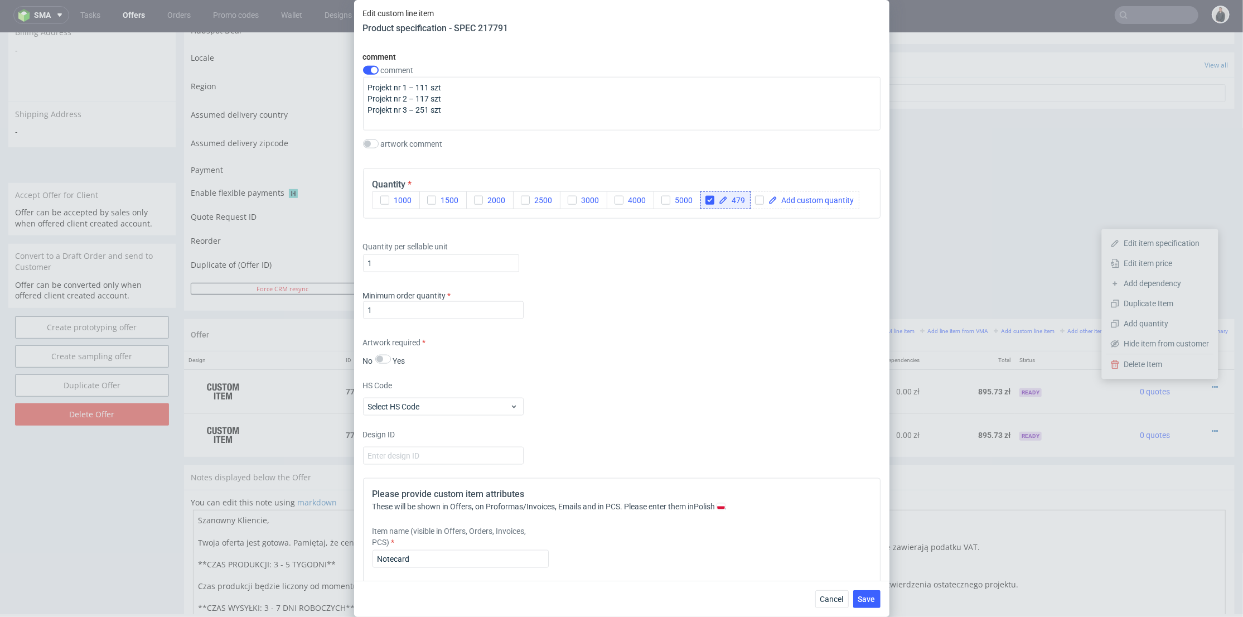
scroll to position [1301, 0]
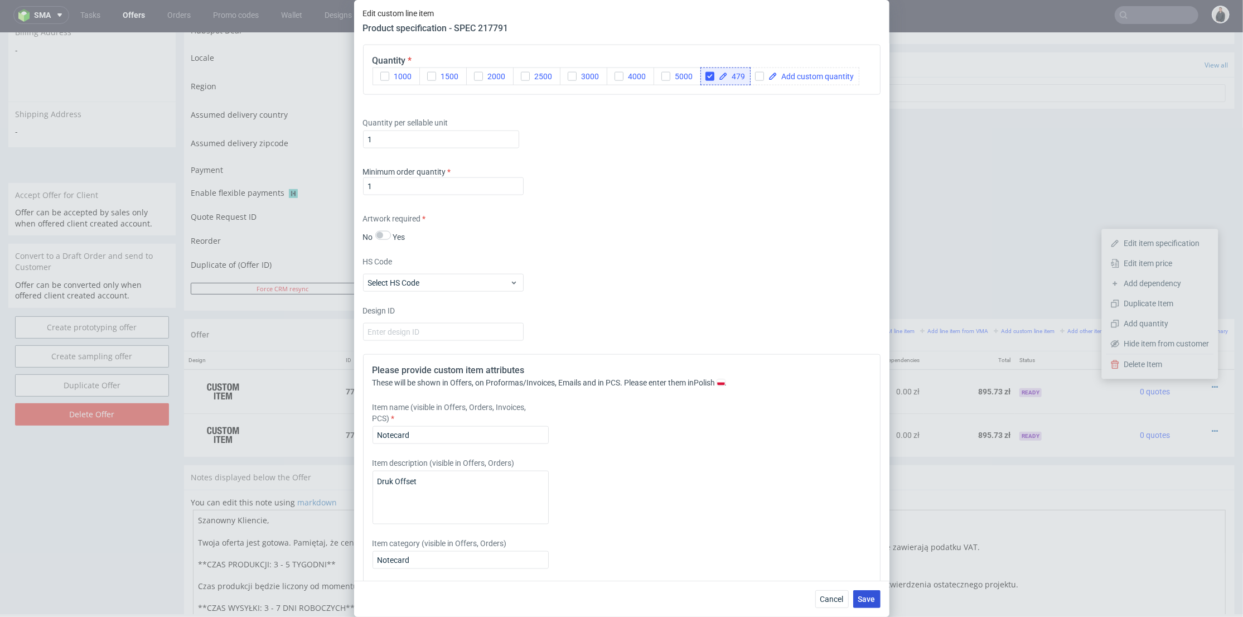
click at [865, 598] on span "Save" at bounding box center [866, 599] width 17 height 8
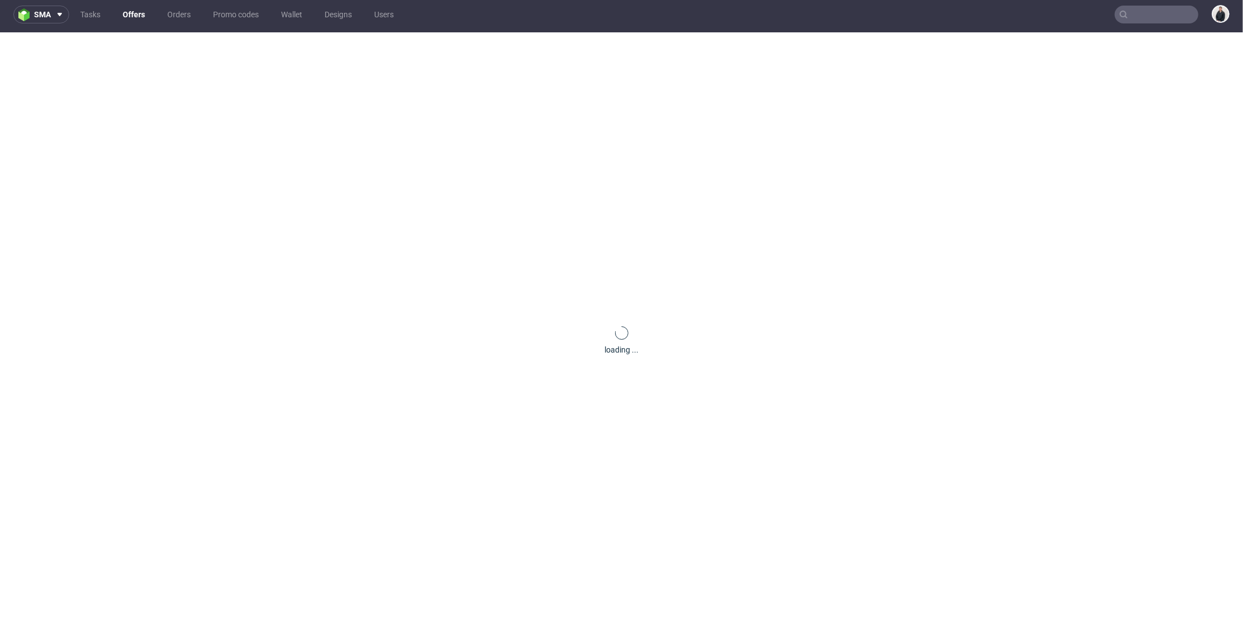
click at [1012, 258] on div "loading ..." at bounding box center [621, 340] width 1243 height 617
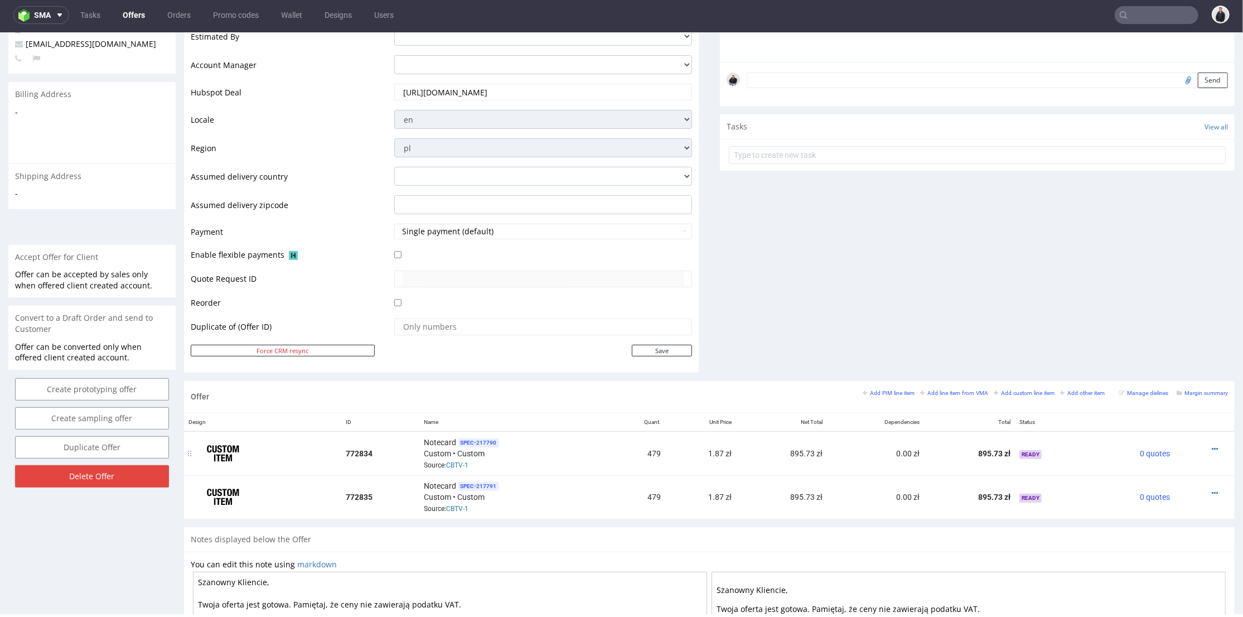
scroll to position [330, 0]
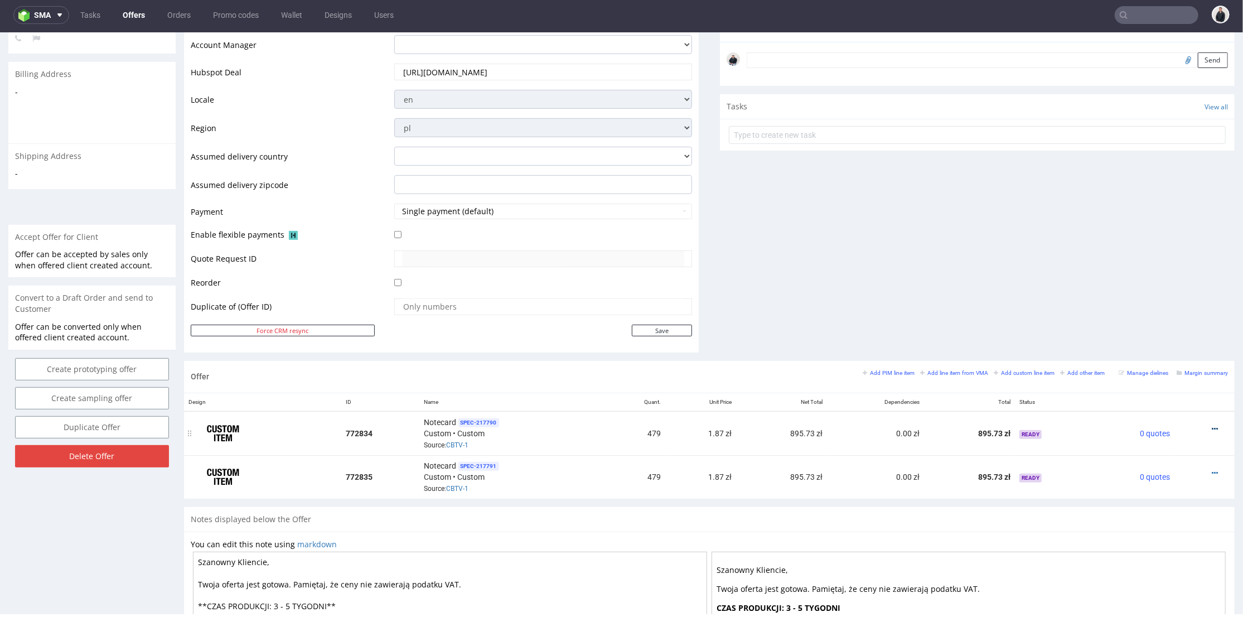
click at [1212, 427] on icon at bounding box center [1215, 428] width 6 height 8
click at [1158, 287] on span "Edit item specification" at bounding box center [1165, 284] width 90 height 11
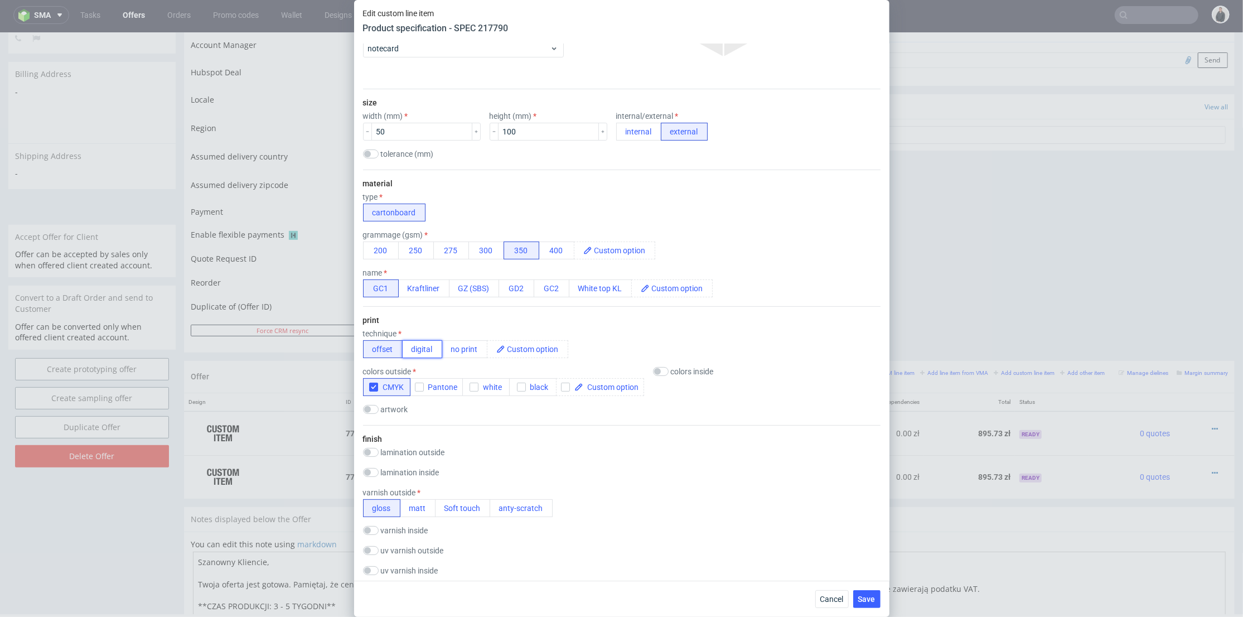
drag, startPoint x: 431, startPoint y: 342, endPoint x: 439, endPoint y: 344, distance: 9.1
click at [431, 342] on button "digital" at bounding box center [422, 349] width 40 height 18
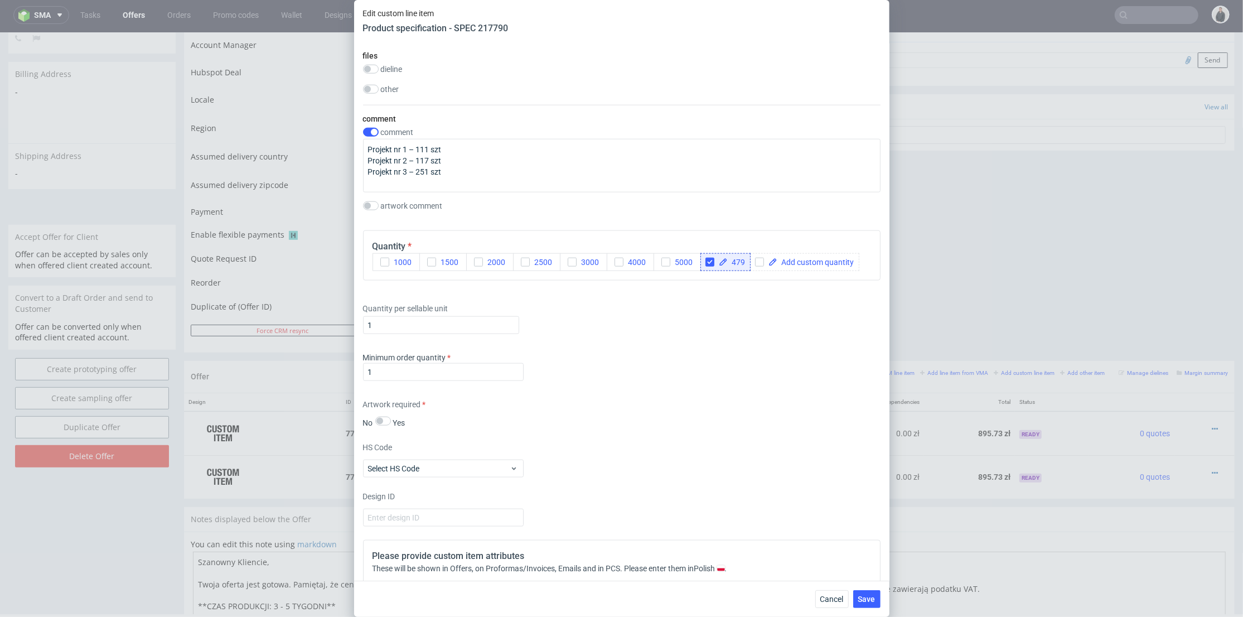
scroll to position [1301, 0]
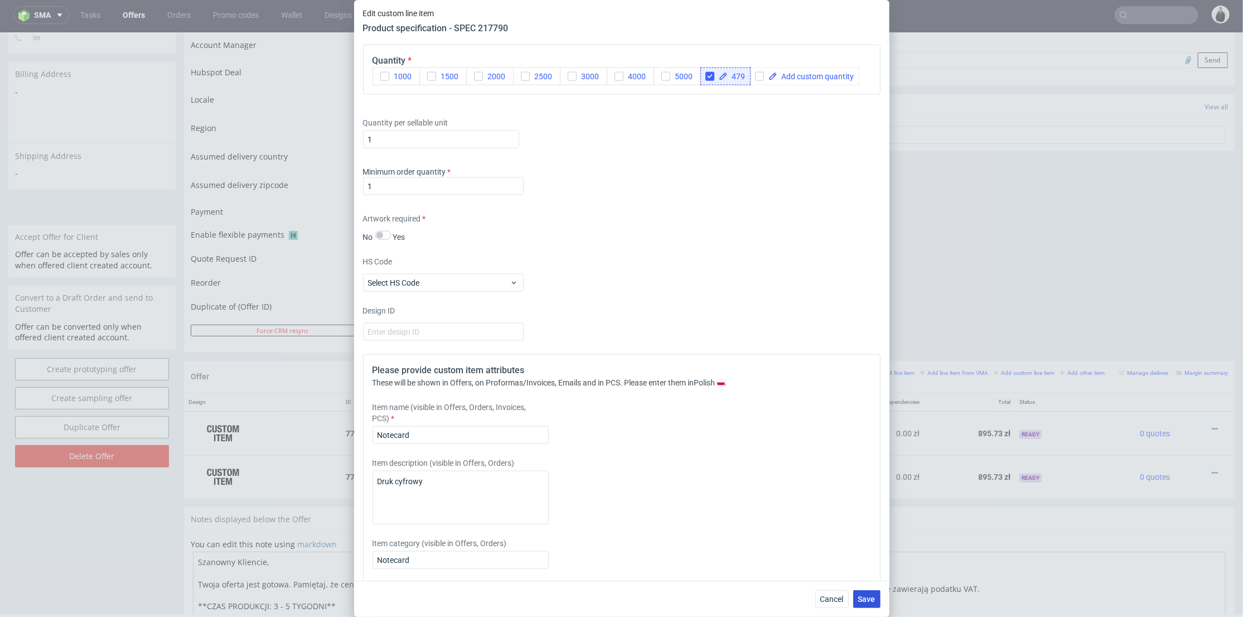
click at [871, 596] on span "Save" at bounding box center [866, 599] width 17 height 8
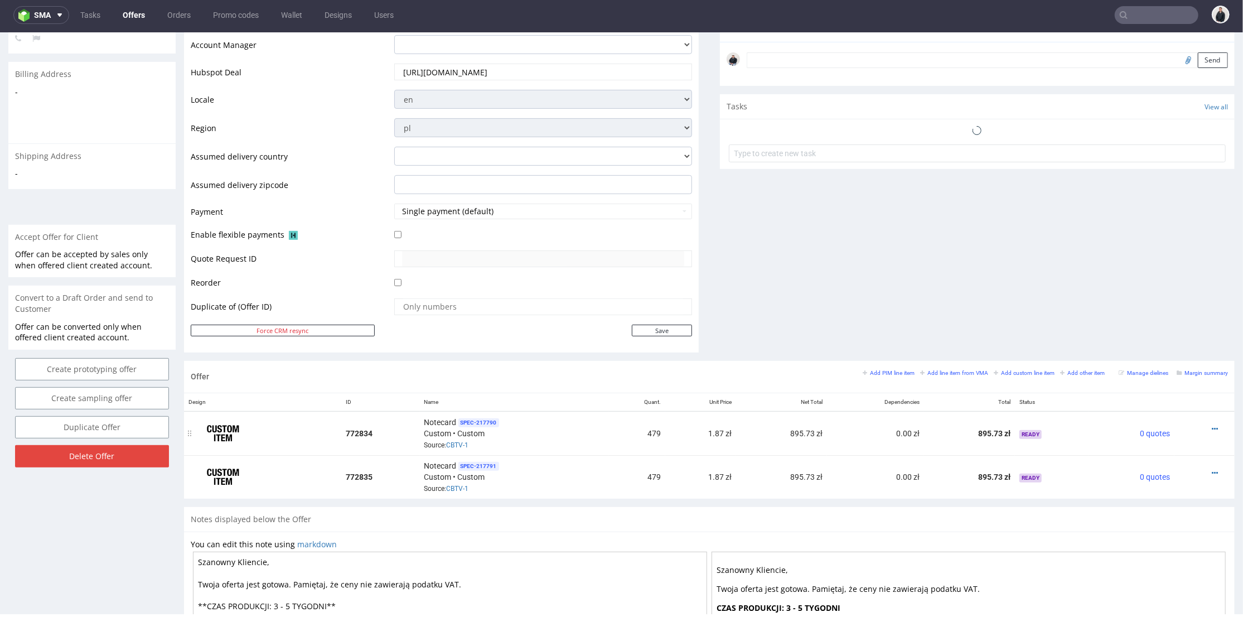
scroll to position [392, 0]
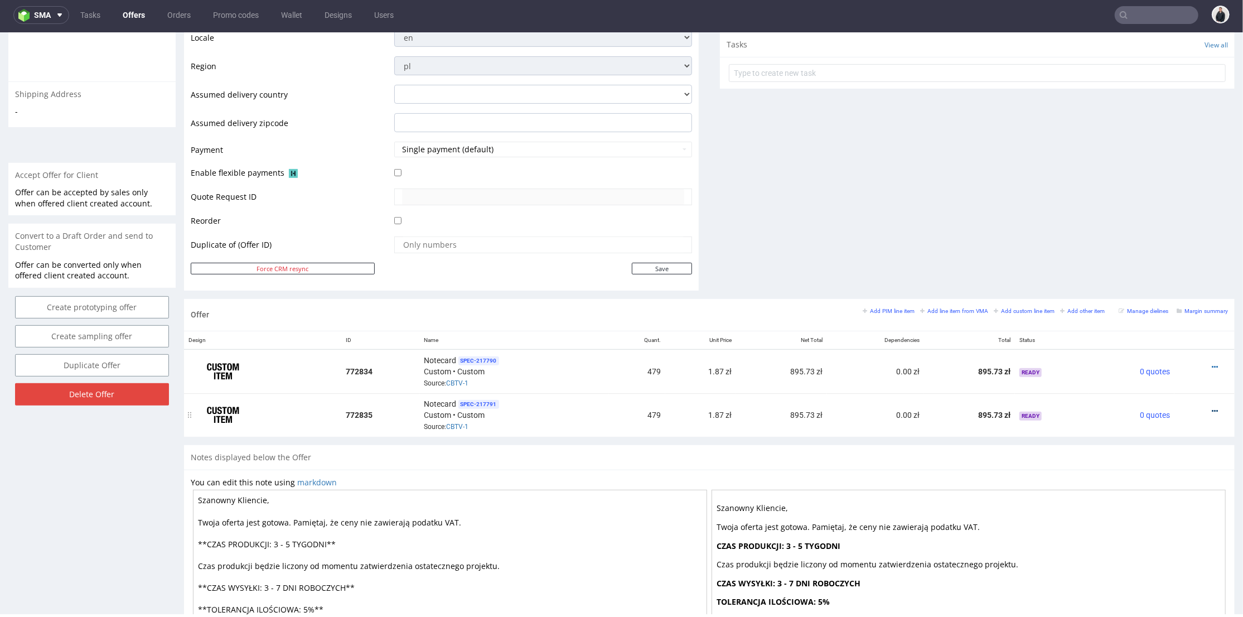
click at [1212, 412] on link at bounding box center [1215, 410] width 6 height 9
click at [1161, 269] on span "Edit item specification" at bounding box center [1165, 265] width 90 height 11
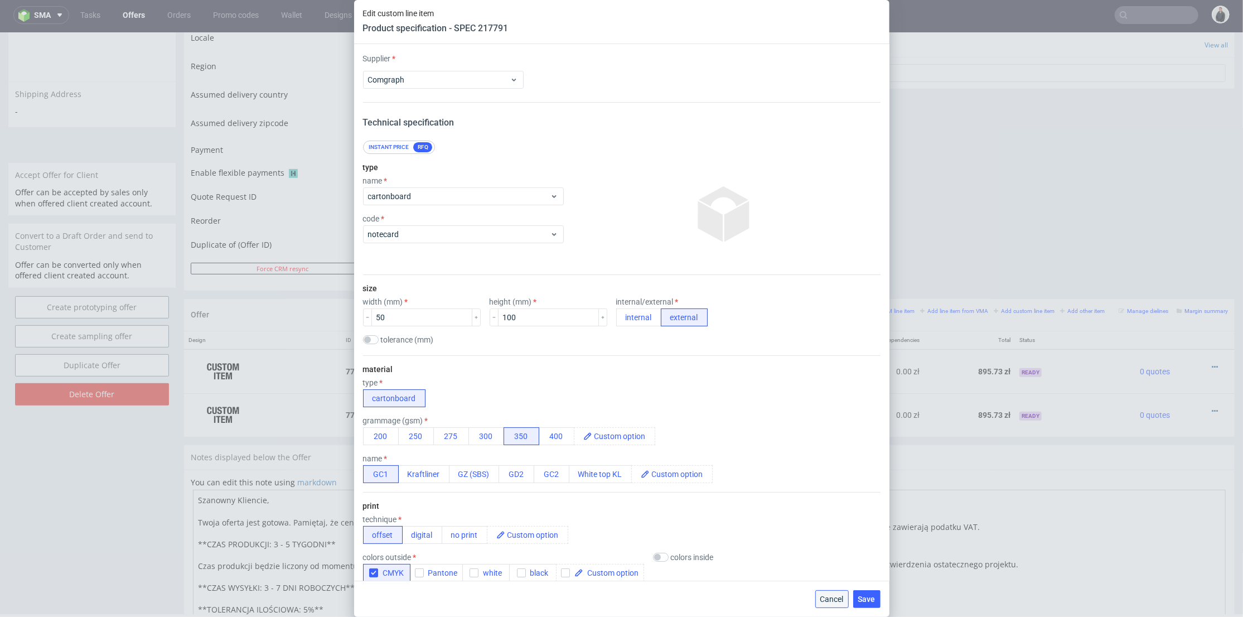
click at [831, 595] on span "Cancel" at bounding box center [831, 599] width 23 height 8
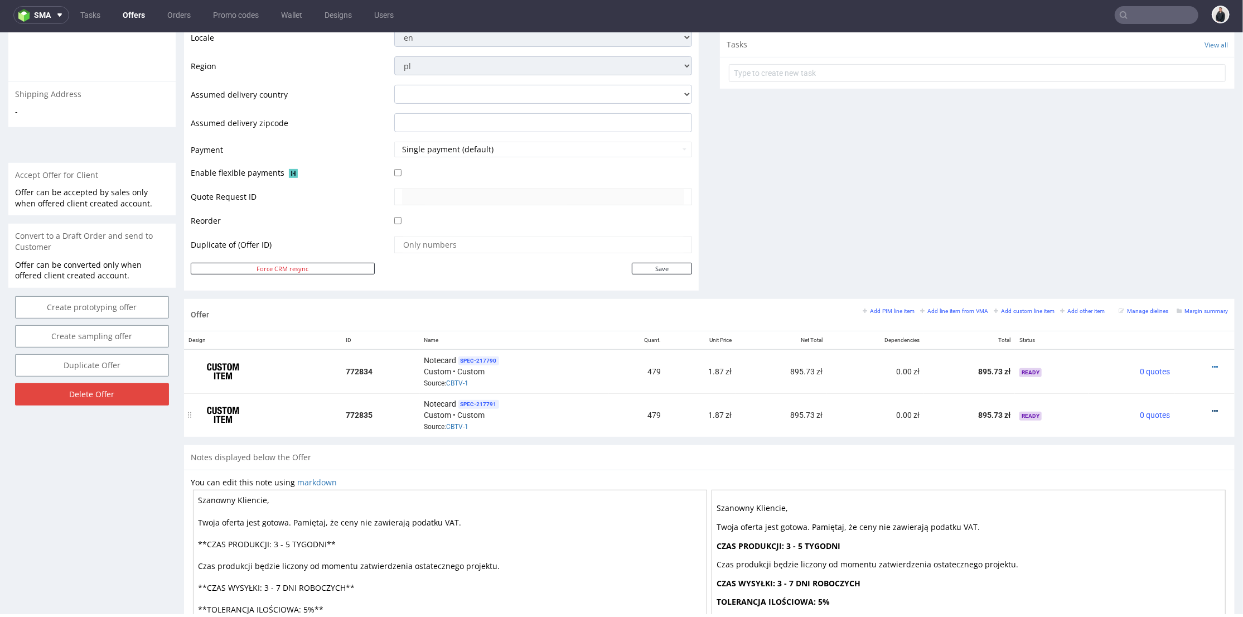
click at [1212, 408] on icon at bounding box center [1215, 411] width 6 height 8
click at [1144, 286] on span "Edit item price" at bounding box center [1165, 285] width 90 height 11
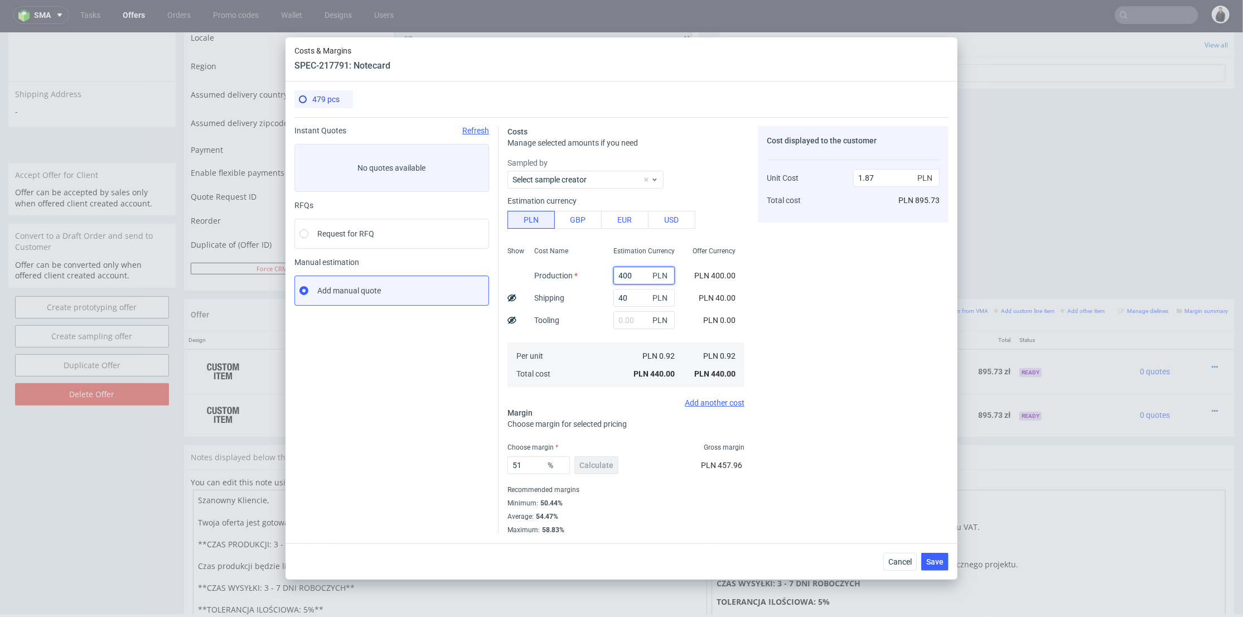
click at [619, 271] on input "400" at bounding box center [644, 276] width 61 height 18
paste input "1267"
type input "1267"
type input "5.57"
drag, startPoint x: 817, startPoint y: 279, endPoint x: 756, endPoint y: 285, distance: 60.5
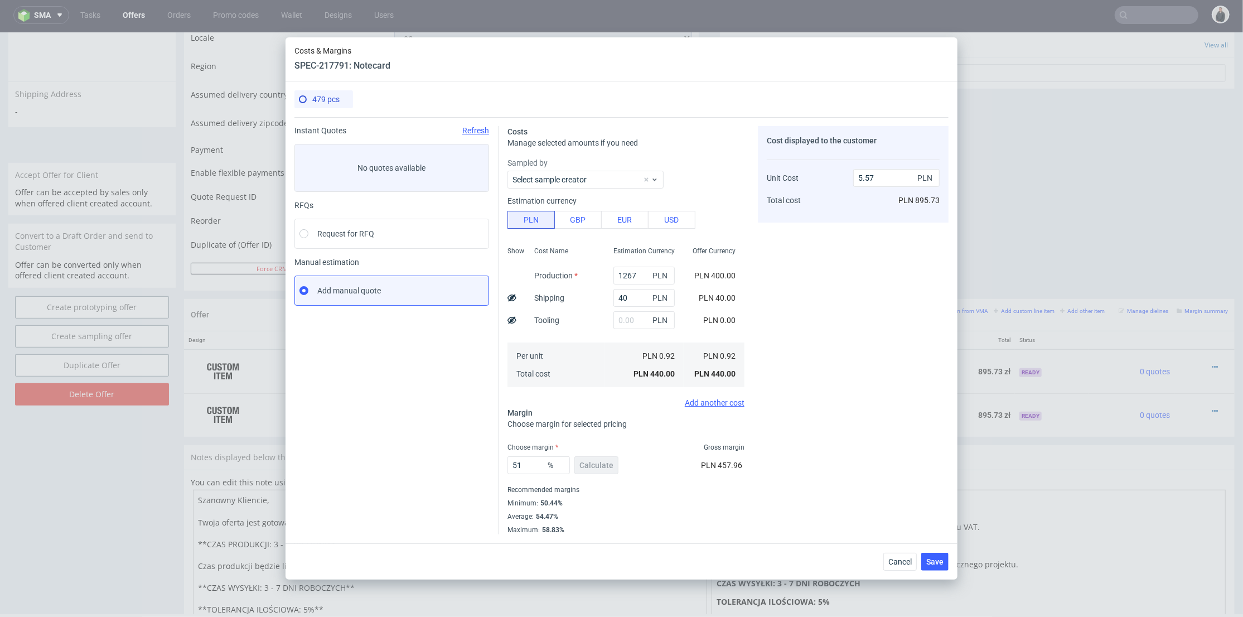
click at [817, 280] on div "Cost displayed to the customer Unit Cost Total cost 5.57 PLN PLN 895.73" at bounding box center [853, 330] width 191 height 408
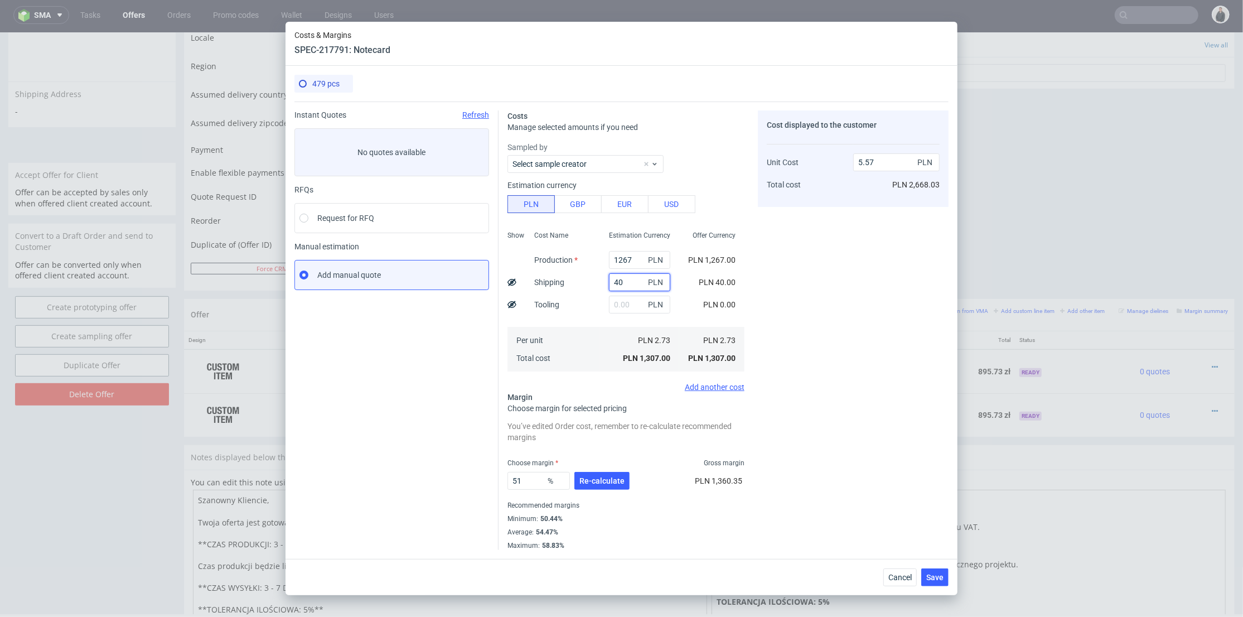
drag, startPoint x: 617, startPoint y: 278, endPoint x: 603, endPoint y: 281, distance: 14.2
click at [609, 281] on input "40" at bounding box center [639, 282] width 61 height 18
type input "50"
drag, startPoint x: 814, startPoint y: 304, endPoint x: 805, endPoint y: 311, distance: 11.9
click at [814, 304] on div "Cost displayed to the customer Unit Cost Total cost 5.57 PLN PLN 2,668.03" at bounding box center [853, 329] width 191 height 439
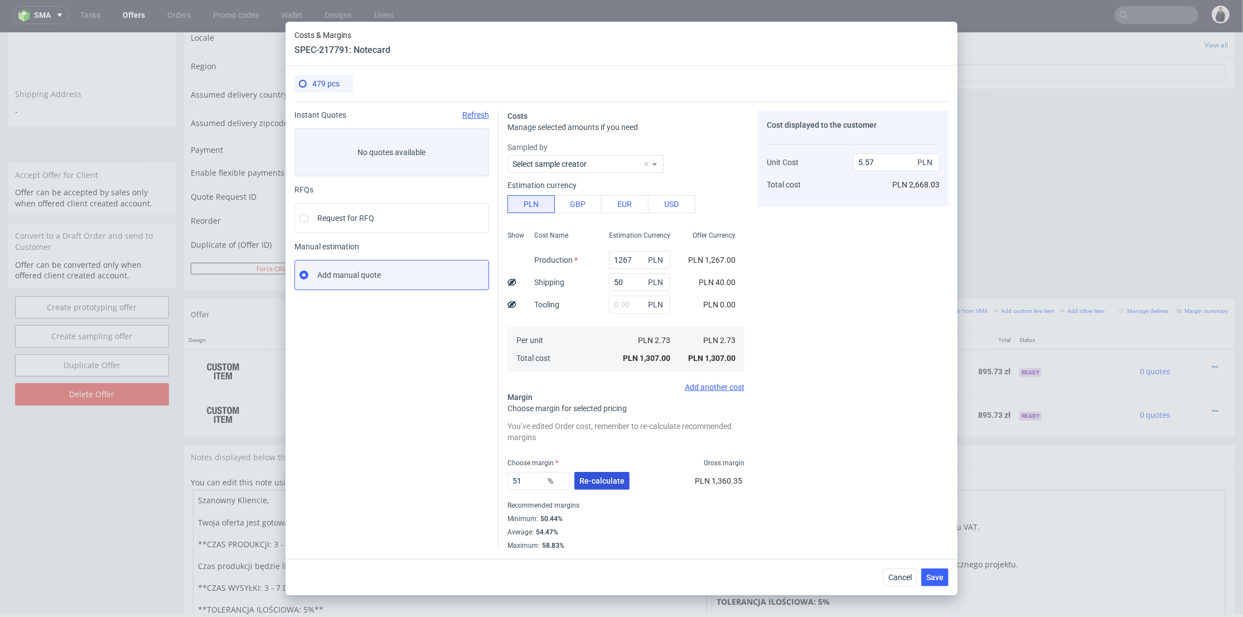
type input "5.61"
click at [609, 477] on span "Re-calculate" at bounding box center [601, 481] width 45 height 8
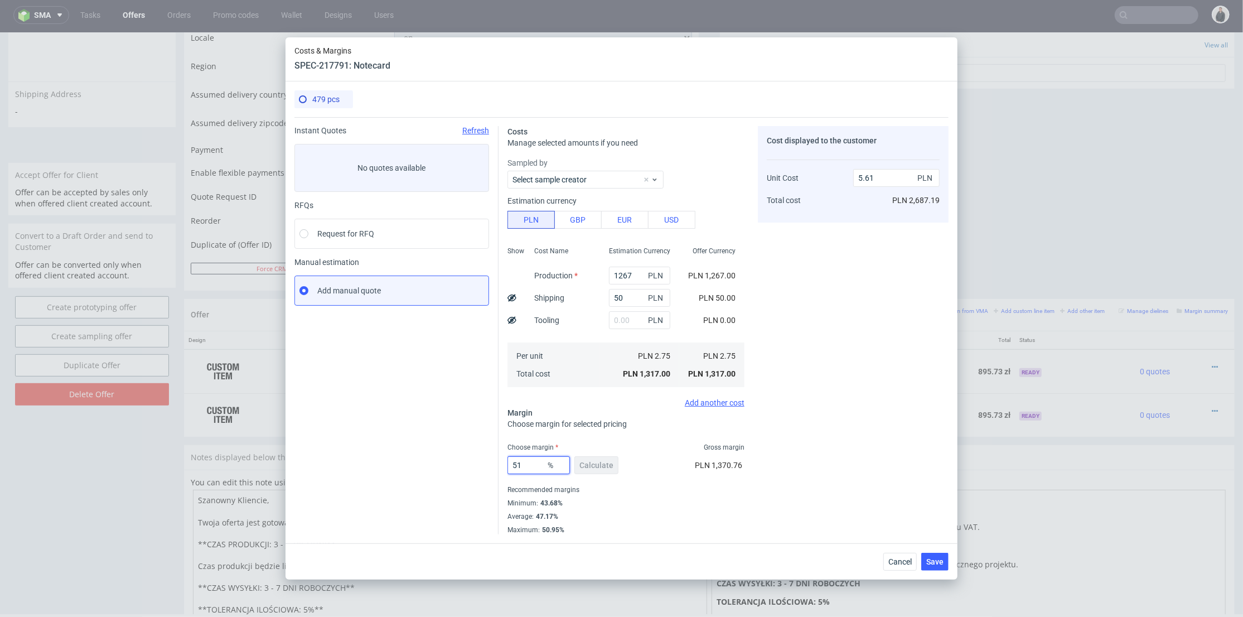
drag, startPoint x: 530, startPoint y: 466, endPoint x: 484, endPoint y: 460, distance: 46.6
click at [471, 462] on div "Instant Quotes Refresh No quotes available RFQs Request for RFQ Manual estimati…" at bounding box center [621, 325] width 654 height 417
type input "44"
click at [854, 422] on div "Cost displayed to the customer Unit Cost Total cost 5.61 PLN PLN 2,687.19" at bounding box center [853, 330] width 191 height 408
type input "4.91"
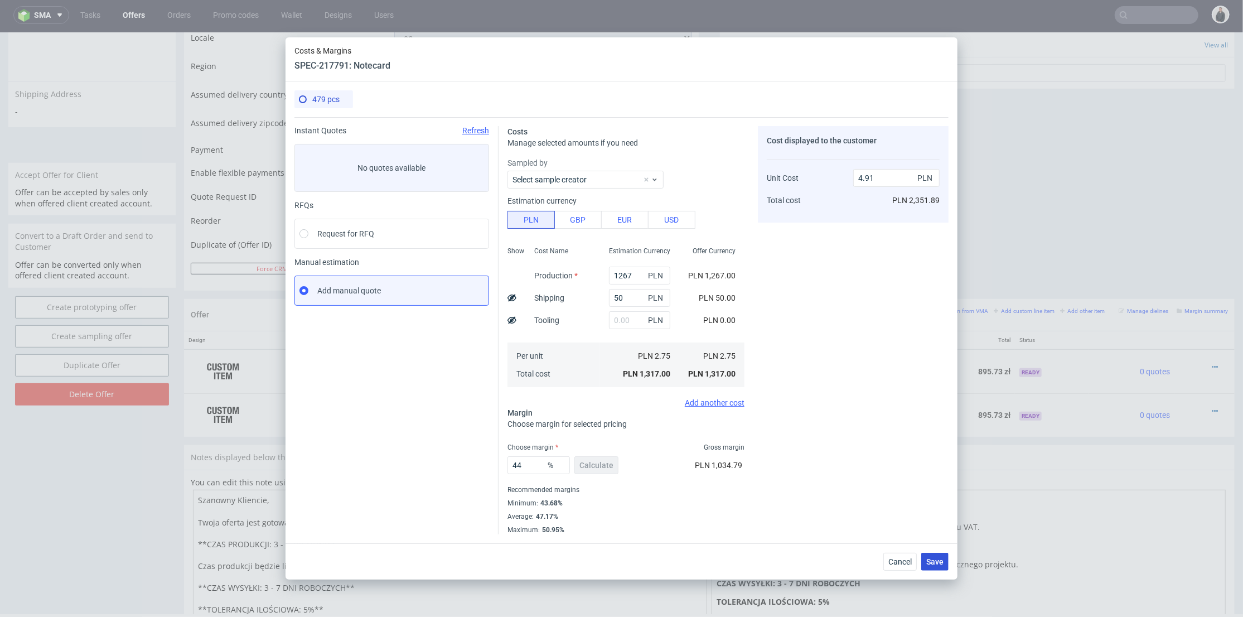
click at [935, 553] on button "Save" at bounding box center [934, 562] width 27 height 18
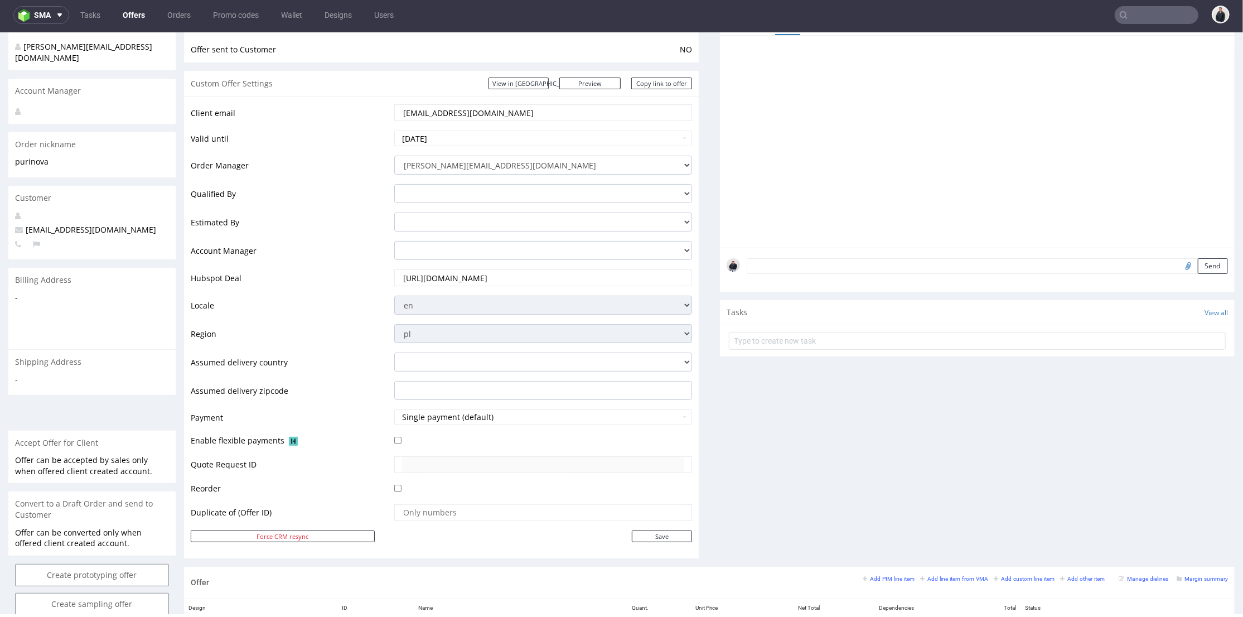
scroll to position [310, 0]
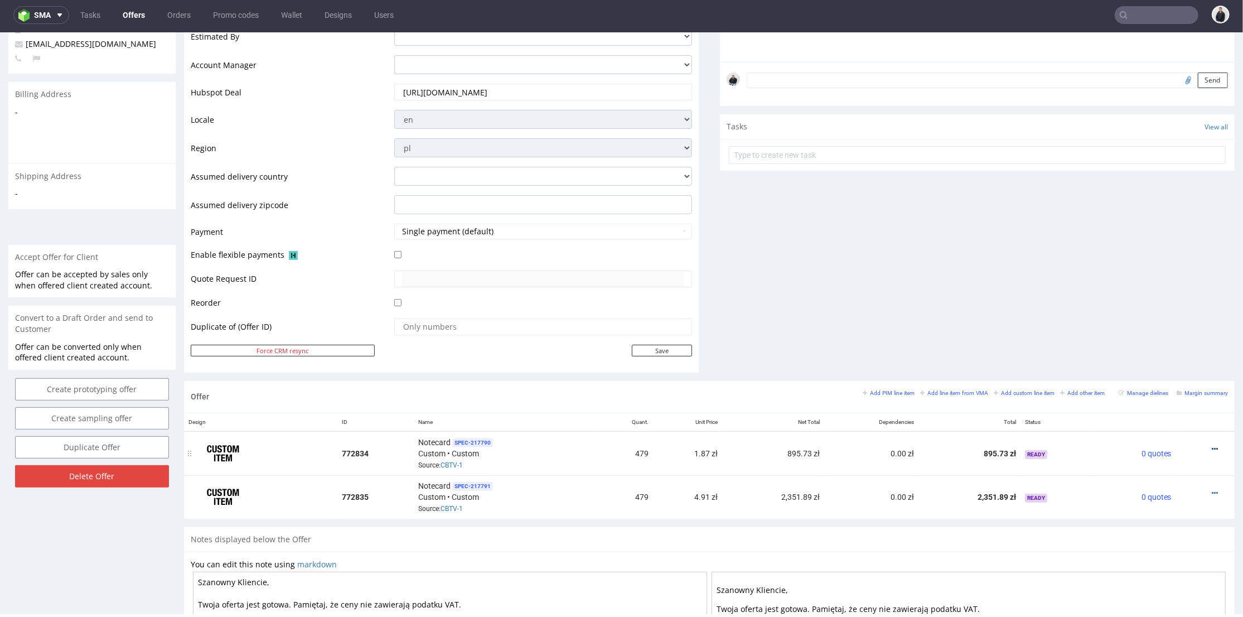
click at [1212, 445] on icon at bounding box center [1215, 449] width 6 height 8
click at [1157, 326] on span "Edit item price" at bounding box center [1165, 324] width 90 height 11
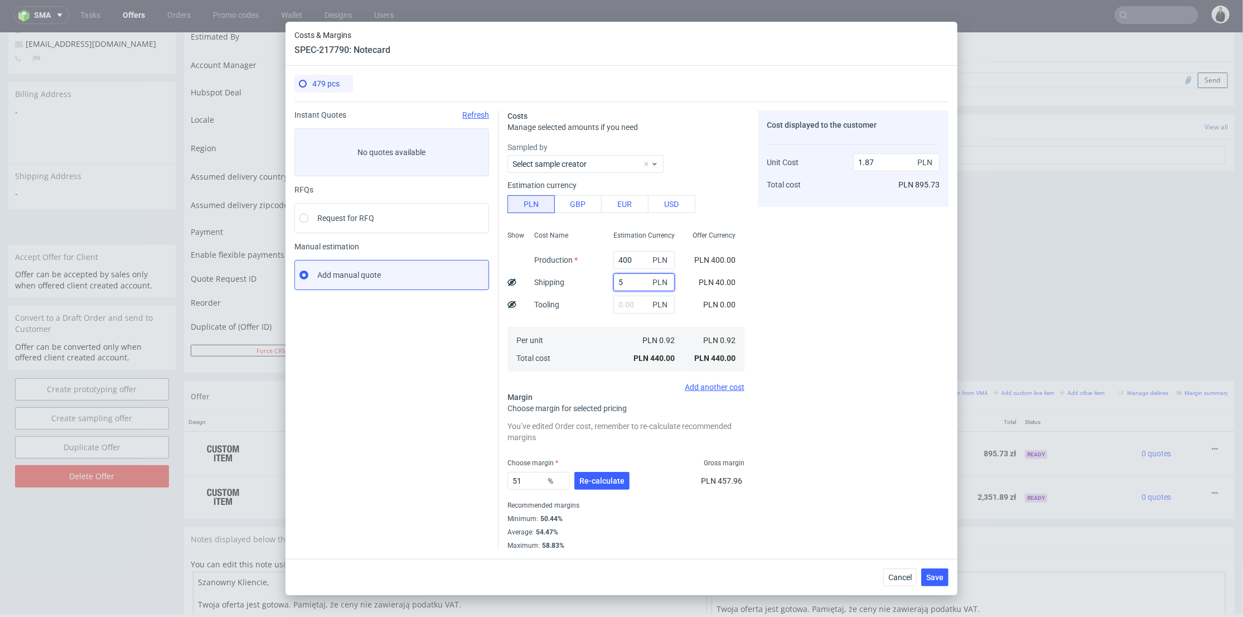
drag, startPoint x: 621, startPoint y: 280, endPoint x: 604, endPoint y: 281, distance: 17.3
click at [605, 281] on div "5 PLN" at bounding box center [644, 282] width 79 height 22
click at [591, 297] on div "Cost Name Production Shipping Tooling Per unit Total cost" at bounding box center [564, 299] width 79 height 147
type input "5"
type input "1.73"
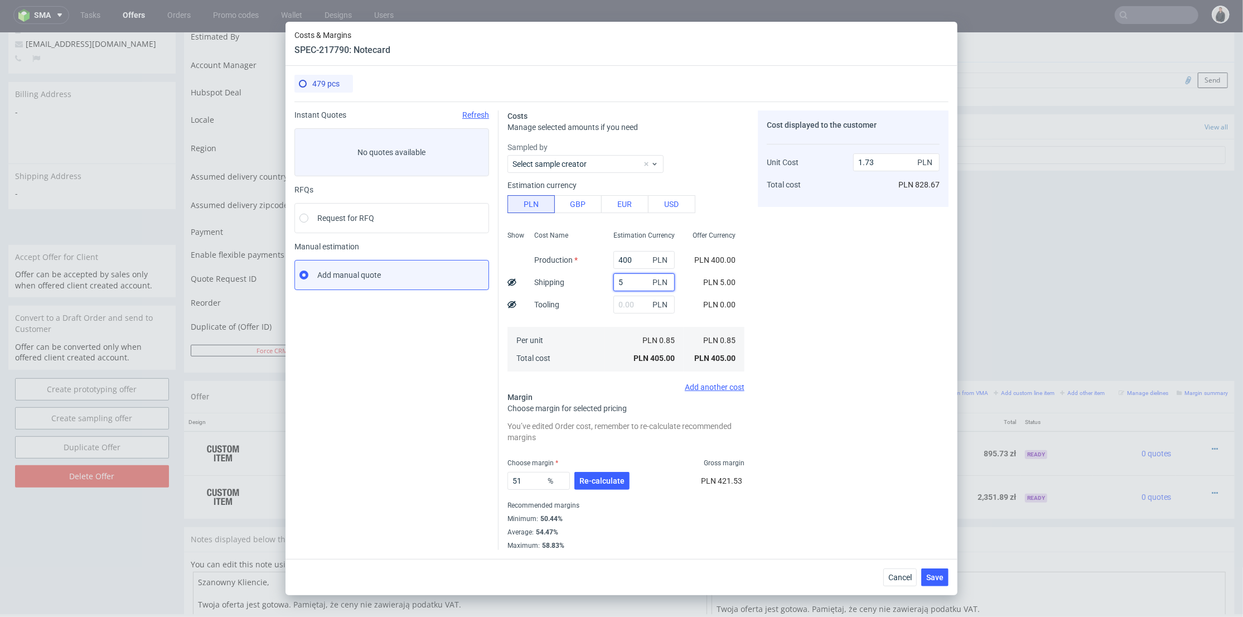
click at [617, 283] on input "5" at bounding box center [644, 282] width 61 height 18
type input "50"
type input "1.91"
type input "50"
click at [605, 474] on button "Re-calculate" at bounding box center [601, 481] width 55 height 18
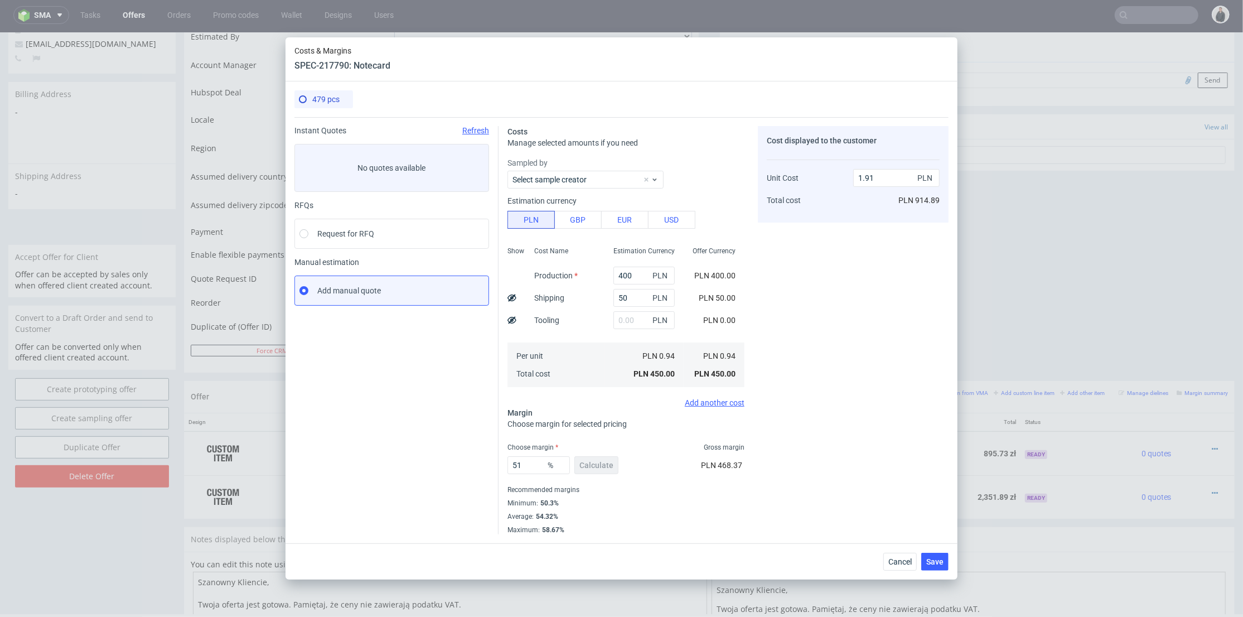
click at [880, 505] on div "Cost displayed to the customer Unit Cost Total cost 1.91 PLN PLN 914.89" at bounding box center [853, 330] width 191 height 408
click at [940, 558] on span "Save" at bounding box center [934, 562] width 17 height 8
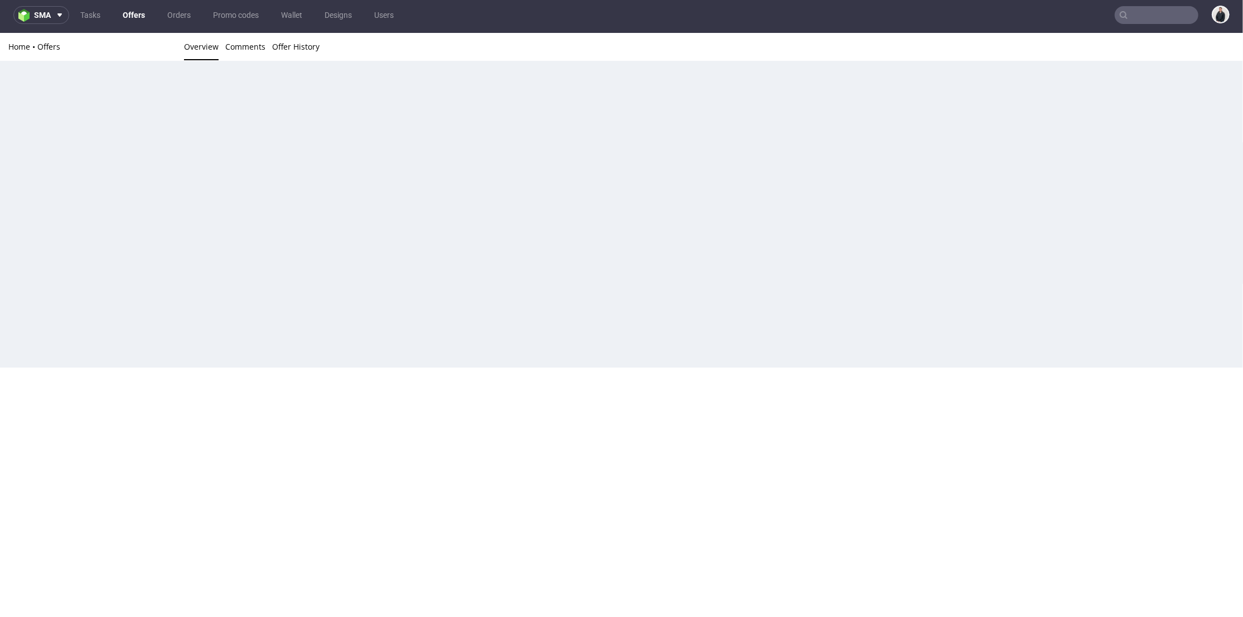
scroll to position [0, 0]
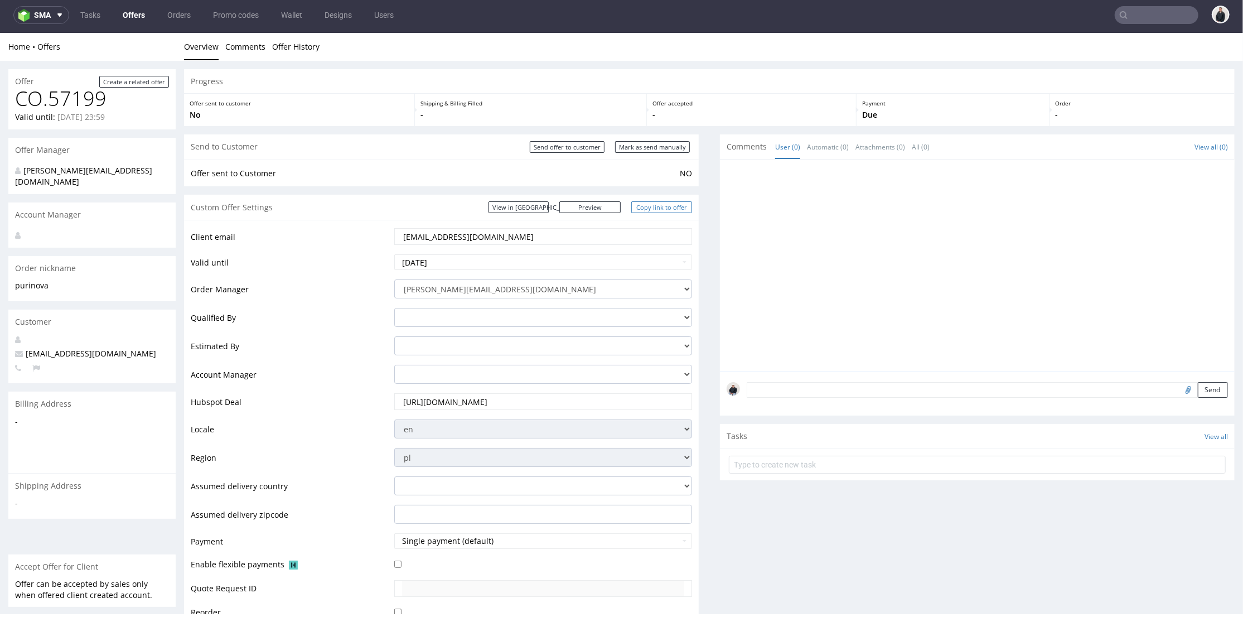
click at [642, 204] on link "Copy link to offer" at bounding box center [661, 207] width 61 height 12
click at [573, 146] on input "Send offer to customer" at bounding box center [567, 147] width 75 height 12
type input "In progress..."
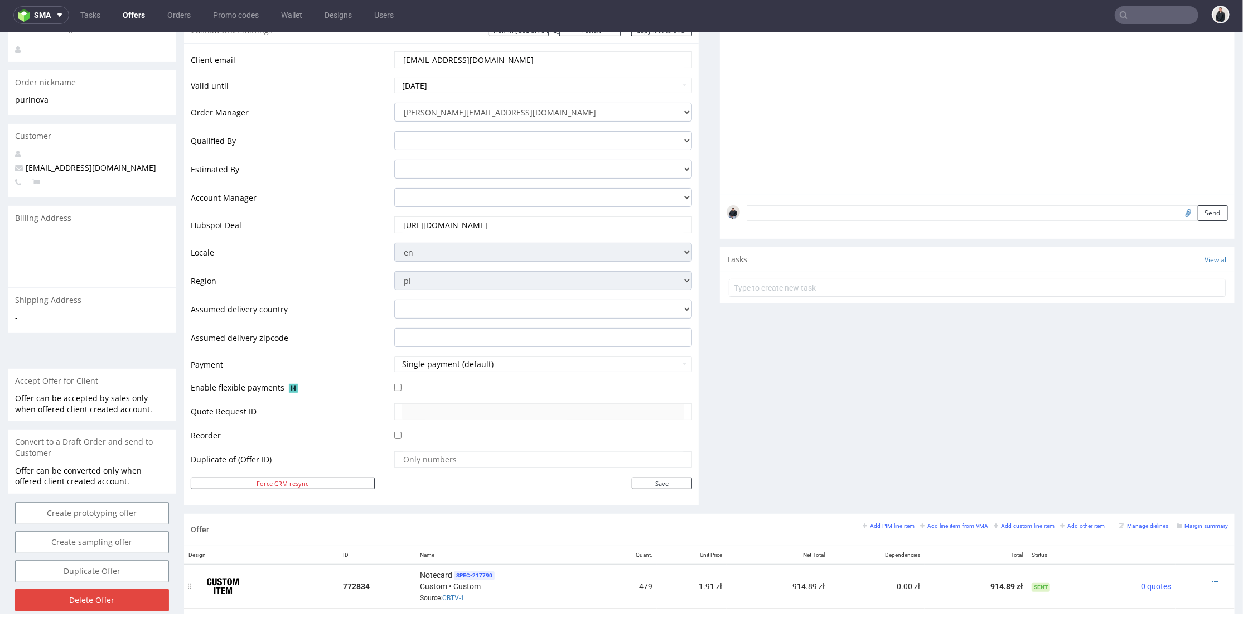
scroll to position [433, 0]
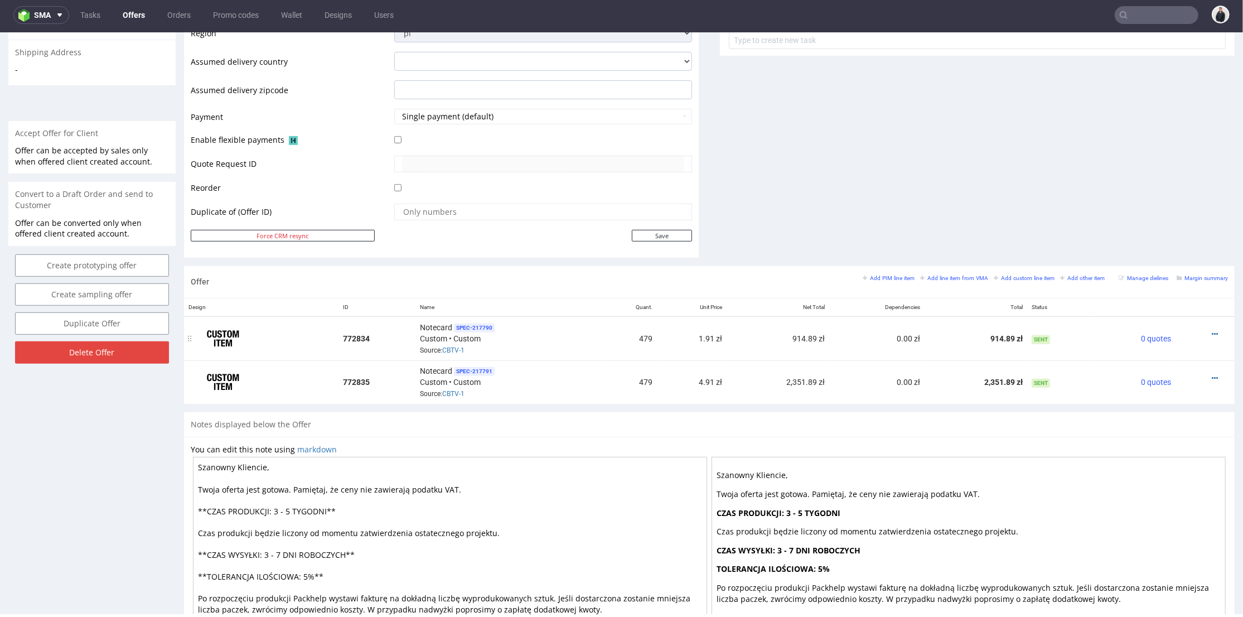
click at [1192, 332] on div at bounding box center [1202, 333] width 44 height 11
click at [1212, 330] on icon at bounding box center [1215, 334] width 6 height 8
drag, startPoint x: 1171, startPoint y: 194, endPoint x: 938, endPoint y: 266, distance: 244.0
click at [1171, 194] on span "Edit item specification" at bounding box center [1165, 189] width 90 height 11
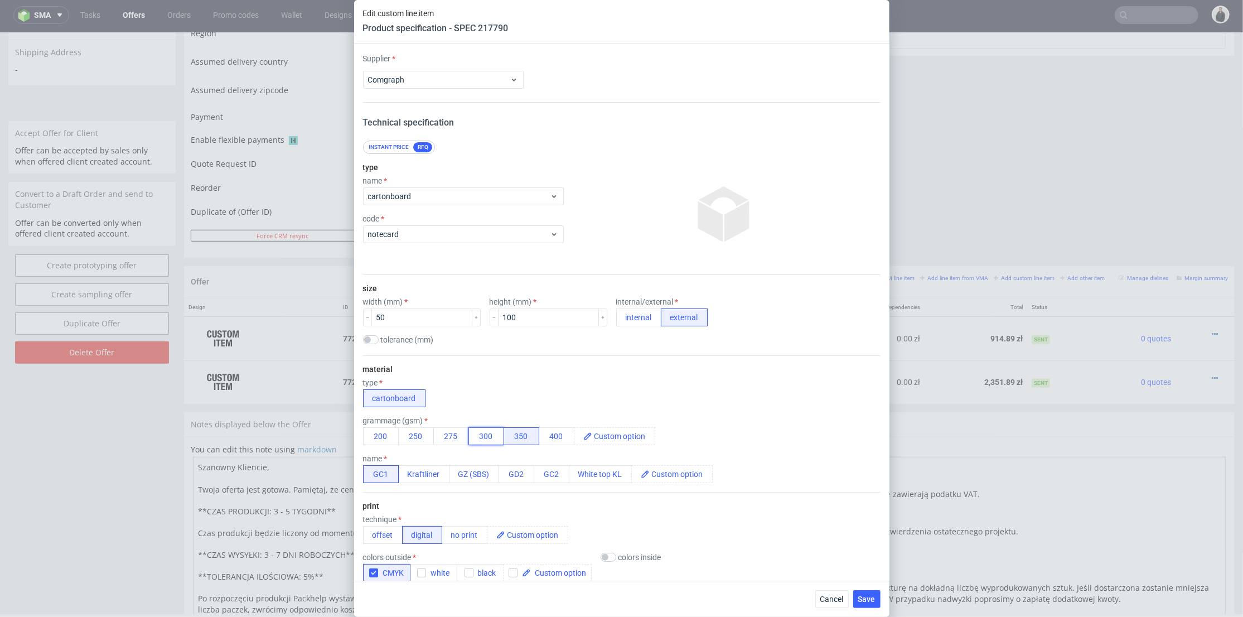
click at [491, 431] on button "300" at bounding box center [486, 436] width 36 height 18
click at [857, 590] on button "Save" at bounding box center [866, 599] width 27 height 18
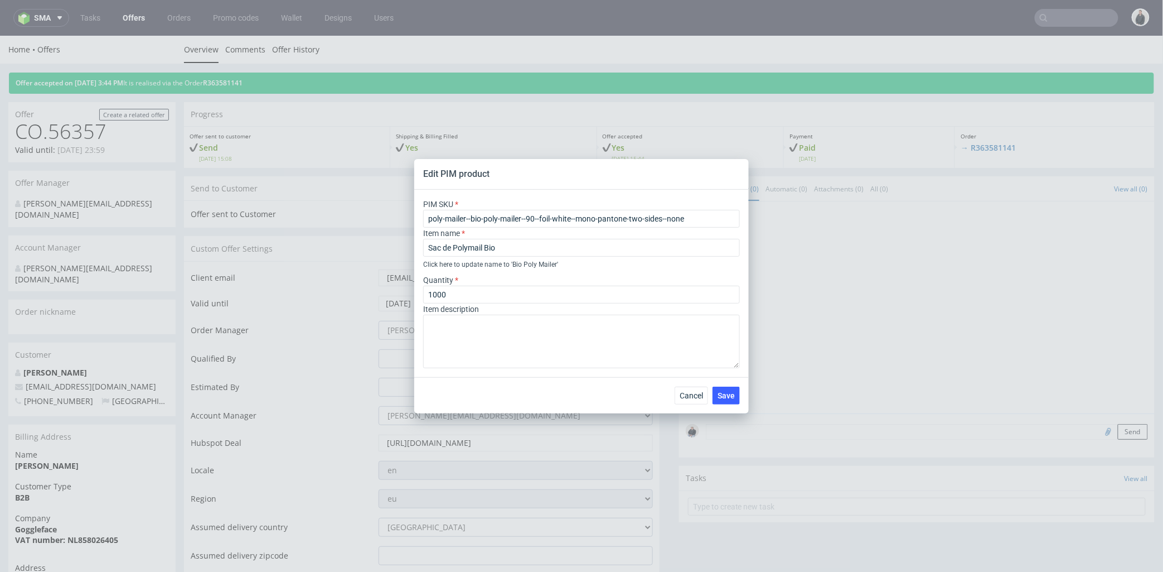
scroll to position [558, 0]
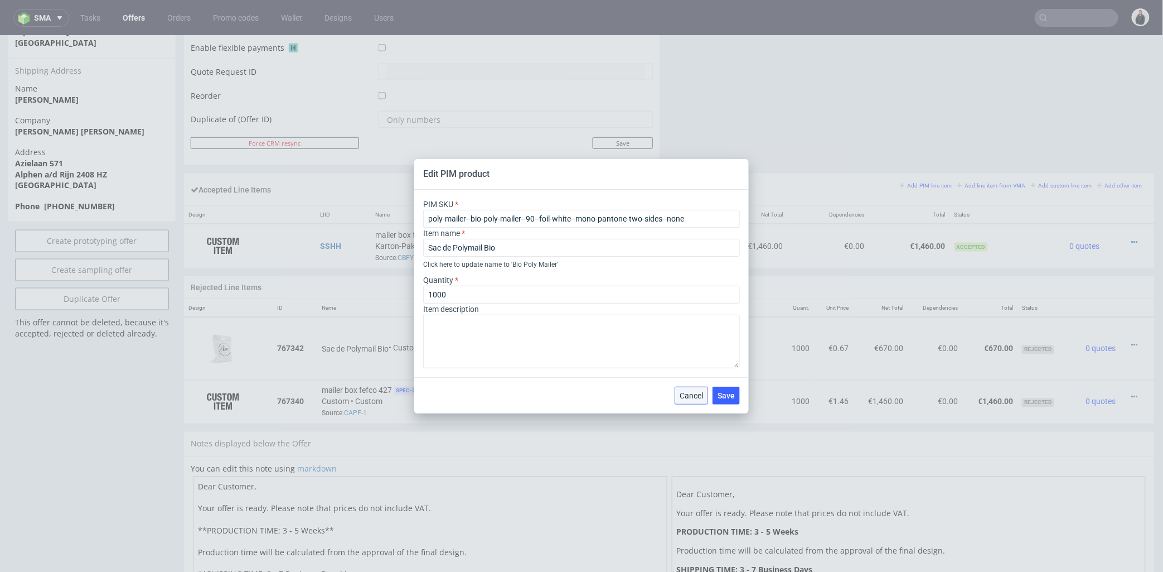
click at [687, 392] on span "Cancel" at bounding box center [691, 396] width 23 height 8
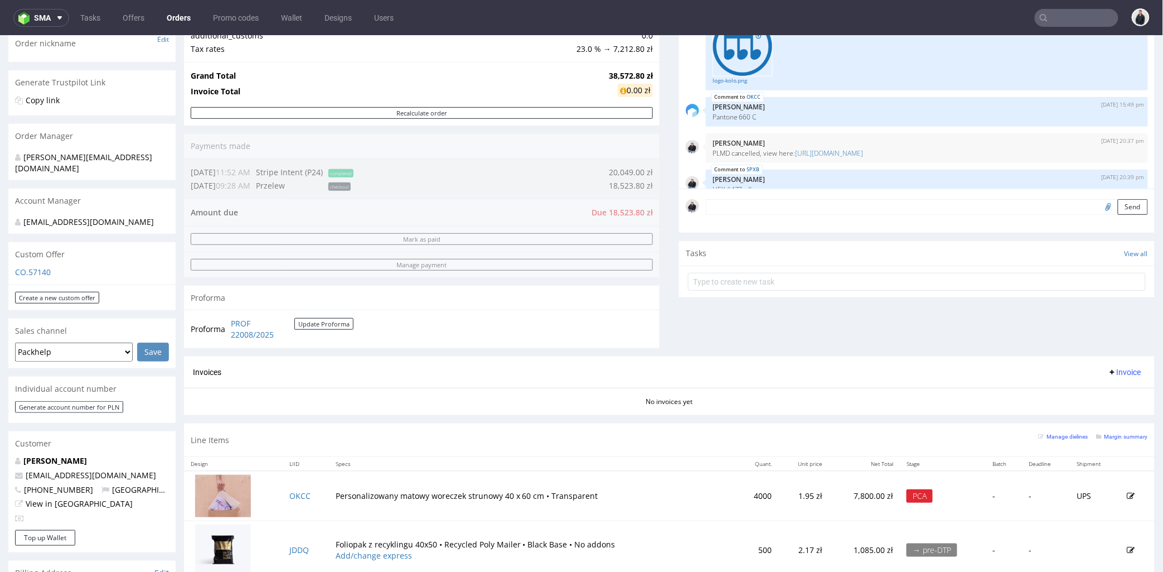
scroll to position [229, 0]
